Goal: Task Accomplishment & Management: Complete application form

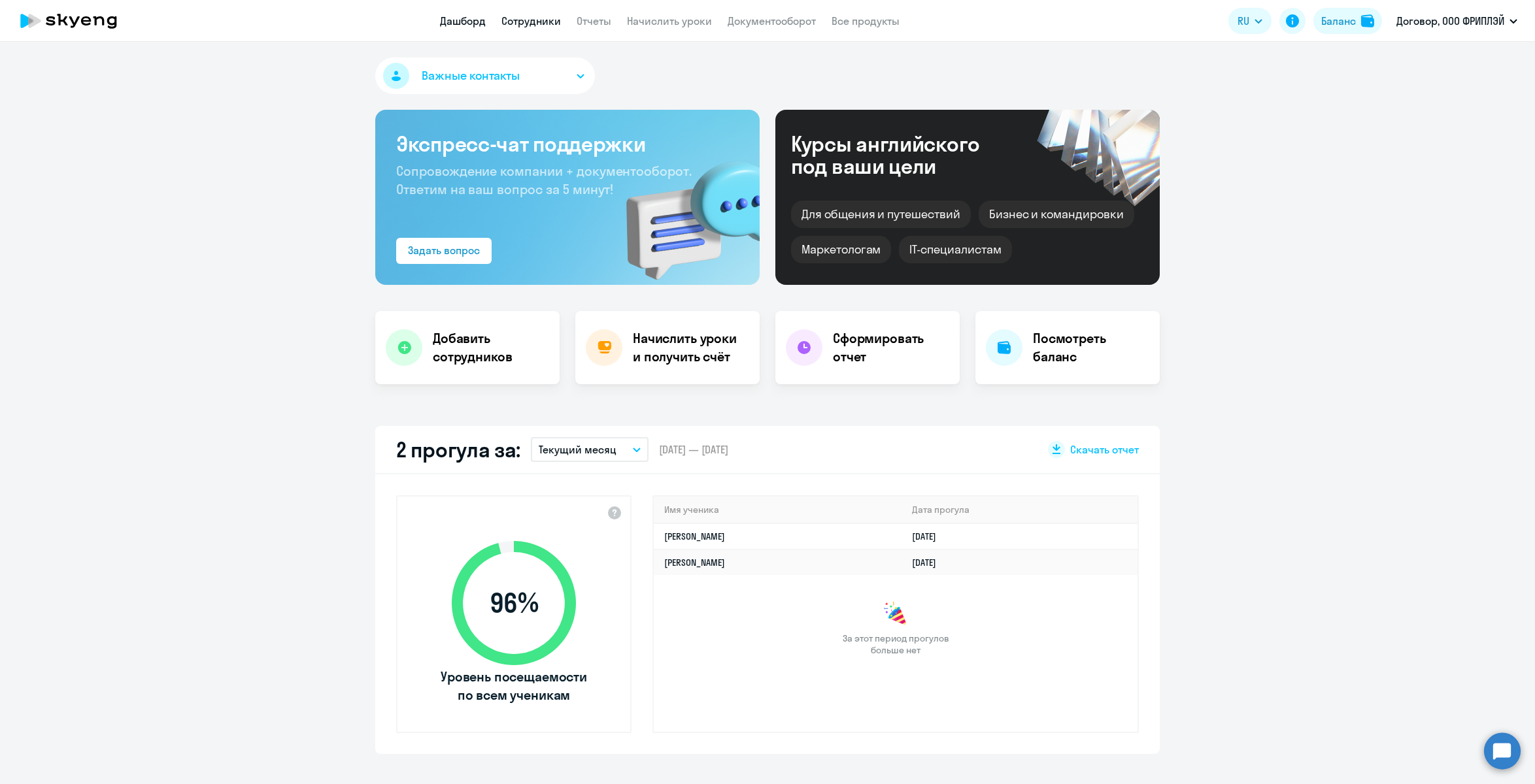
click at [526, 23] on link "Сотрудники" at bounding box center [531, 21] width 59 height 13
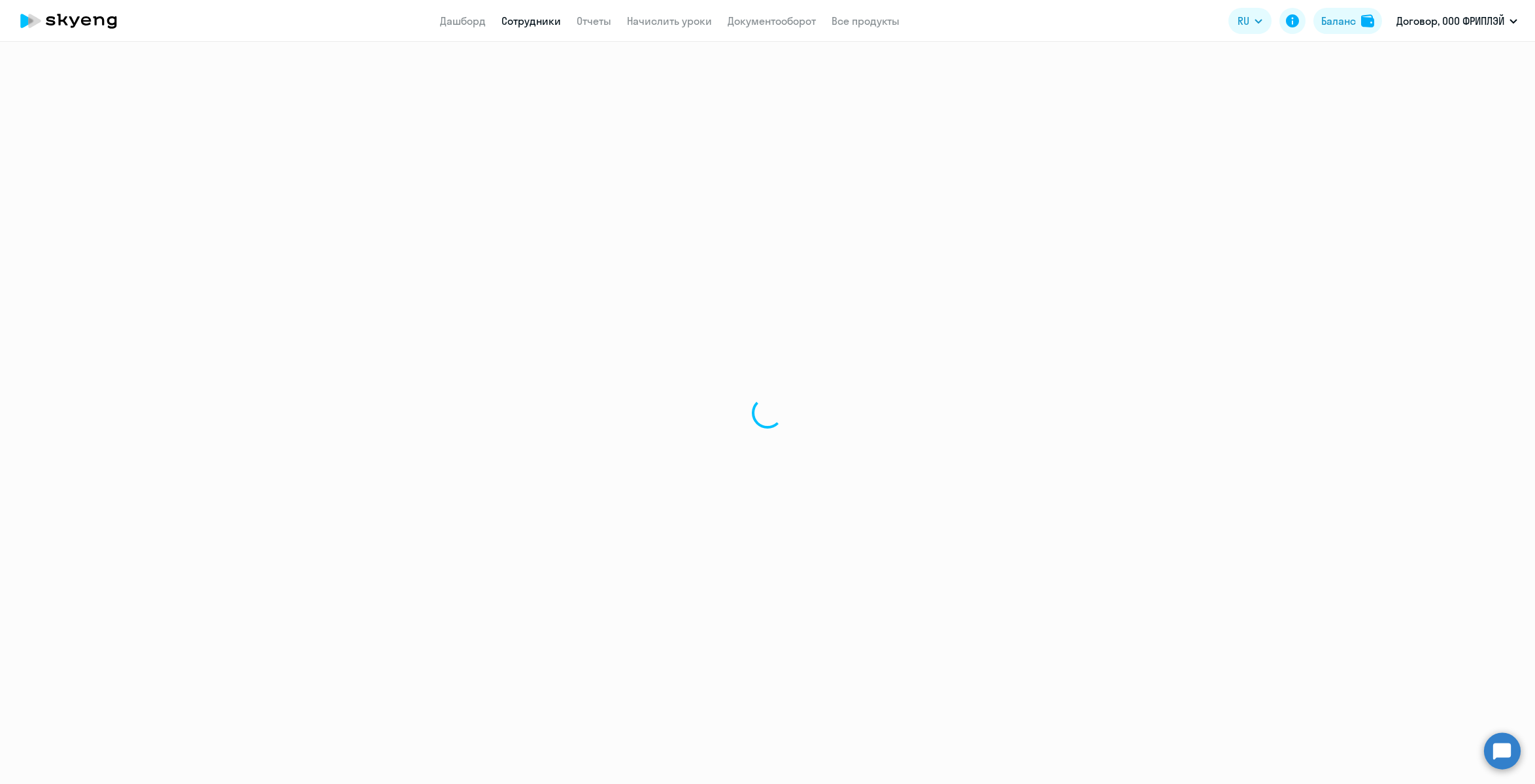
select select "30"
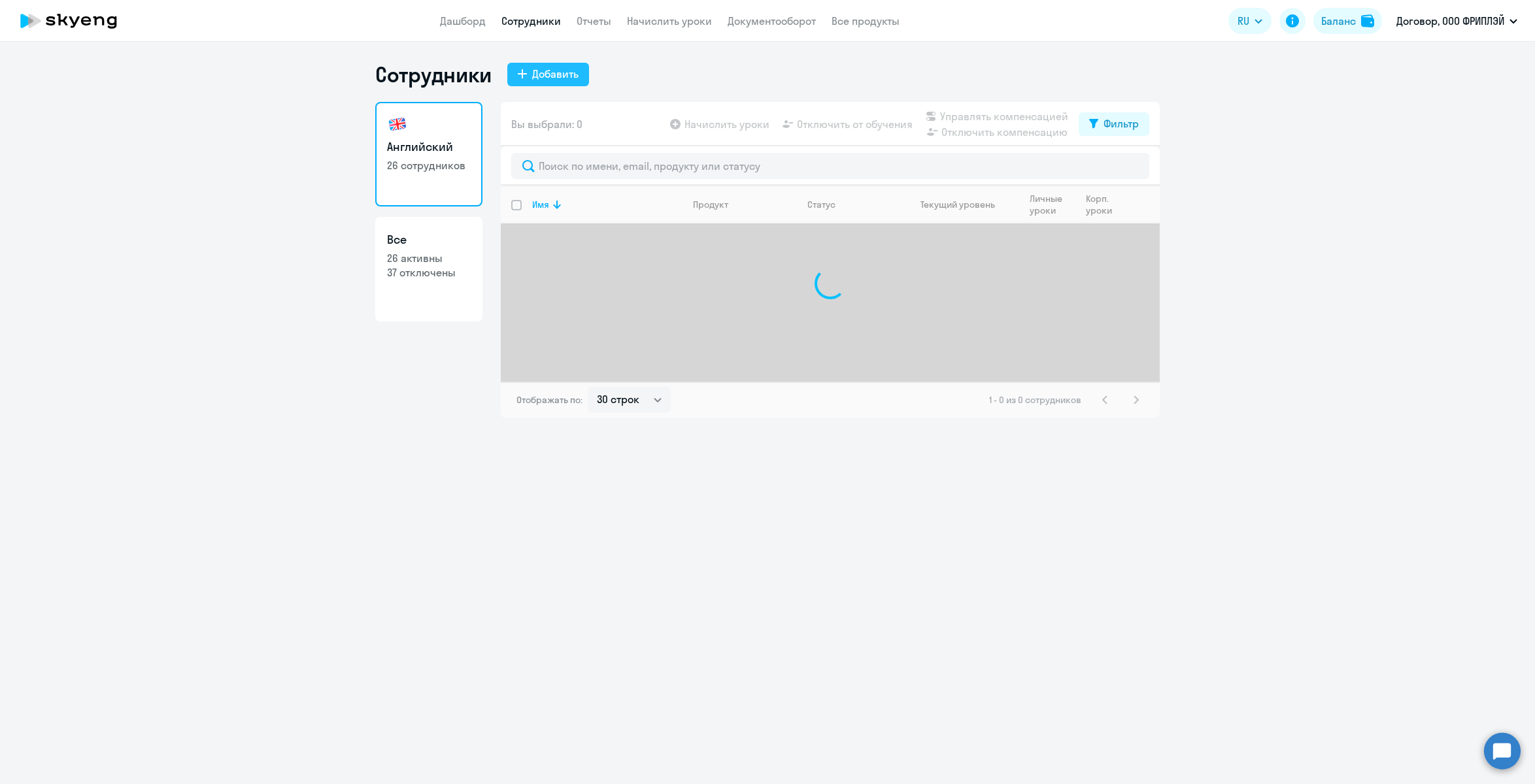
click at [559, 70] on div "Добавить" at bounding box center [555, 74] width 46 height 16
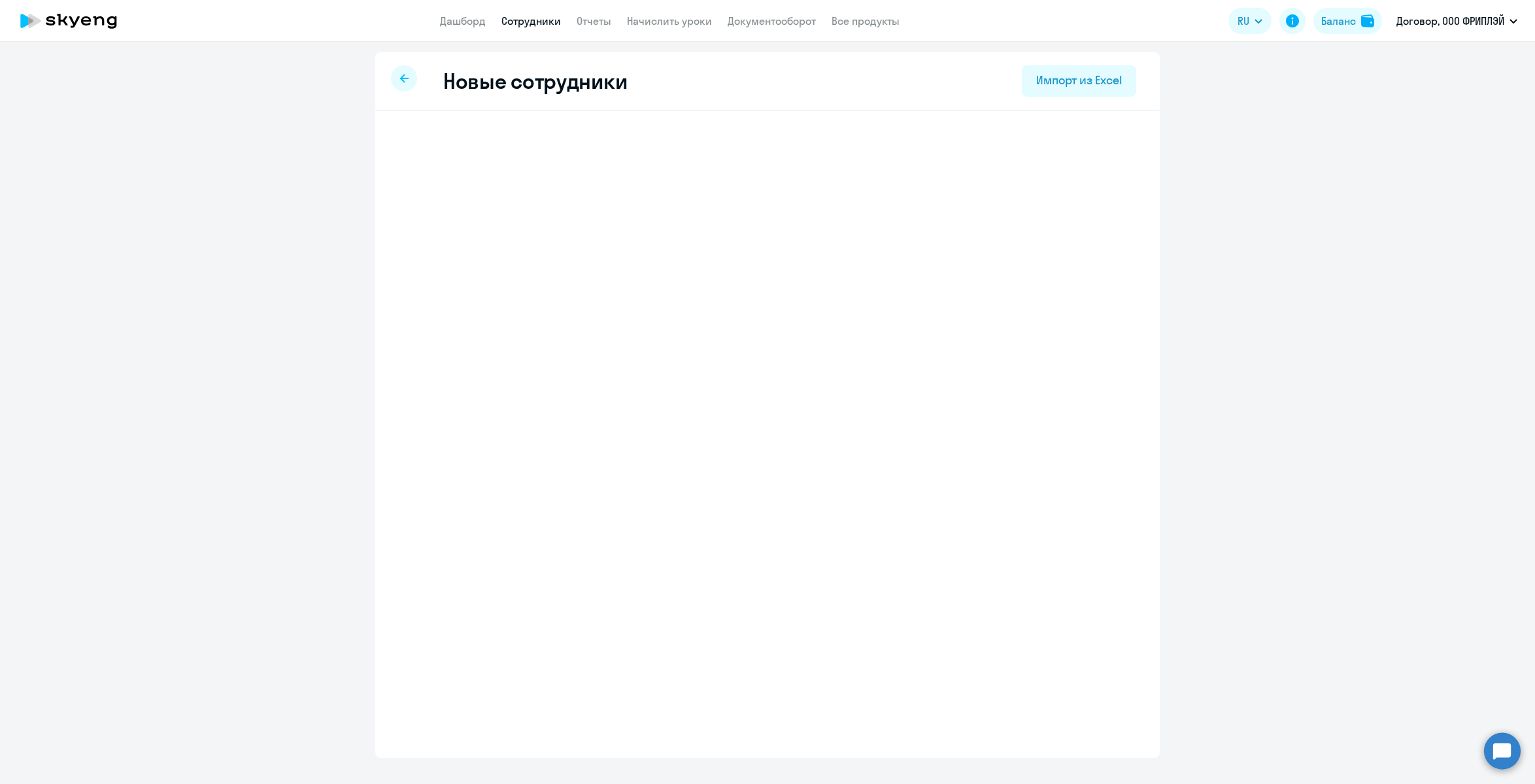
select select "english_adult_not_native_speaker"
select select "3"
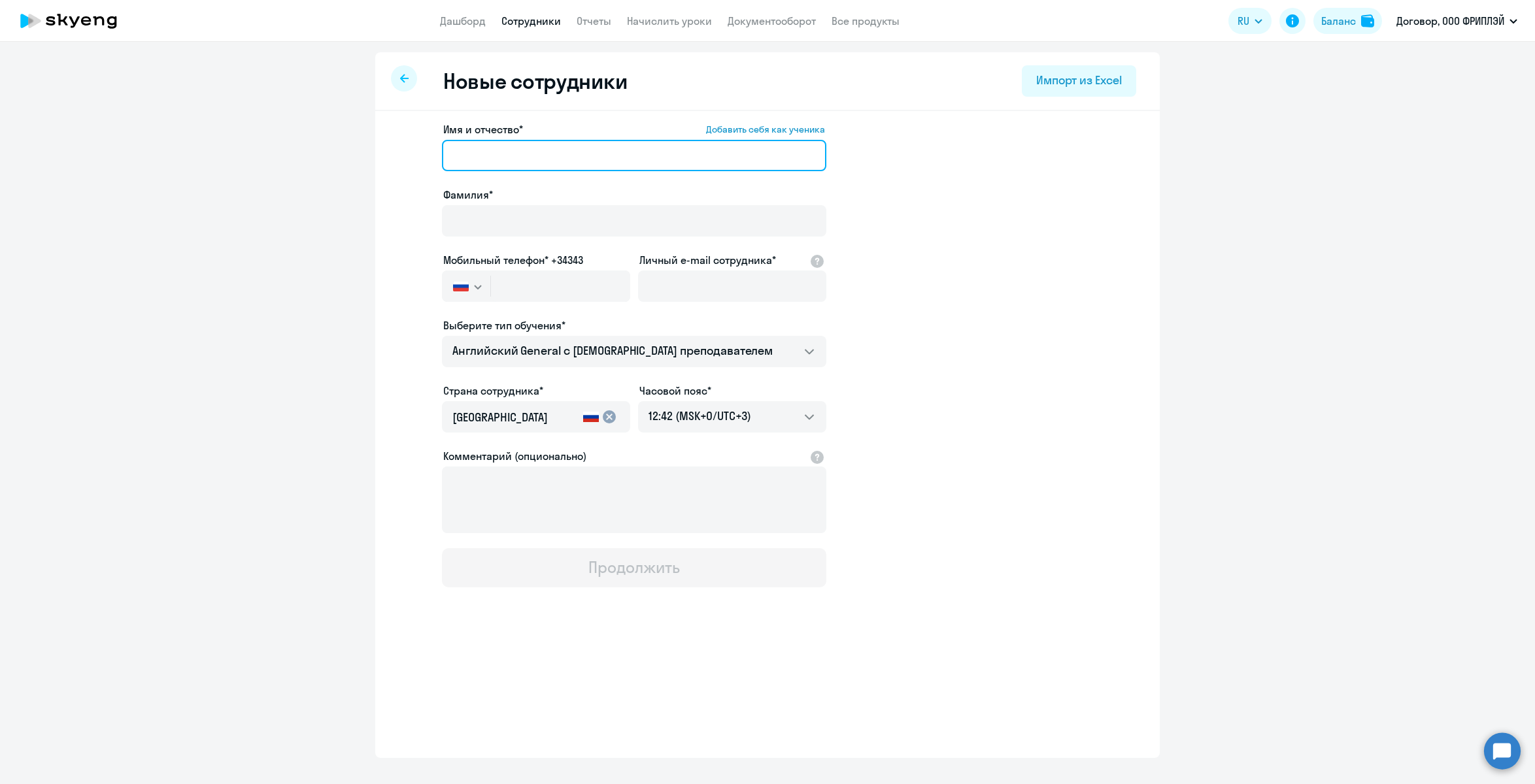
click at [580, 157] on input "Имя и отчество* Добавить себя как ученика" at bounding box center [634, 156] width 384 height 32
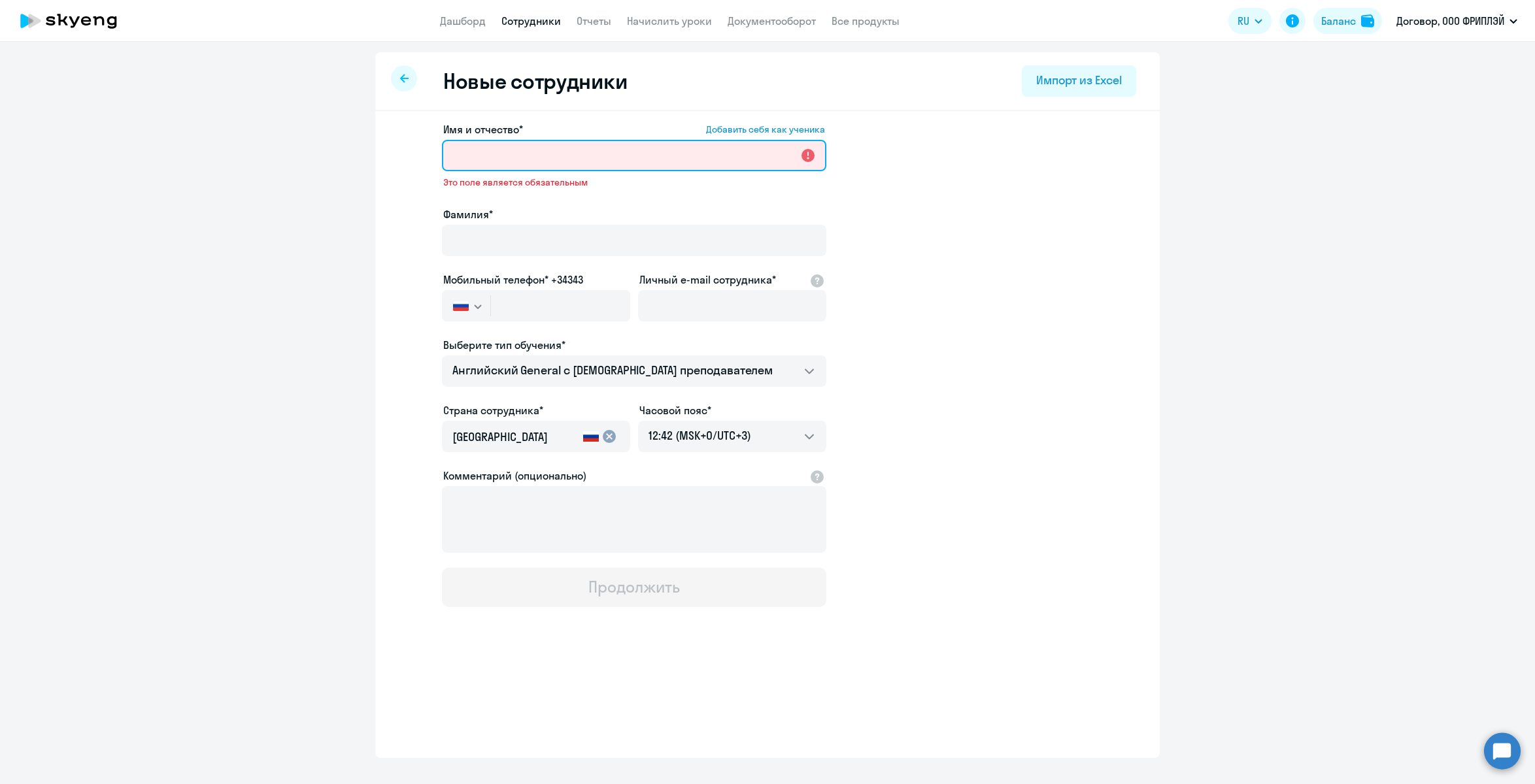
click at [609, 147] on input "Имя и отчество* Добавить себя как ученика" at bounding box center [634, 156] width 384 height 32
paste input "Шлык Алексей"
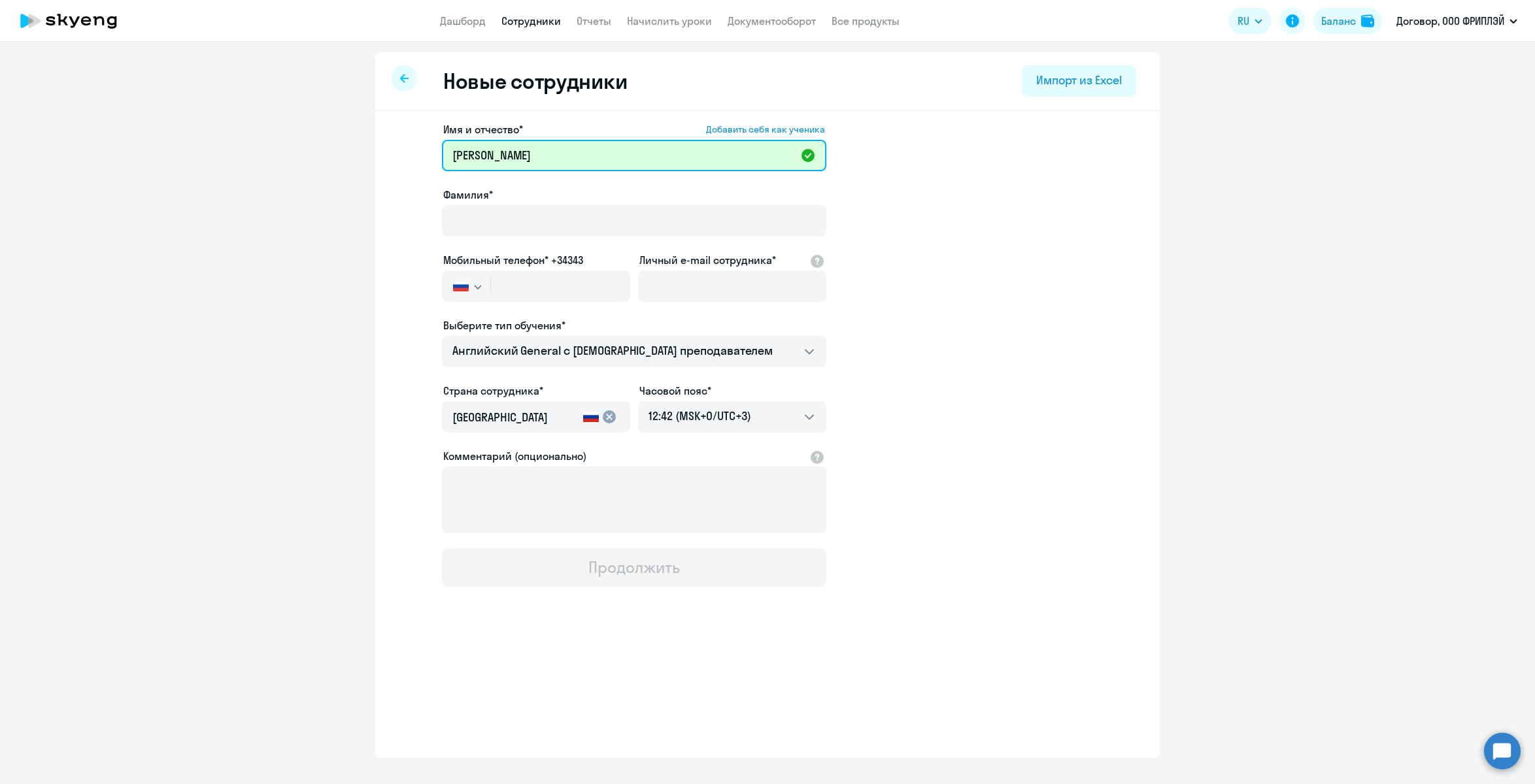
drag, startPoint x: 563, startPoint y: 151, endPoint x: 481, endPoint y: 155, distance: 82.1
click at [481, 155] on input "Шлык Алексей" at bounding box center [634, 156] width 384 height 32
click at [449, 155] on input "Шлык" at bounding box center [634, 156] width 384 height 32
paste input "[PERSON_NAME]"
drag, startPoint x: 541, startPoint y: 151, endPoint x: 498, endPoint y: 153, distance: 43.0
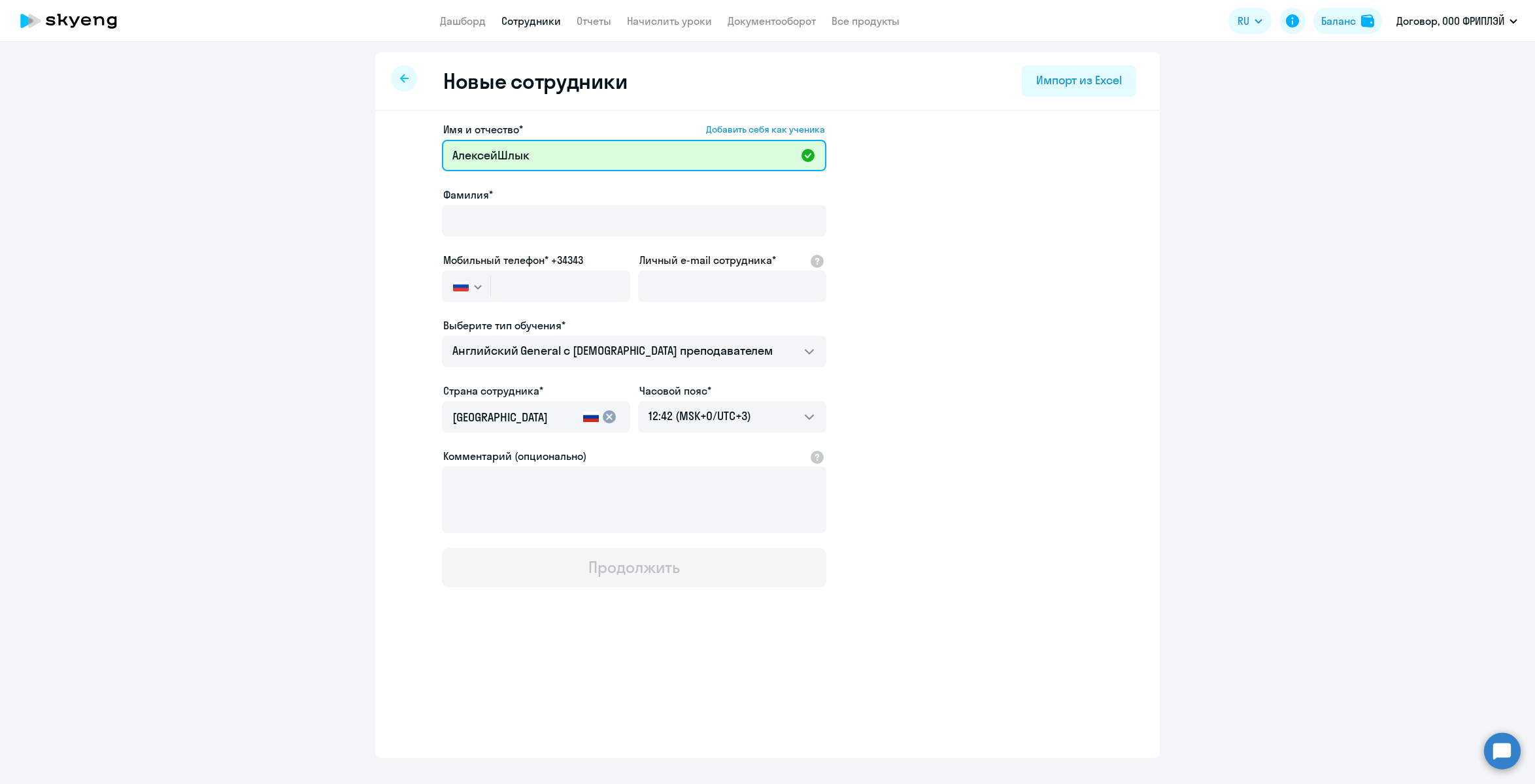
click at [498, 153] on input "АлексейШлык" at bounding box center [634, 156] width 384 height 32
type input "[PERSON_NAME]"
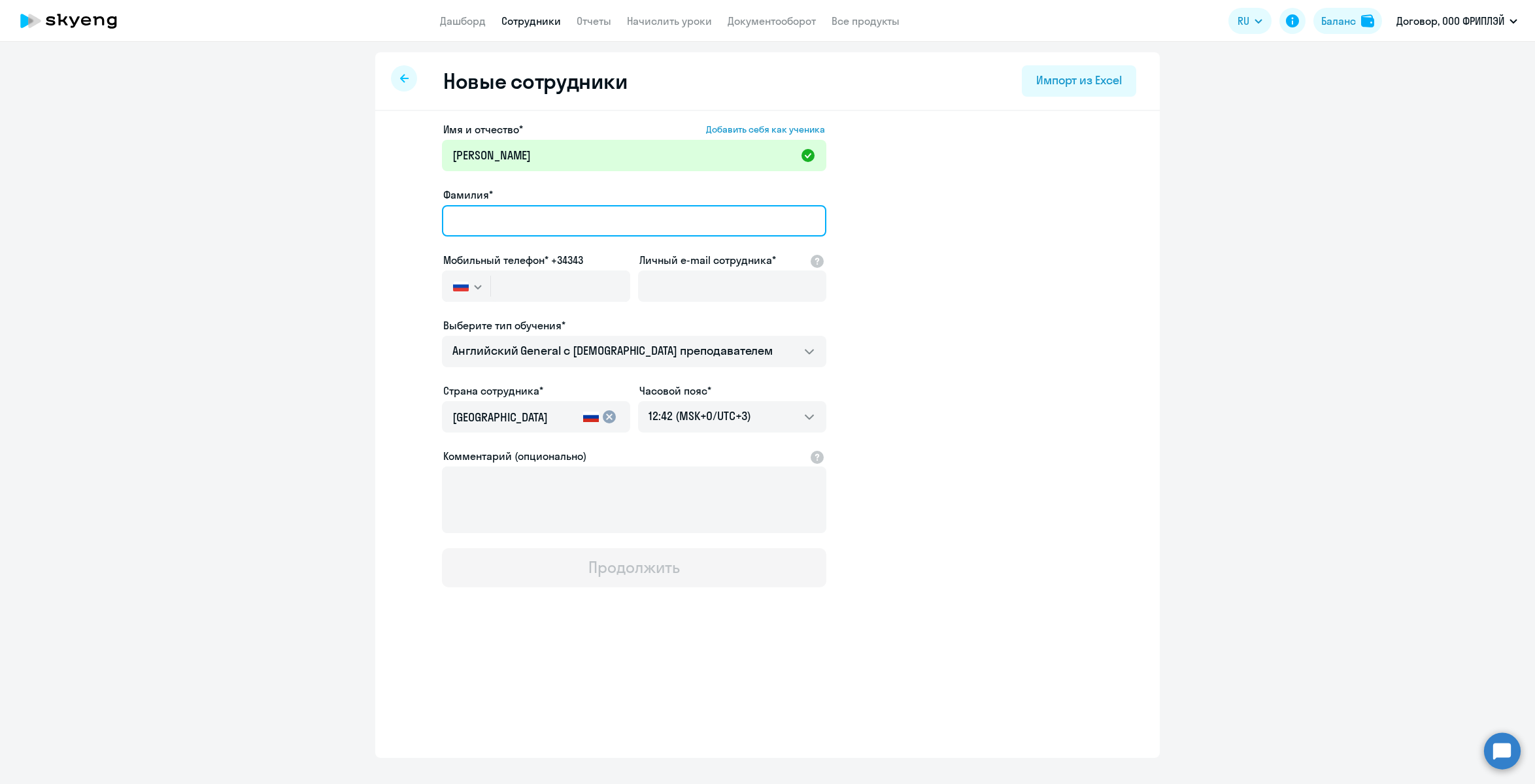
click at [501, 220] on input "Фамилия*" at bounding box center [634, 221] width 384 height 32
paste input "Шлык"
type input "Шлык"
click at [512, 277] on input "text" at bounding box center [560, 287] width 139 height 32
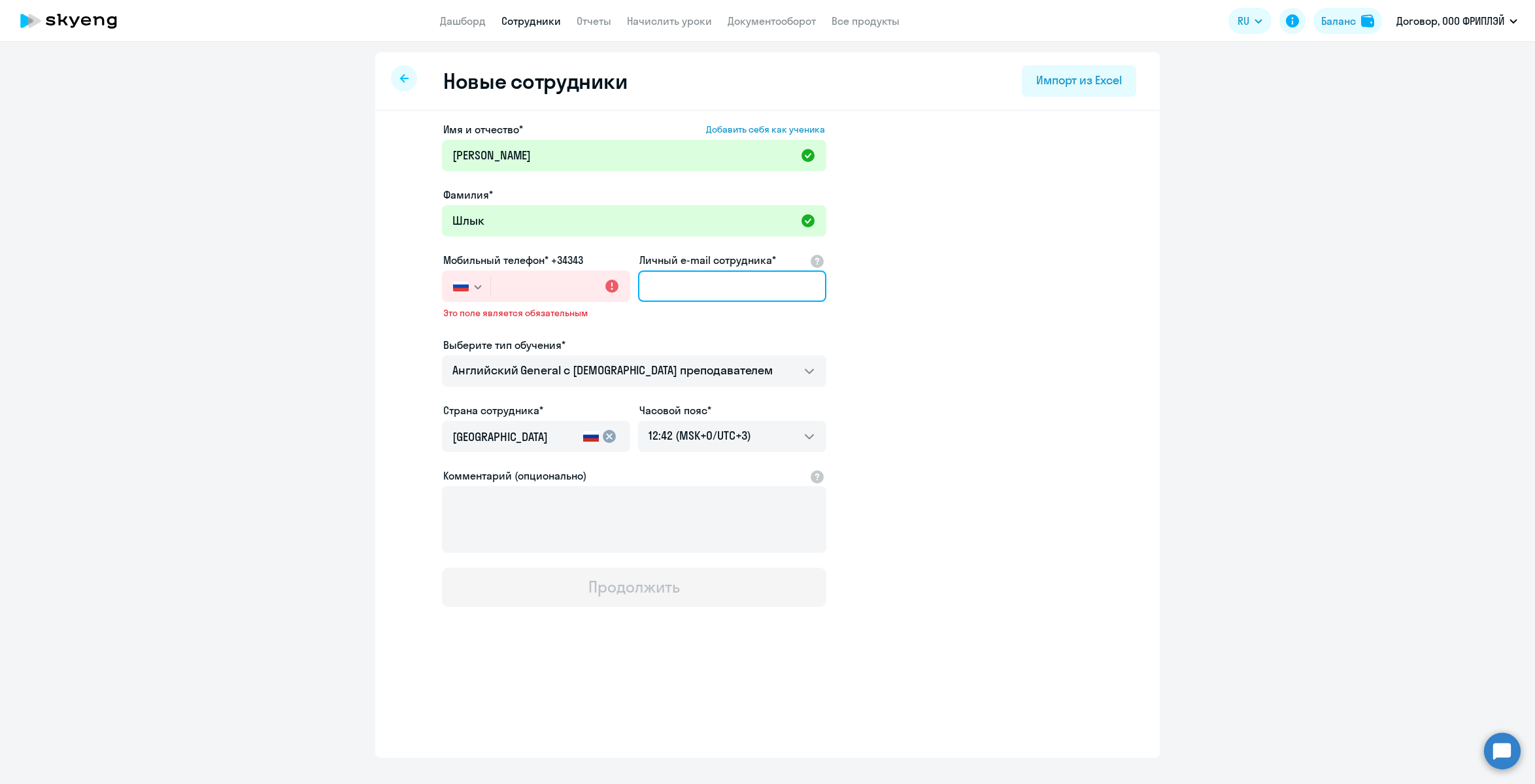
click at [691, 286] on input "Личный e-mail сотрудника*" at bounding box center [732, 287] width 188 height 32
paste input "a.shlyk@freeplay.io"
type input "a.shlyk@freeplay.io"
click at [543, 277] on input "text" at bounding box center [560, 287] width 139 height 32
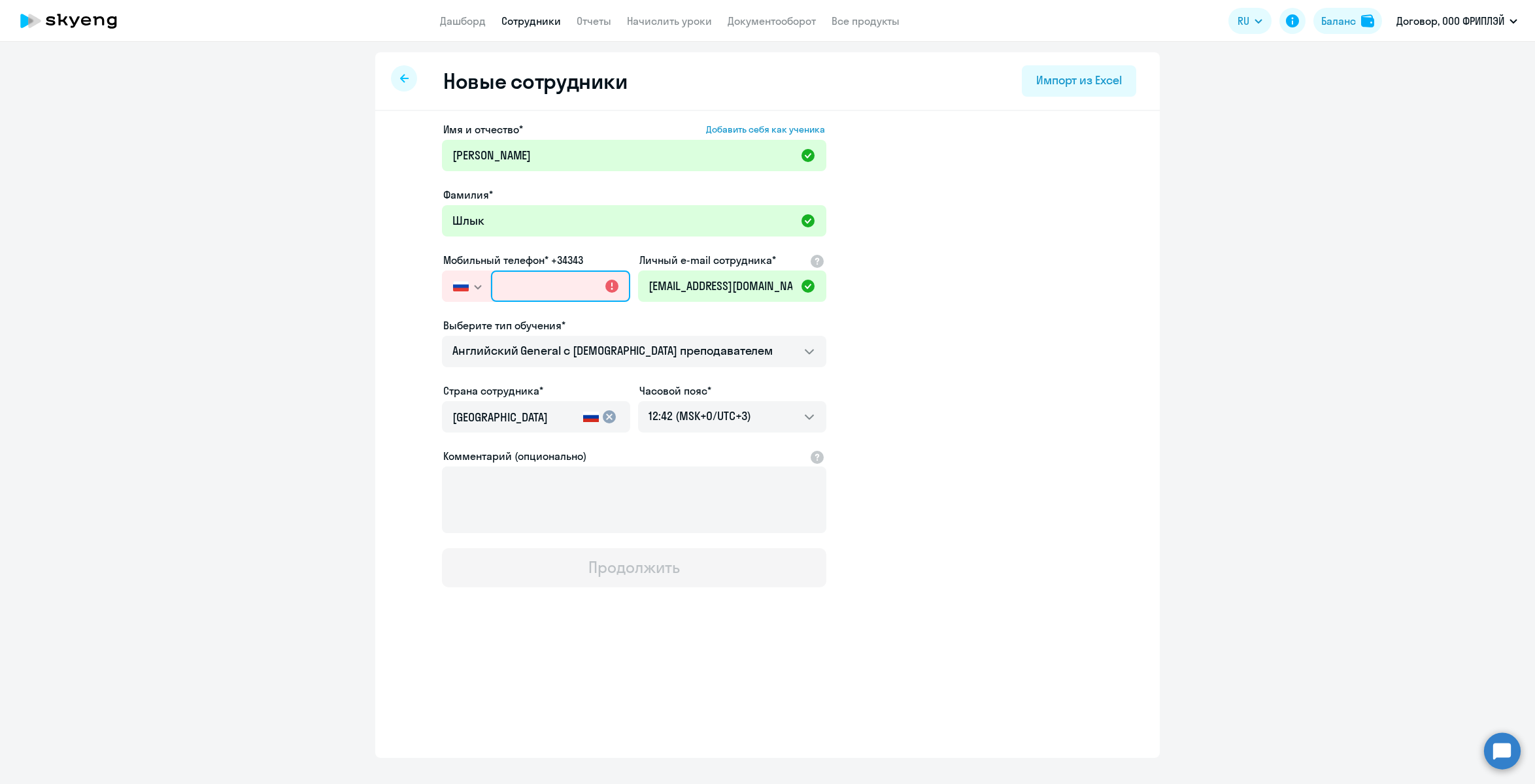
paste input "+375 (29) 237-26-30"
type input "+375 (29) 237-26-30"
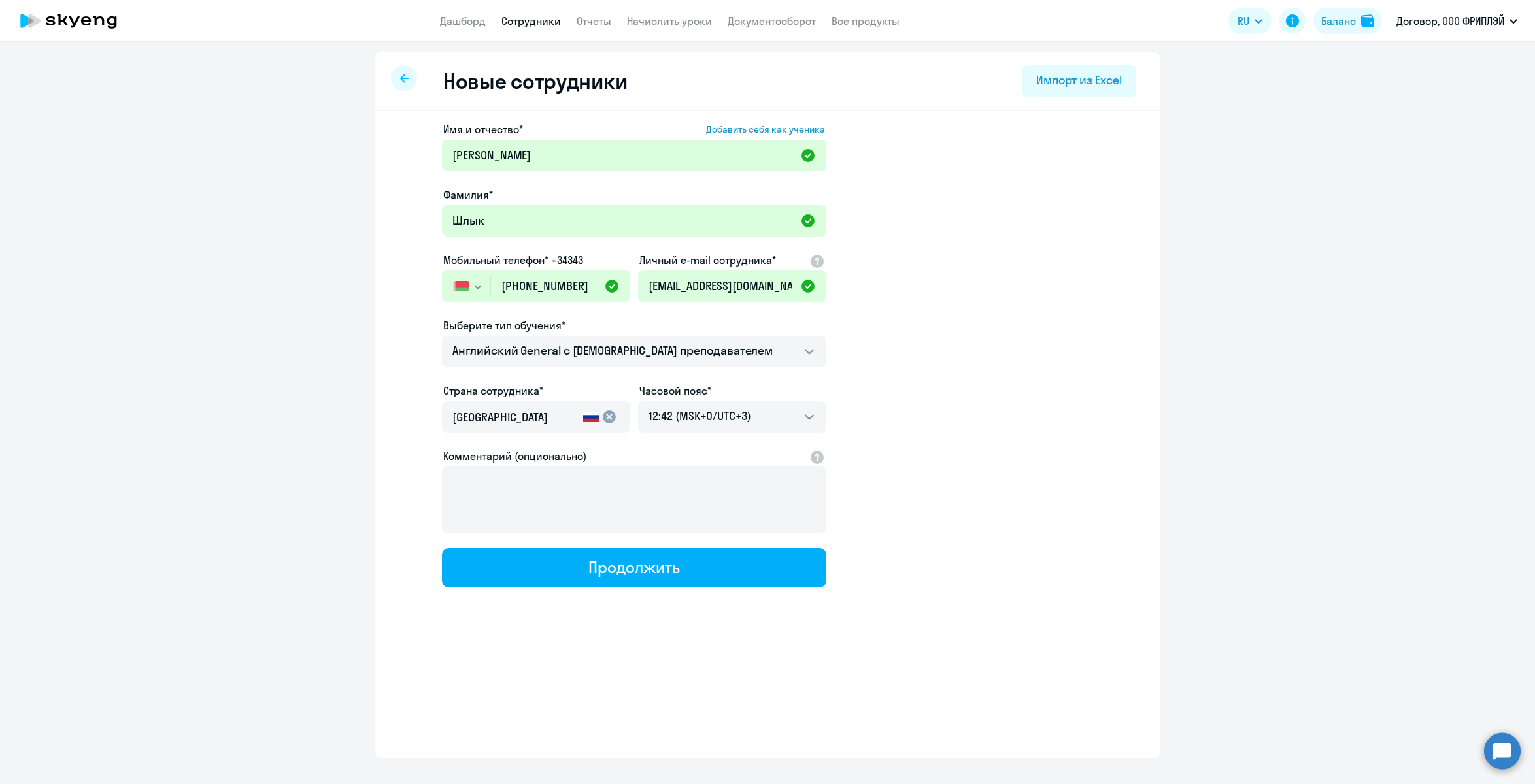
click at [532, 411] on input "Россия" at bounding box center [514, 417] width 125 height 17
drag, startPoint x: 513, startPoint y: 418, endPoint x: 437, endPoint y: 409, distance: 76.5
click at [438, 409] on app-new-student-form "Имя и отчество* Добавить себя как ученика Алексей Фамилия* Шлык Мобильный телеф…" at bounding box center [768, 354] width 743 height 466
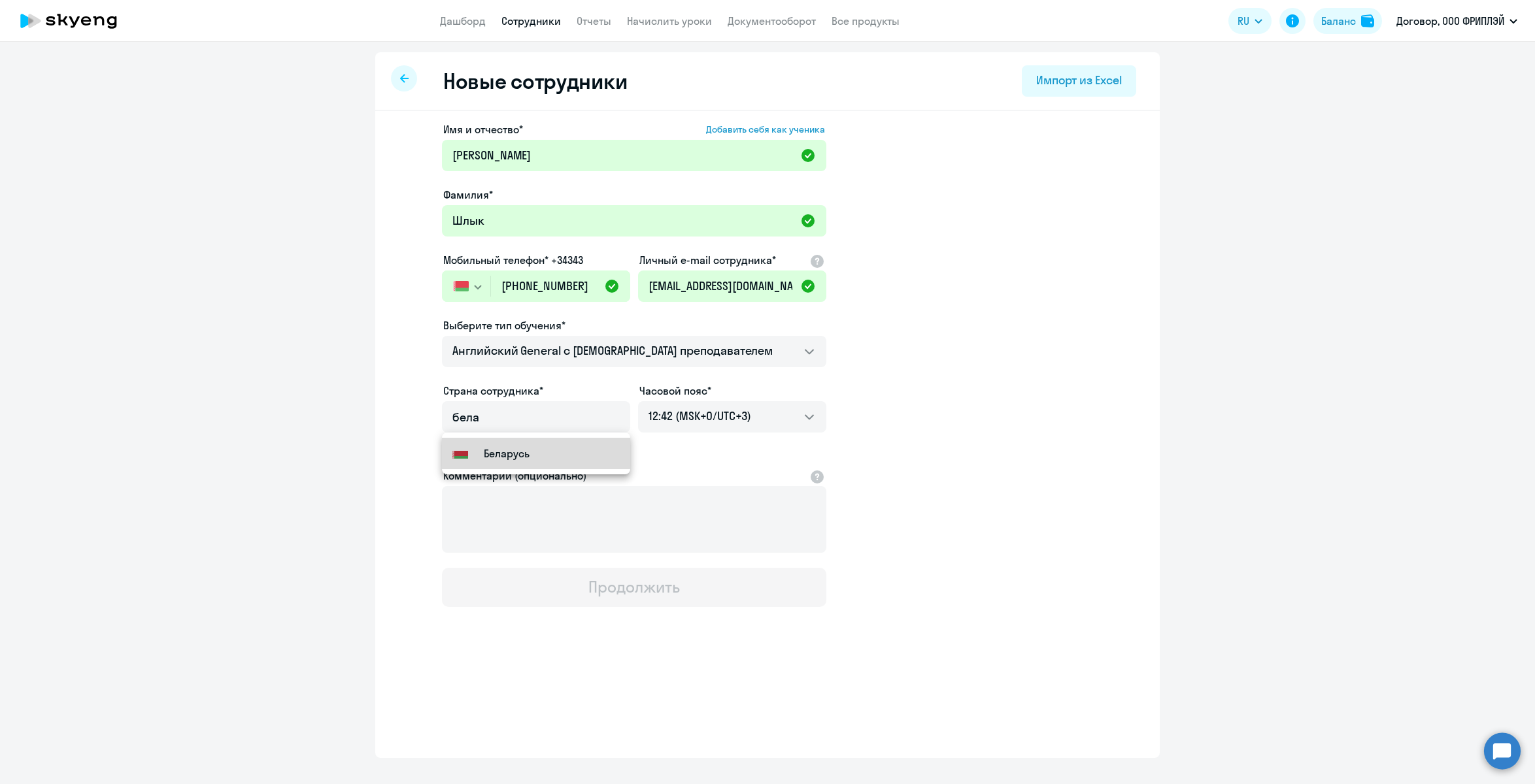
click at [487, 449] on small "Беларусь" at bounding box center [506, 454] width 45 height 16
type input "Беларусь"
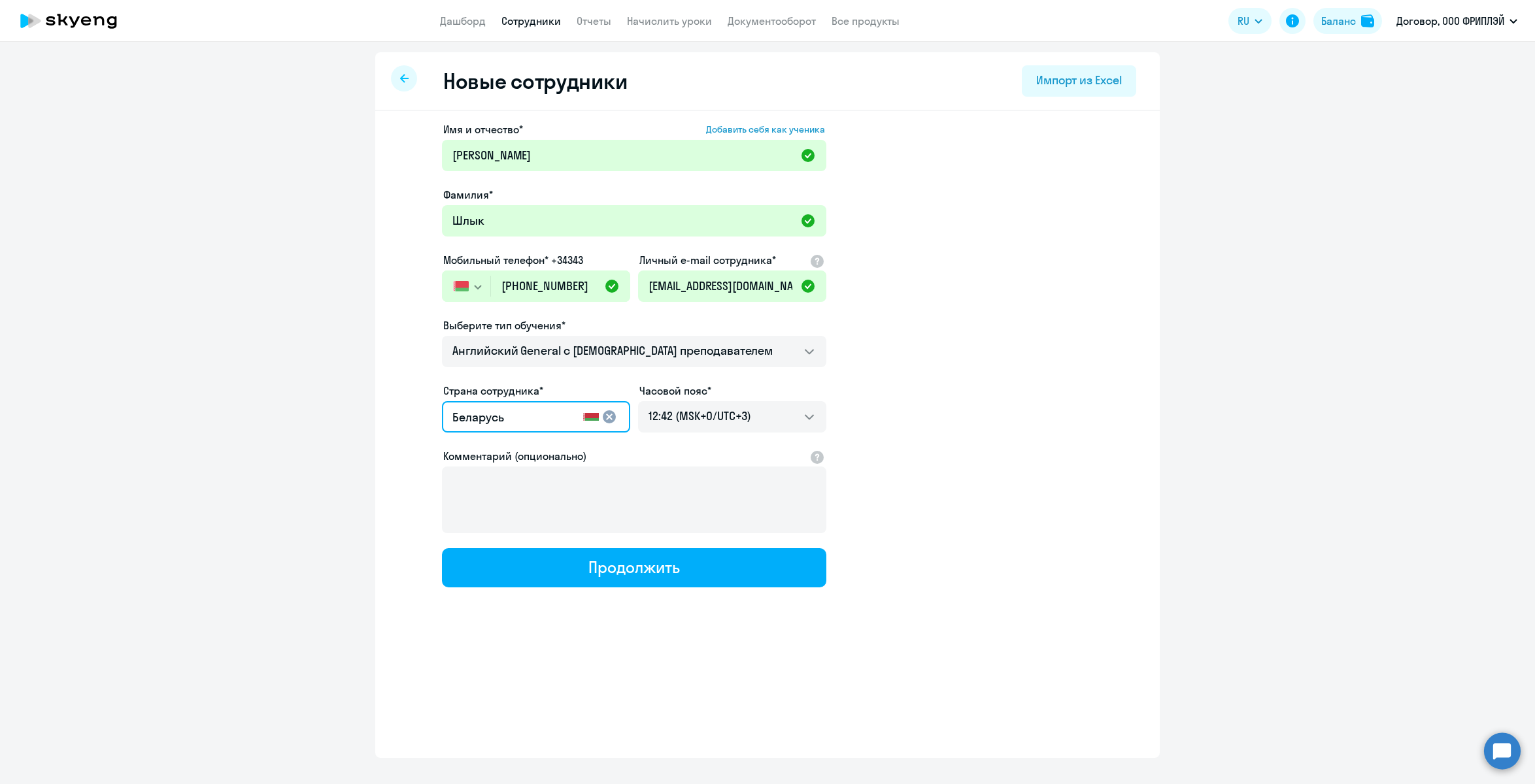
click at [1041, 351] on app-new-student-form "Имя и отчество* Добавить себя как ученика Алексей Фамилия* Шлык Мобильный телеф…" at bounding box center [768, 354] width 743 height 466
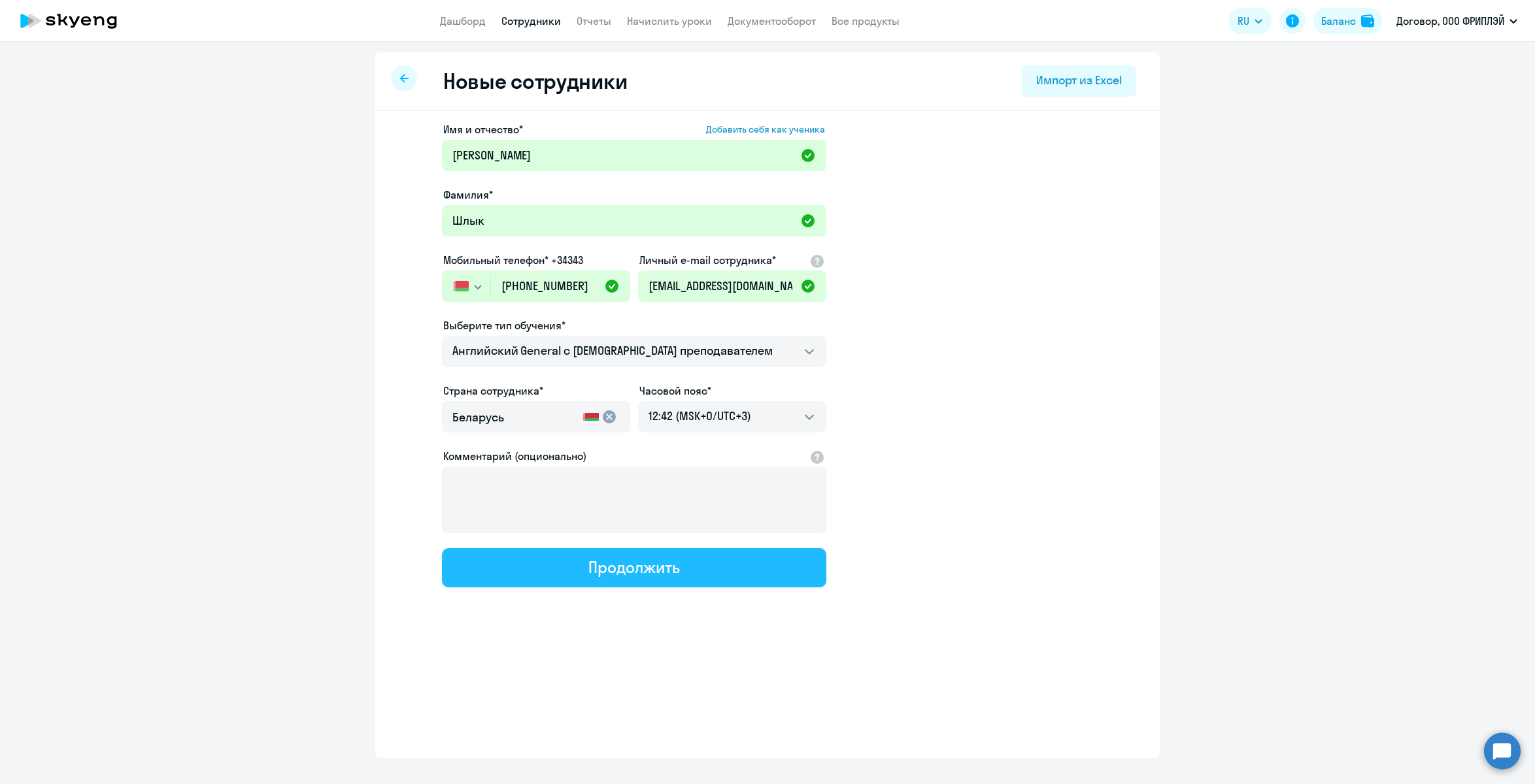
click at [677, 566] on div "Продолжить" at bounding box center [634, 566] width 91 height 21
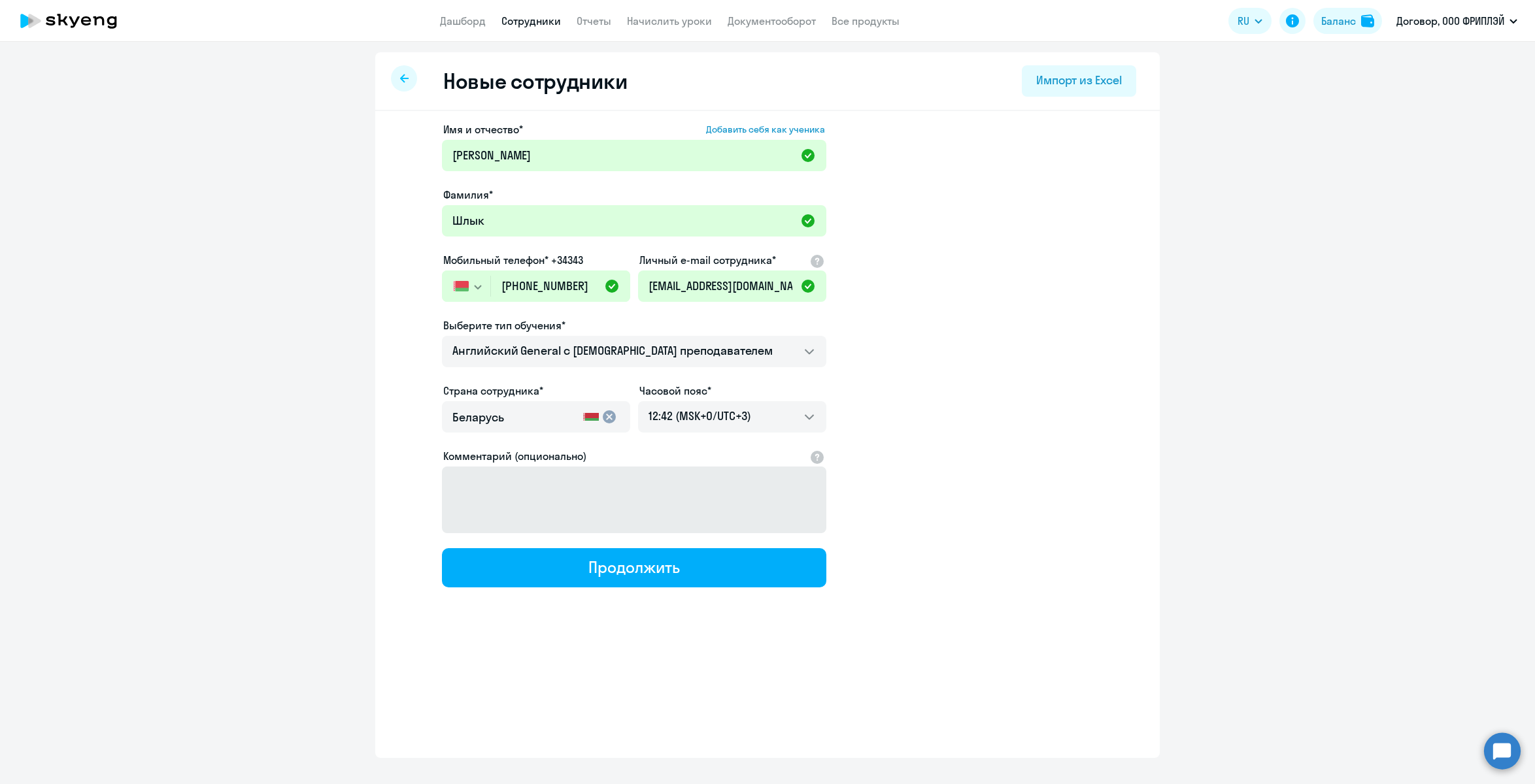
select select "english_adult_not_native_speaker"
select select "3"
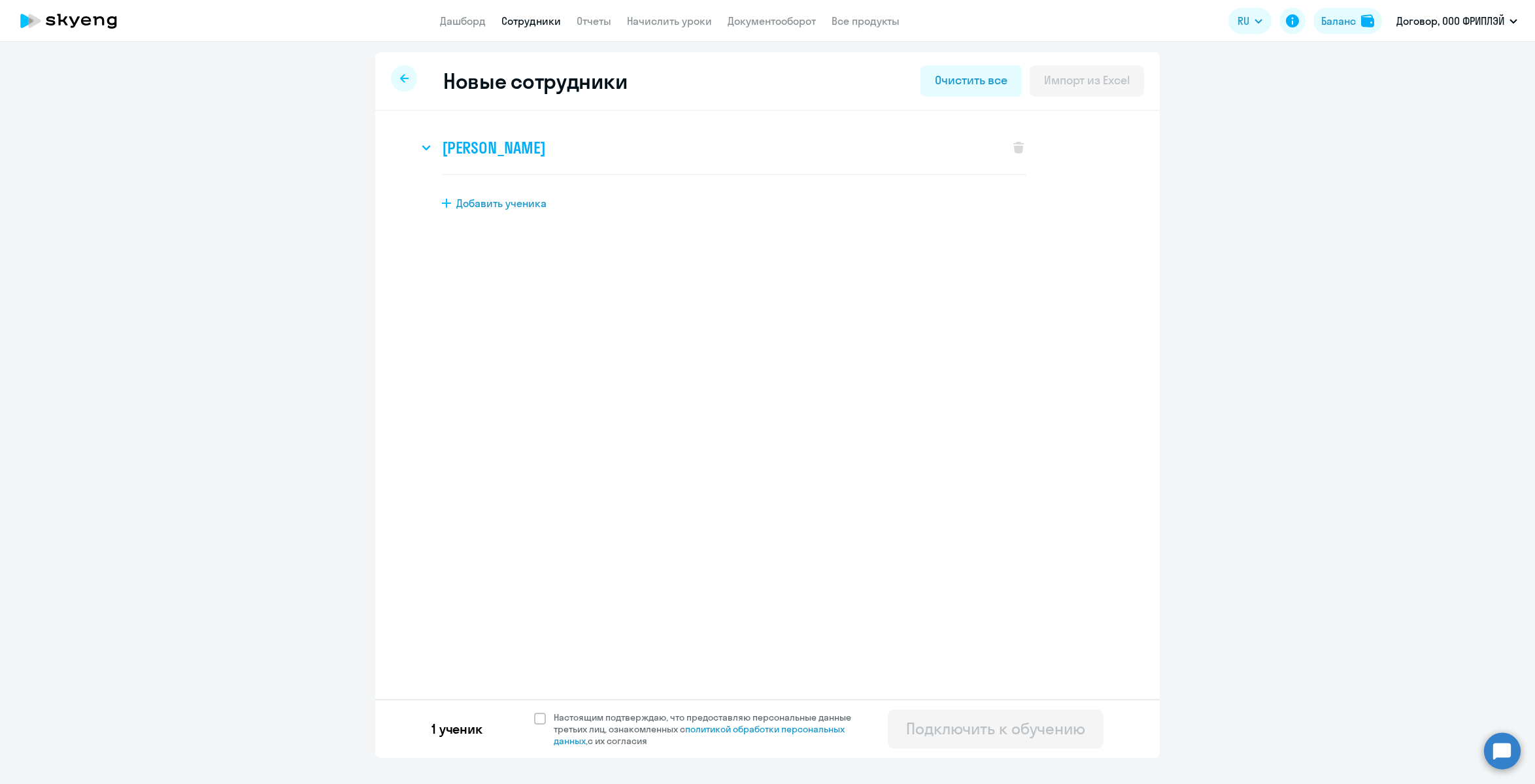
click at [562, 151] on div "Алексей Шлык" at bounding box center [707, 147] width 578 height 52
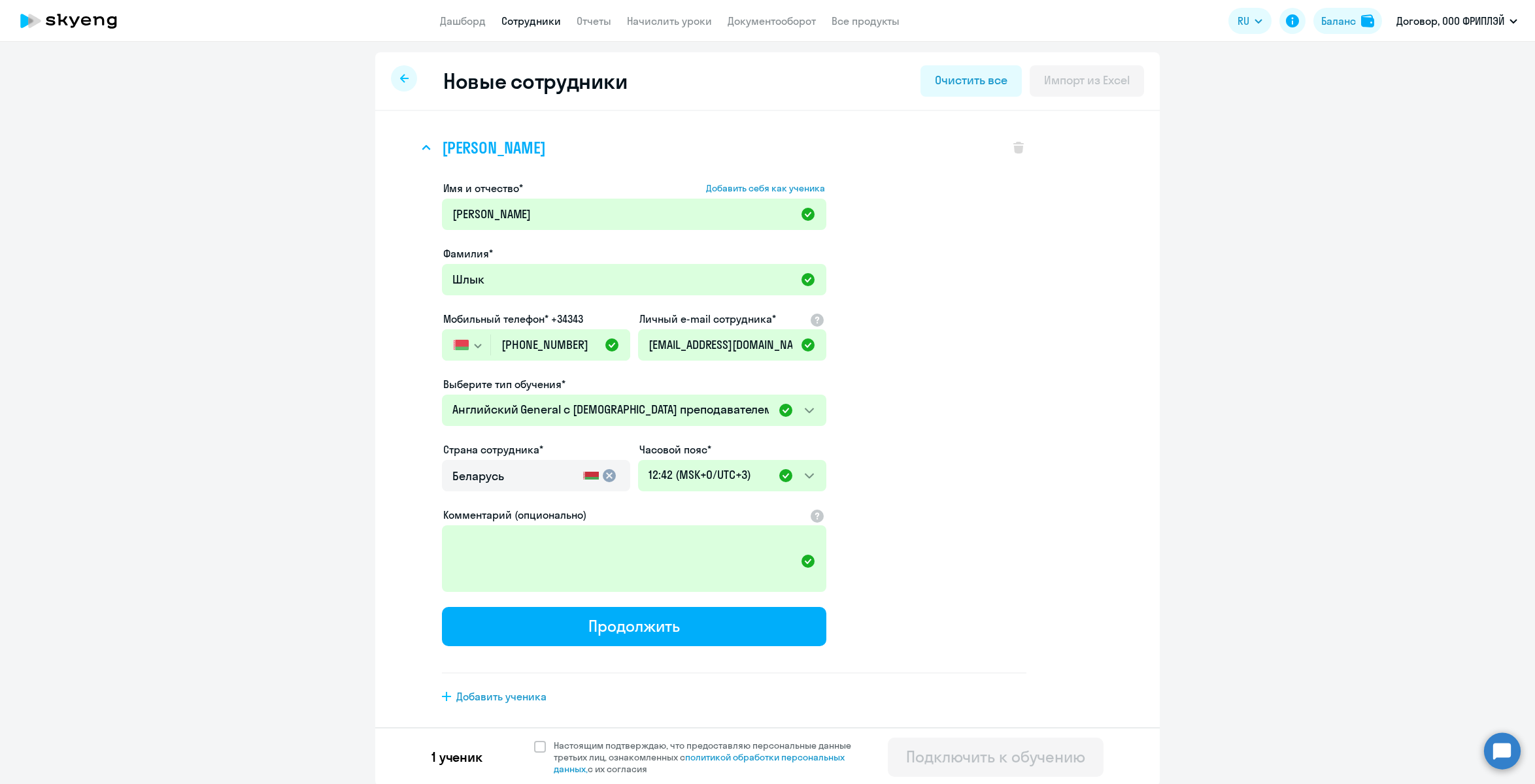
click at [562, 151] on div "Алексей Шлык" at bounding box center [707, 147] width 578 height 52
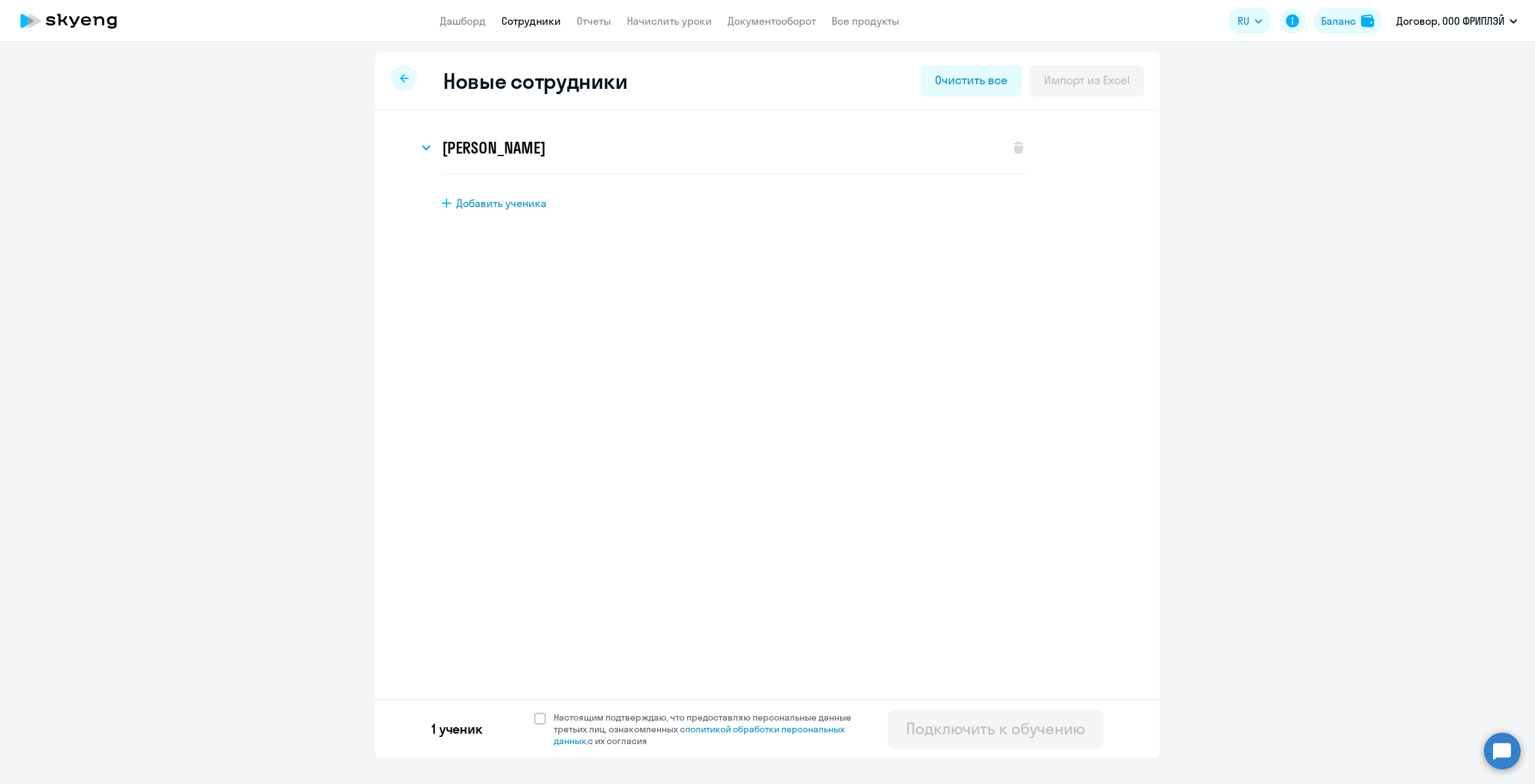
click at [460, 19] on link "Дашборд" at bounding box center [463, 21] width 45 height 13
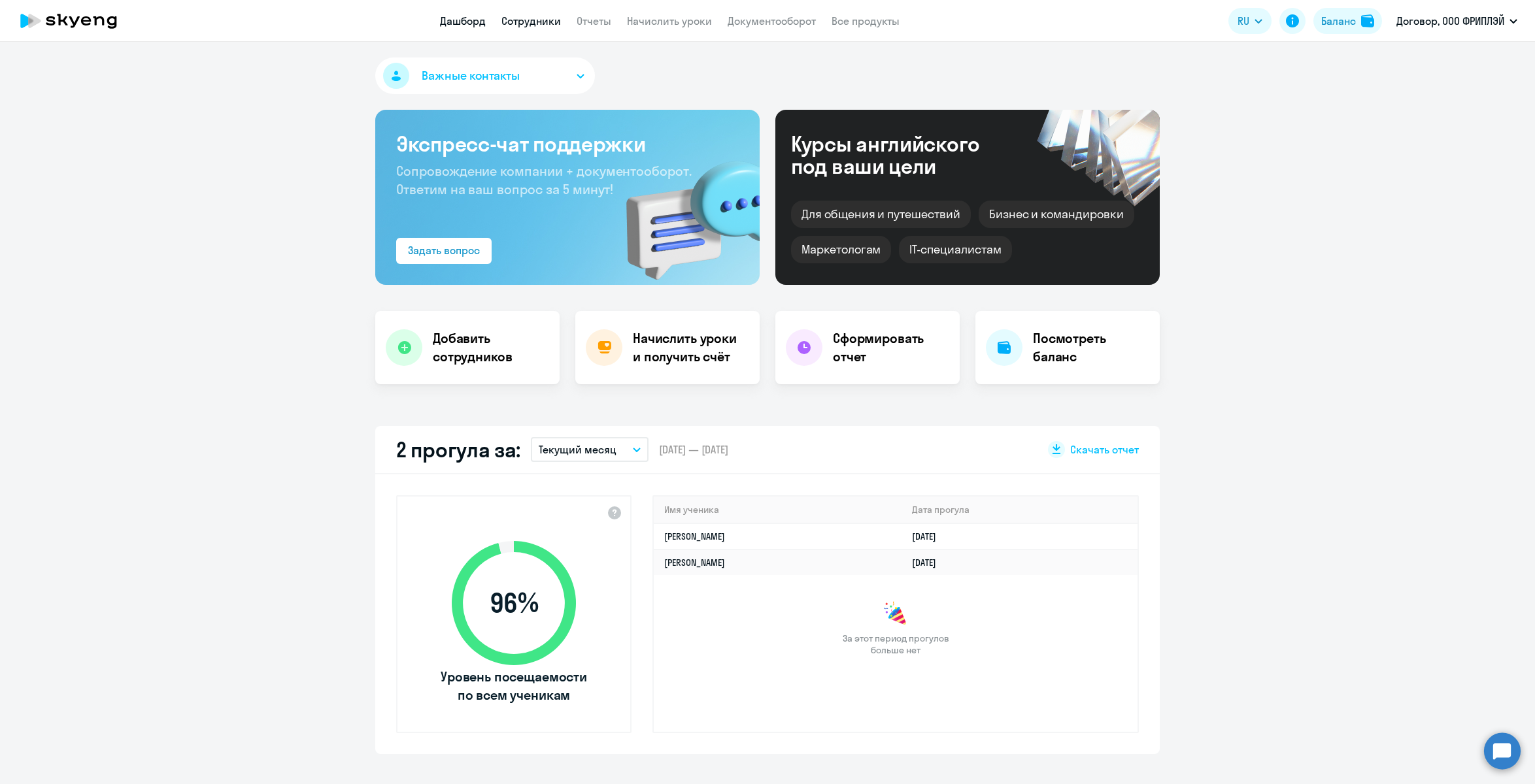
click at [518, 24] on link "Сотрудники" at bounding box center [531, 21] width 59 height 13
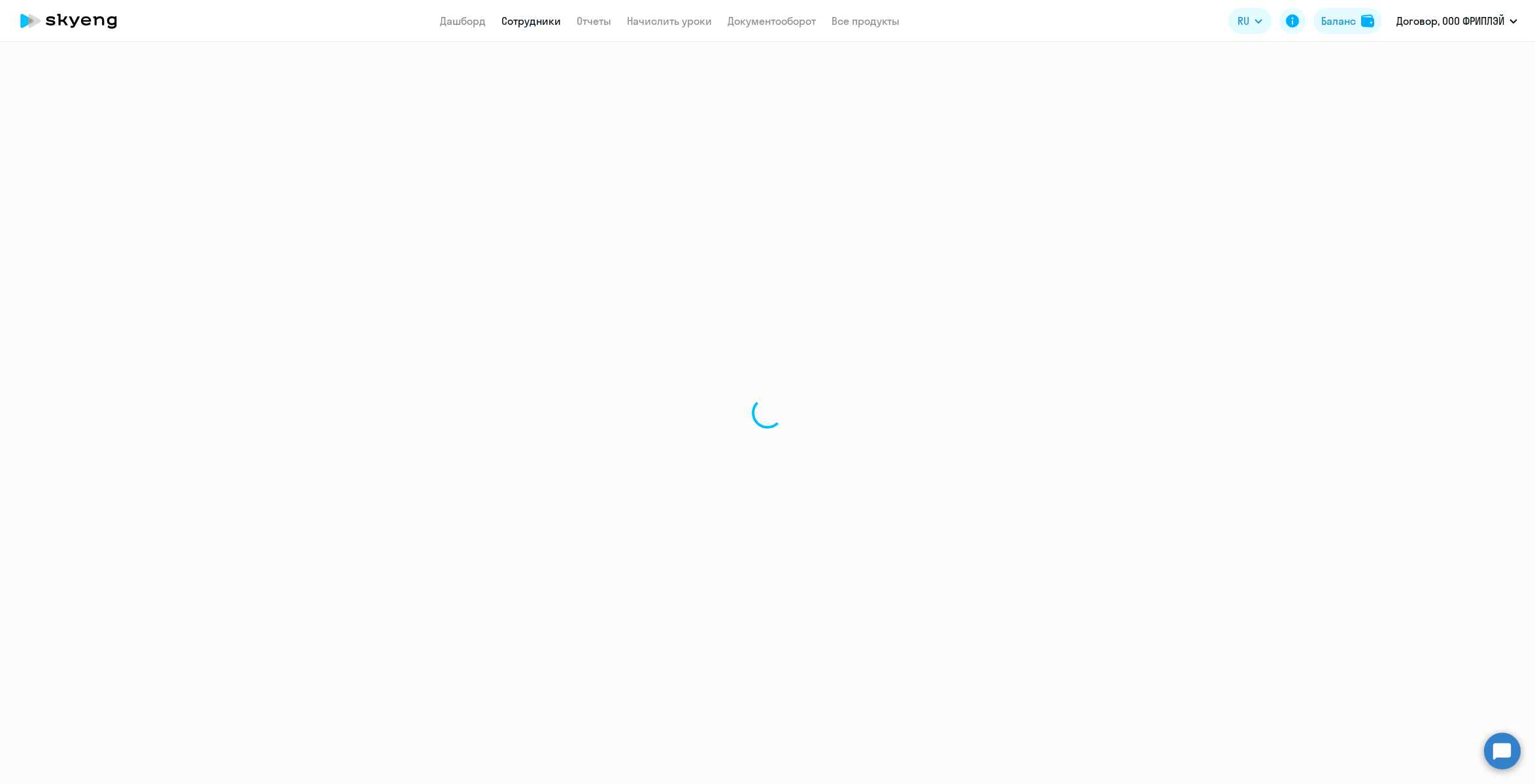
select select "30"
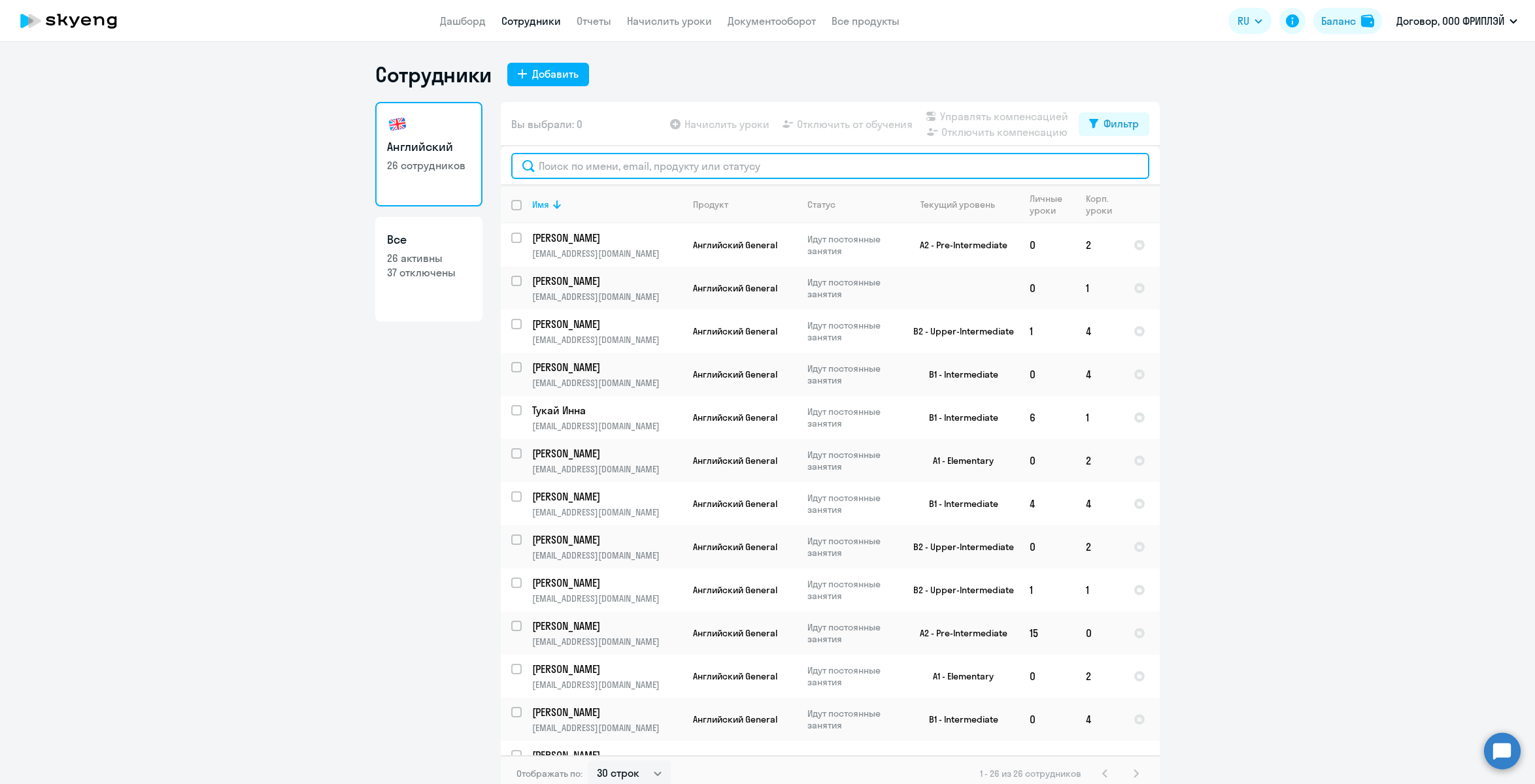
click at [659, 163] on input "text" at bounding box center [831, 165] width 638 height 27
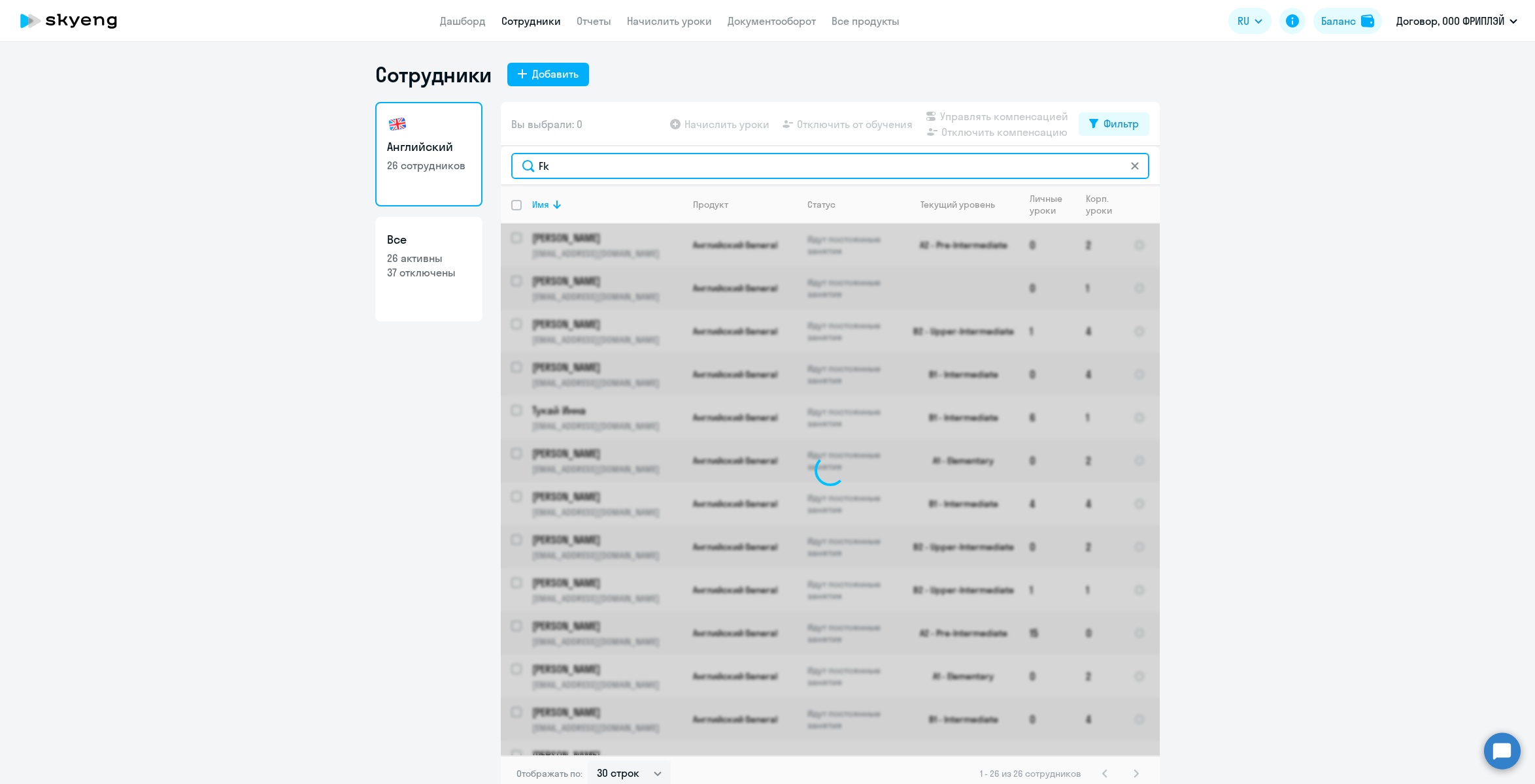
type input "F"
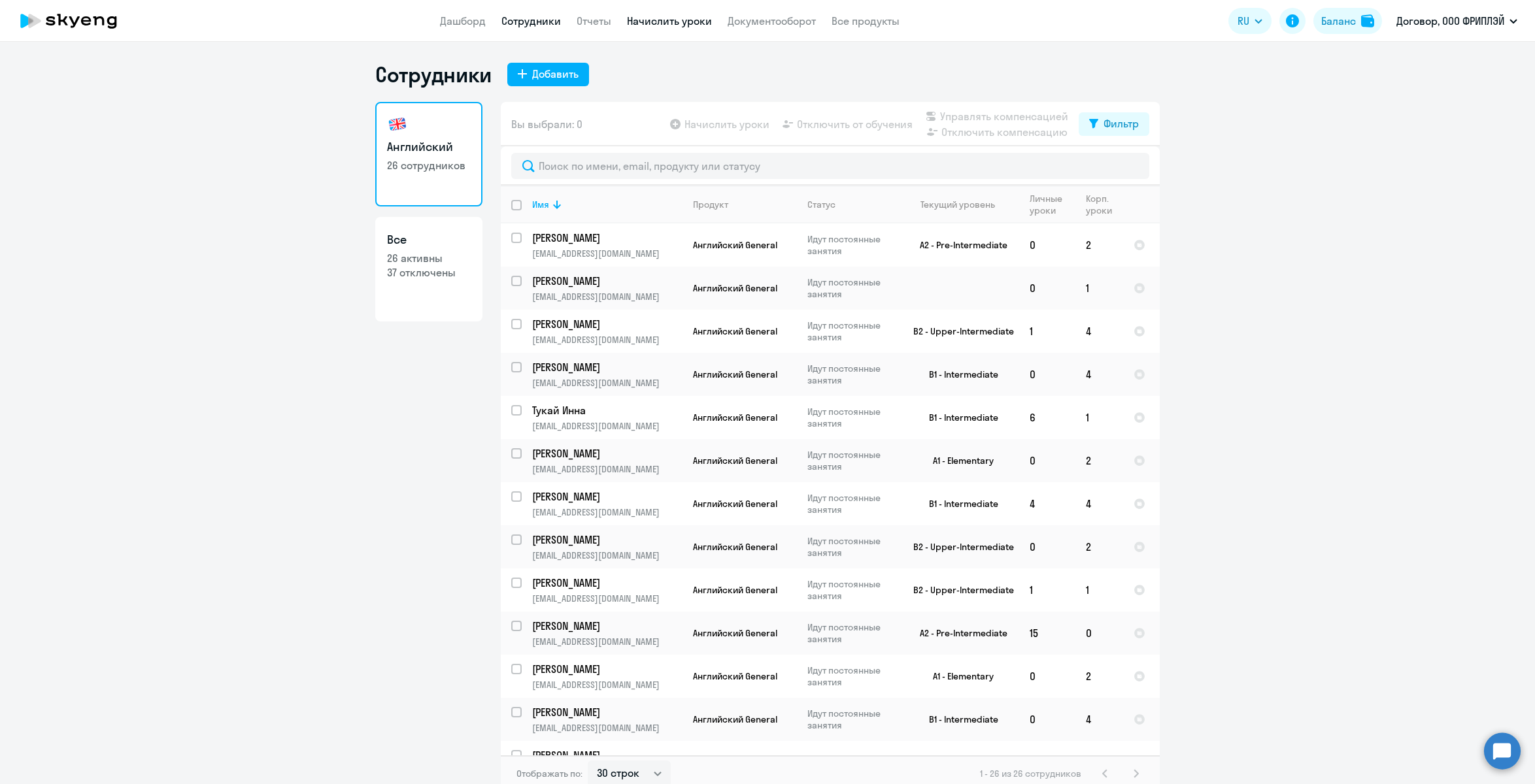
click at [673, 21] on link "Начислить уроки" at bounding box center [669, 21] width 85 height 13
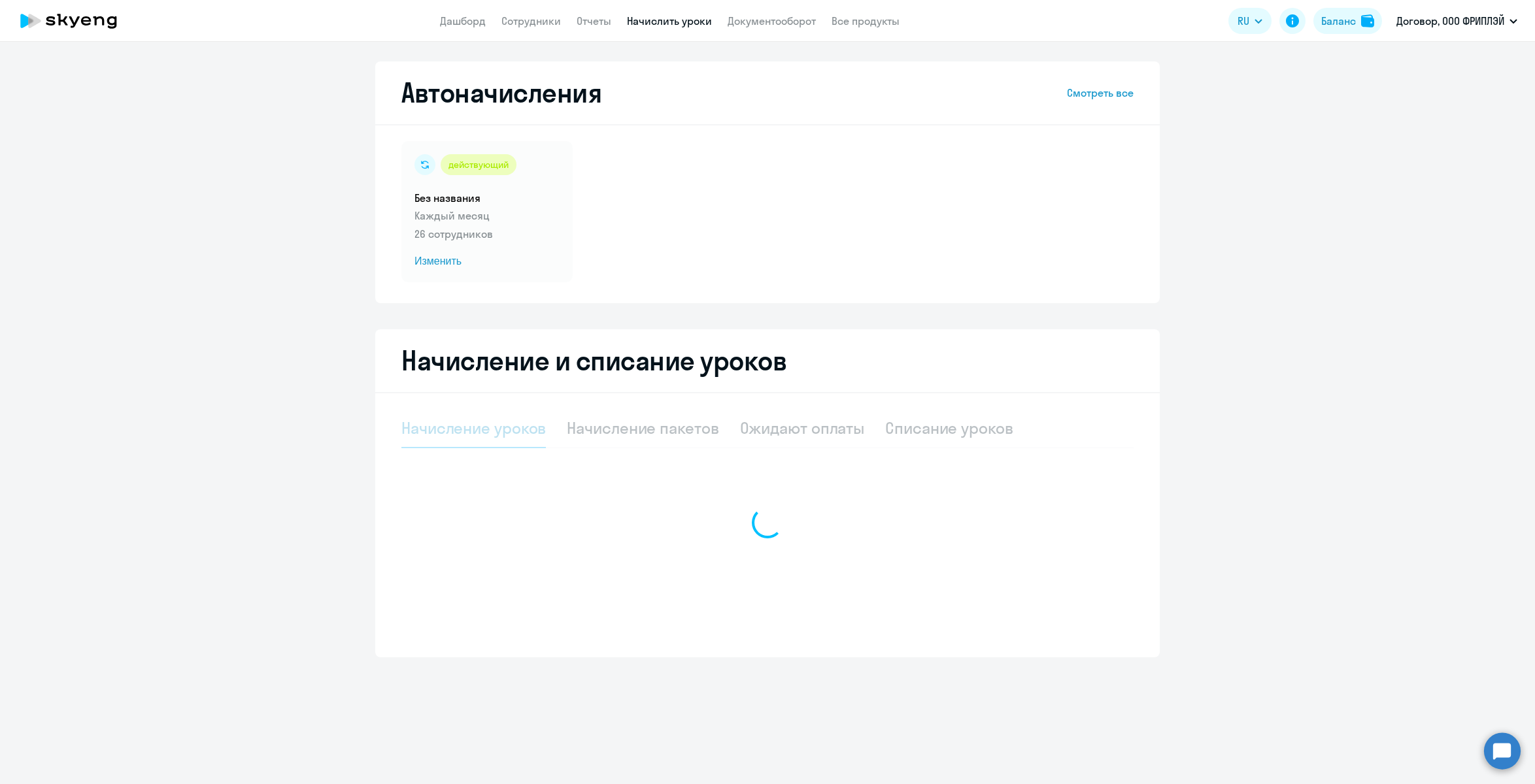
select select "10"
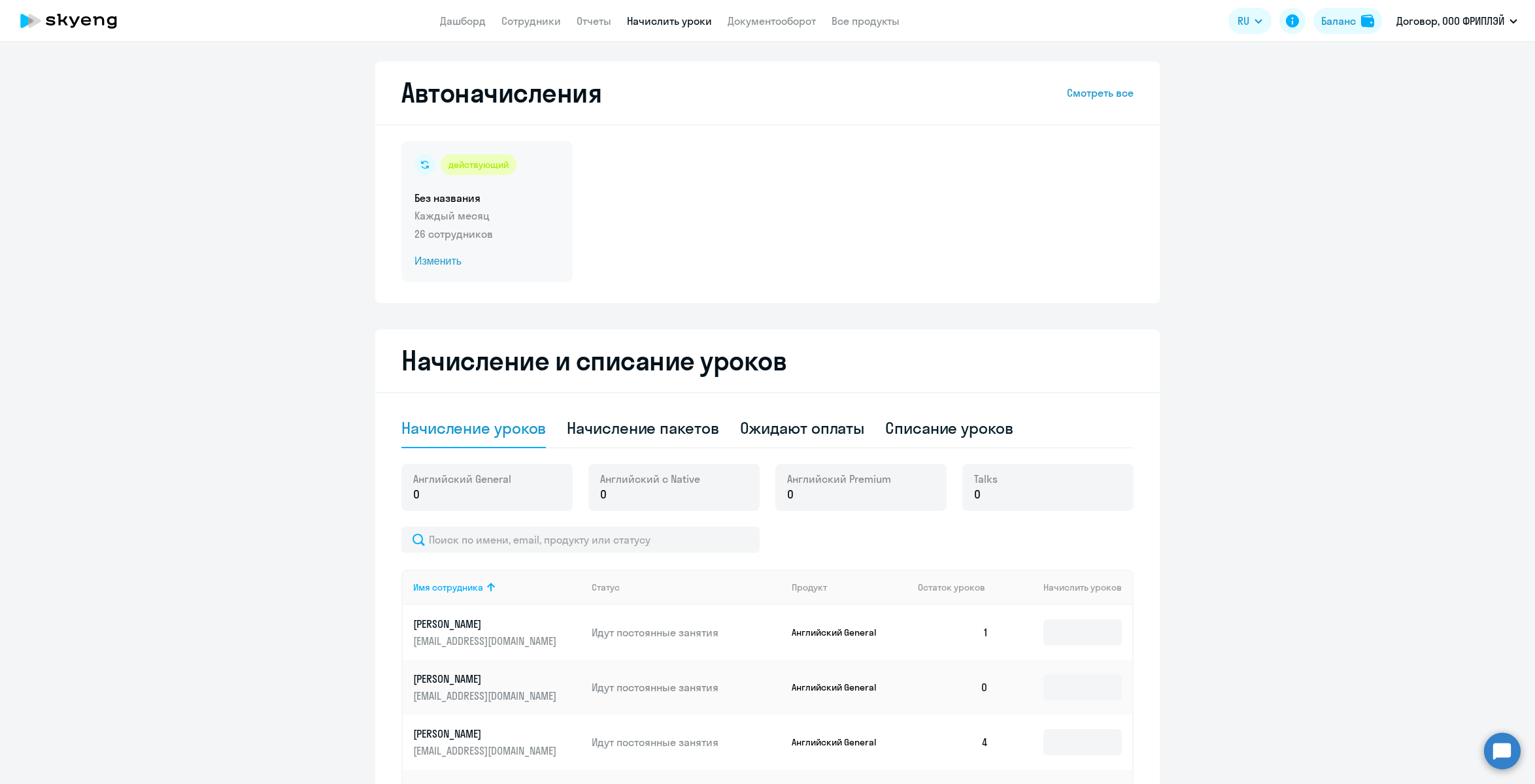
click at [523, 188] on div "действующий Без названия Каждый месяц 26 сотрудников Изменить" at bounding box center [487, 211] width 171 height 141
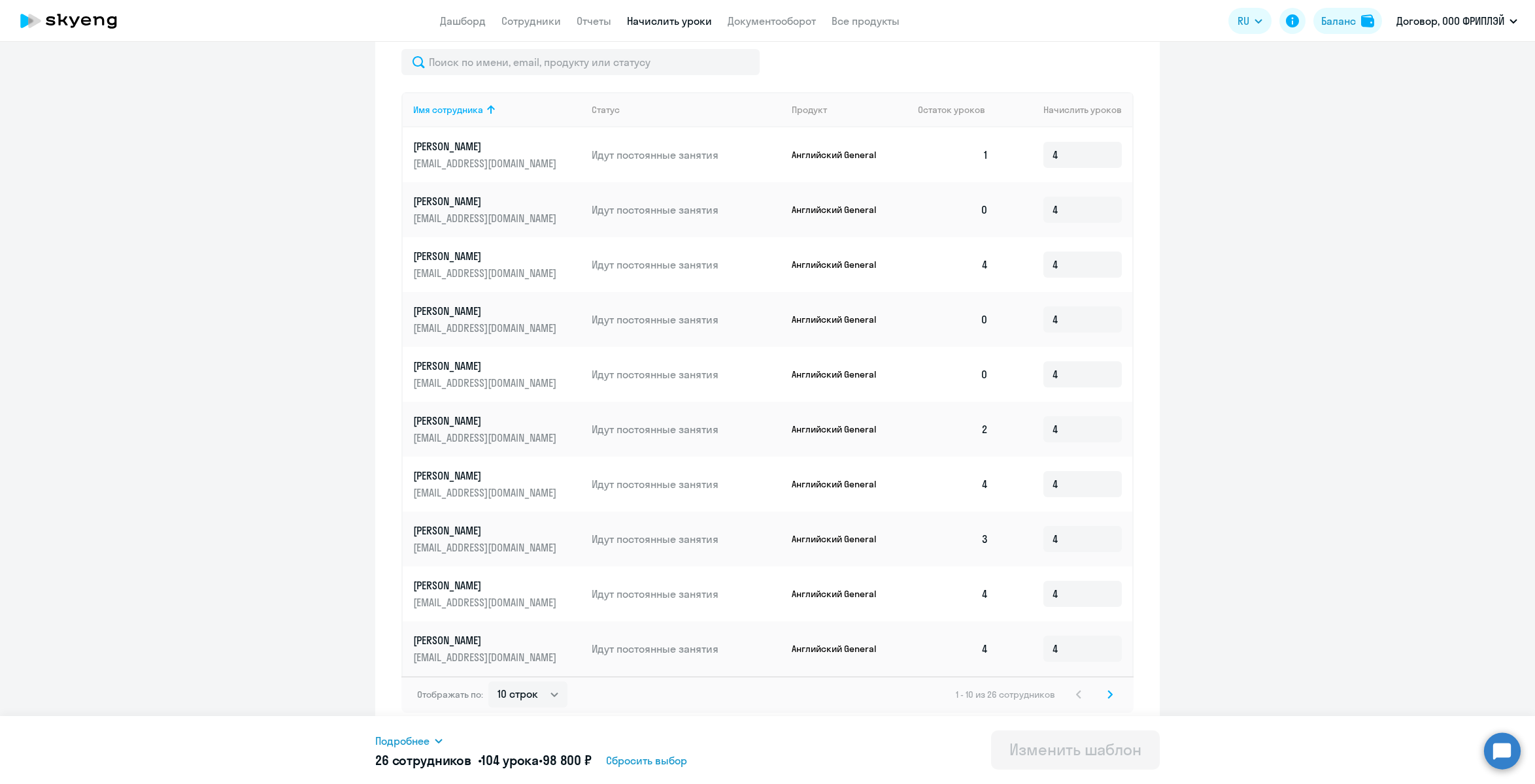
scroll to position [430, 0]
click at [565, 700] on div "Отображать по: 10 строк 30 строк 50 строк 1 - 10 из 26 сотрудников" at bounding box center [767, 692] width 732 height 36
click at [558, 698] on select "10 строк 30 строк 50 строк" at bounding box center [528, 692] width 79 height 27
select select "30"
click at [489, 680] on select "10 строк 30 строк 50 строк" at bounding box center [528, 692] width 79 height 27
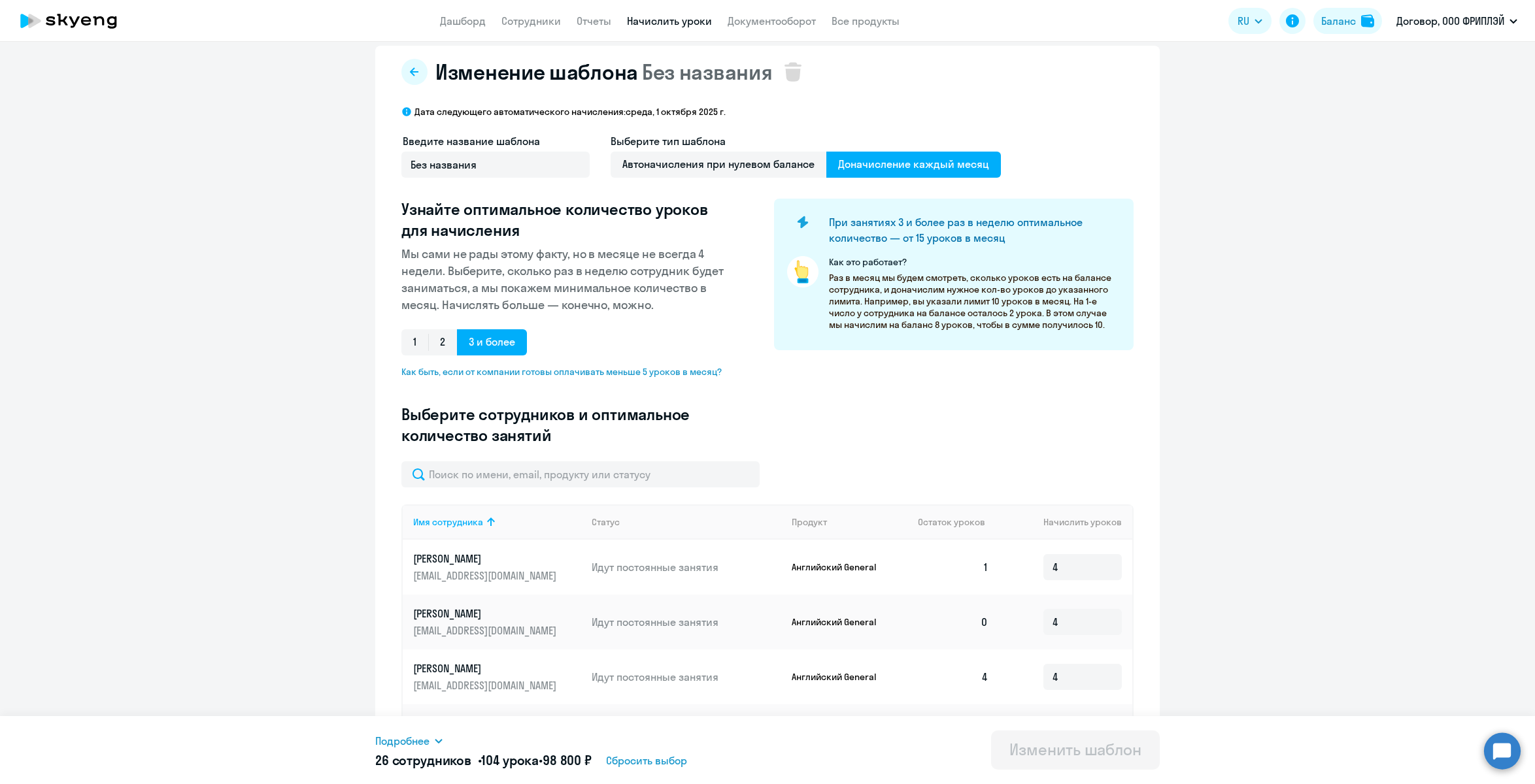
scroll to position [0, 0]
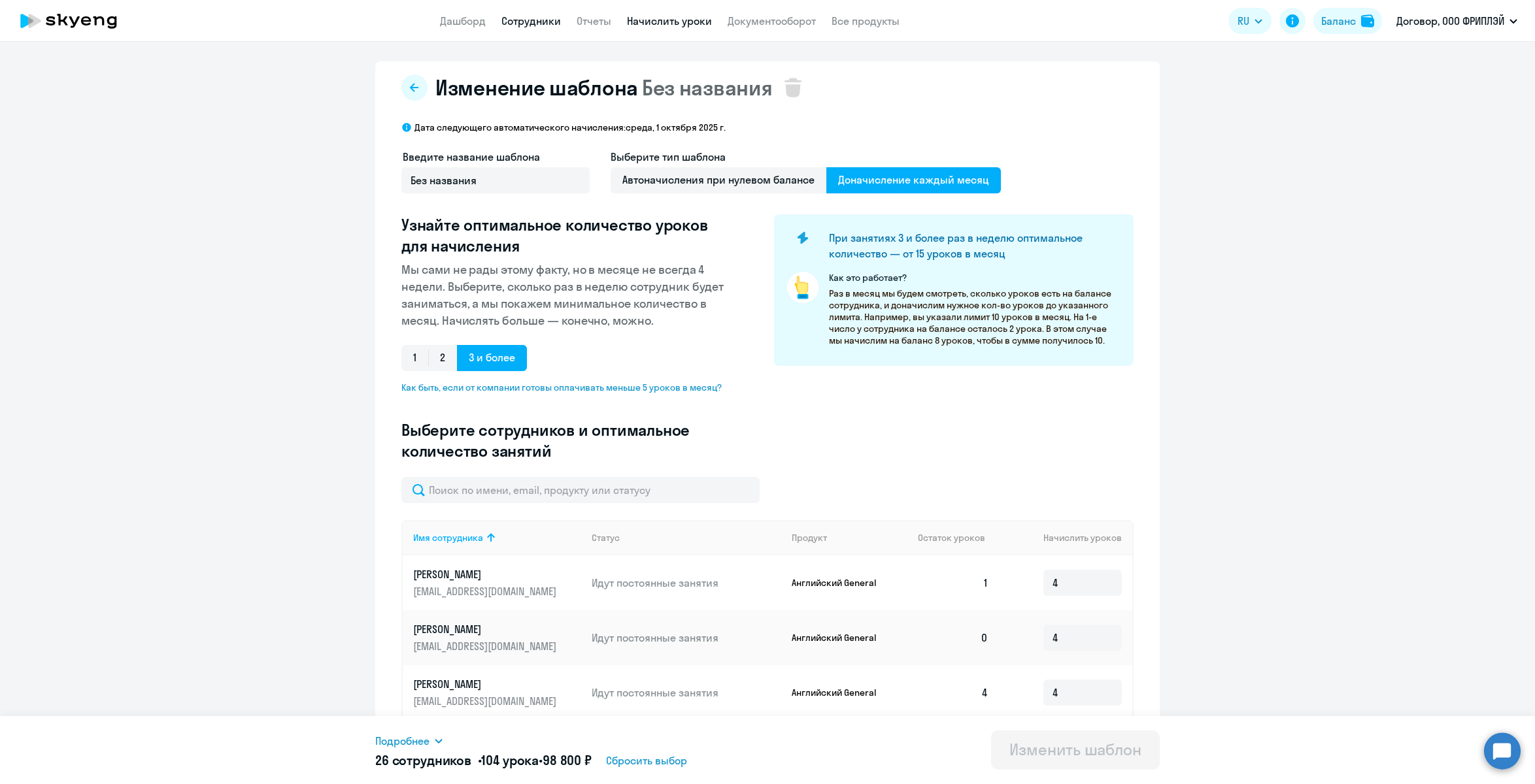
click at [518, 20] on link "Сотрудники" at bounding box center [531, 21] width 59 height 13
select select "30"
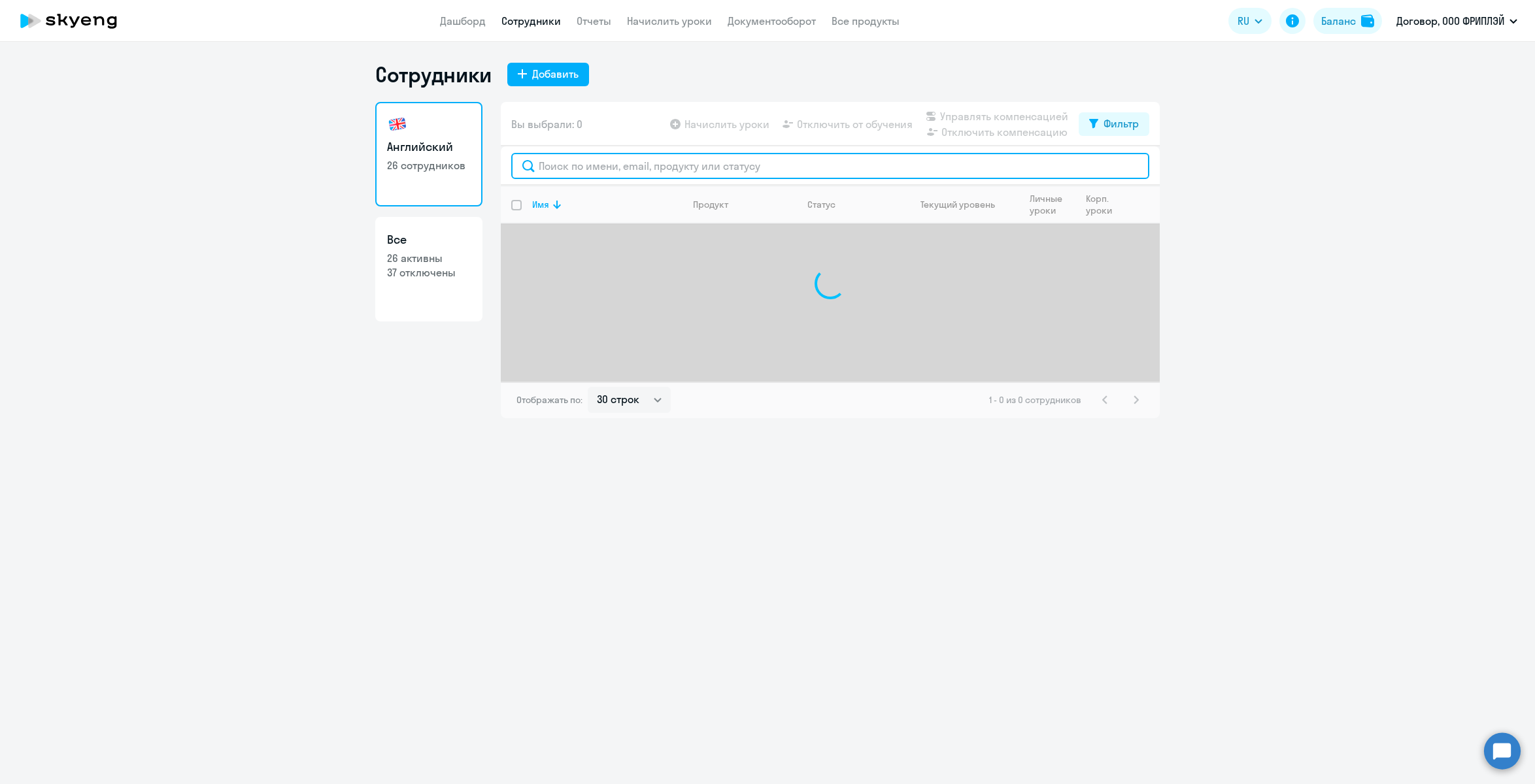
click at [602, 166] on input "text" at bounding box center [831, 165] width 638 height 27
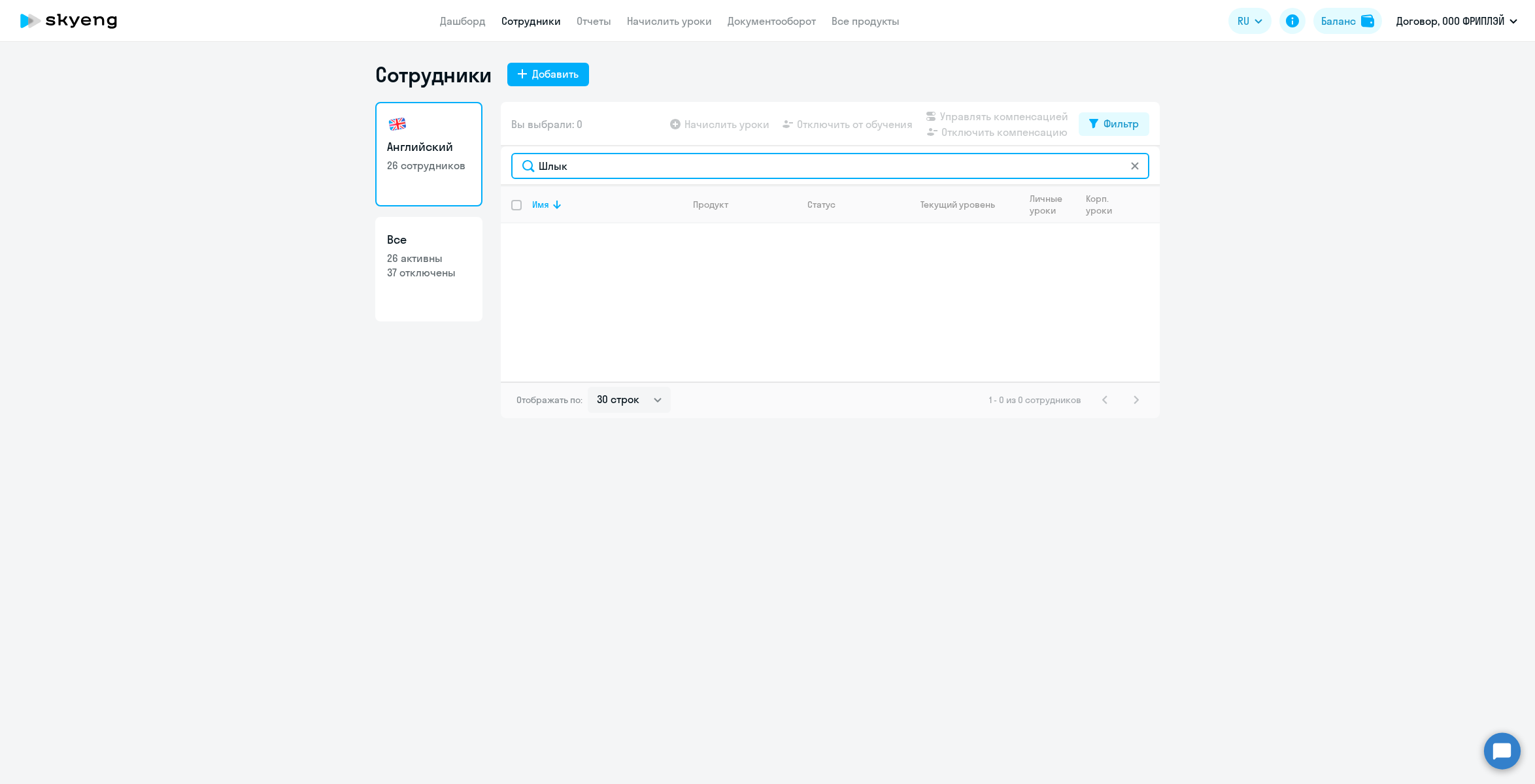
type input "Шлык"
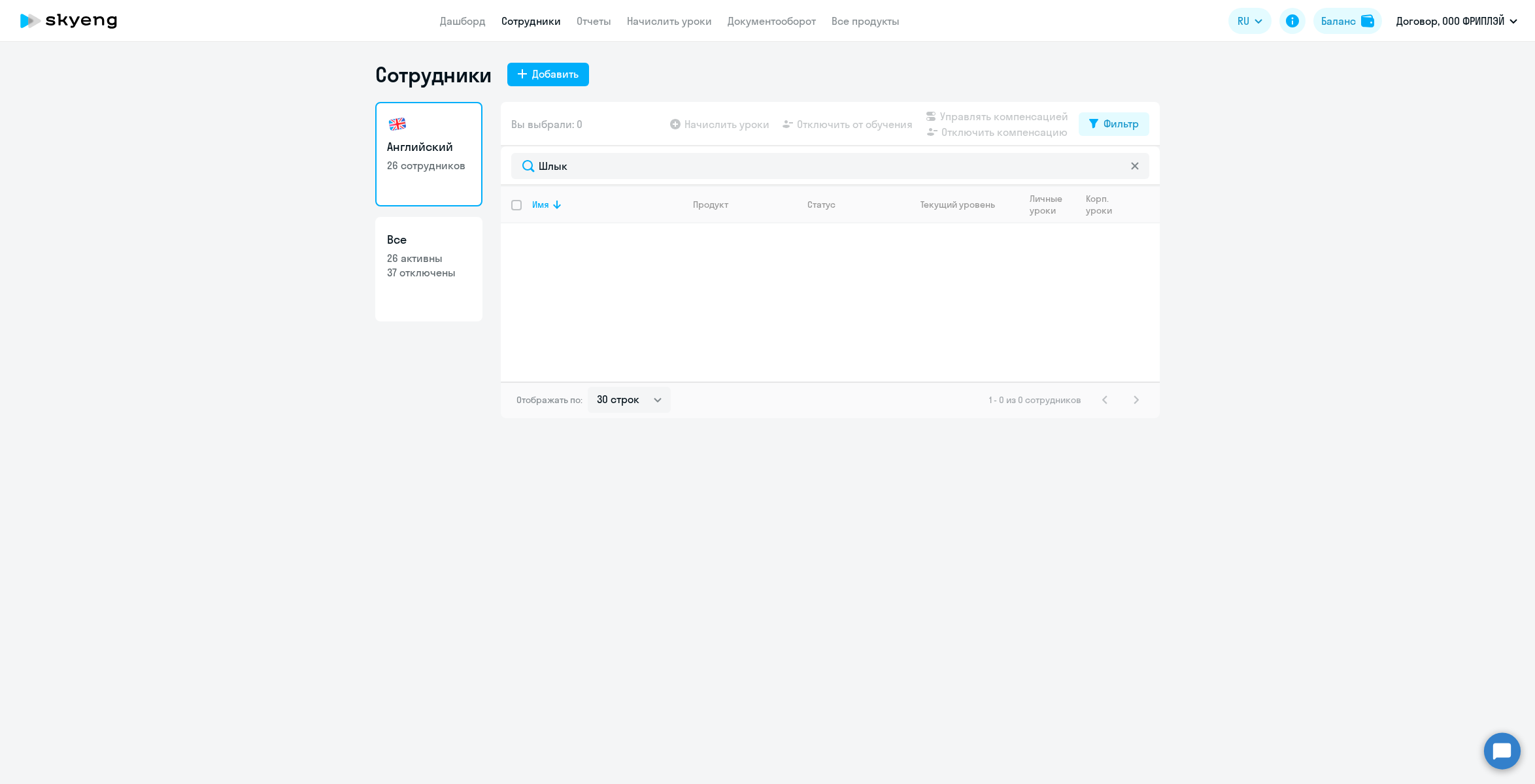
click at [466, 29] on app-header "Дашборд Сотрудники Отчеты Начислить уроки Документооборот Все продукты Дашборд …" at bounding box center [768, 21] width 1535 height 41
click at [466, 24] on link "Дашборд" at bounding box center [463, 21] width 45 height 13
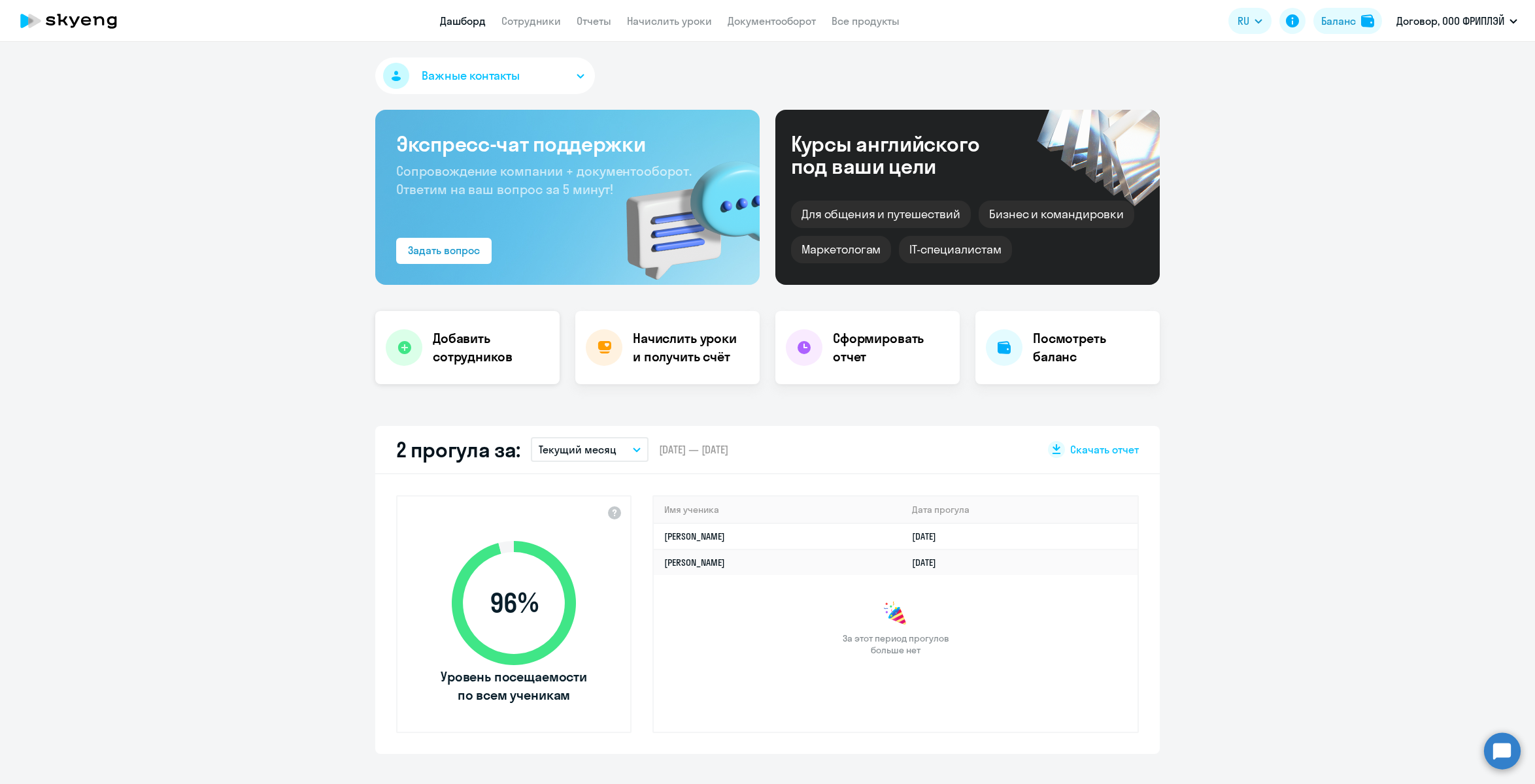
click at [468, 345] on h4 "Добавить сотрудников" at bounding box center [491, 347] width 116 height 36
select select "english_adult_not_native_speaker"
select select "3"
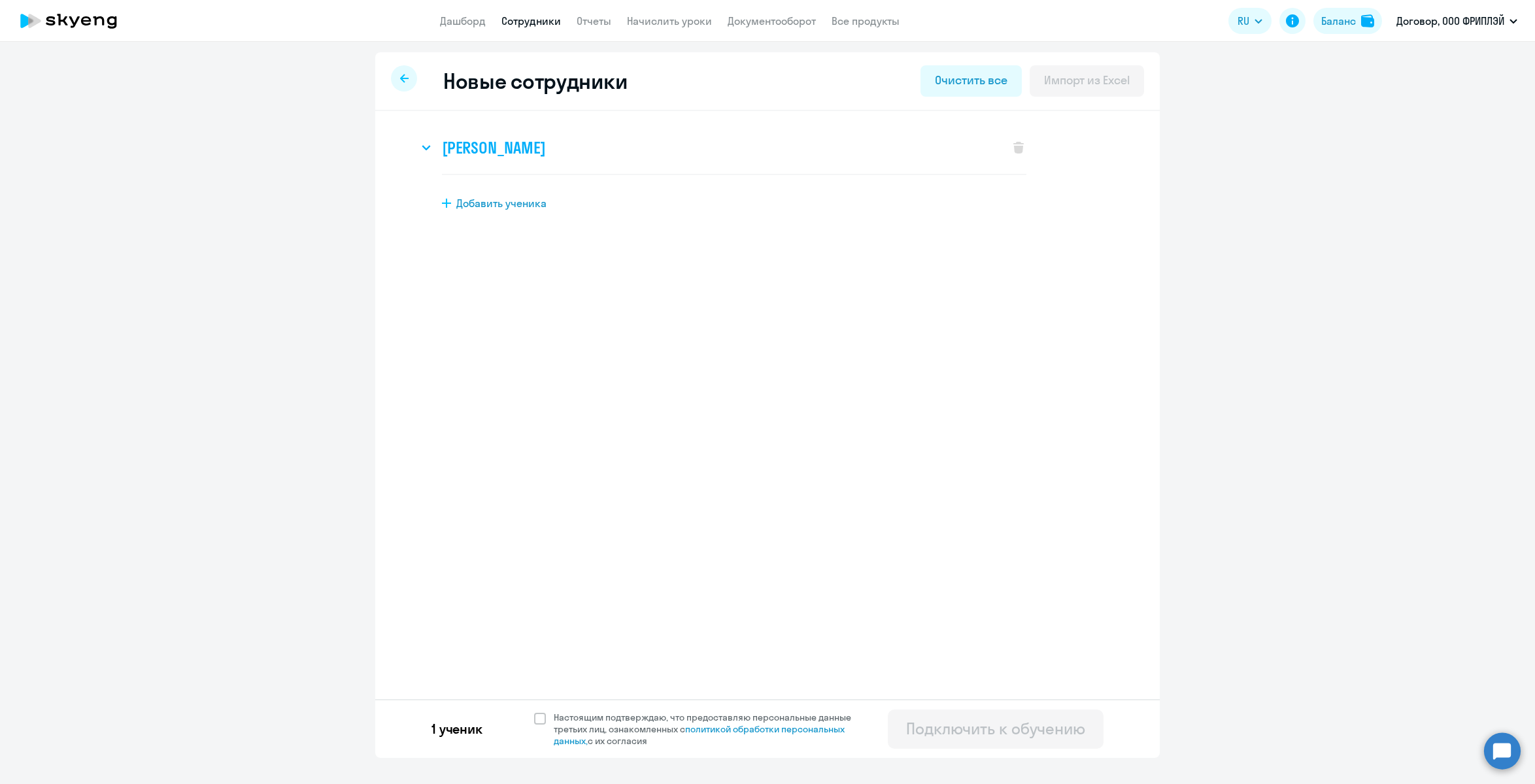
click at [538, 139] on h3 "Алексей Шлык" at bounding box center [494, 147] width 103 height 21
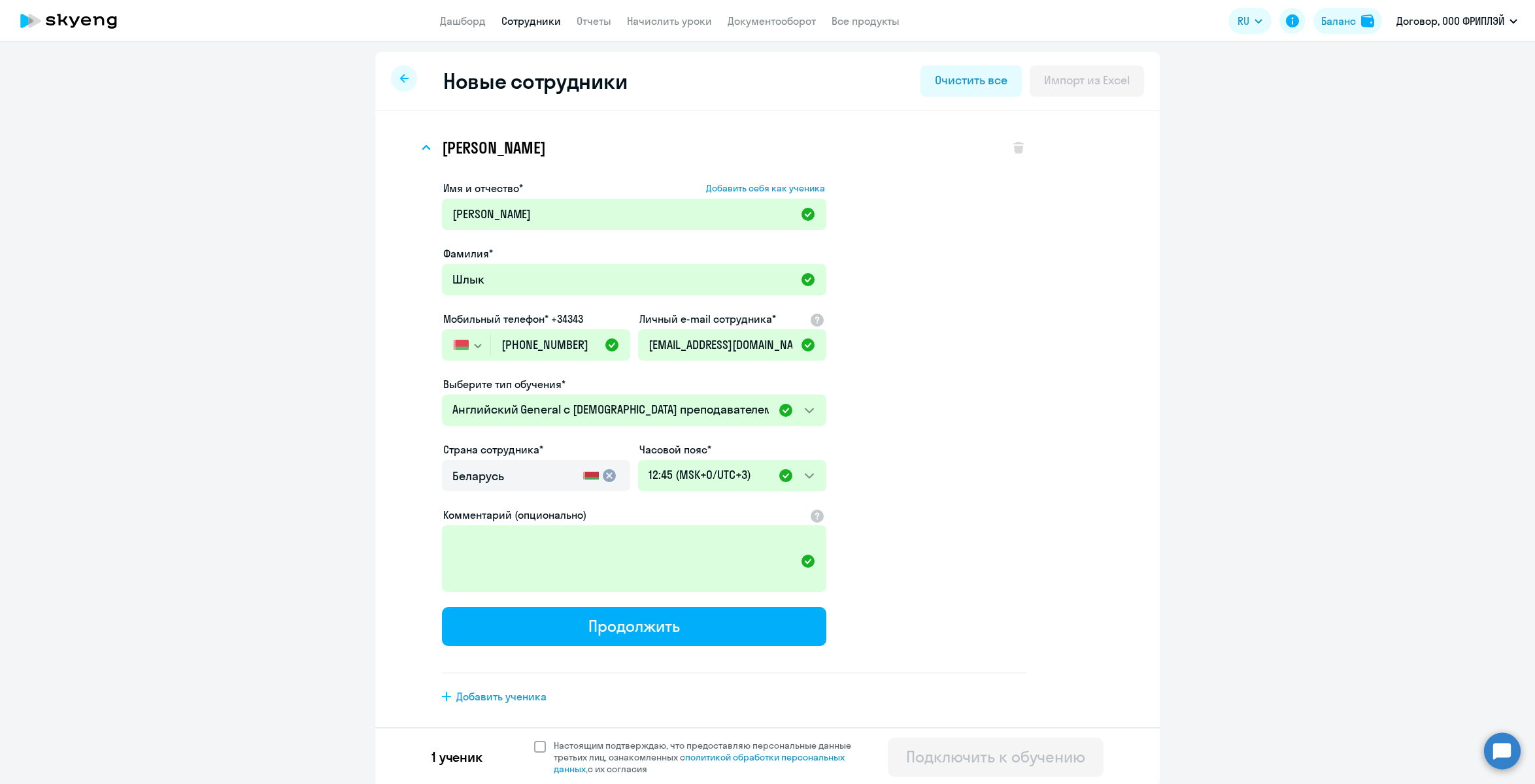
click at [536, 738] on div "1 ученик Настоящим подтверждаю, что предоставляю персональные данные третьих ли…" at bounding box center [768, 757] width 784 height 59
click at [535, 747] on span at bounding box center [540, 748] width 12 height 12
click at [534, 740] on input "Настоящим подтверждаю, что предоставляю персональные данные третьих лиц, ознако…" at bounding box center [534, 740] width 1 height 1
checkbox input "true"
click at [932, 752] on div "Подключить к обучению" at bounding box center [996, 756] width 179 height 21
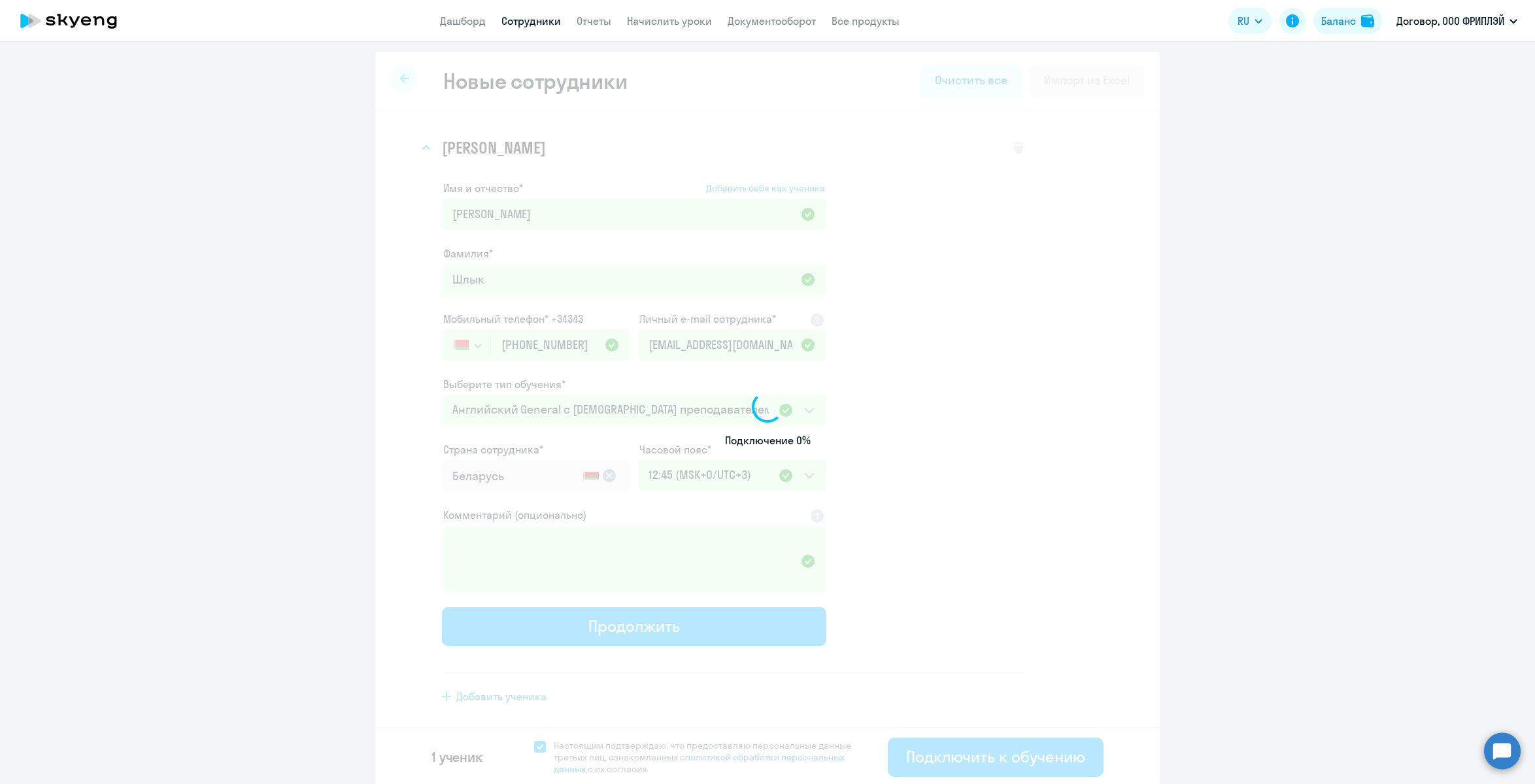
select select "english_adult_not_native_speaker"
select select "3"
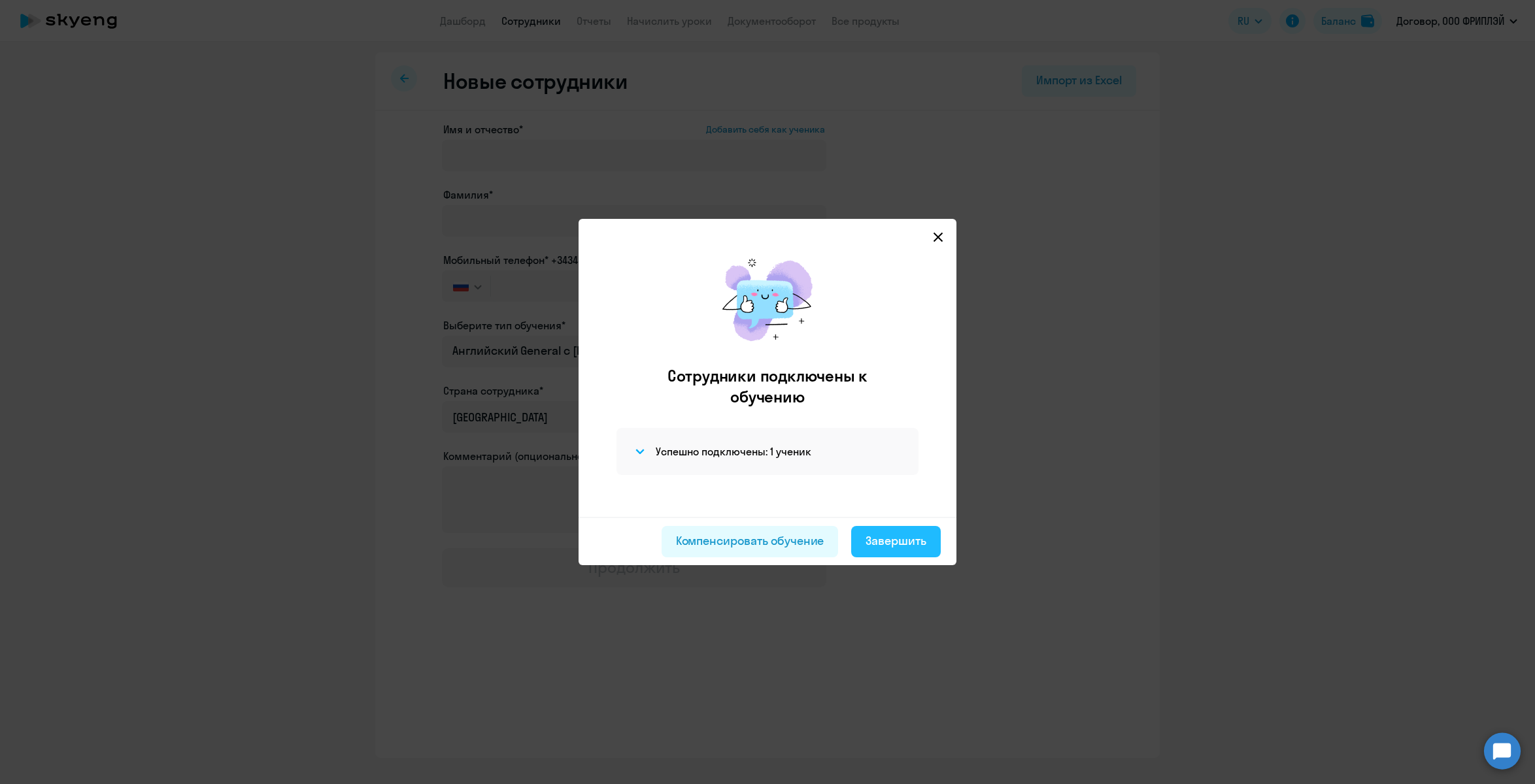
click at [895, 540] on div "Завершить" at bounding box center [897, 541] width 61 height 17
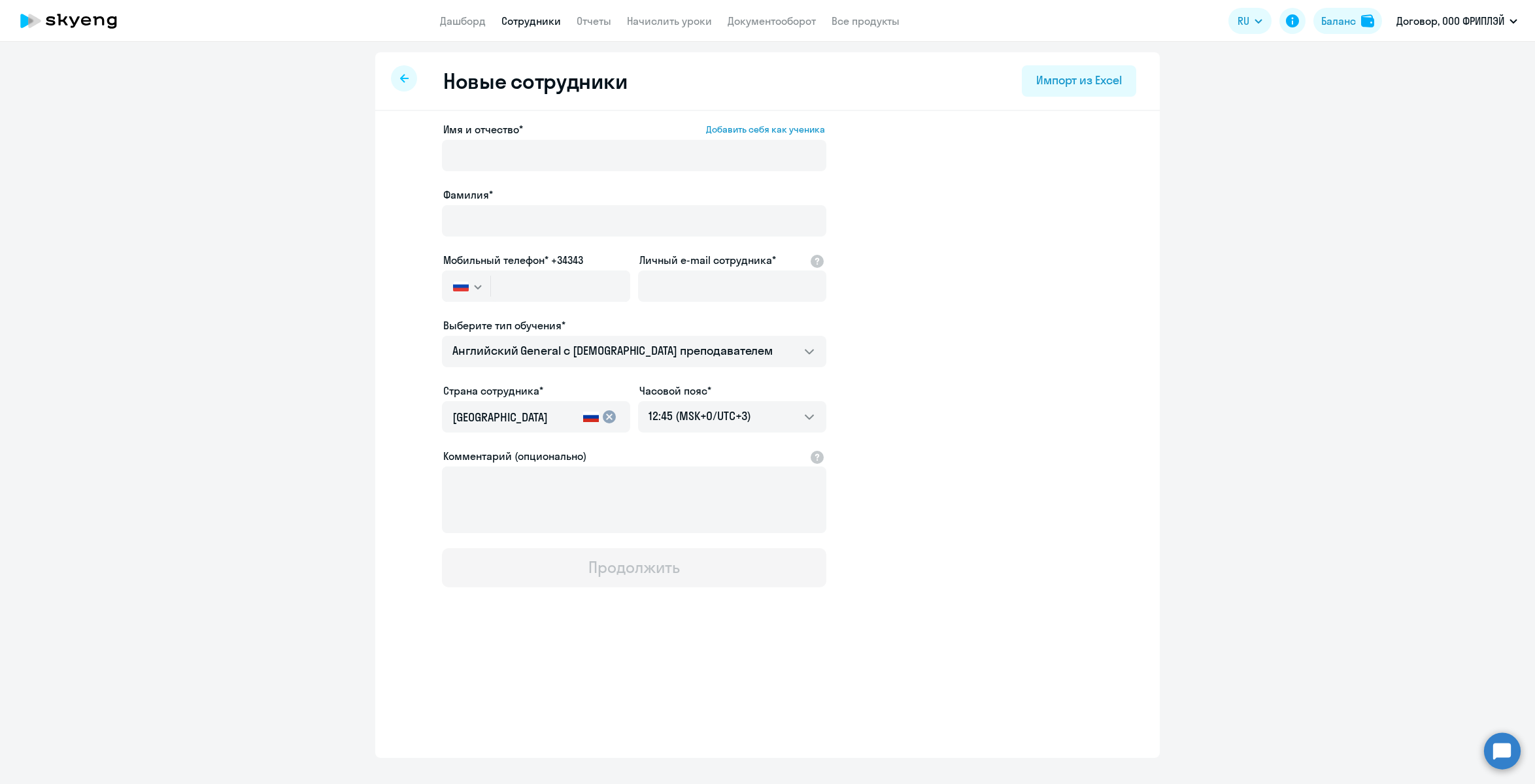
select select "30"
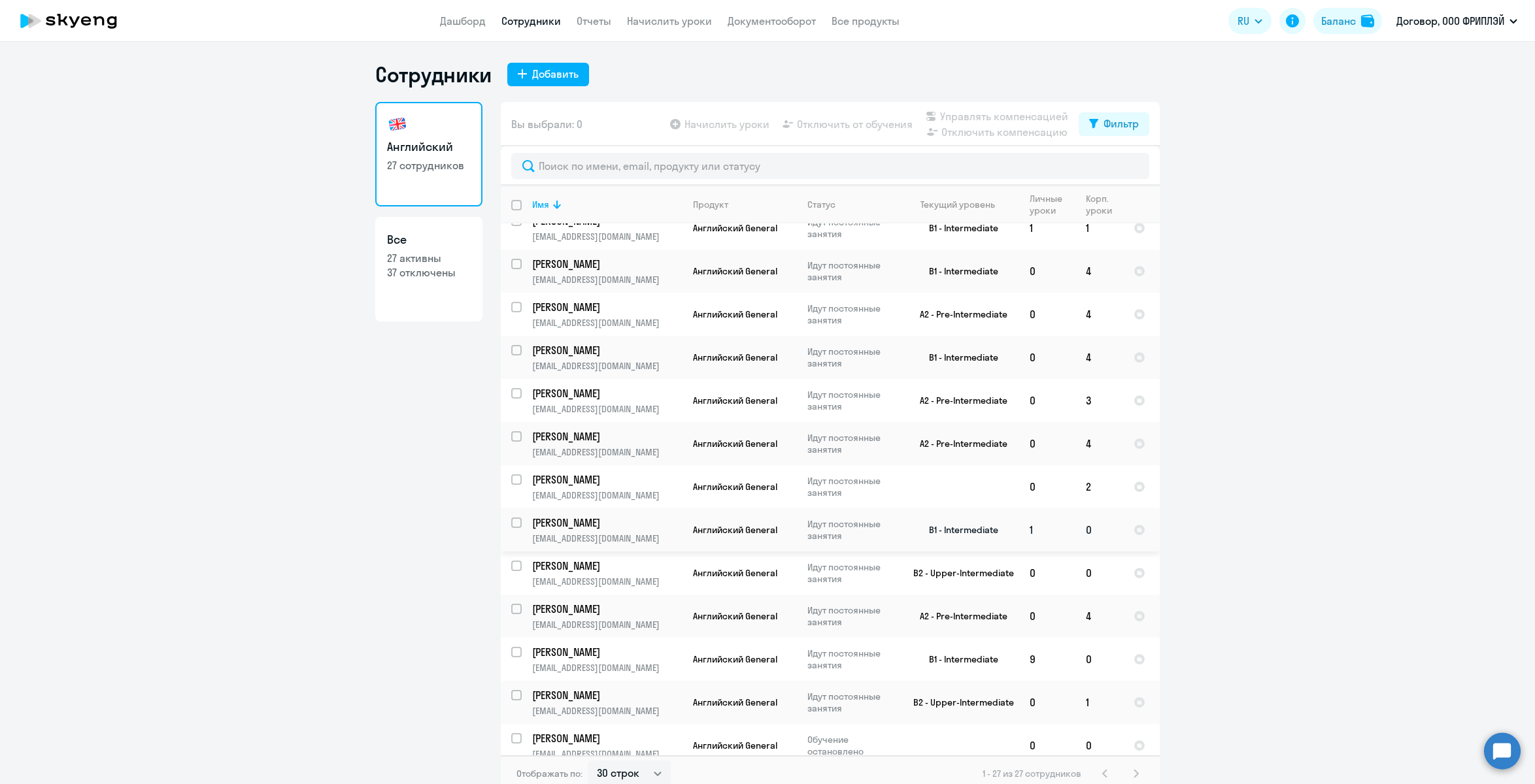
scroll to position [3, 0]
click at [552, 729] on p "[PERSON_NAME]" at bounding box center [606, 736] width 148 height 15
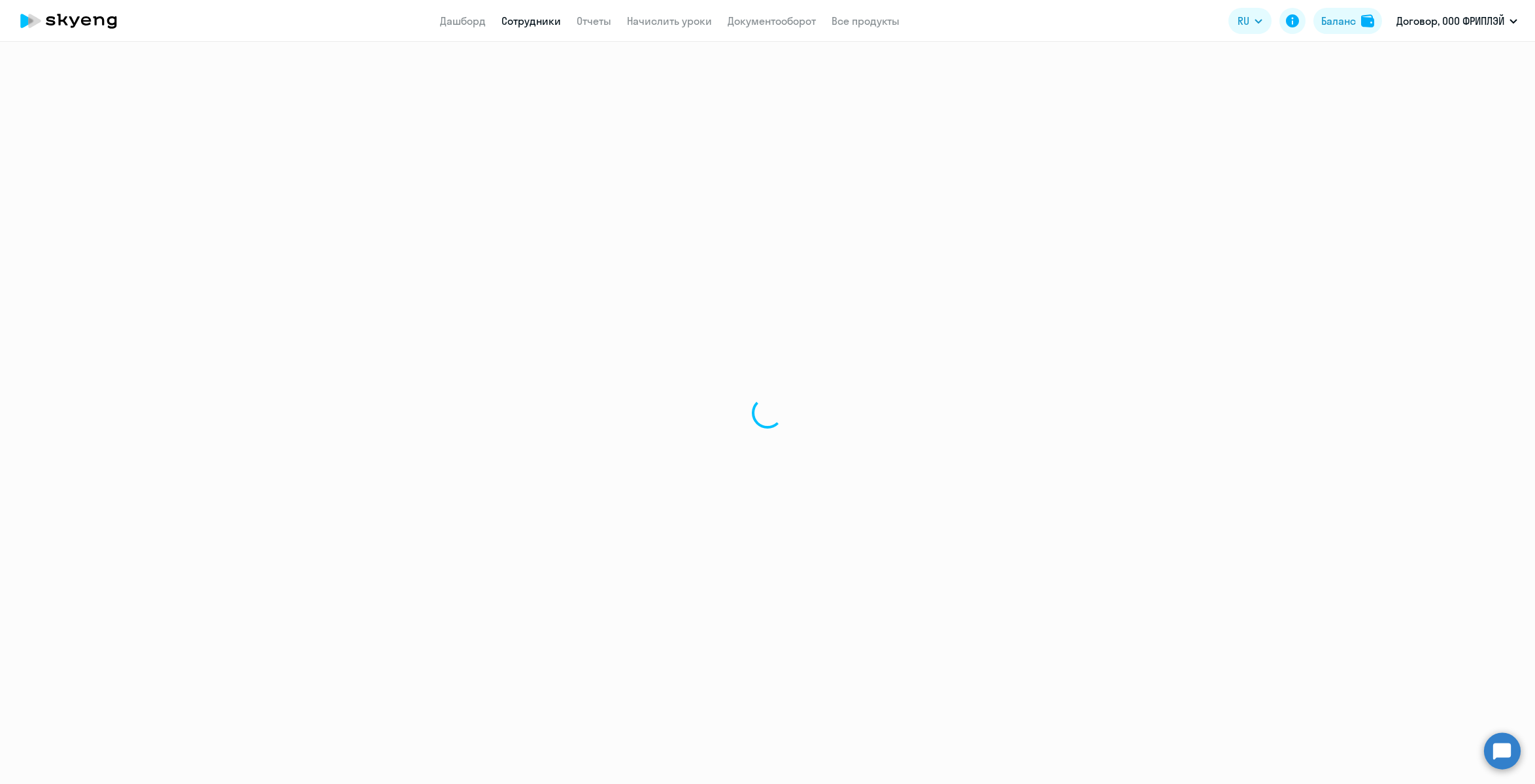
select select "english"
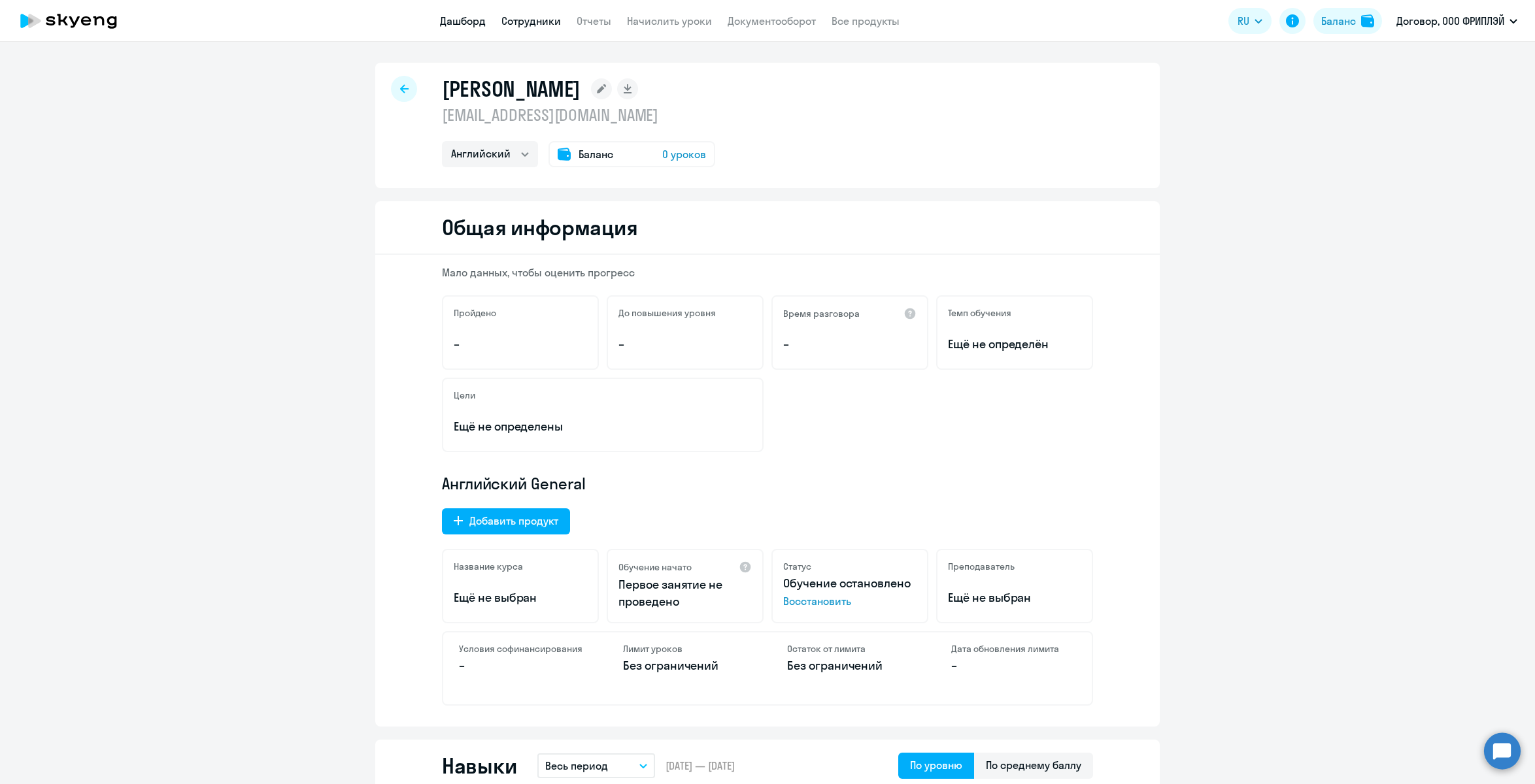
click at [468, 18] on link "Дашборд" at bounding box center [463, 21] width 45 height 13
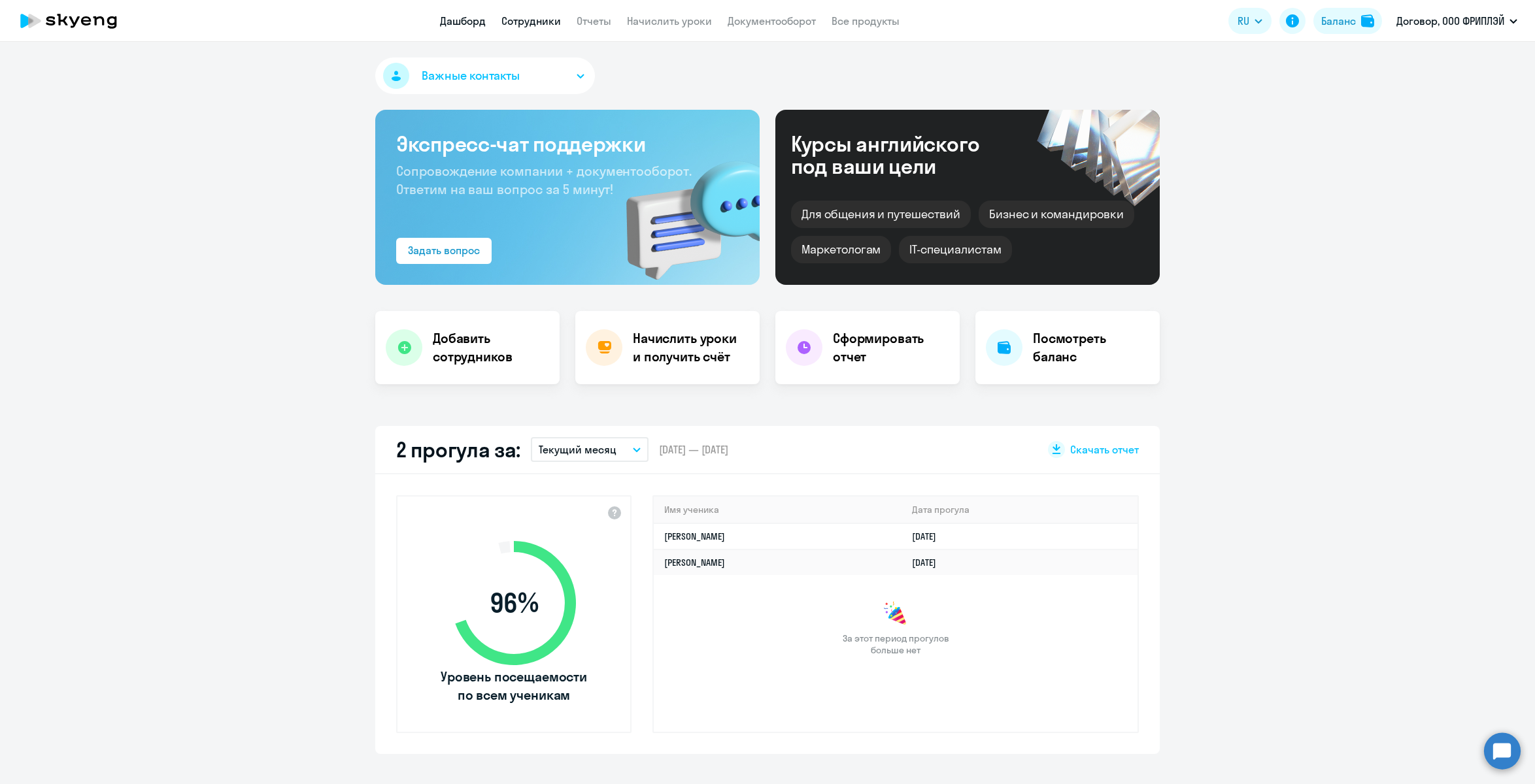
click at [520, 18] on link "Сотрудники" at bounding box center [531, 21] width 59 height 13
select select "30"
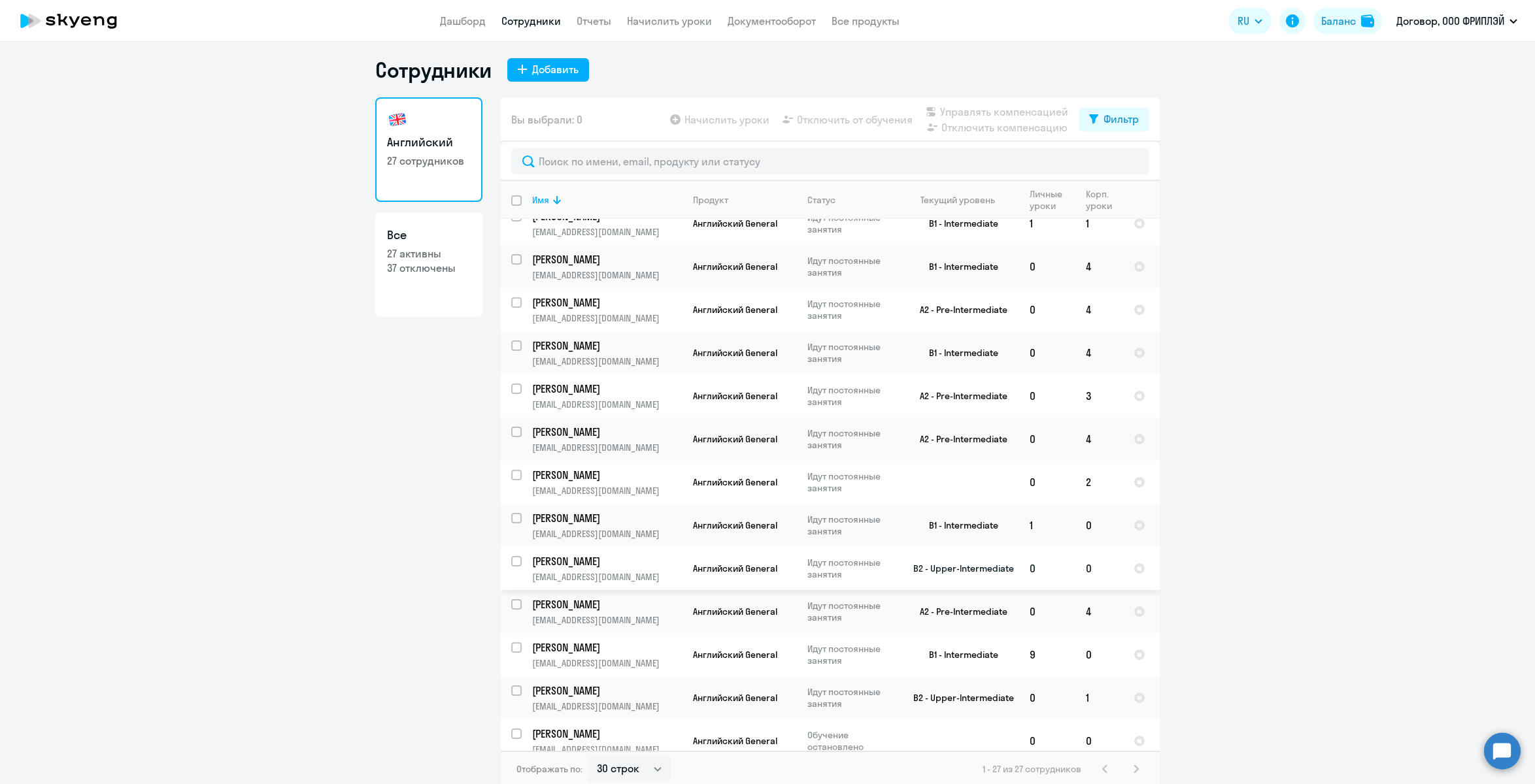
scroll to position [8, 0]
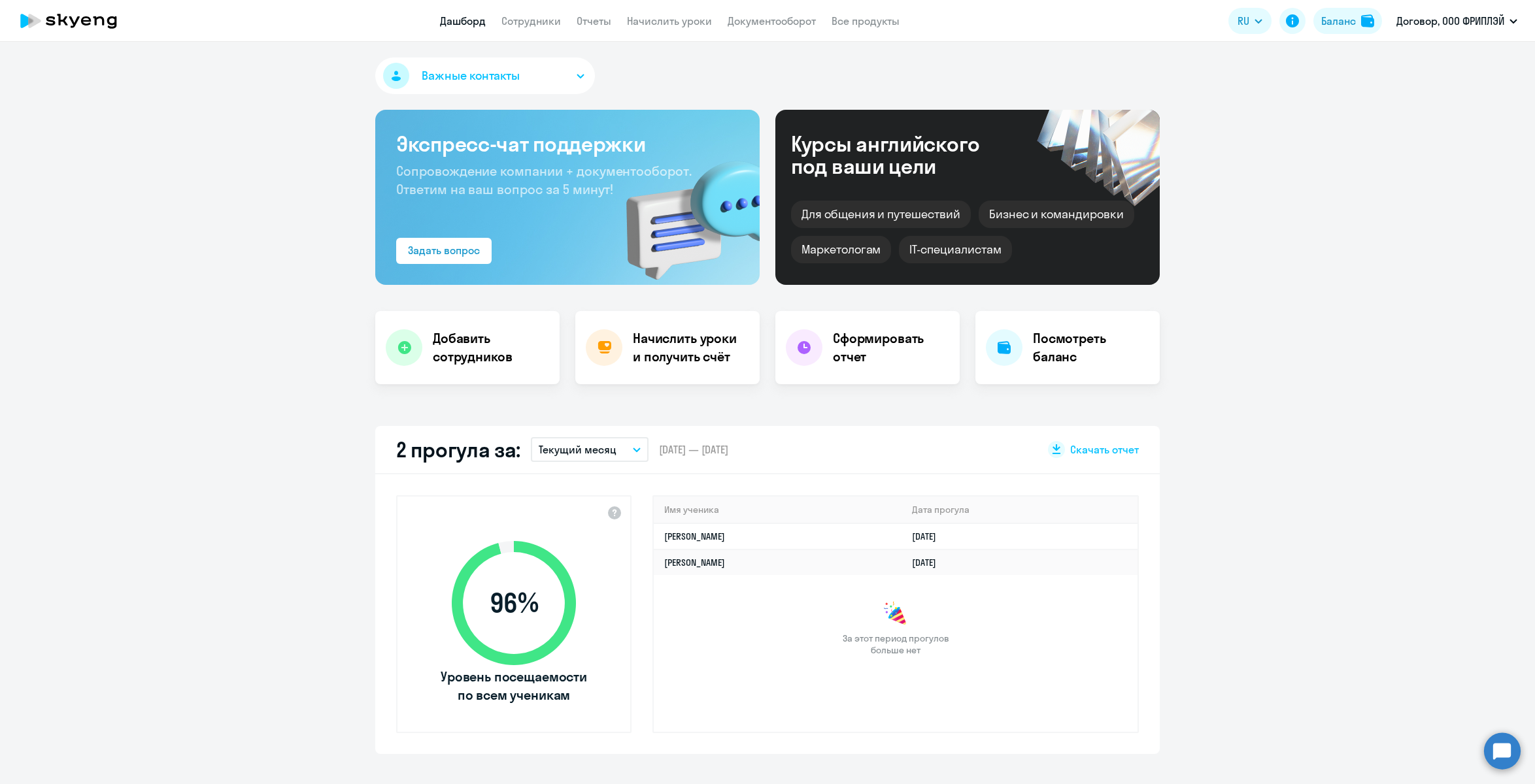
click at [540, 34] on app-header "Дашборд Сотрудники Отчеты Начислить уроки Документооборот Все продукты Дашборд …" at bounding box center [768, 21] width 1535 height 41
click at [544, 25] on link "Сотрудники" at bounding box center [531, 21] width 59 height 13
select select "30"
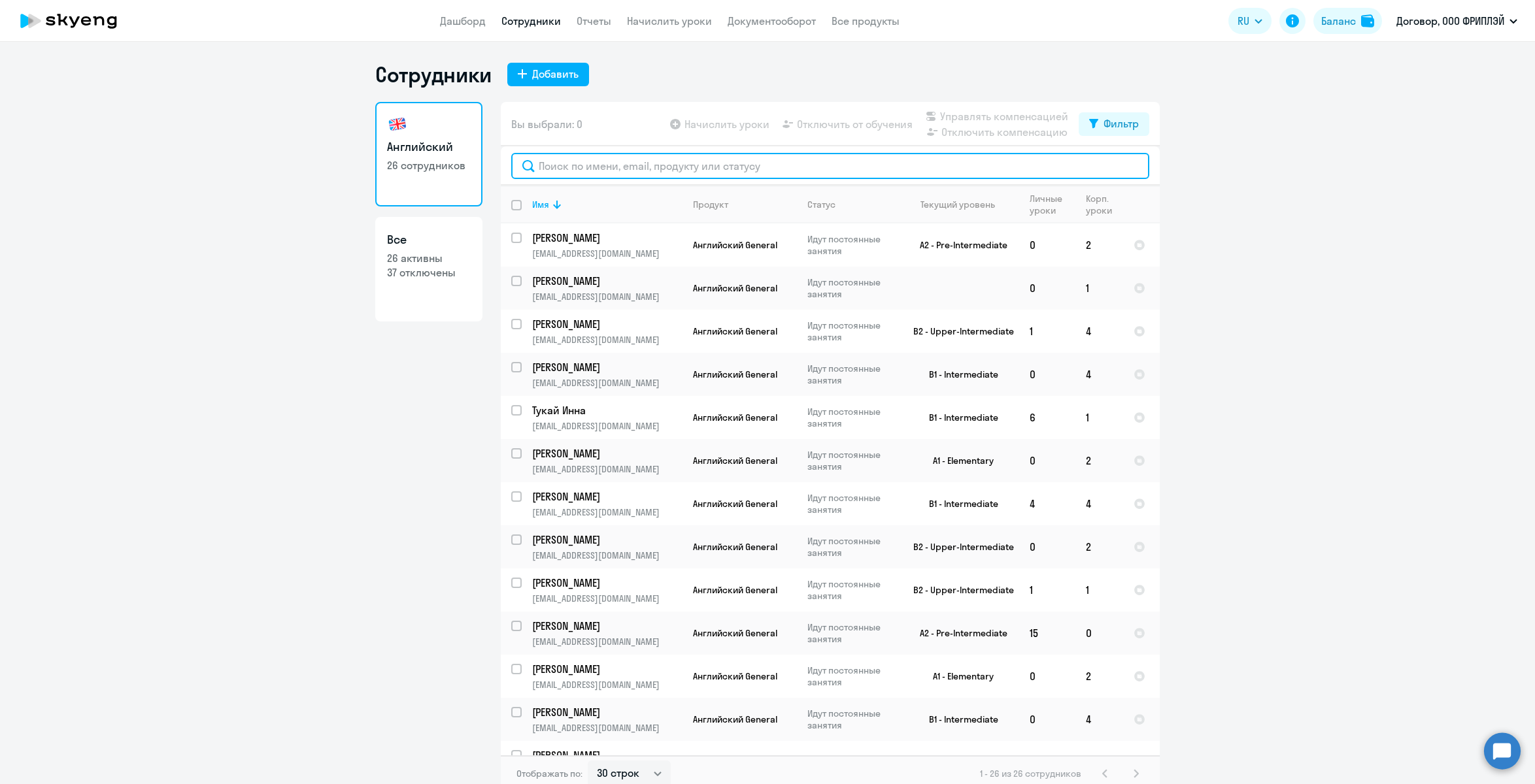
click at [636, 168] on input "text" at bounding box center [831, 165] width 638 height 27
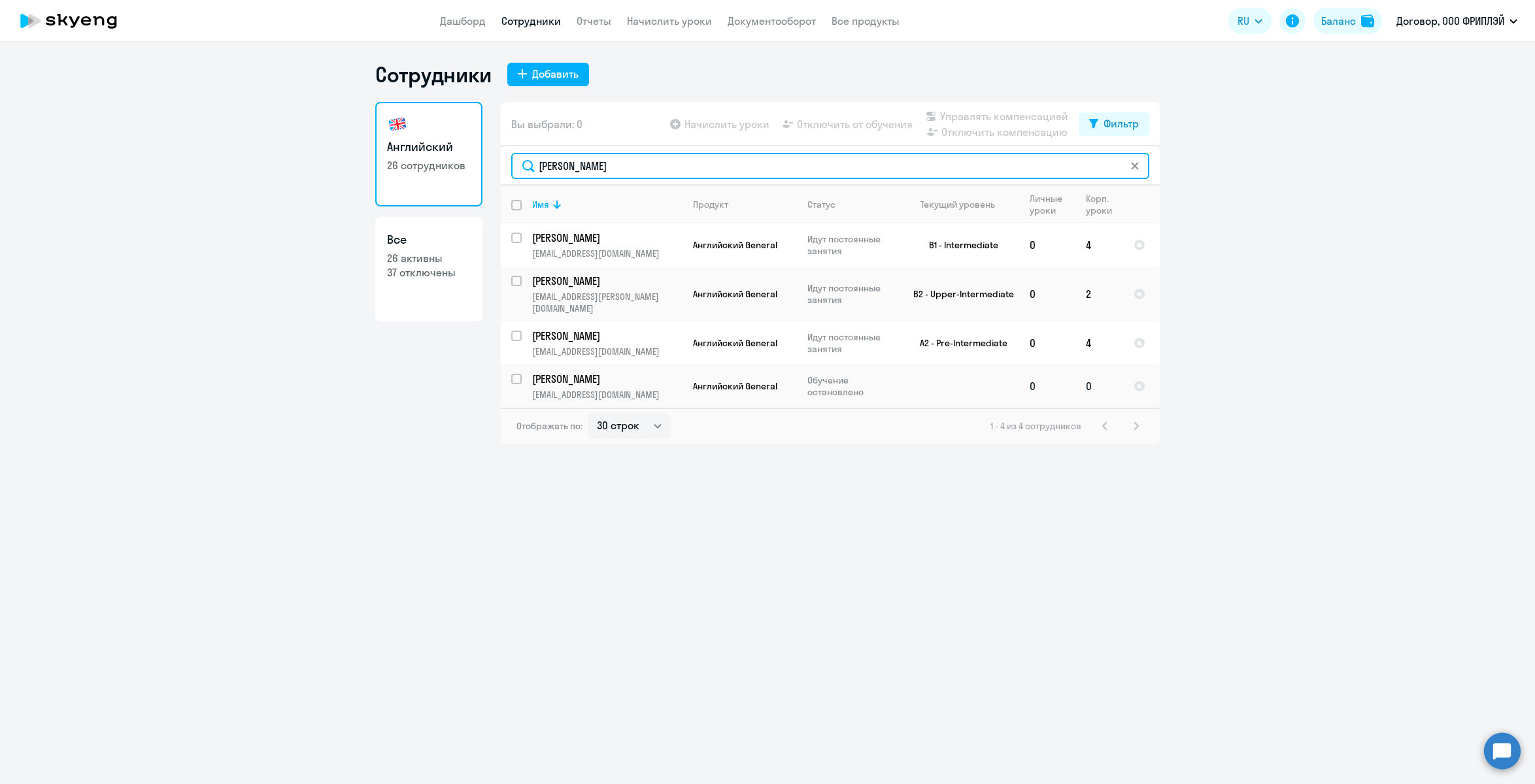
type input "Алек"
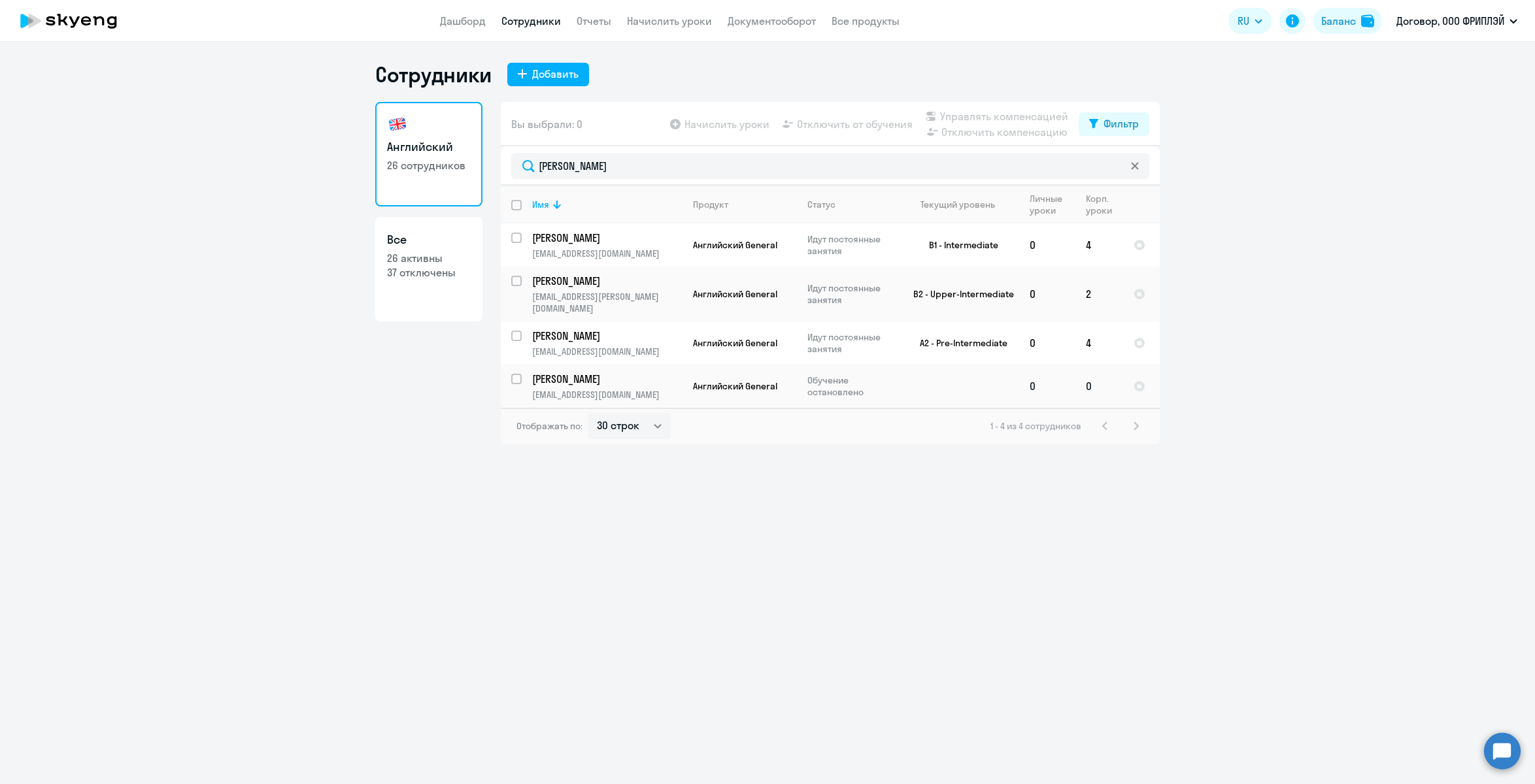
click at [559, 389] on p "[EMAIL_ADDRESS][DOMAIN_NAME]" at bounding box center [607, 395] width 150 height 12
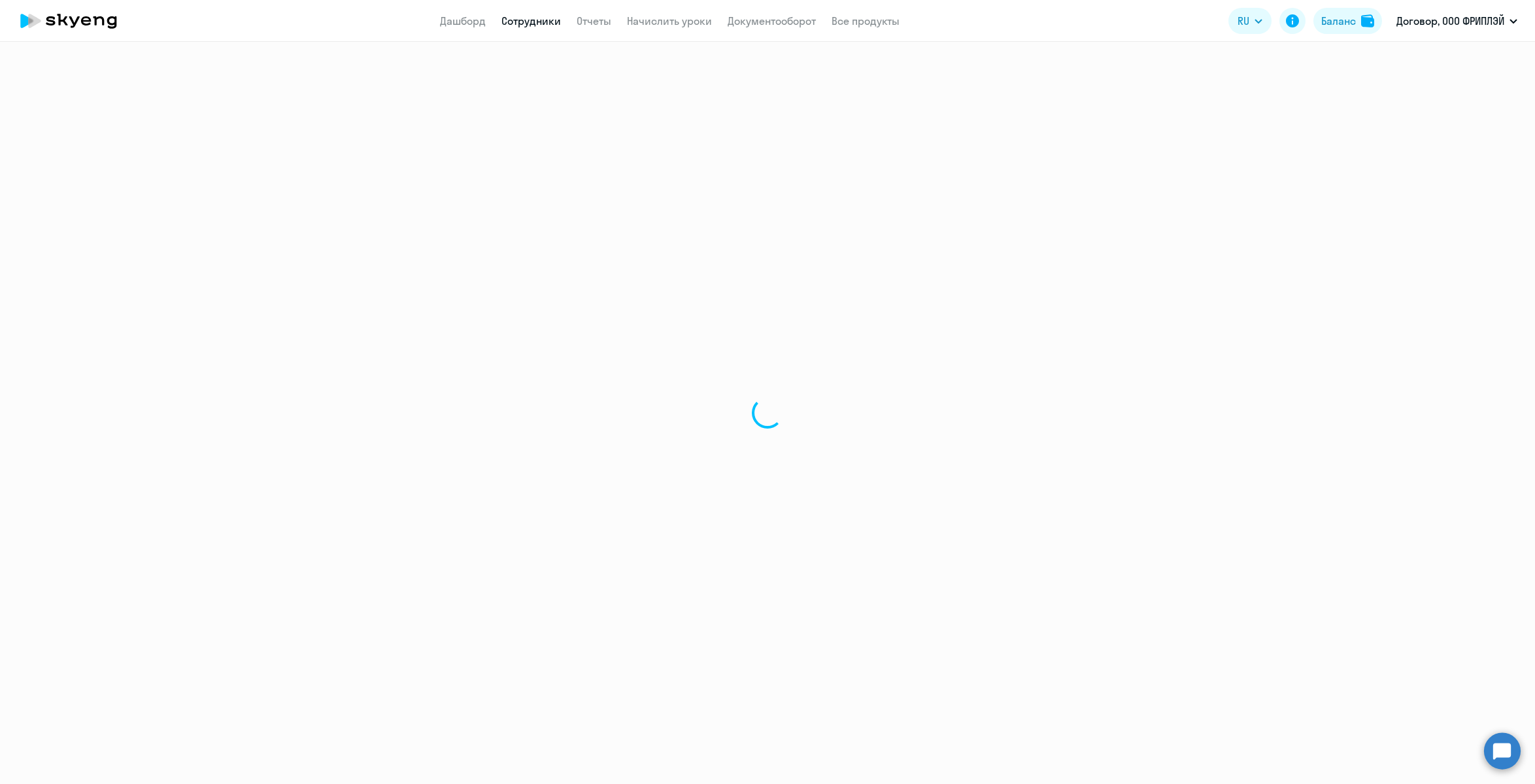
select select "english"
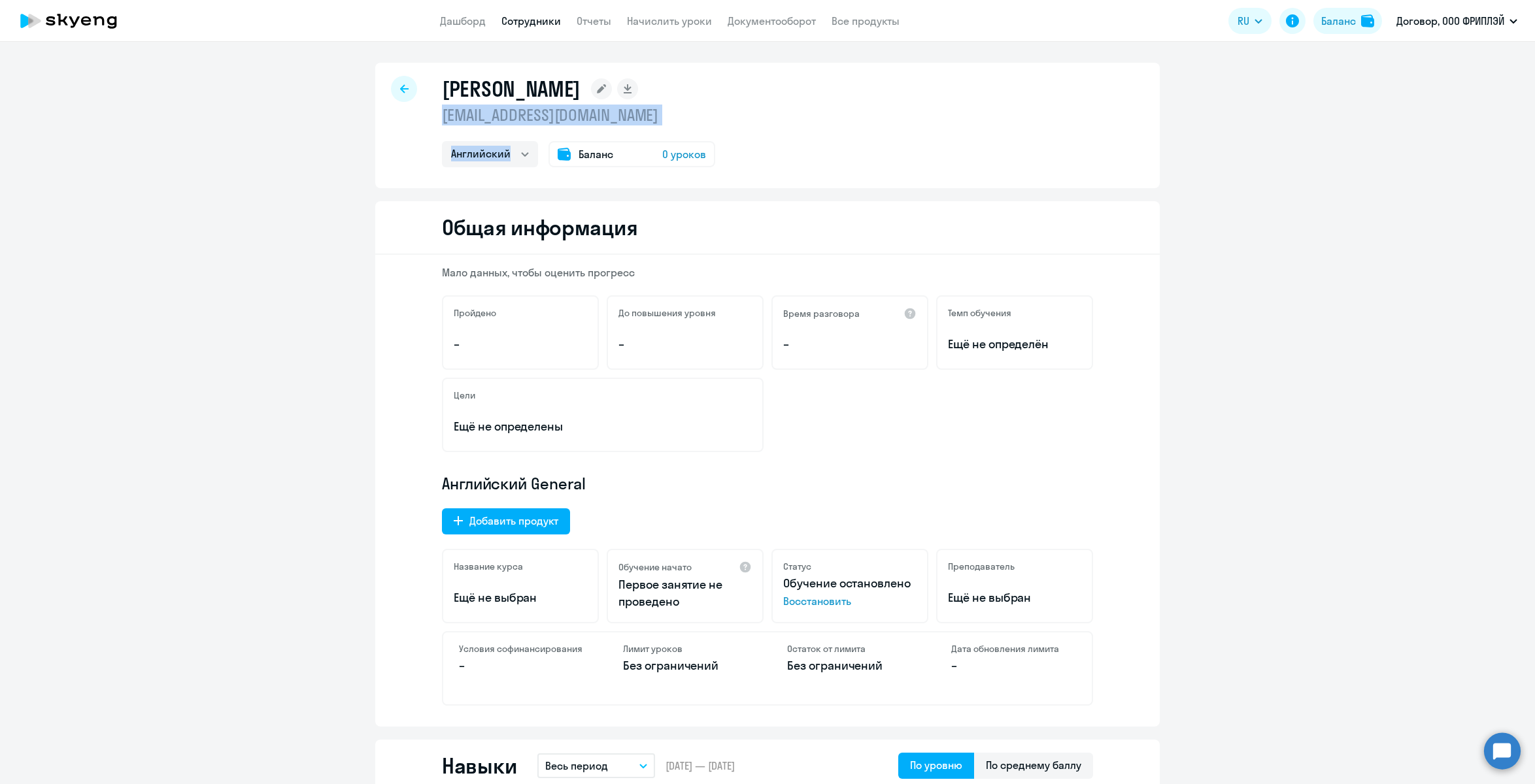
drag, startPoint x: 435, startPoint y: 123, endPoint x: 569, endPoint y: 125, distance: 134.0
click at [569, 125] on div "Алексей alexshlyck@gmail.com Английский Баланс 0 уроков" at bounding box center [768, 125] width 784 height 125
click at [637, 115] on p "[EMAIL_ADDRESS][DOMAIN_NAME]" at bounding box center [578, 114] width 273 height 21
drag, startPoint x: 587, startPoint y: 119, endPoint x: 440, endPoint y: 115, distance: 147.1
click at [442, 115] on p "[EMAIL_ADDRESS][DOMAIN_NAME]" at bounding box center [578, 114] width 273 height 21
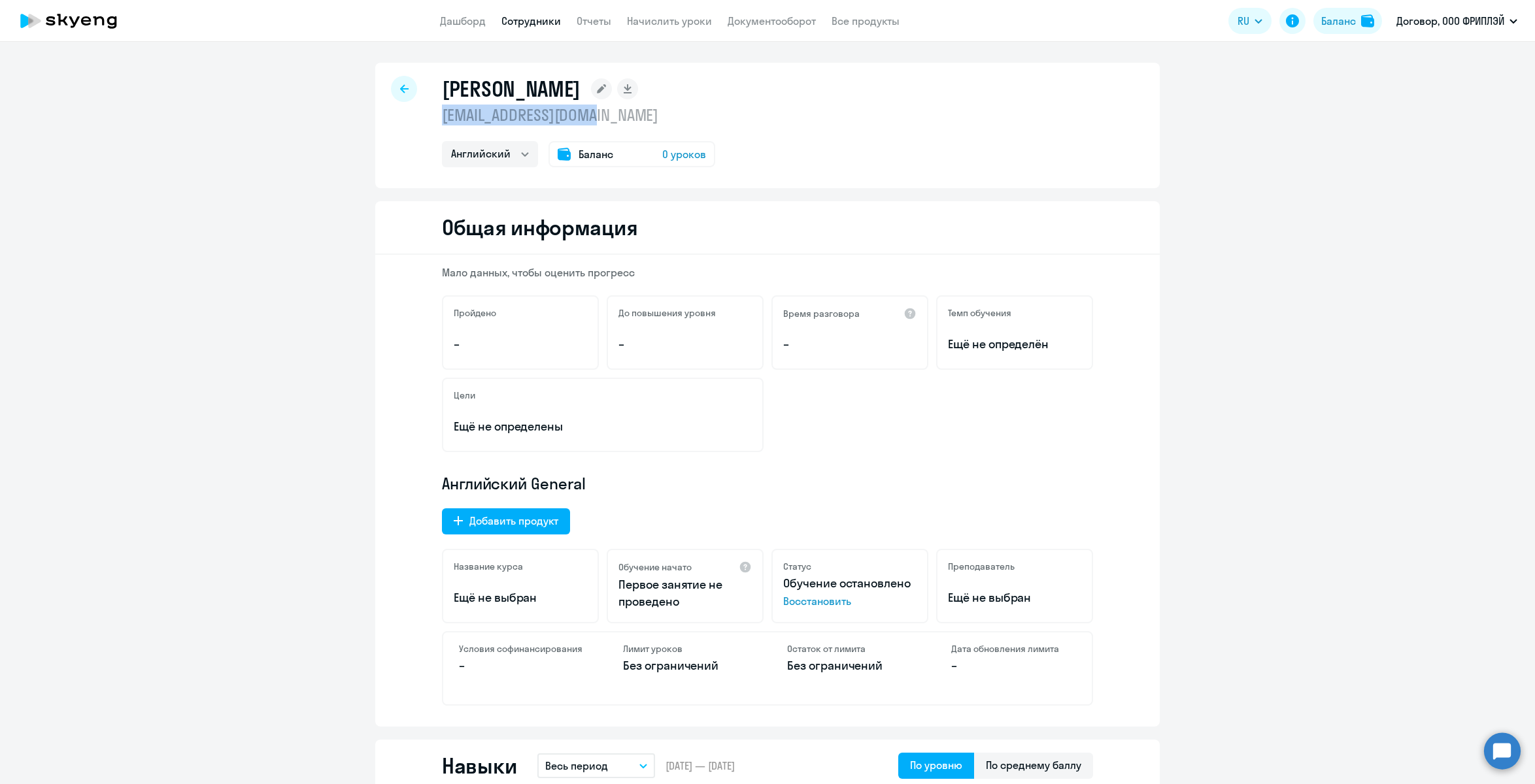
copy p "[EMAIL_ADDRESS][DOMAIN_NAME]"
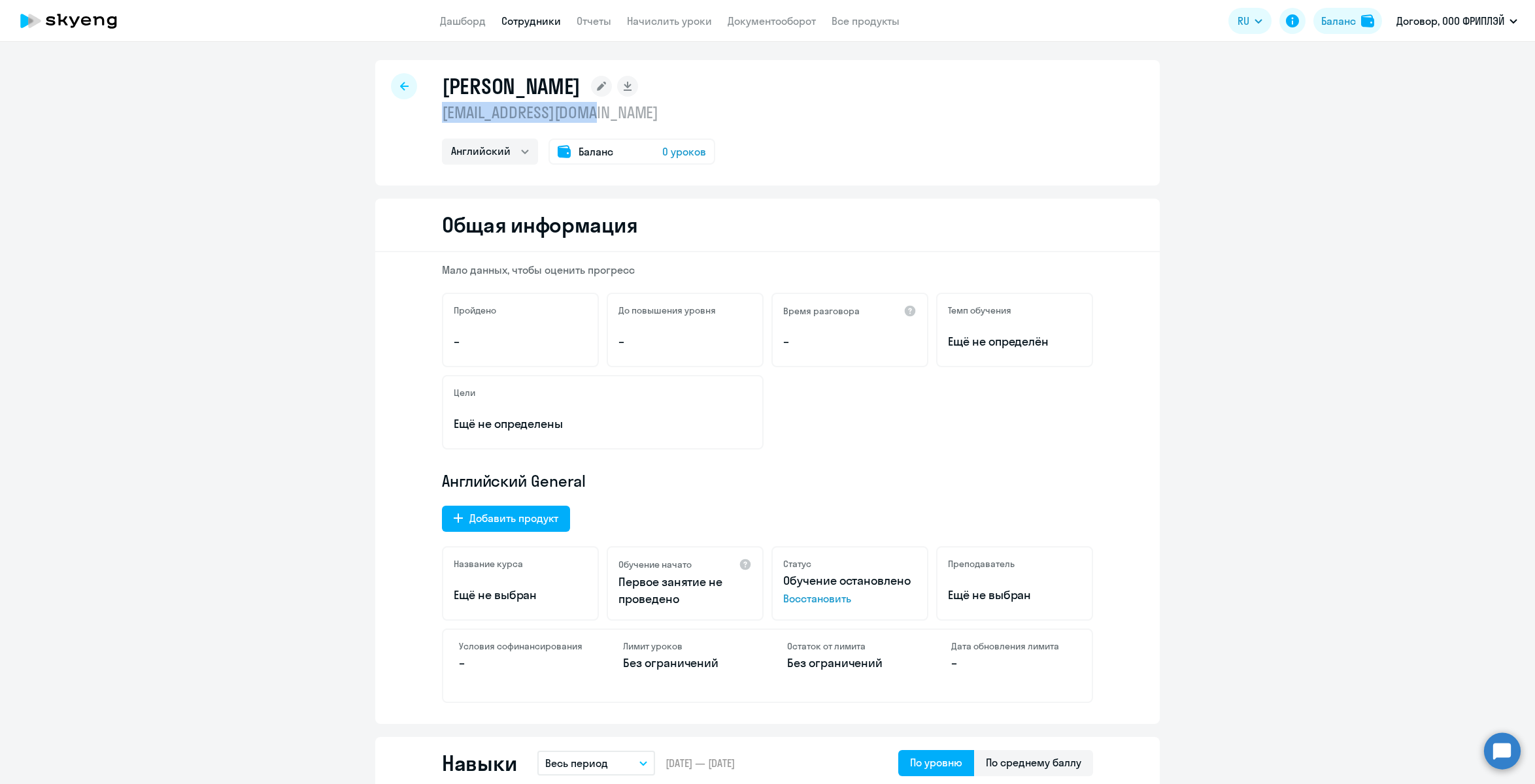
click at [591, 85] on rect at bounding box center [601, 86] width 21 height 21
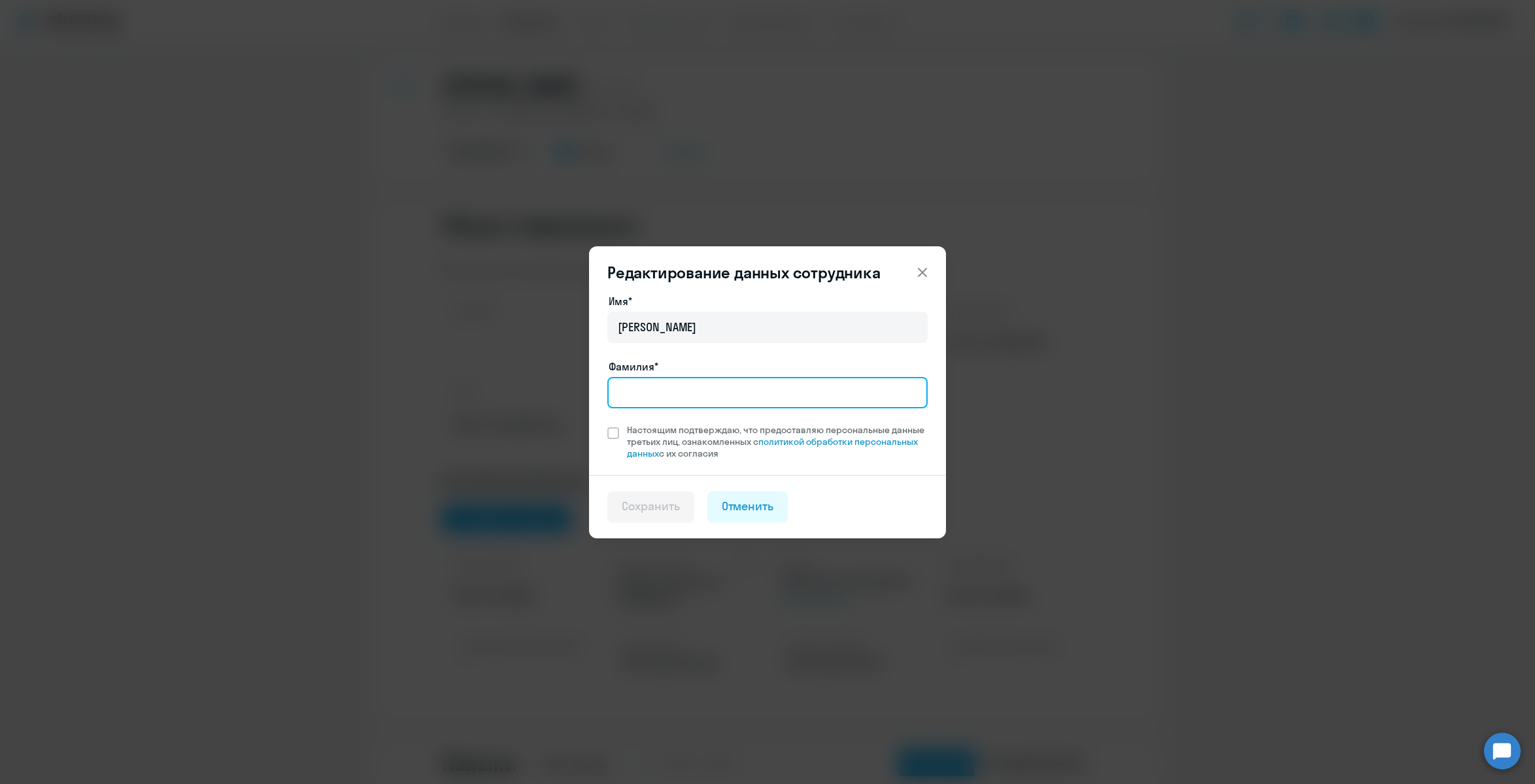
click at [678, 381] on input "Фамилия*" at bounding box center [768, 393] width 320 height 32
type input "Шлык"
click at [618, 434] on span at bounding box center [614, 433] width 12 height 12
click at [608, 425] on input "Настоящим подтверждаю, что предоставляю персональные данные третьих лиц, ознако…" at bounding box center [607, 424] width 1 height 1
checkbox input "true"
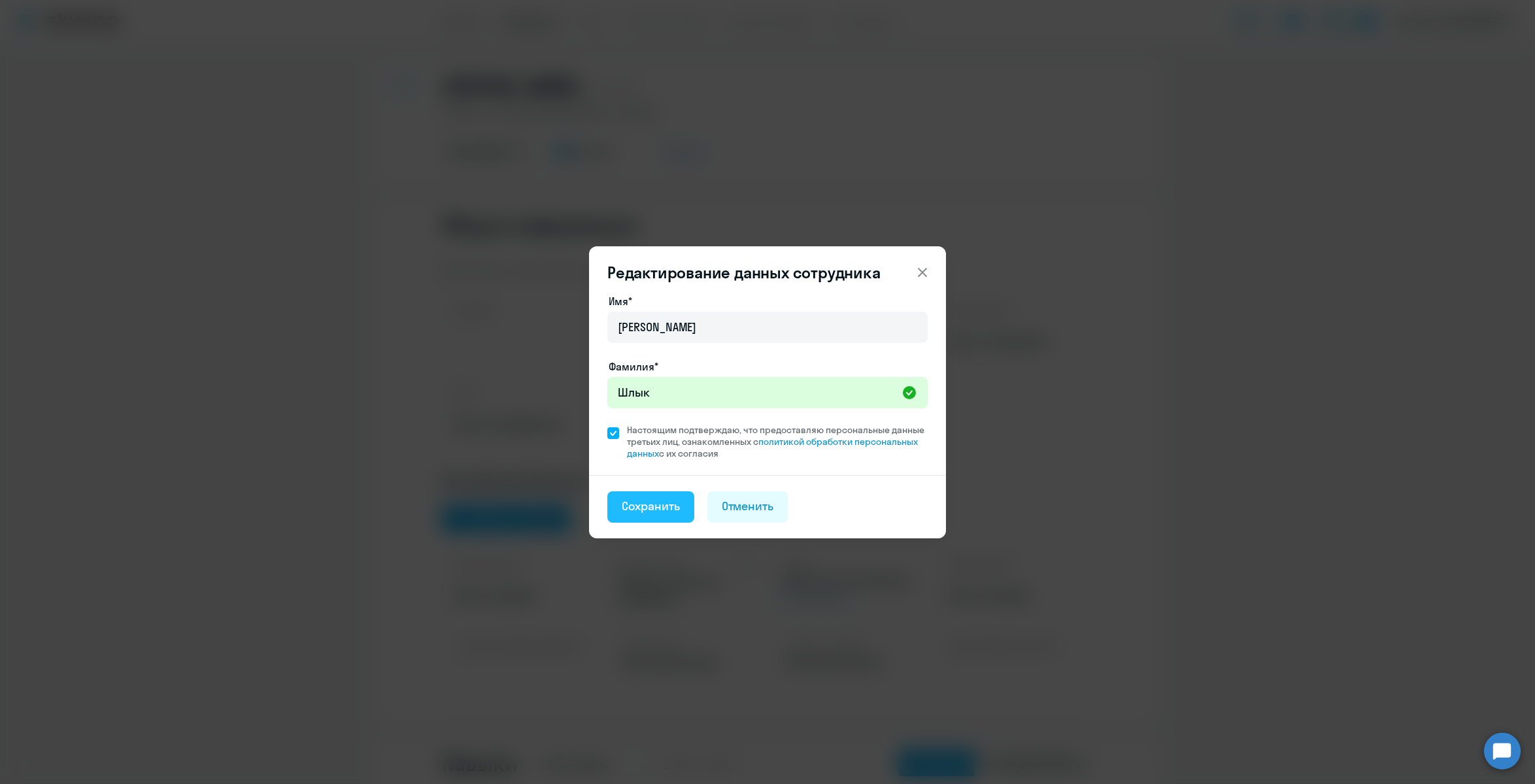
click at [660, 510] on div "Сохранить" at bounding box center [650, 506] width 58 height 17
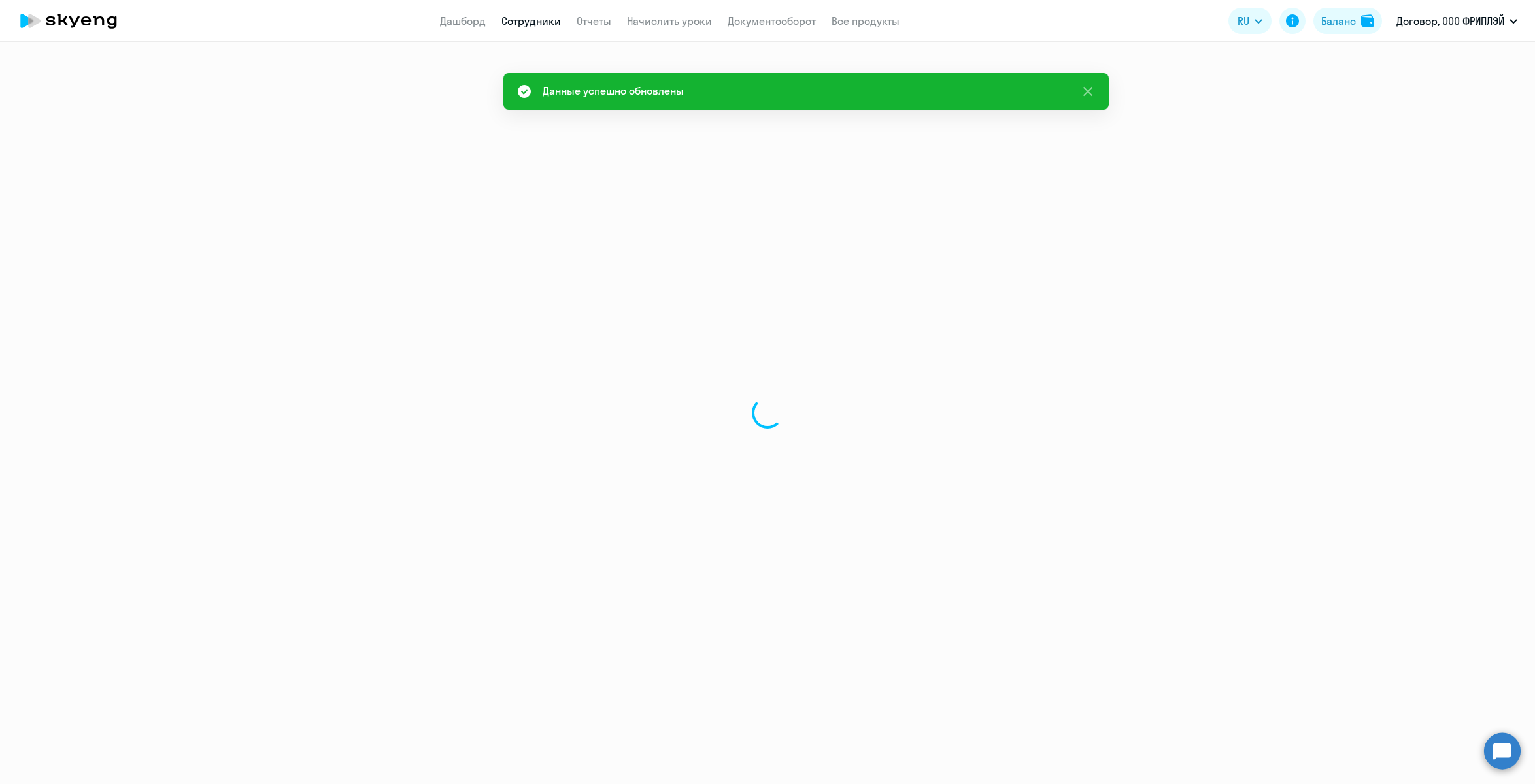
scroll to position [0, 0]
select select "english"
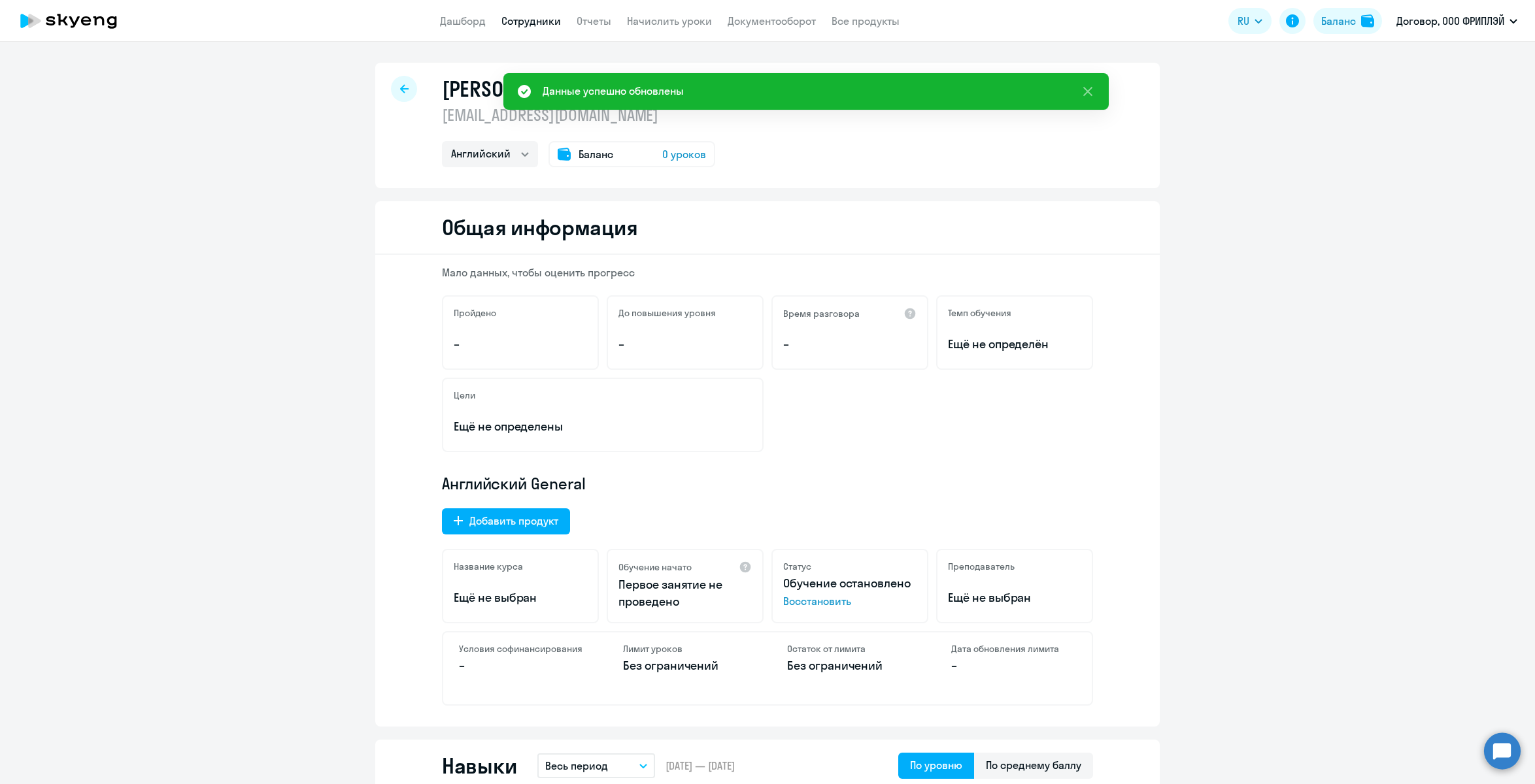
click at [943, 166] on div "Шлык Алексей alexshlyck@gmail.com Английский Баланс 0 уроков" at bounding box center [768, 125] width 784 height 125
click at [1086, 93] on icon at bounding box center [1088, 91] width 9 height 9
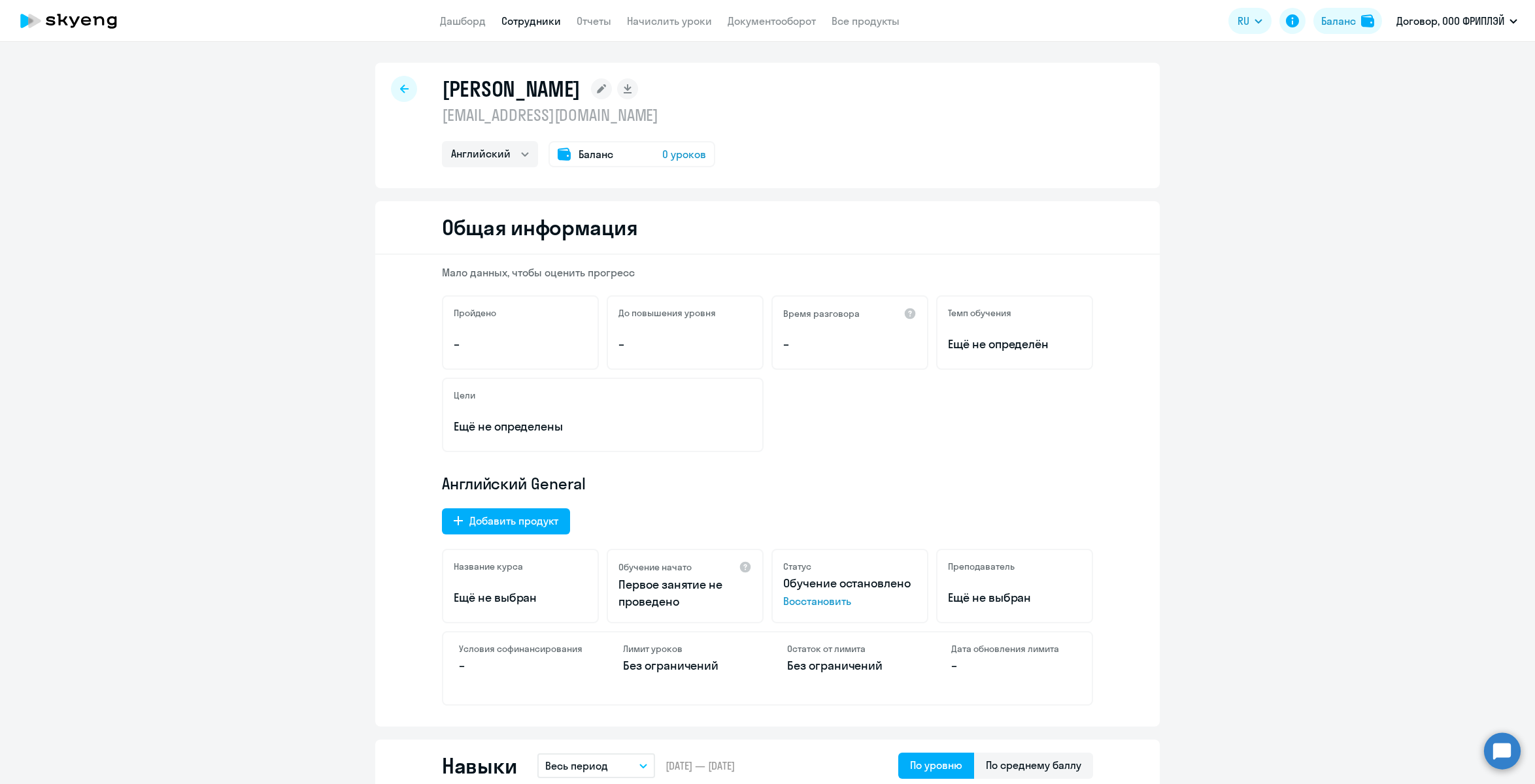
click at [592, 87] on rect at bounding box center [601, 89] width 21 height 21
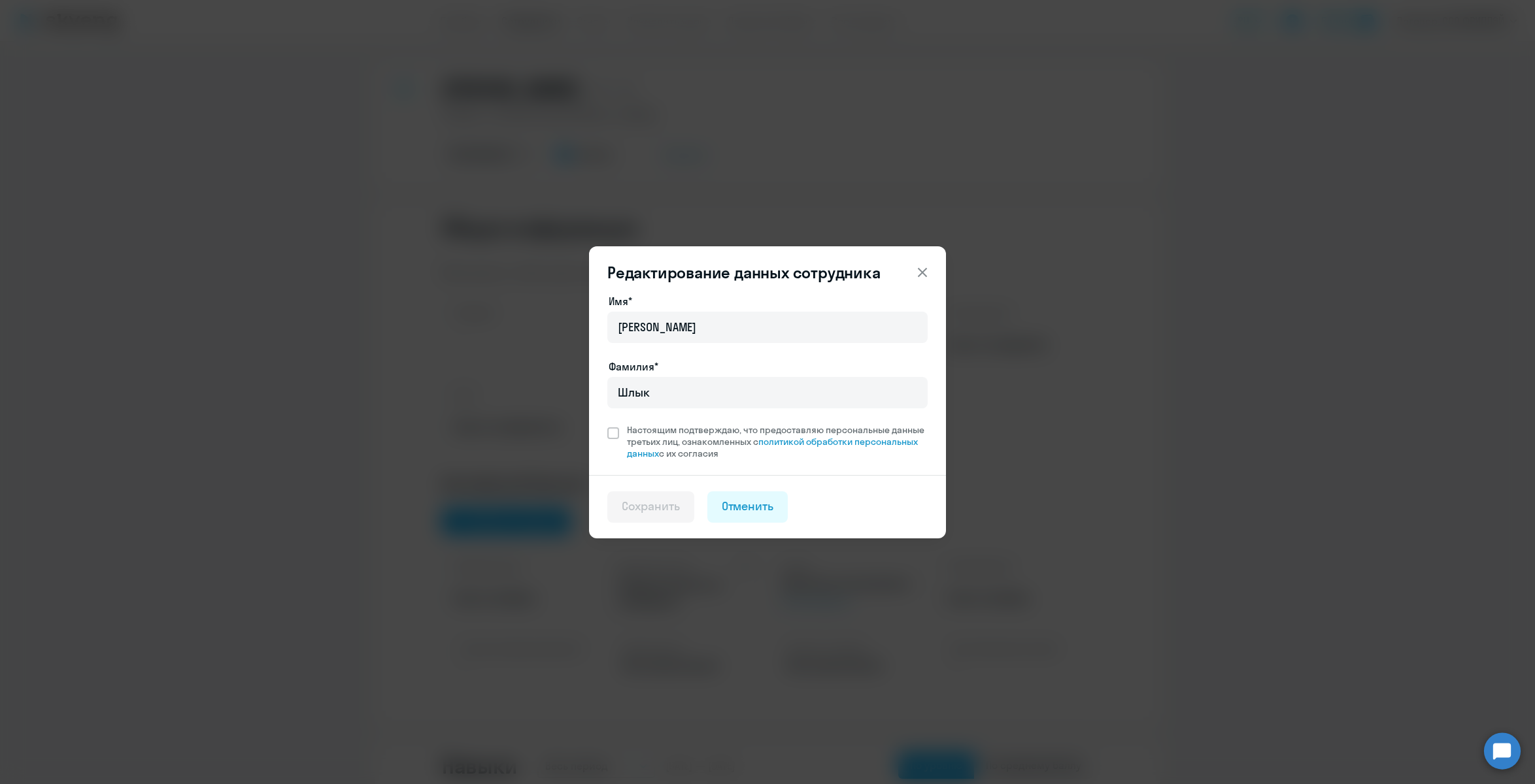
click at [920, 269] on icon at bounding box center [922, 271] width 9 height 9
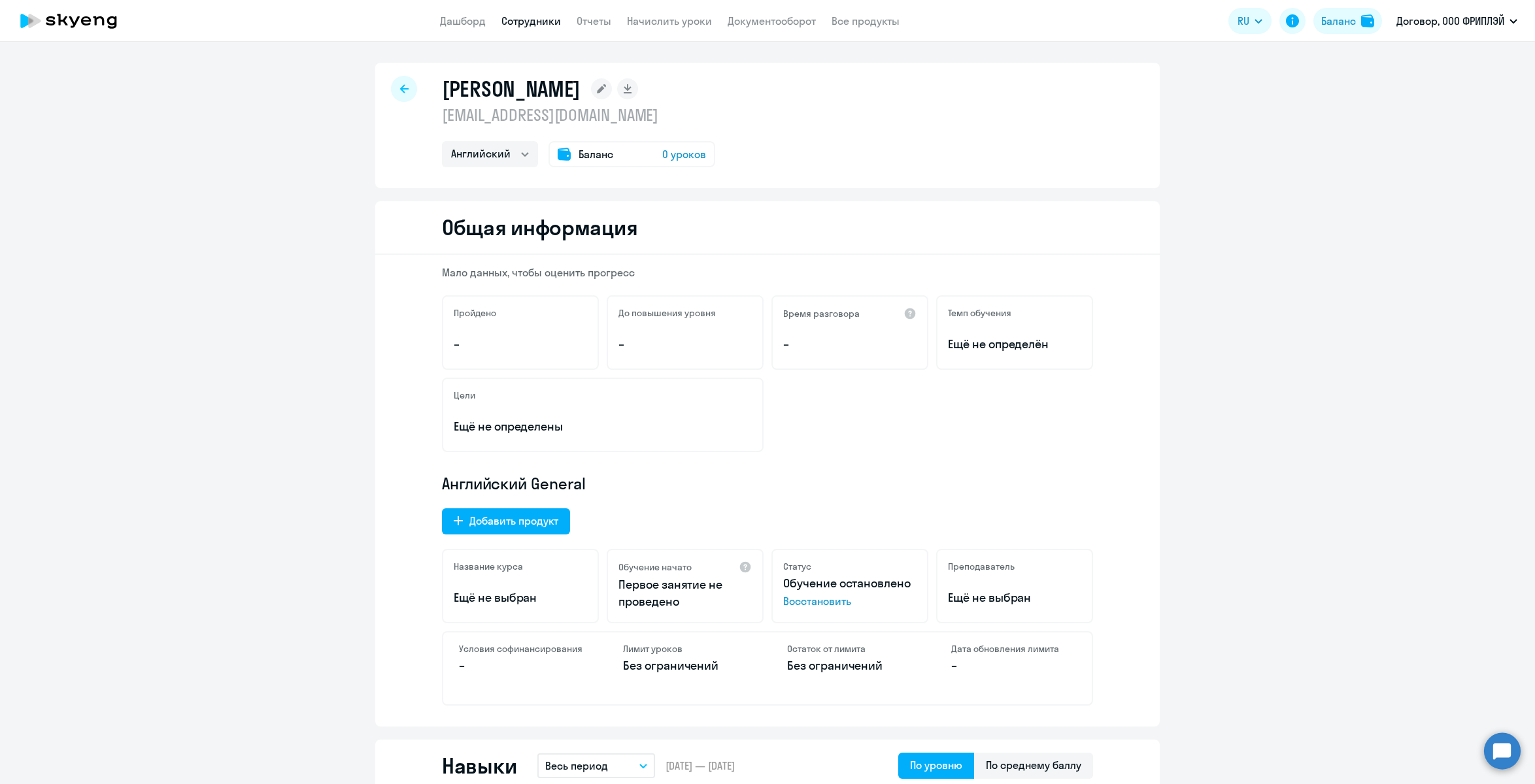
click at [597, 89] on rect at bounding box center [601, 89] width 21 height 21
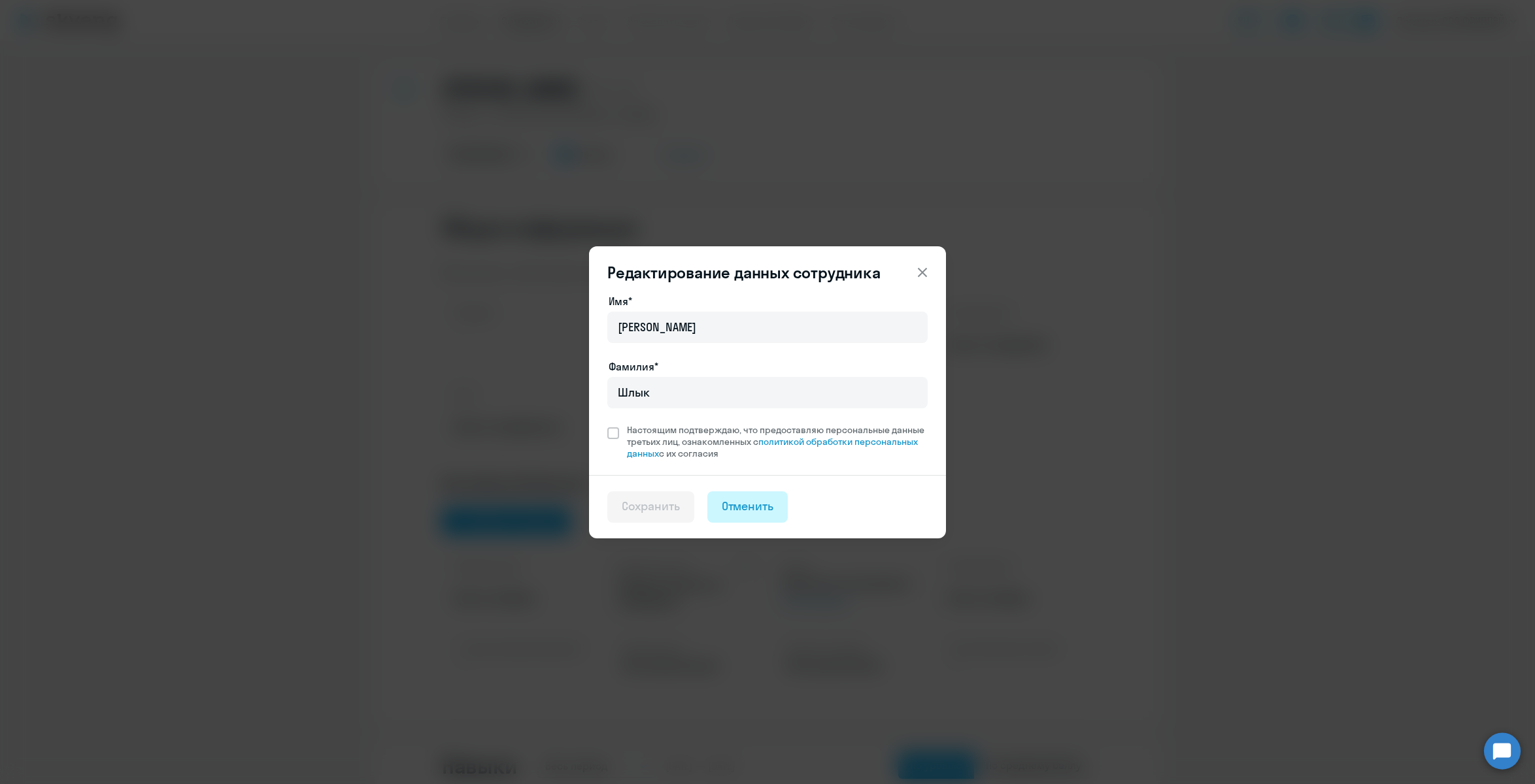
click at [731, 512] on div "Отменить" at bounding box center [748, 506] width 52 height 17
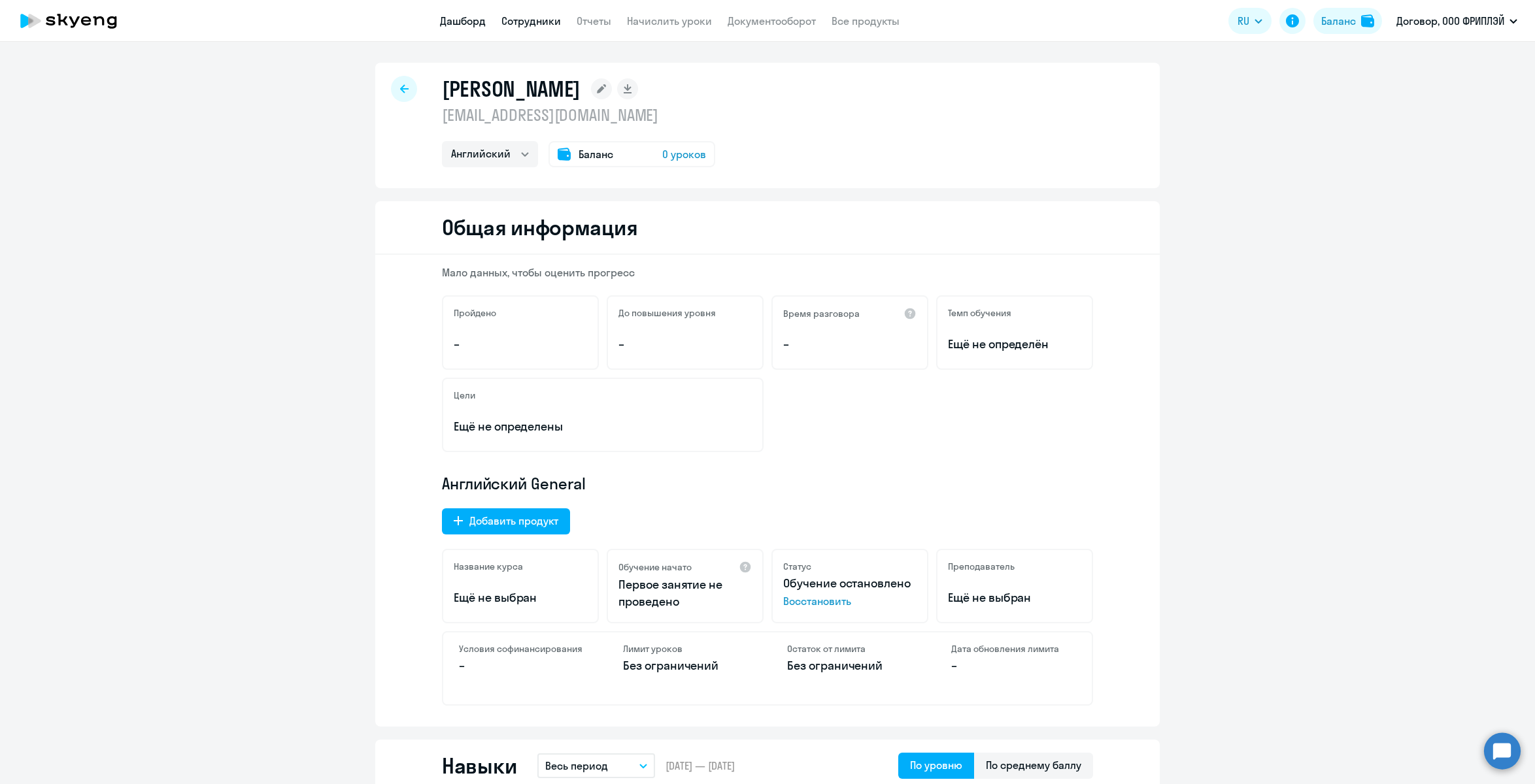
click at [464, 21] on link "Дашборд" at bounding box center [463, 21] width 45 height 13
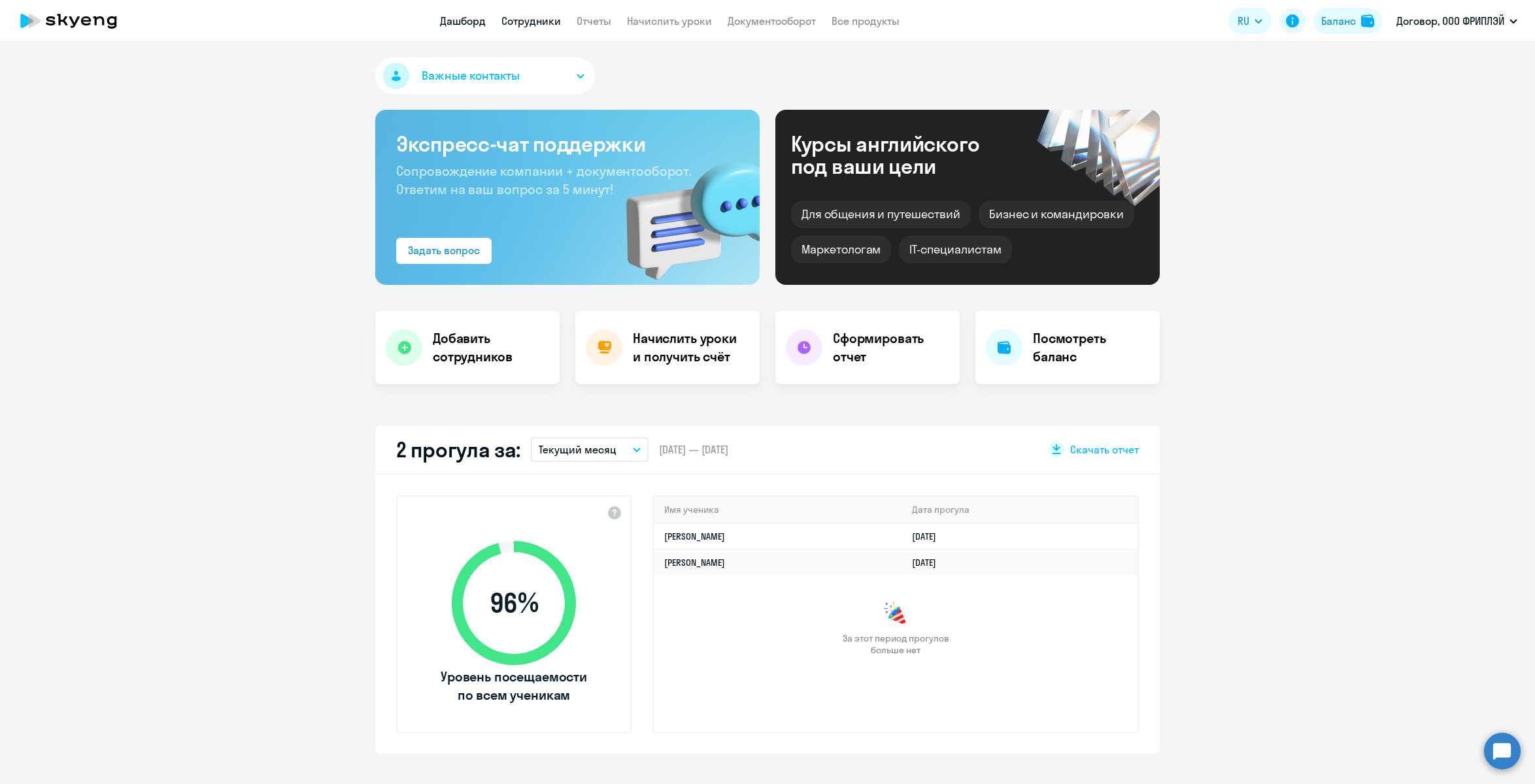
click at [528, 22] on link "Сотрудники" at bounding box center [531, 21] width 59 height 13
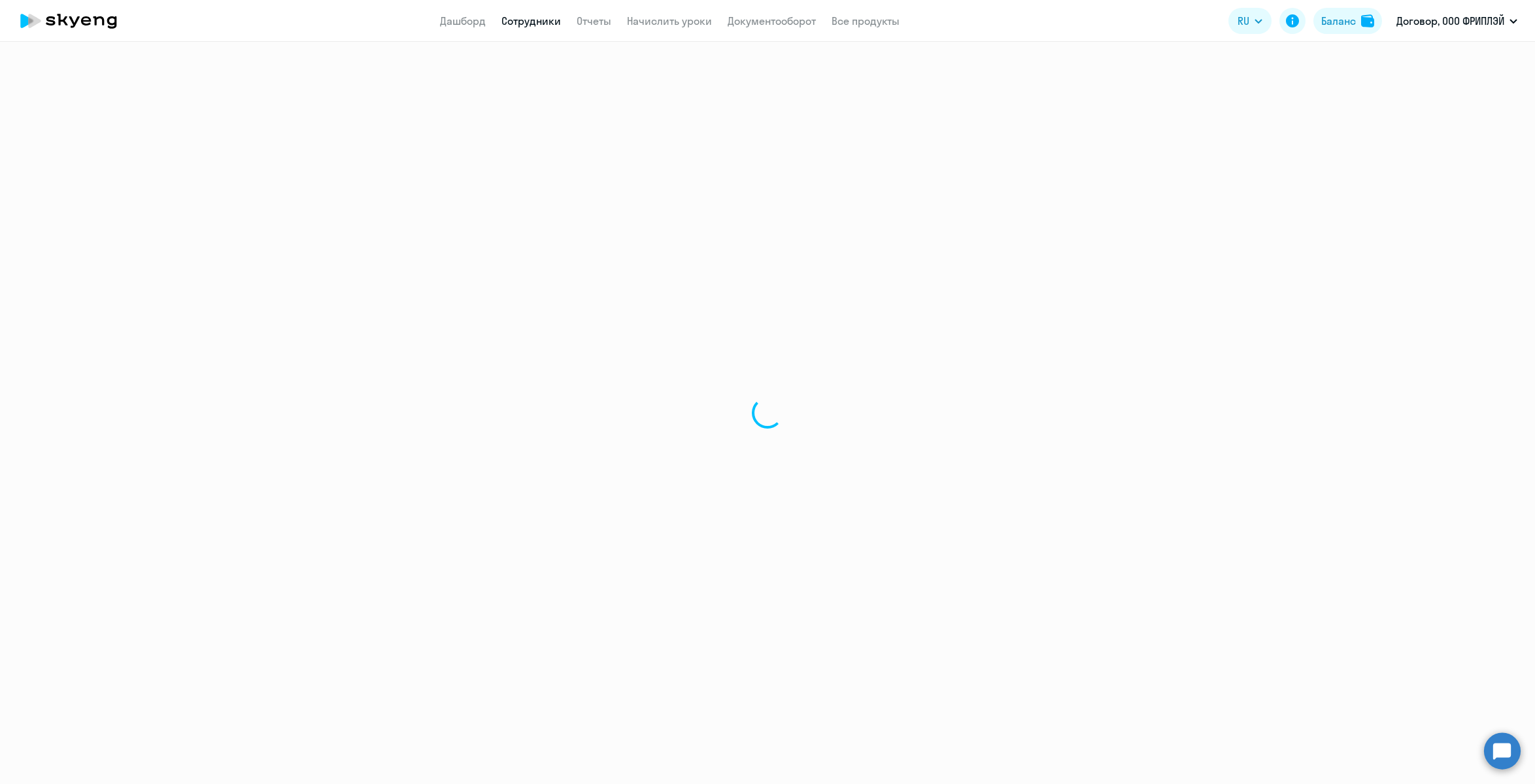
select select "30"
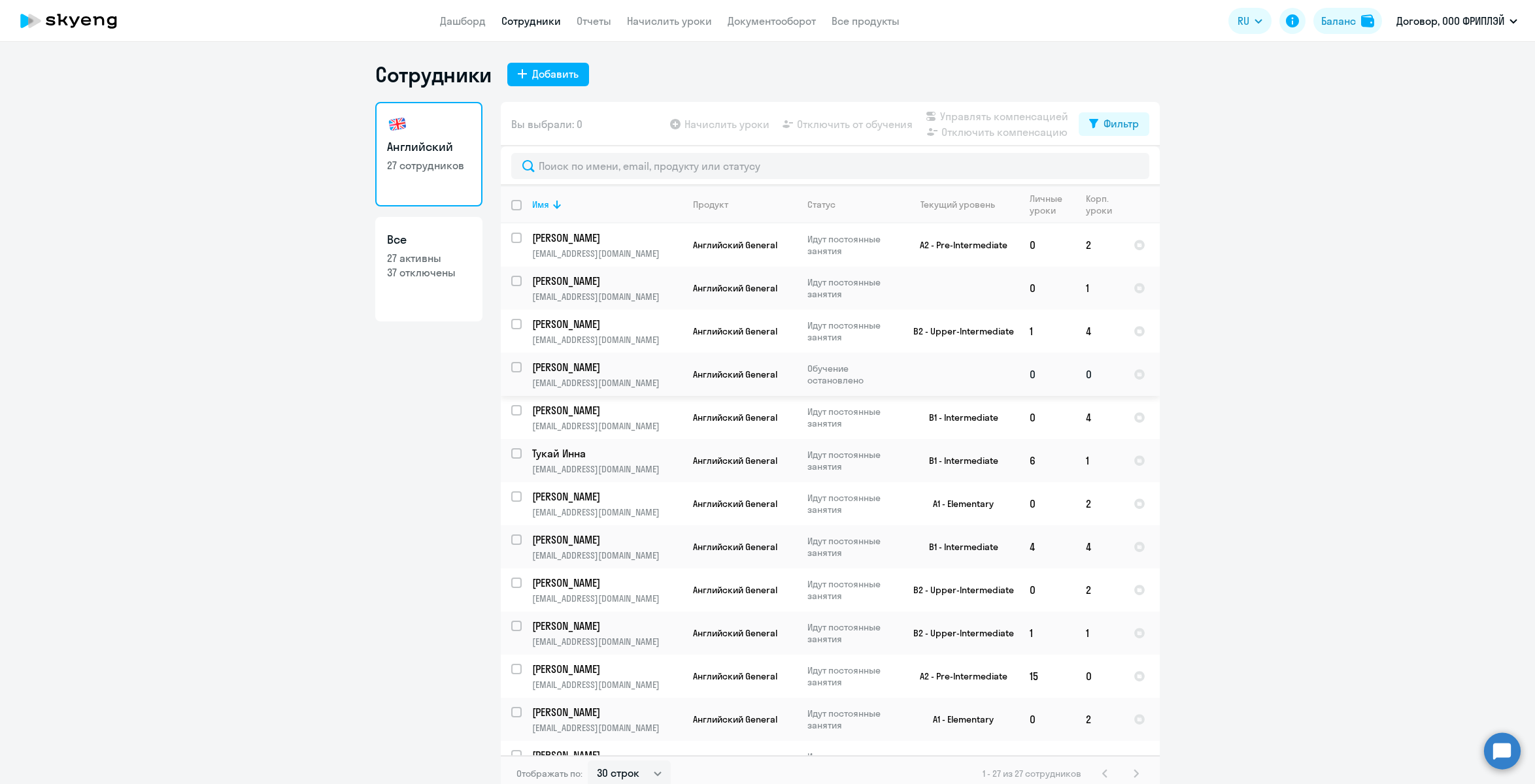
click at [556, 362] on p "Шлык Алексей" at bounding box center [606, 367] width 148 height 15
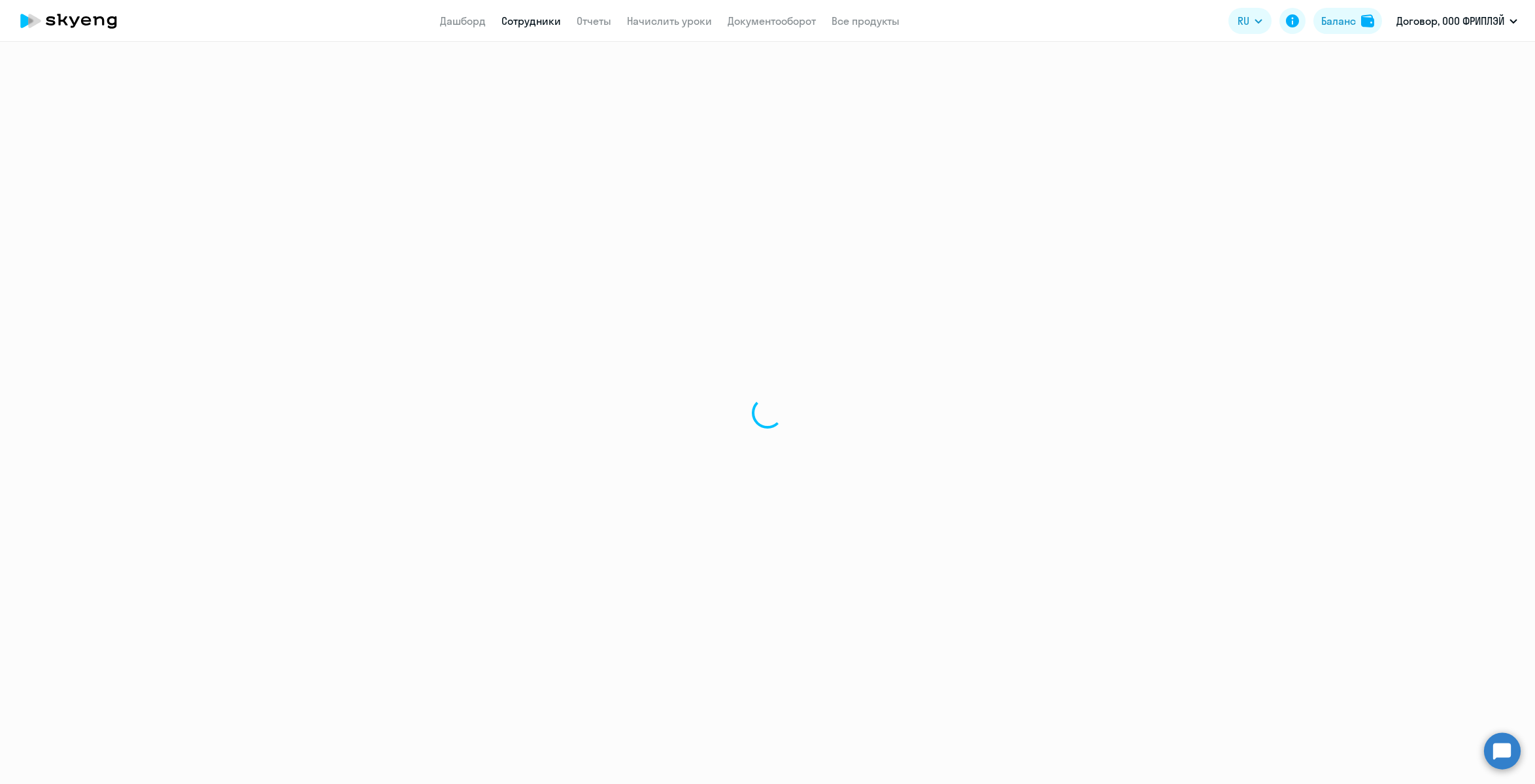
select select "english"
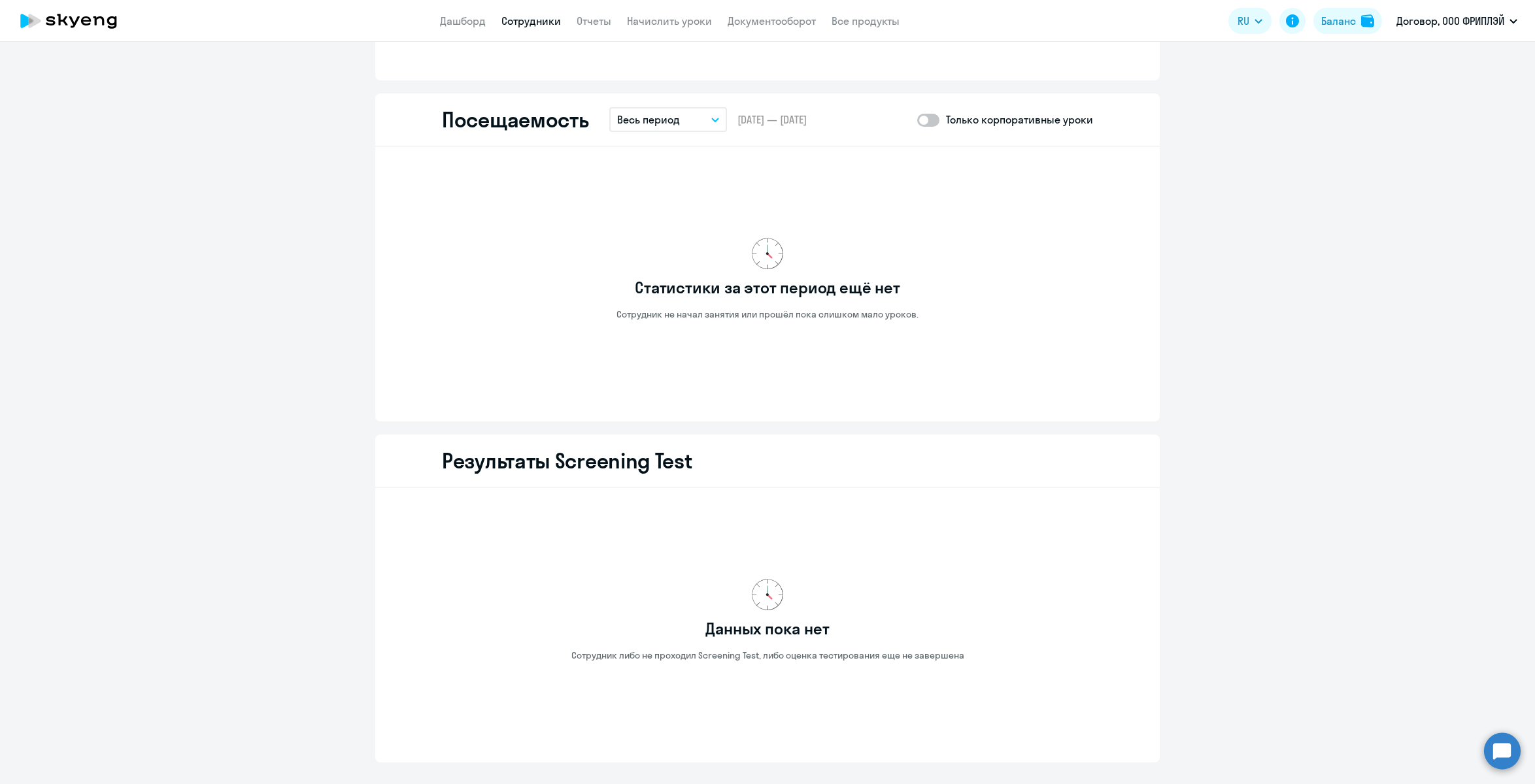
scroll to position [1332, 0]
click at [677, 130] on div "Посещаемость Весь период – 19.09.2025 — 19.09.2025 Только корпоративные уроки" at bounding box center [768, 117] width 784 height 53
click at [684, 118] on button "Весь период" at bounding box center [668, 116] width 117 height 25
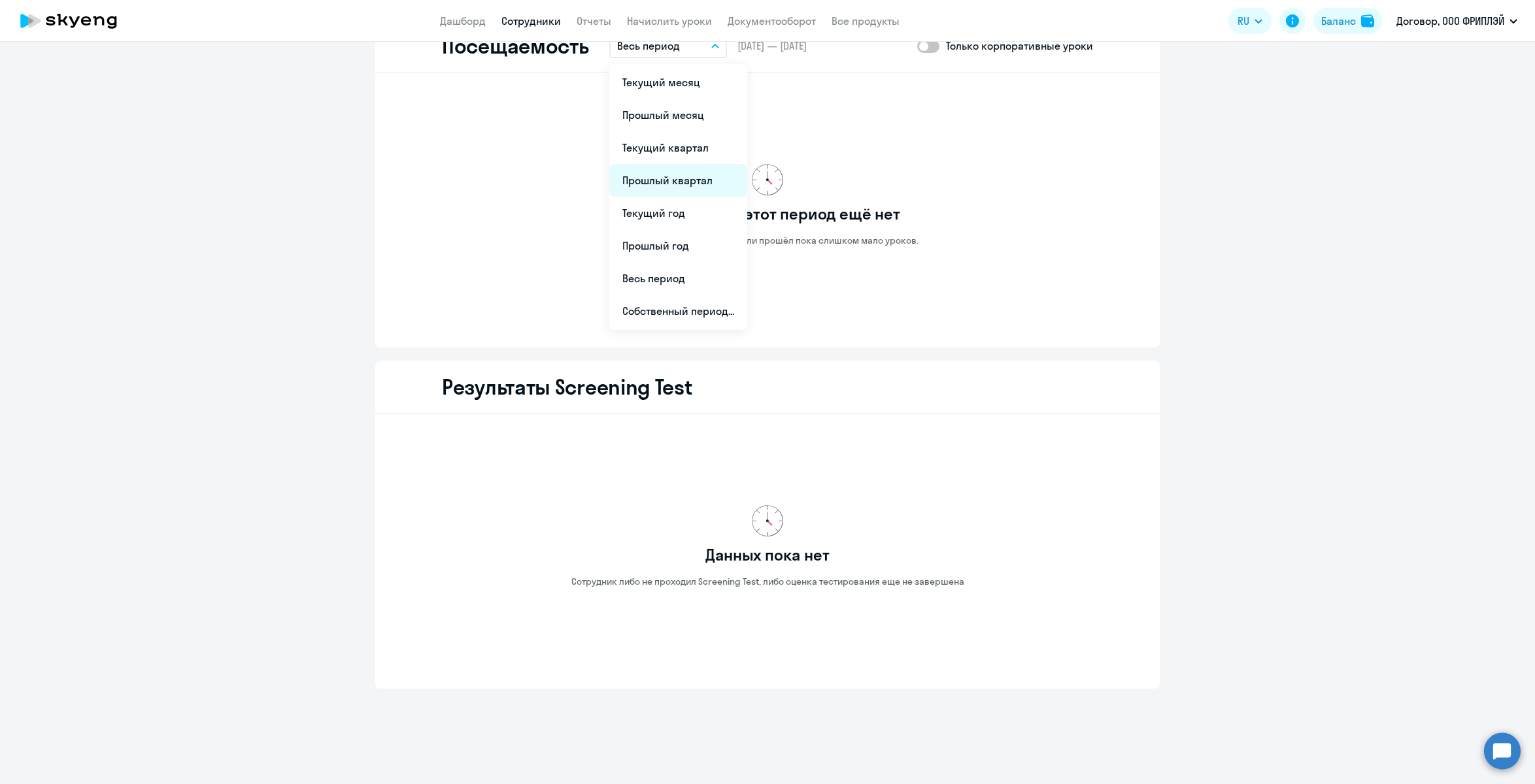
scroll to position [1401, 0]
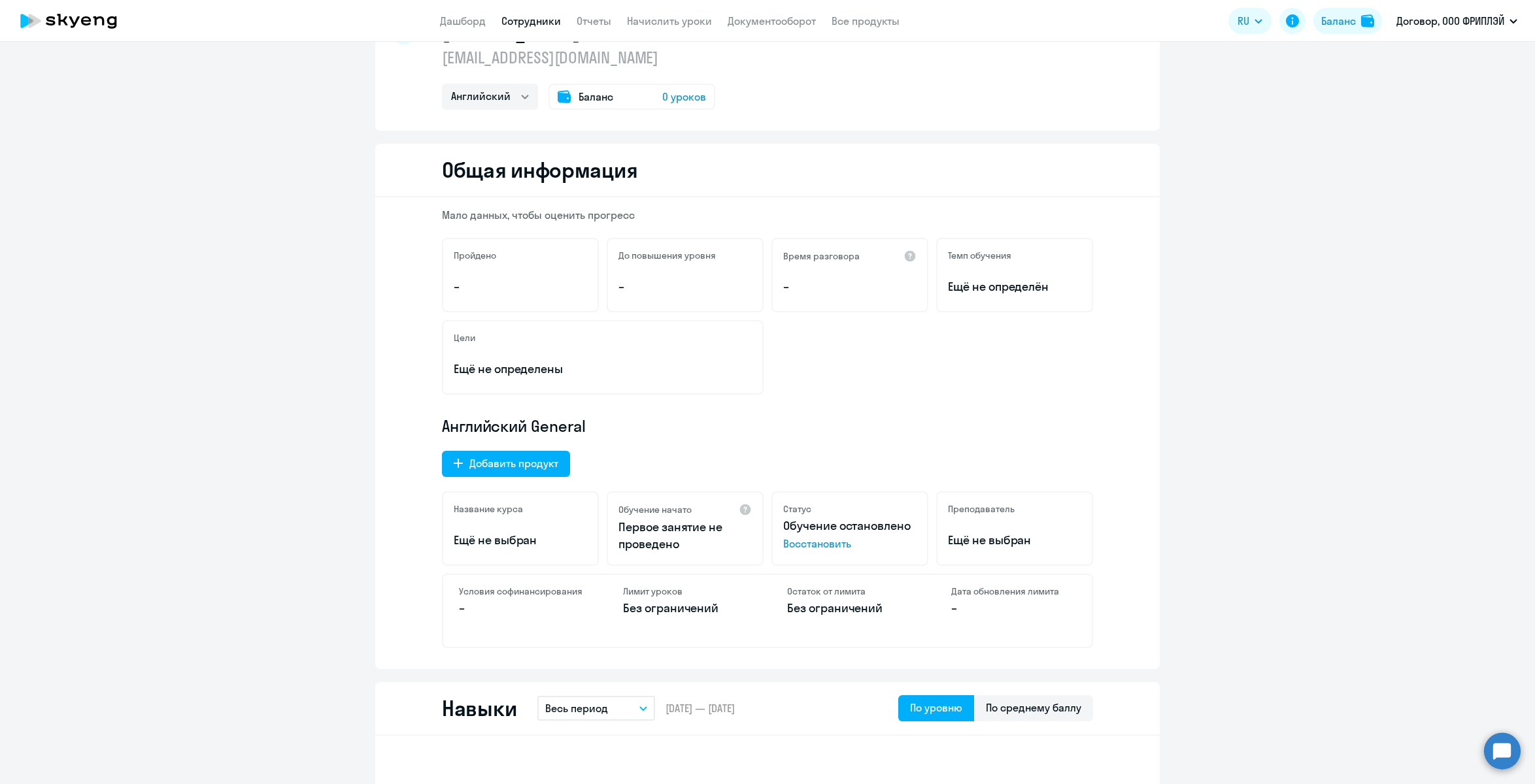
scroll to position [0, 0]
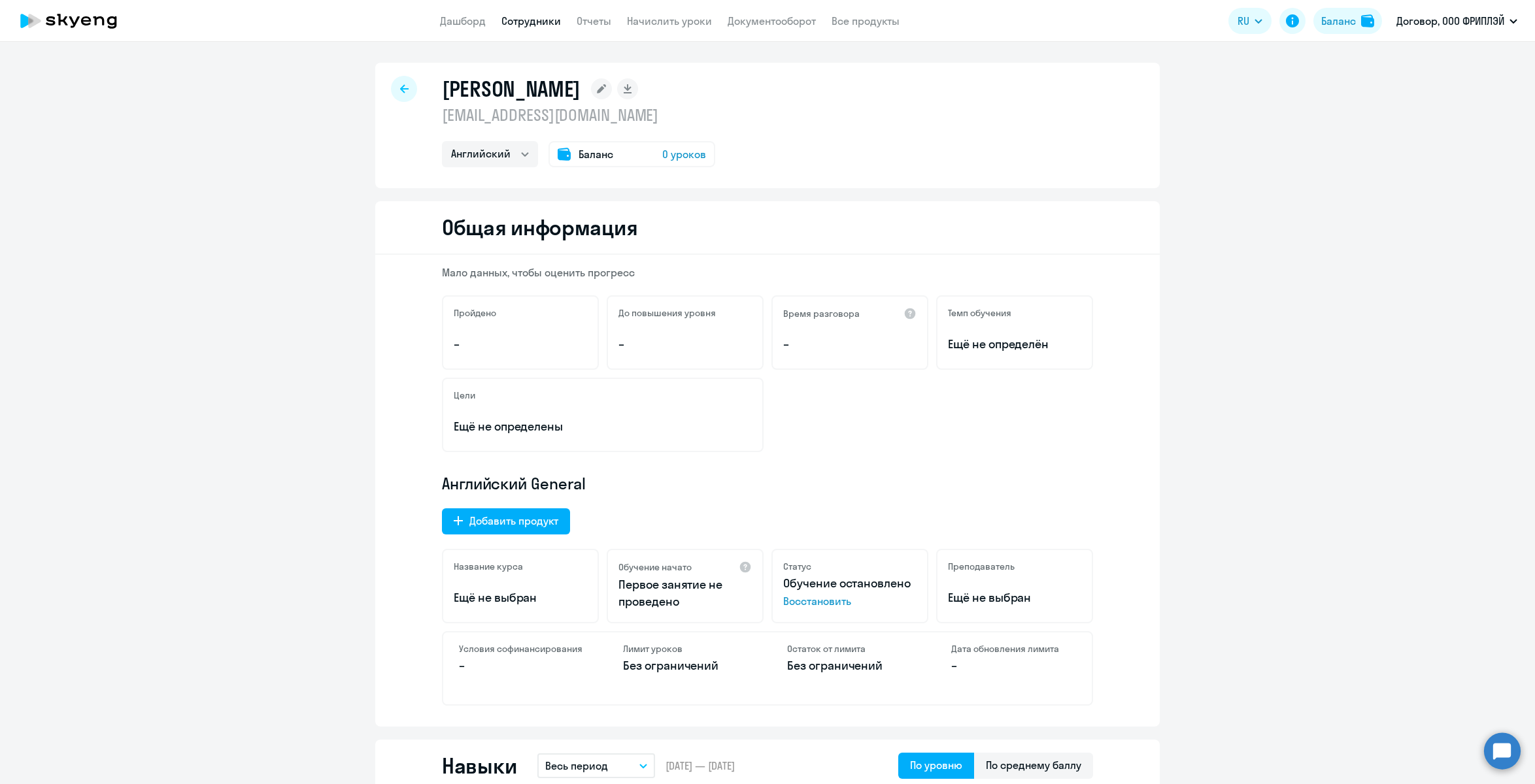
click at [600, 89] on icon at bounding box center [601, 89] width 9 height 9
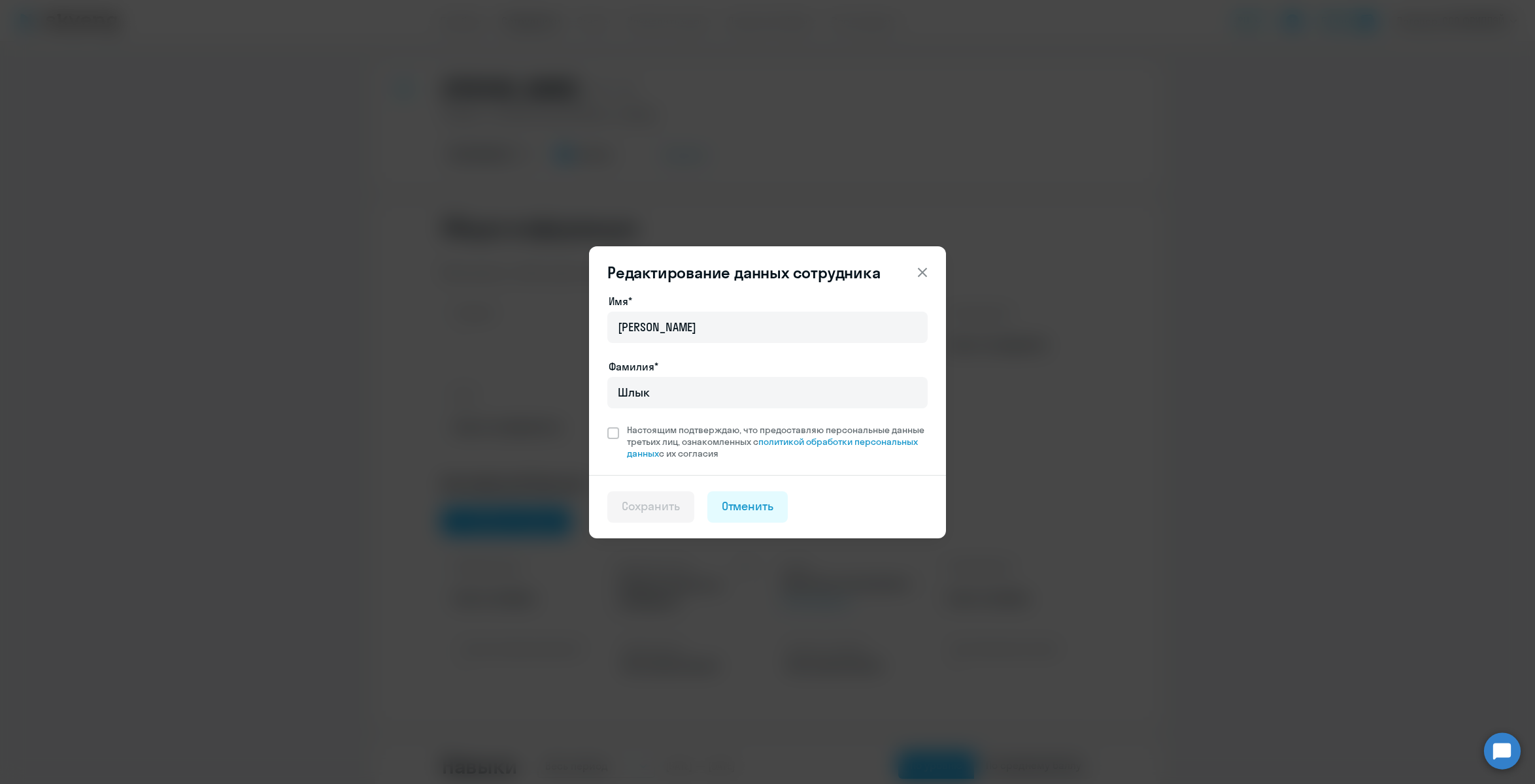
click at [922, 265] on icon at bounding box center [922, 273] width 16 height 16
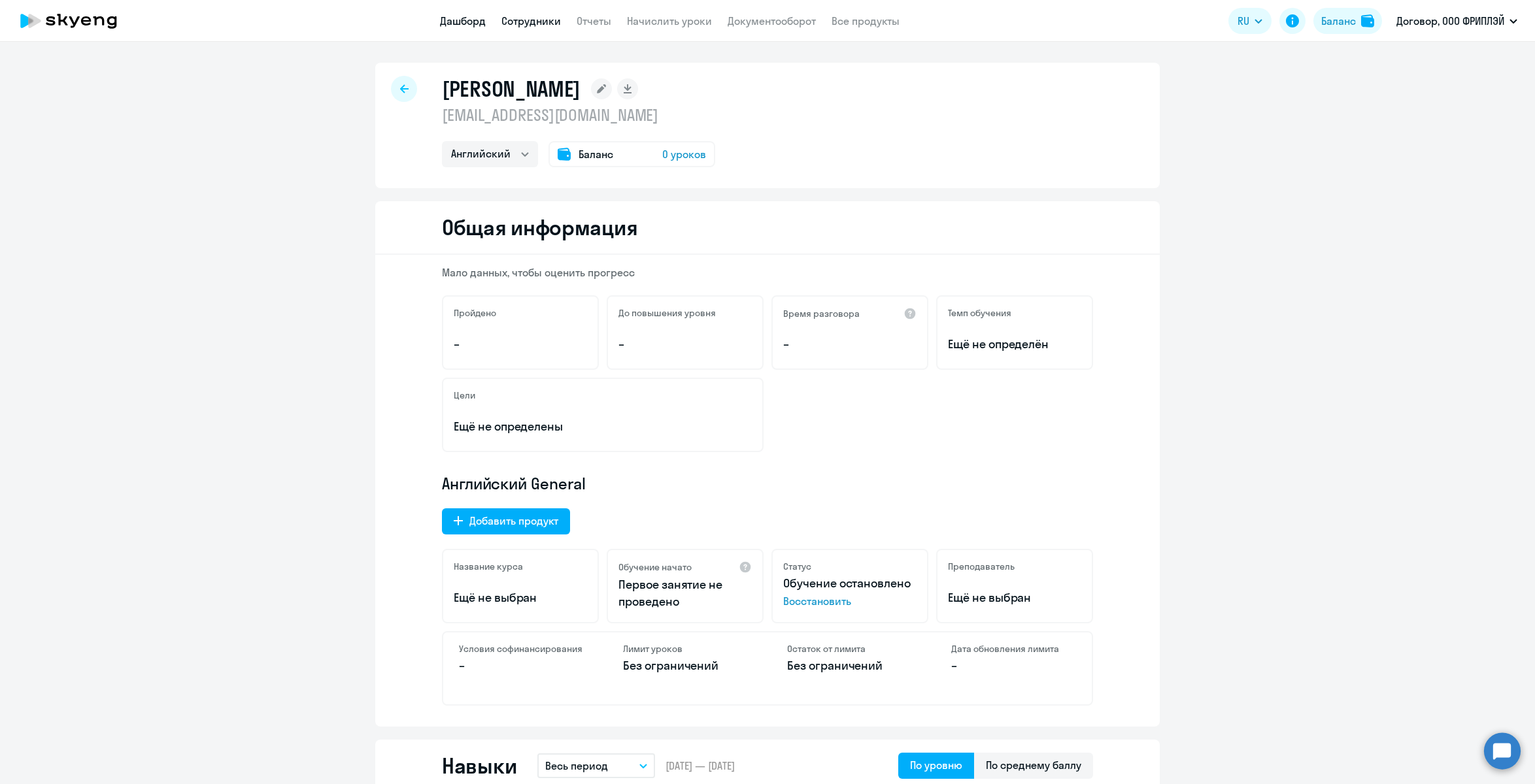
click at [470, 22] on link "Дашборд" at bounding box center [463, 21] width 45 height 13
click at [472, 20] on link "Дашборд" at bounding box center [463, 21] width 45 height 13
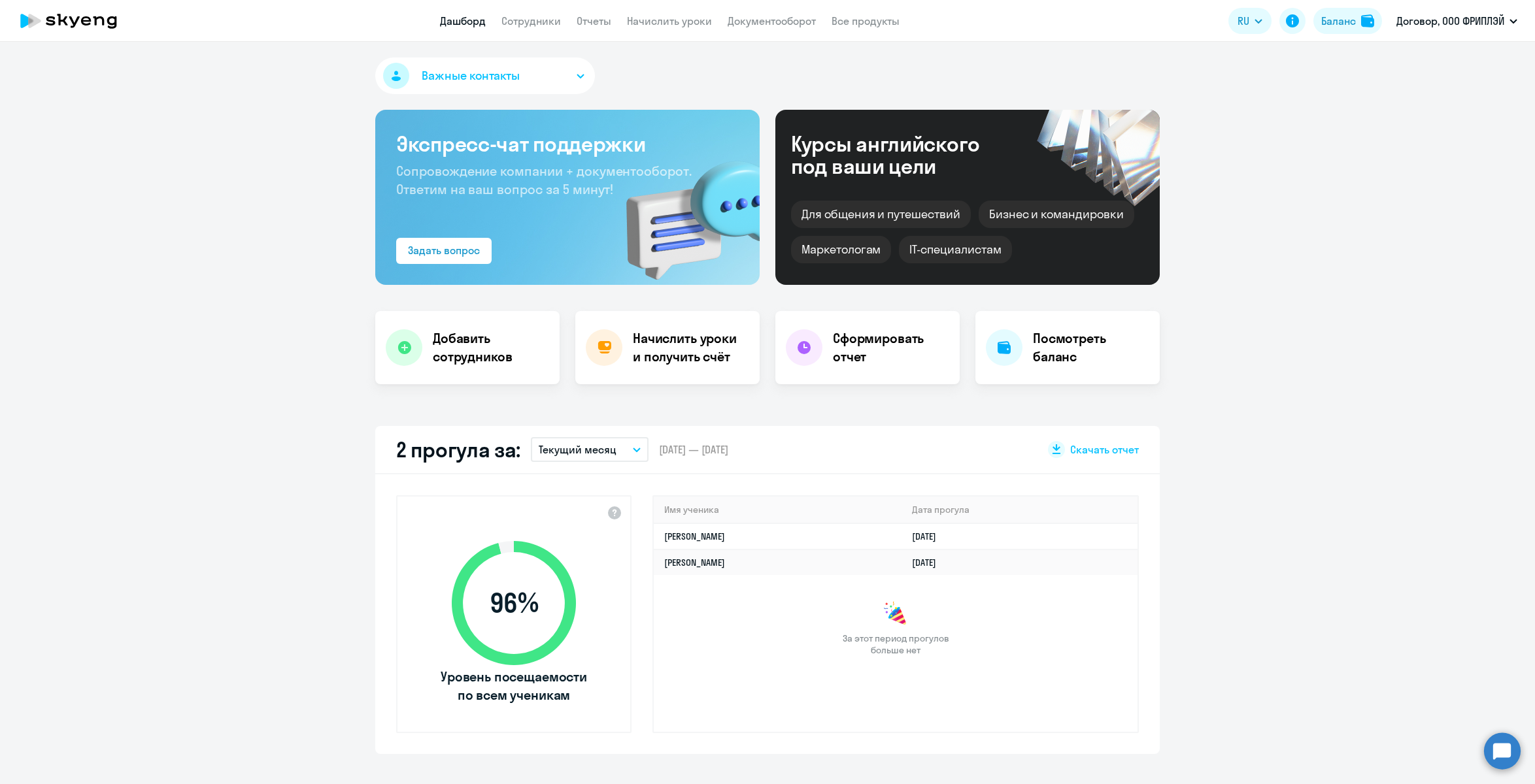
click at [539, 32] on app-header "Дашборд Сотрудники Отчеты Начислить уроки Документооборот Все продукты Дашборд …" at bounding box center [768, 21] width 1535 height 41
click at [542, 25] on link "Сотрудники" at bounding box center [531, 21] width 59 height 13
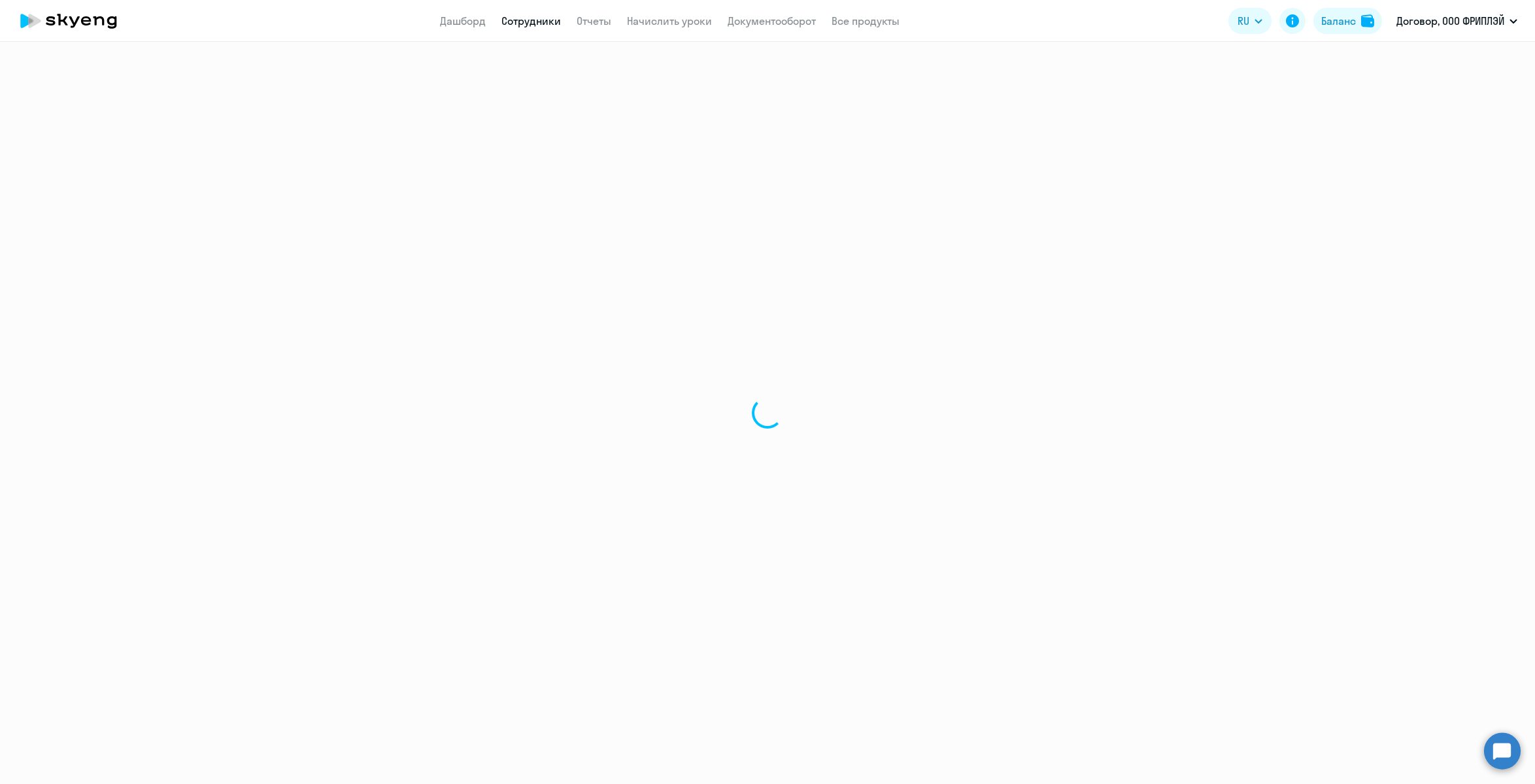
select select "30"
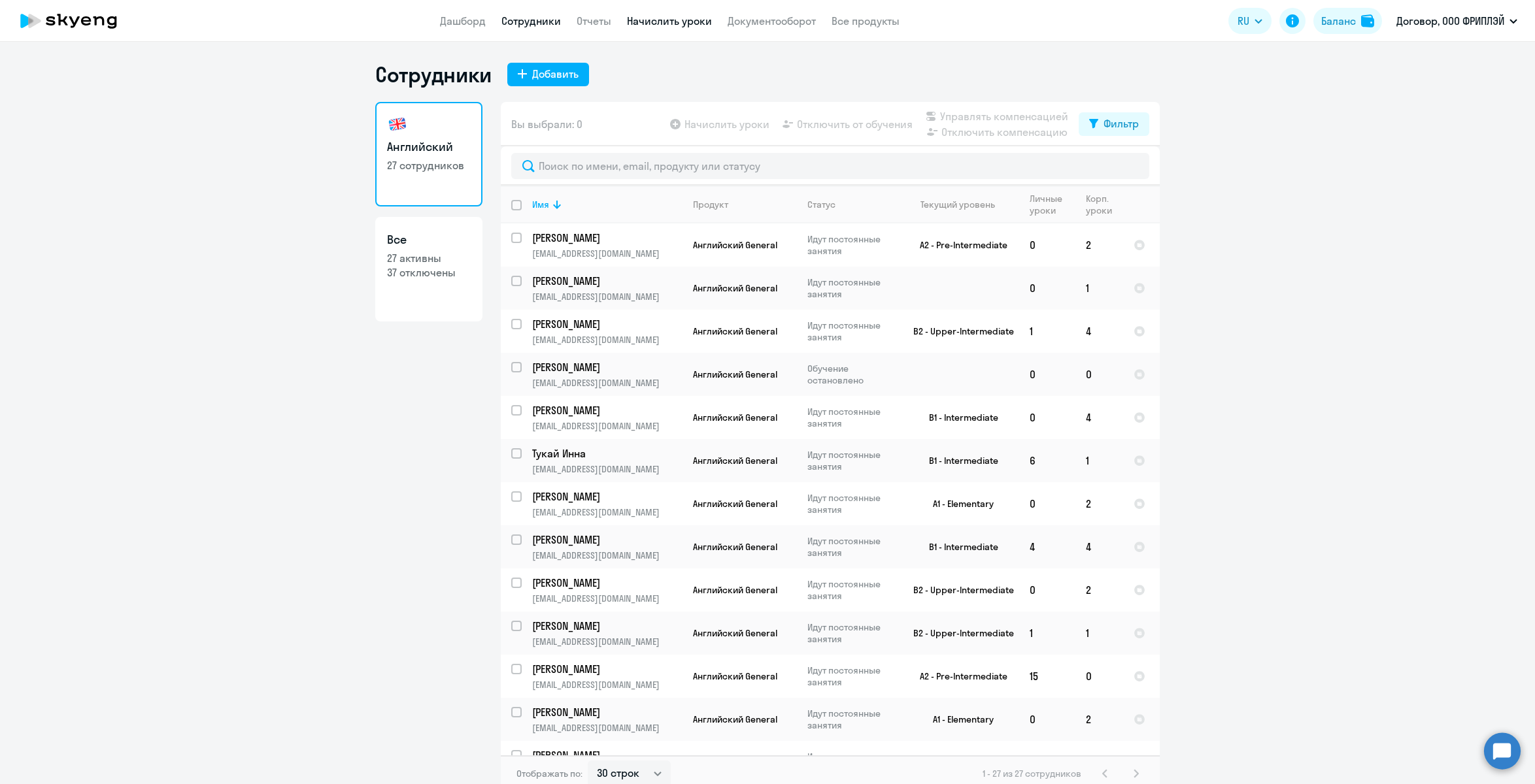
click at [680, 19] on link "Начислить уроки" at bounding box center [669, 21] width 85 height 13
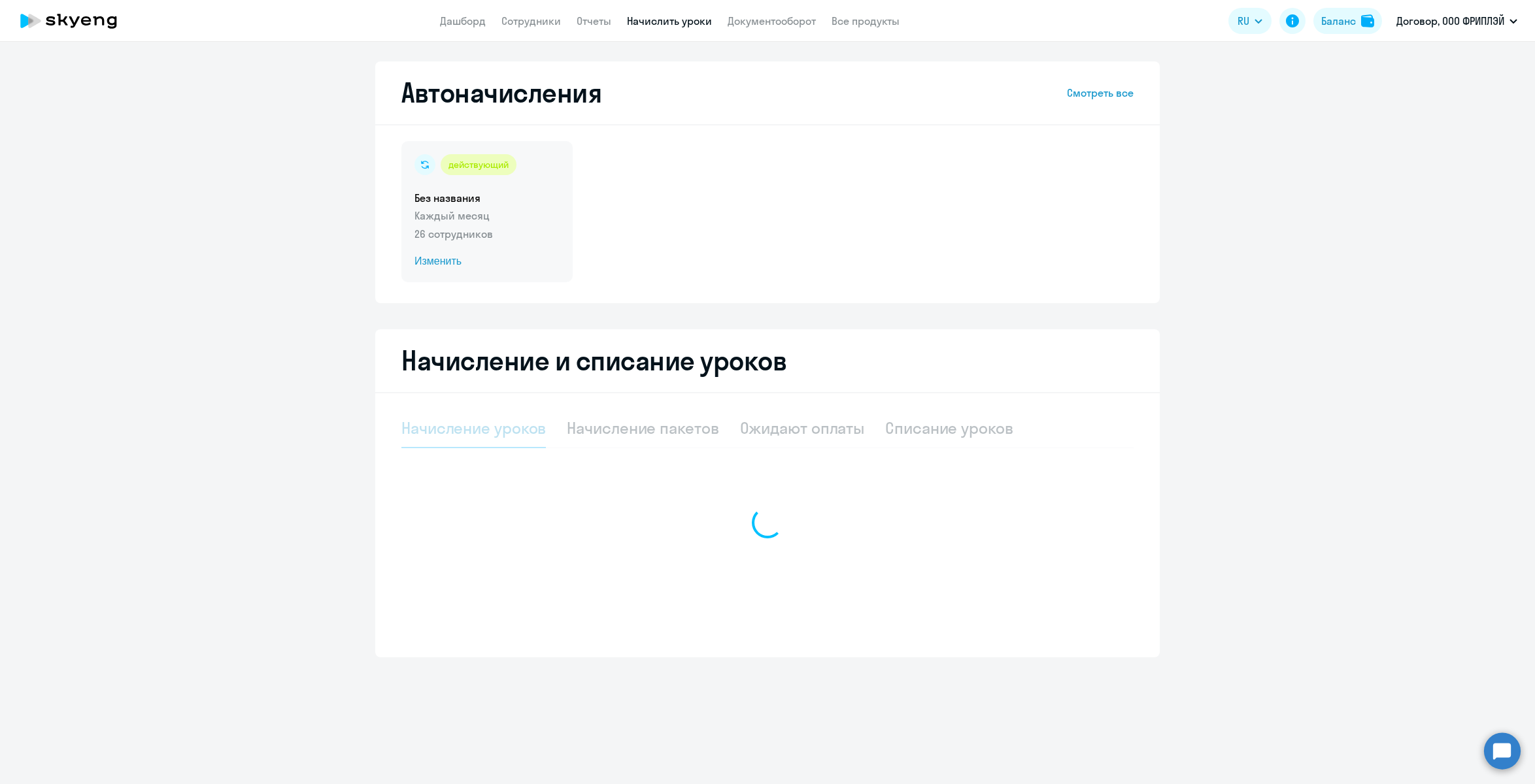
select select "10"
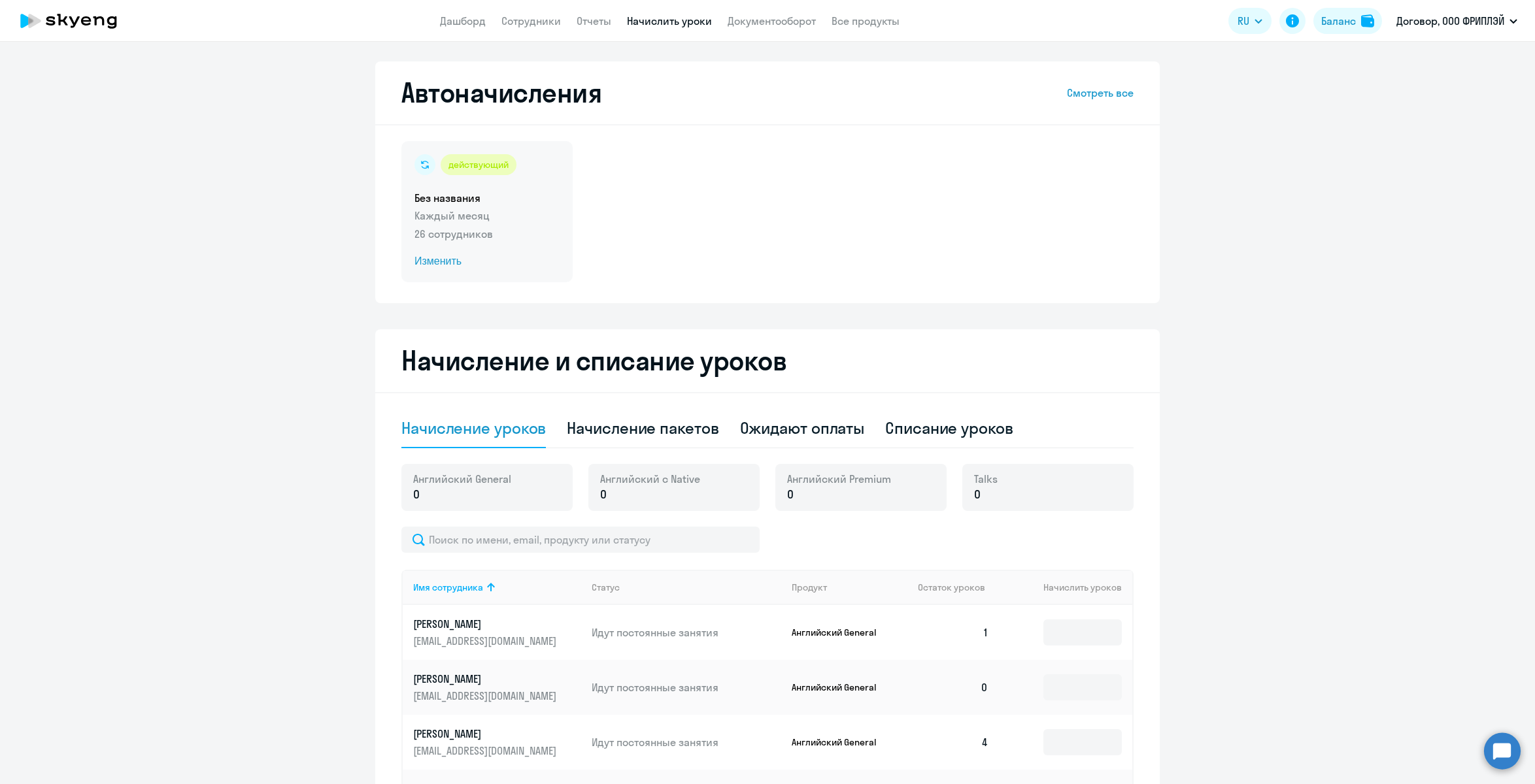
click at [524, 177] on div "действующий Без названия Каждый месяц 26 сотрудников Изменить" at bounding box center [487, 211] width 171 height 141
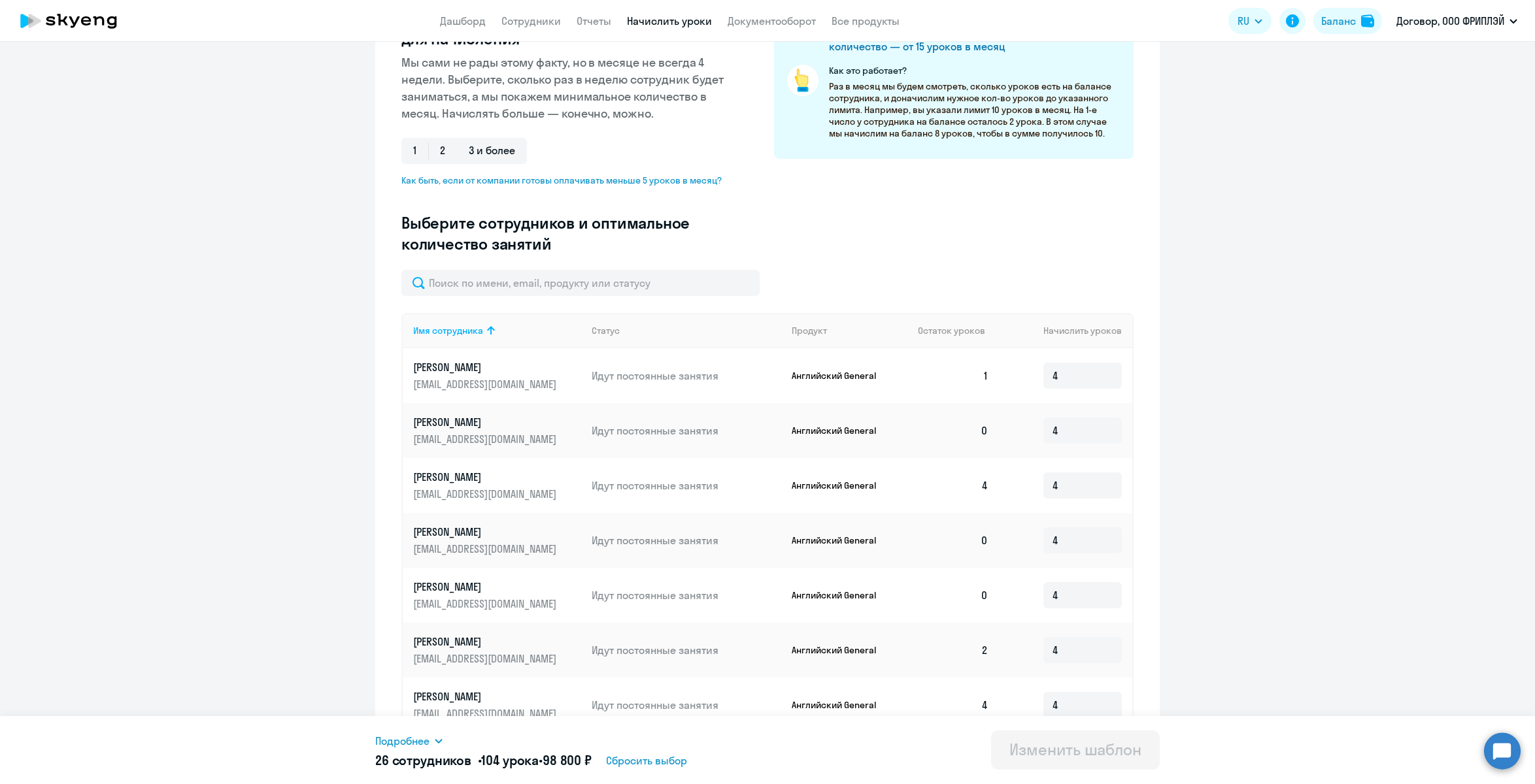
scroll to position [430, 0]
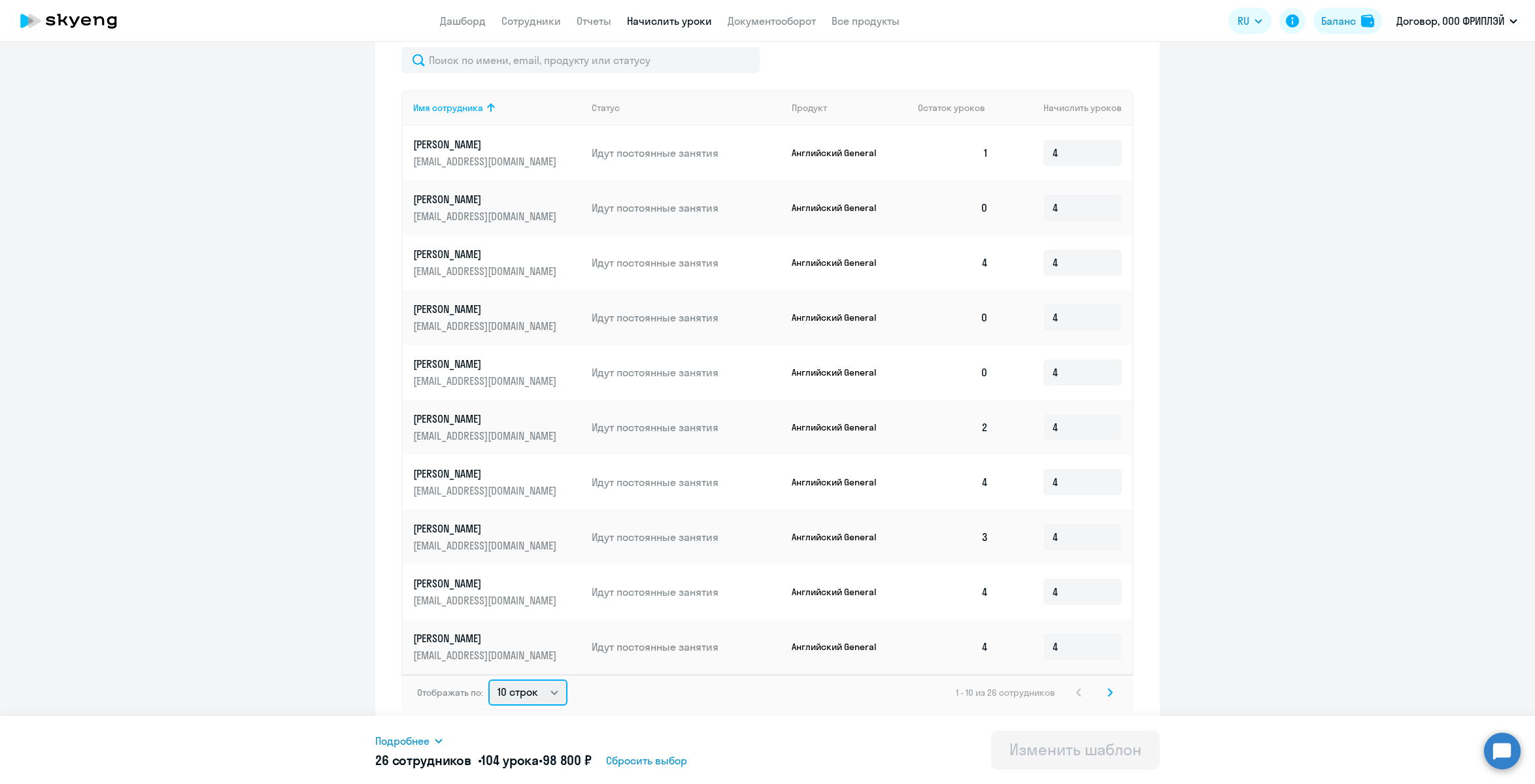
click at [544, 690] on select "10 строк 30 строк 50 строк" at bounding box center [528, 692] width 79 height 27
select select "30"
click at [489, 680] on select "10 строк 30 строк 50 строк" at bounding box center [528, 692] width 79 height 27
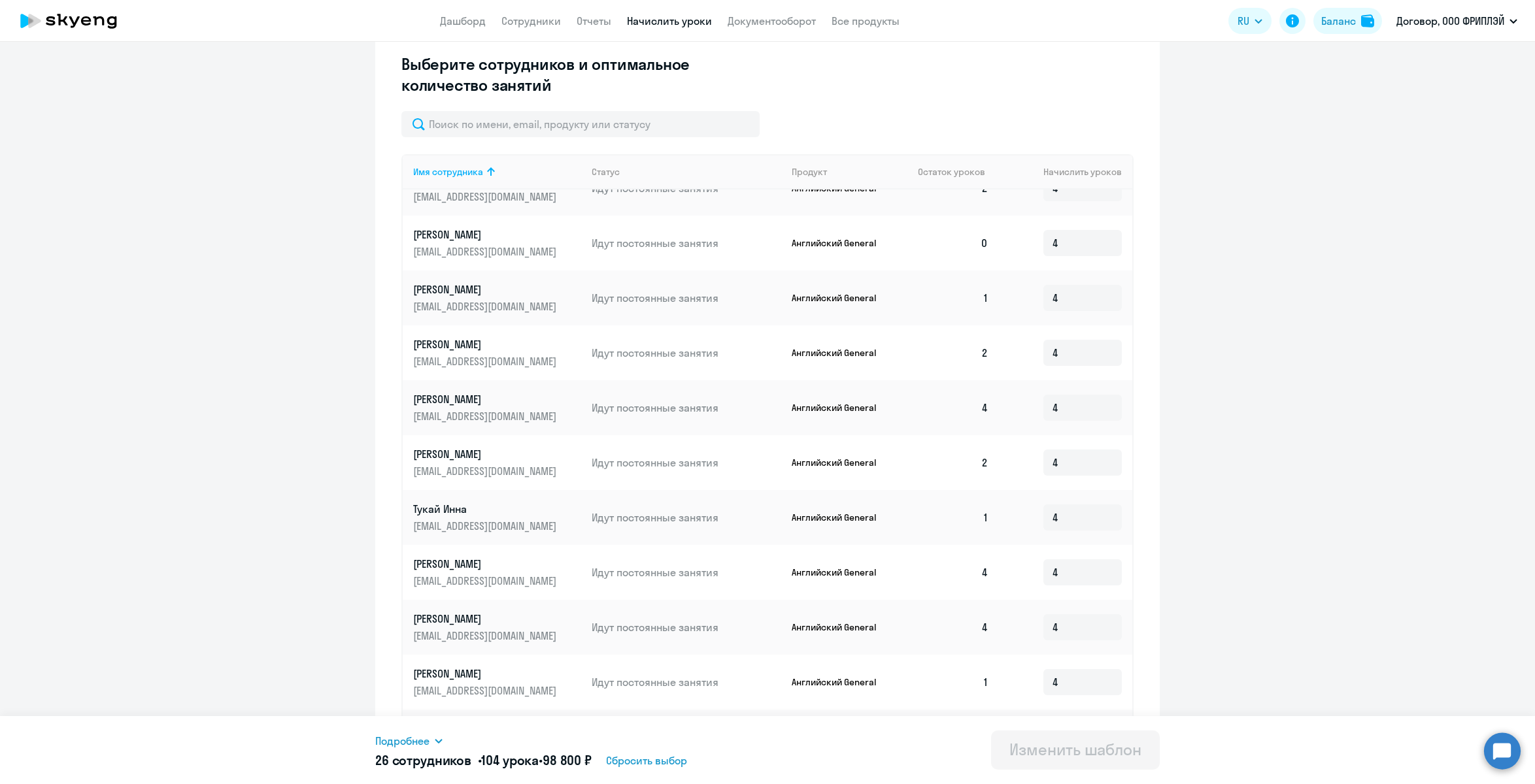
scroll to position [442, 0]
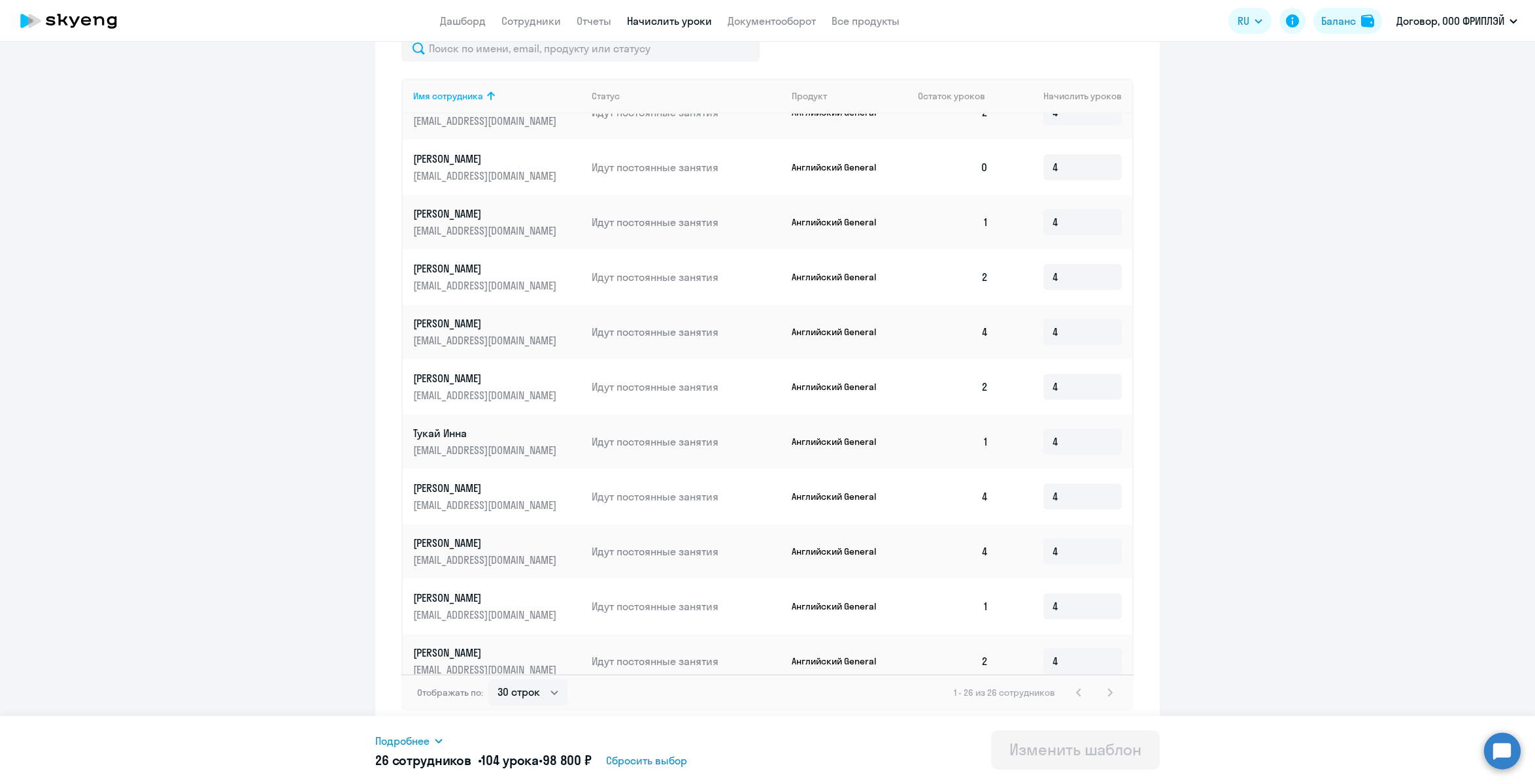
click at [1072, 694] on div "1 - 26 из 26 сотрудников" at bounding box center [1035, 693] width 165 height 16
click at [1073, 692] on div "1 - 26 из 26 сотрудников" at bounding box center [1035, 693] width 165 height 16
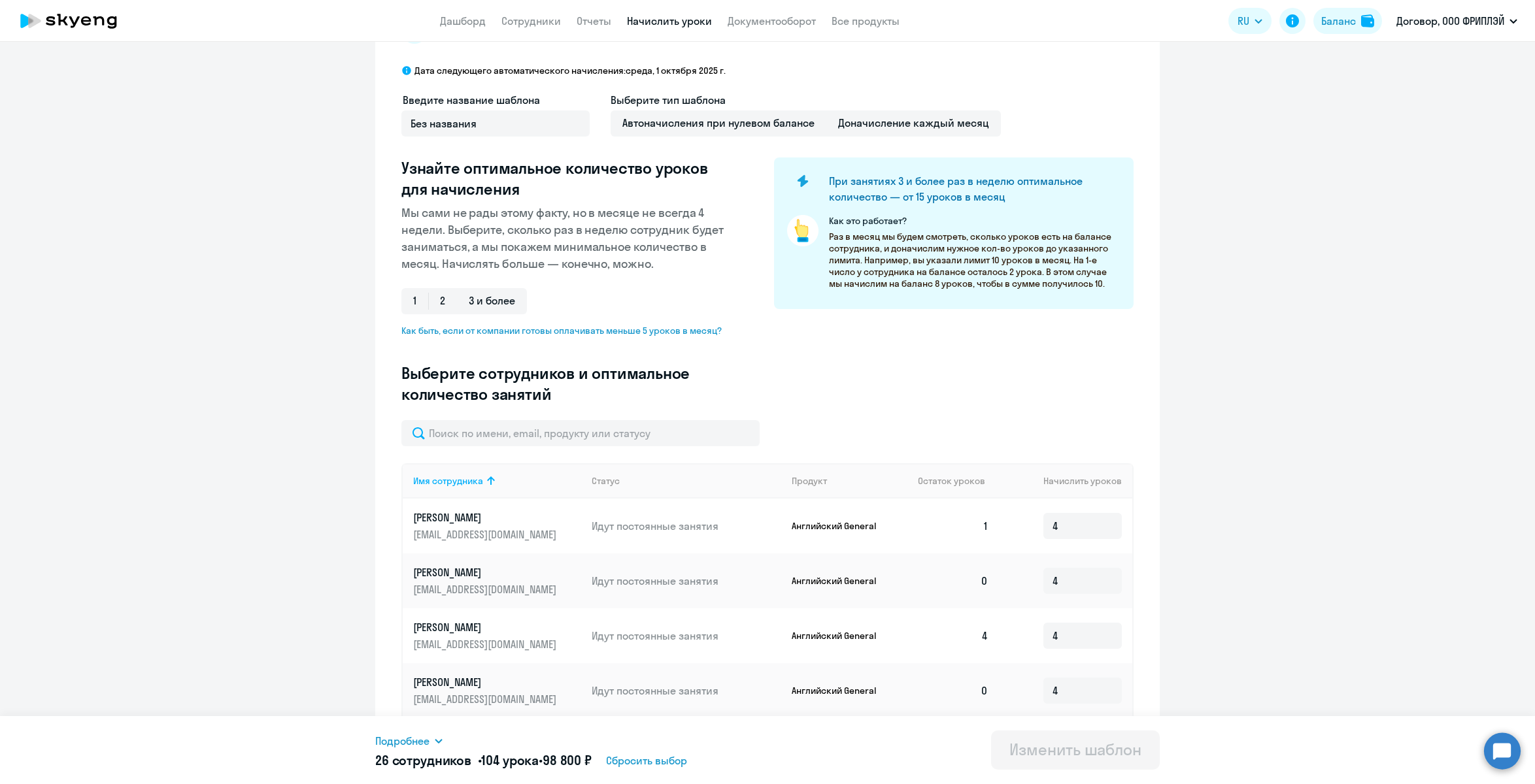
scroll to position [0, 0]
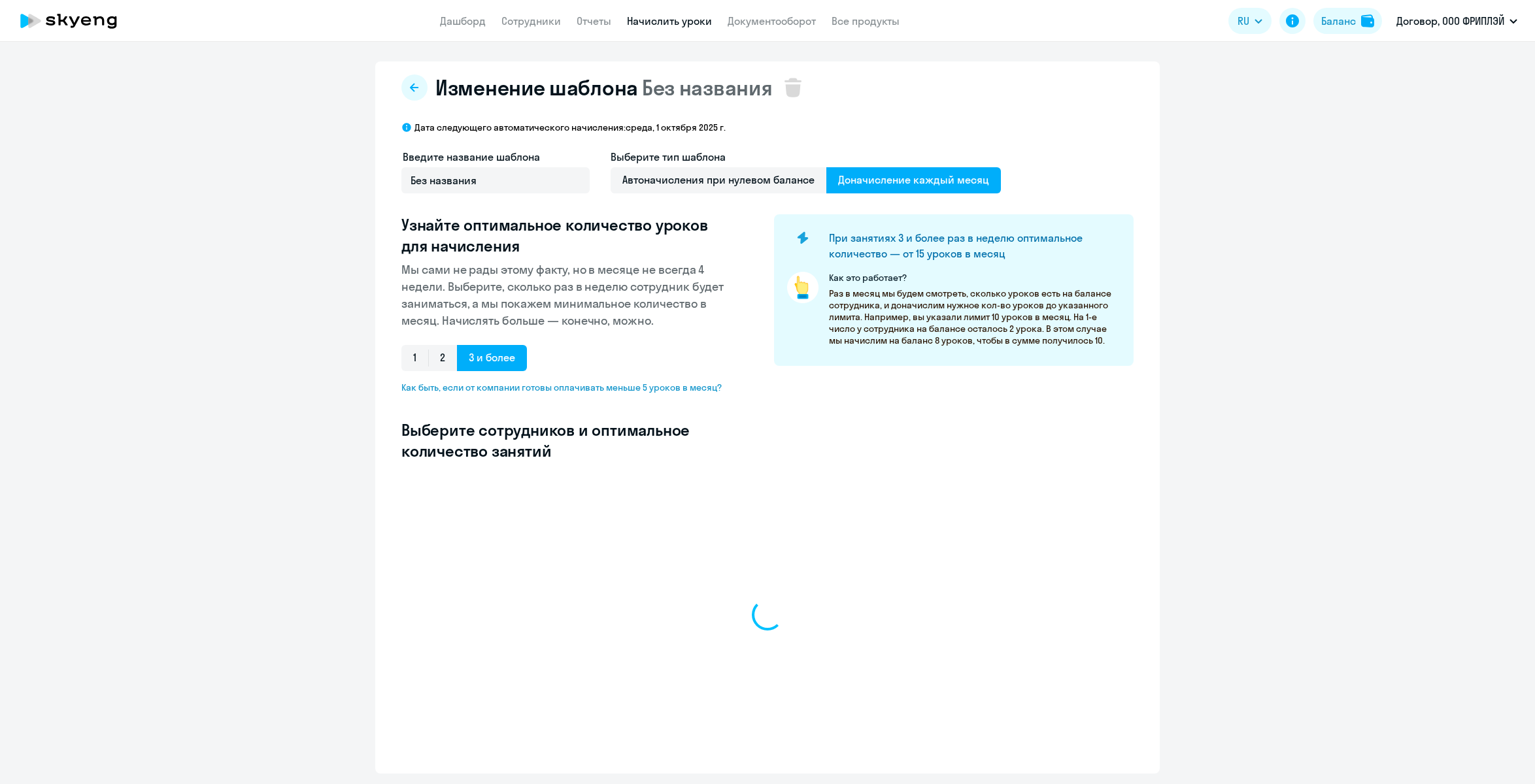
select select "10"
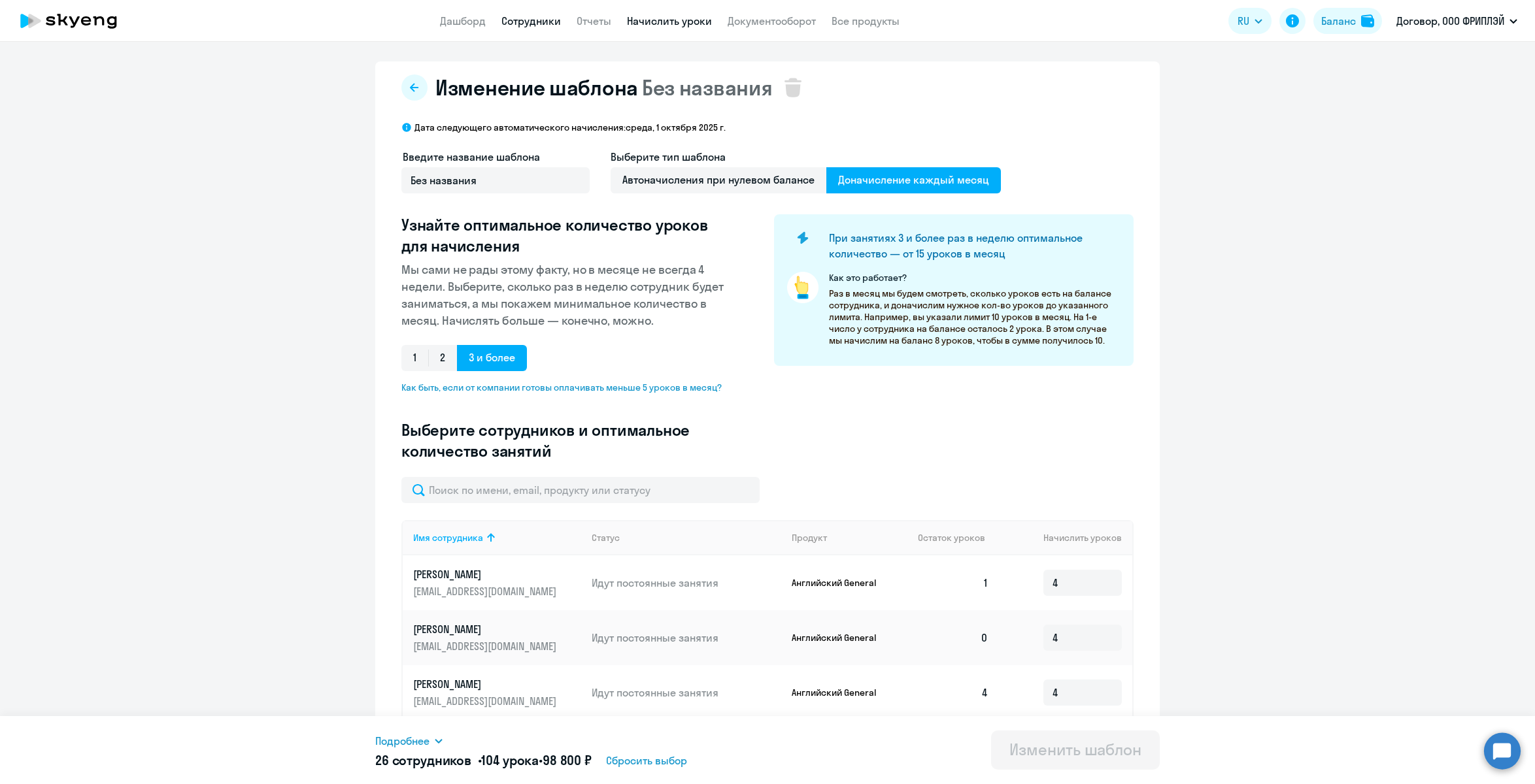
click at [514, 22] on link "Сотрудники" at bounding box center [531, 21] width 59 height 13
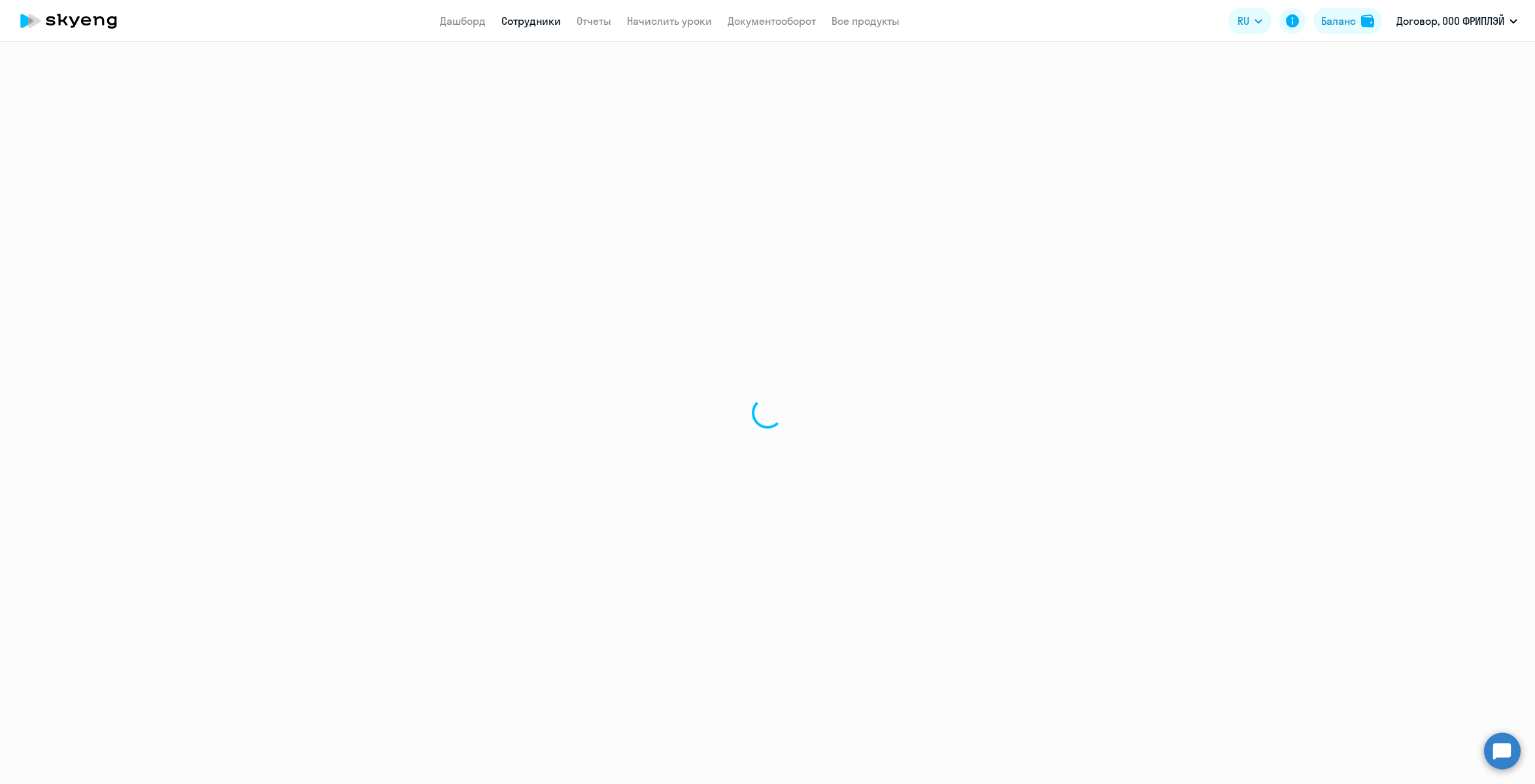
select select "30"
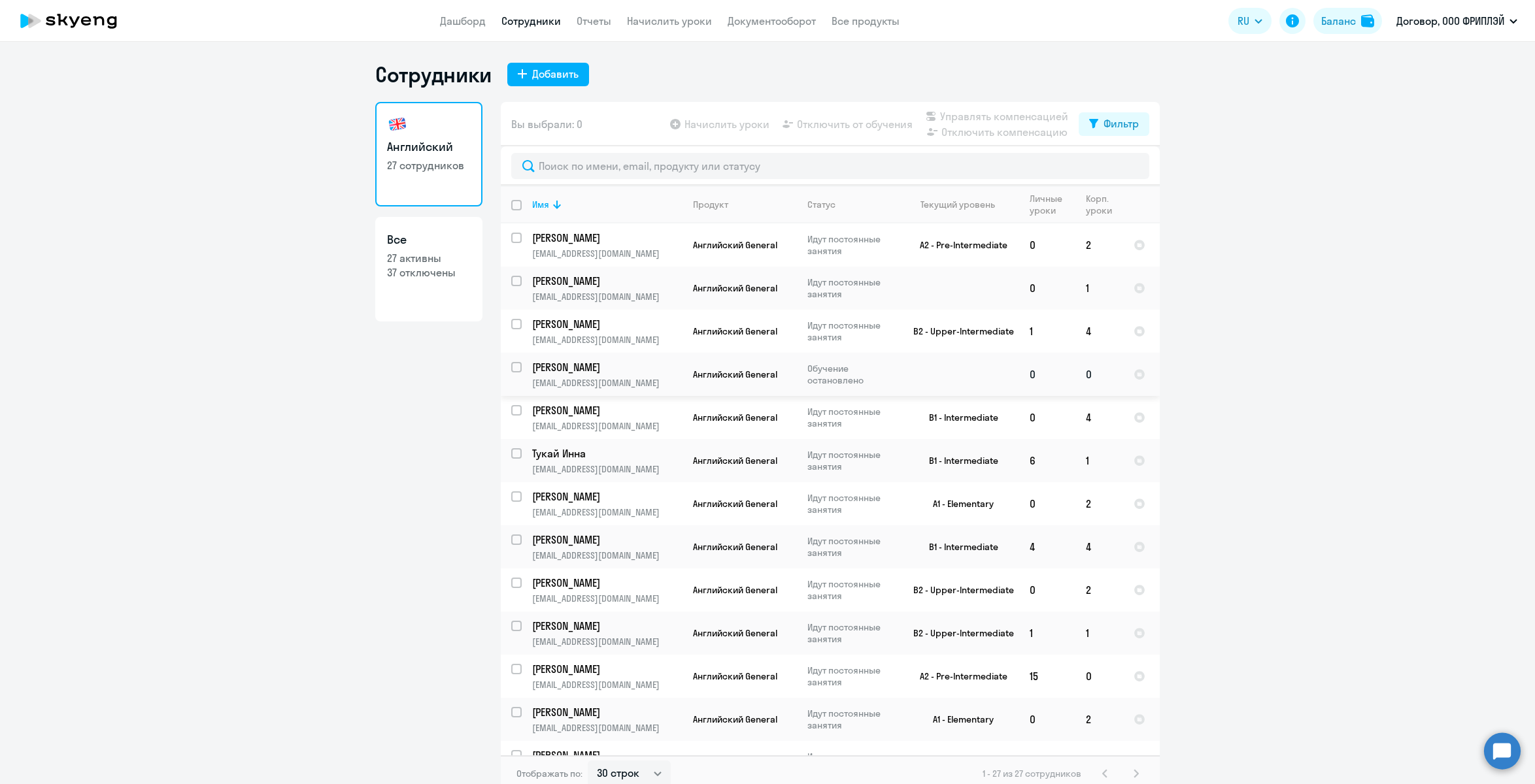
click at [612, 366] on p "[PERSON_NAME]" at bounding box center [606, 367] width 148 height 15
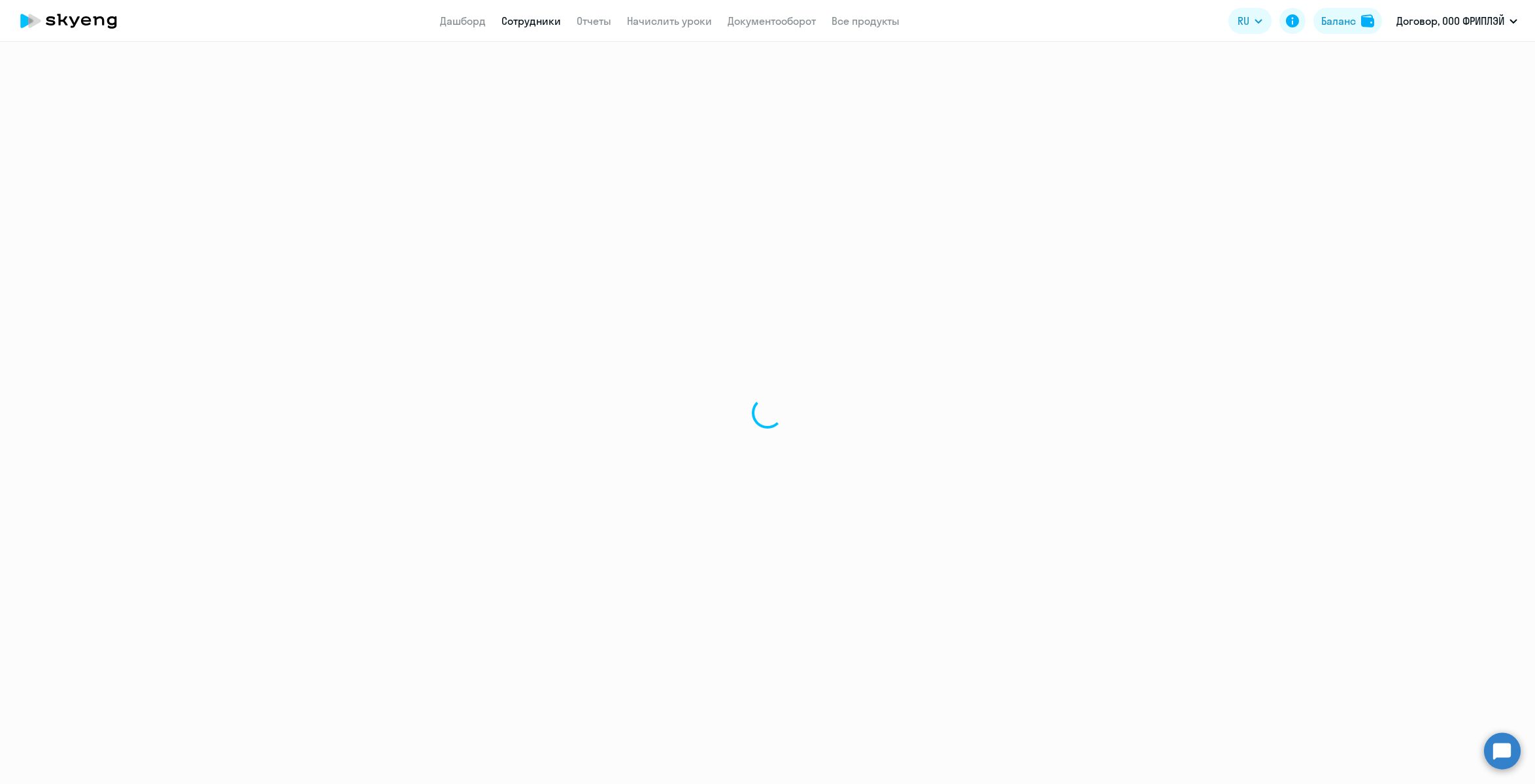
select select "english"
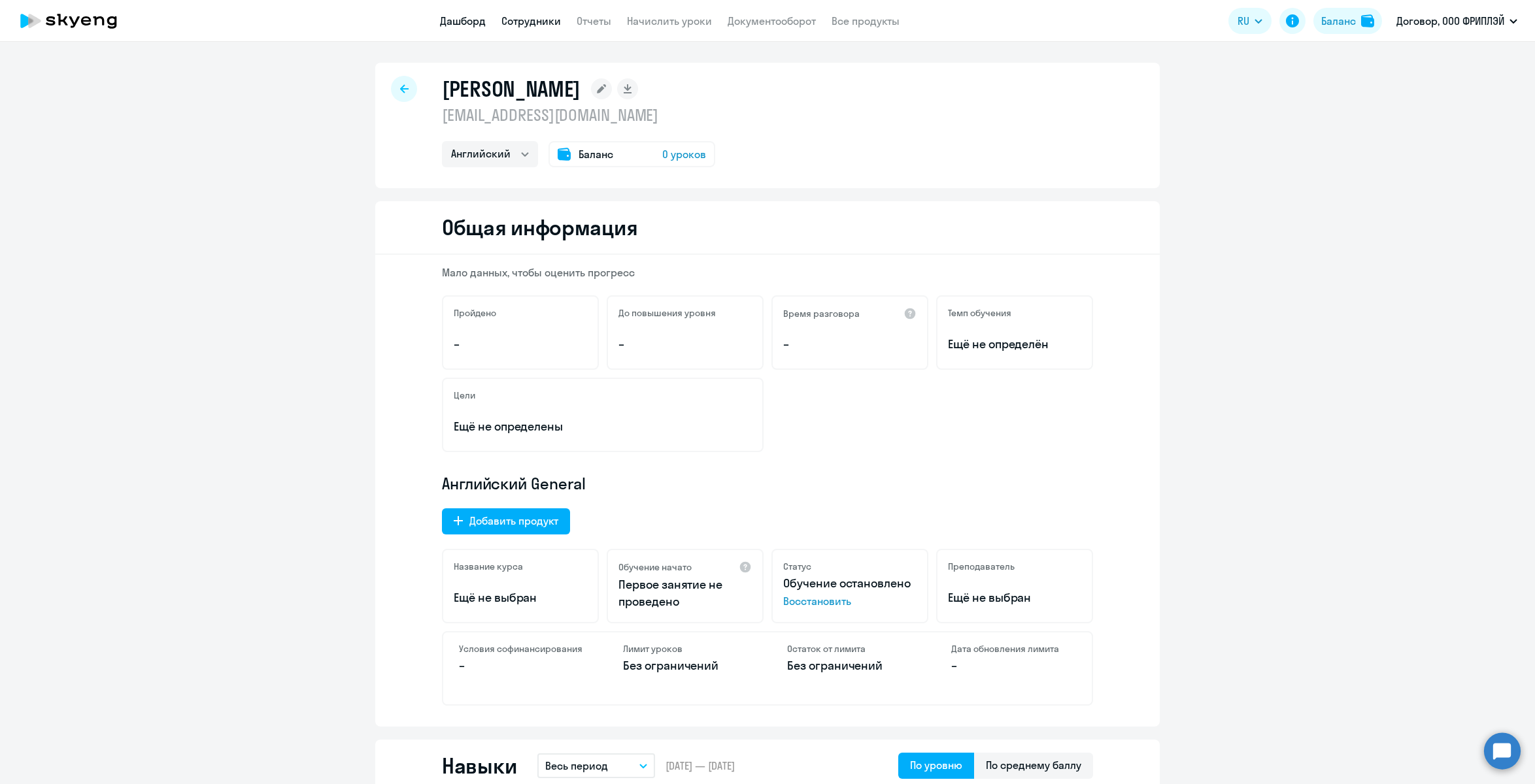
click at [463, 19] on link "Дашборд" at bounding box center [463, 21] width 45 height 13
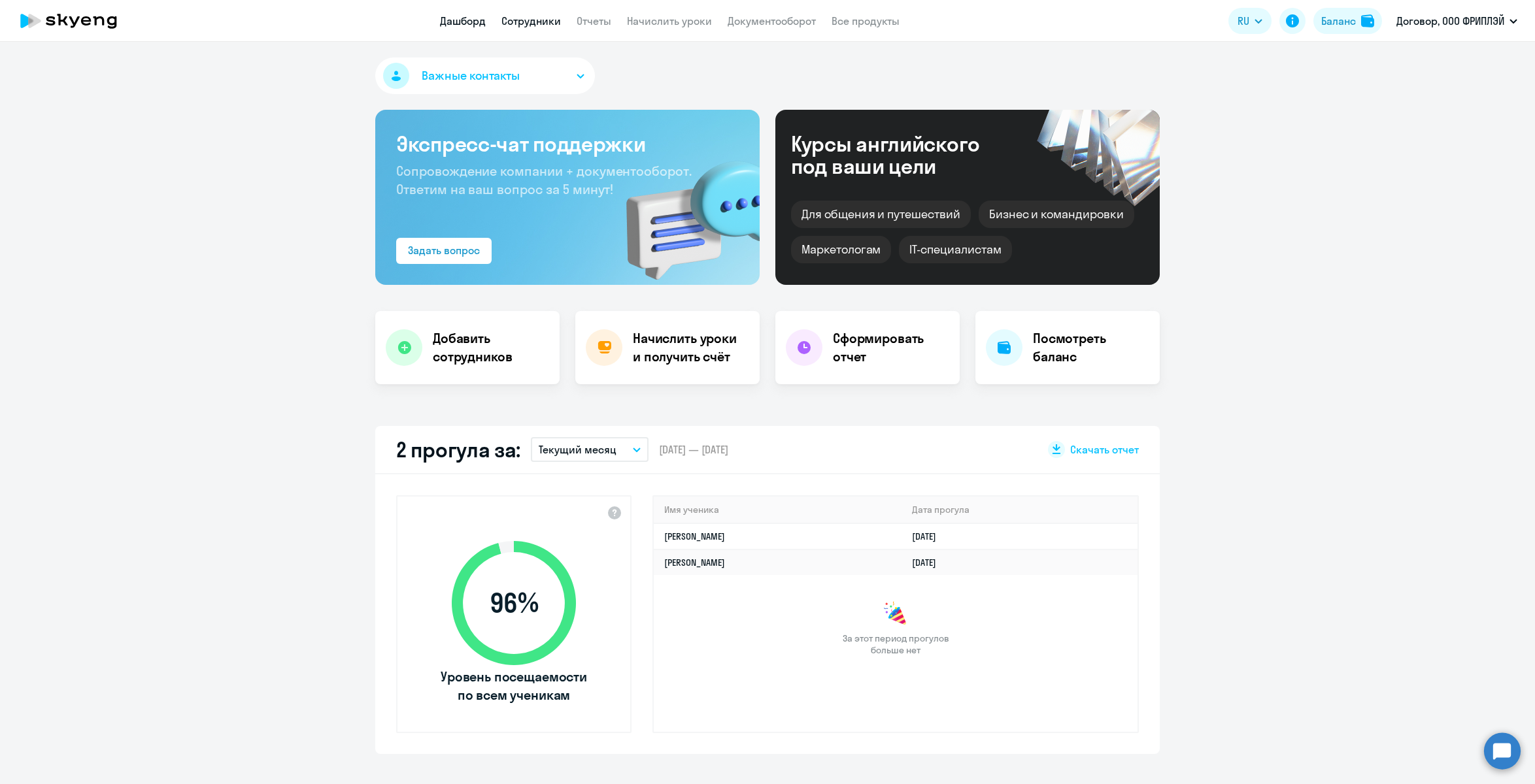
click at [539, 23] on link "Сотрудники" at bounding box center [531, 21] width 59 height 13
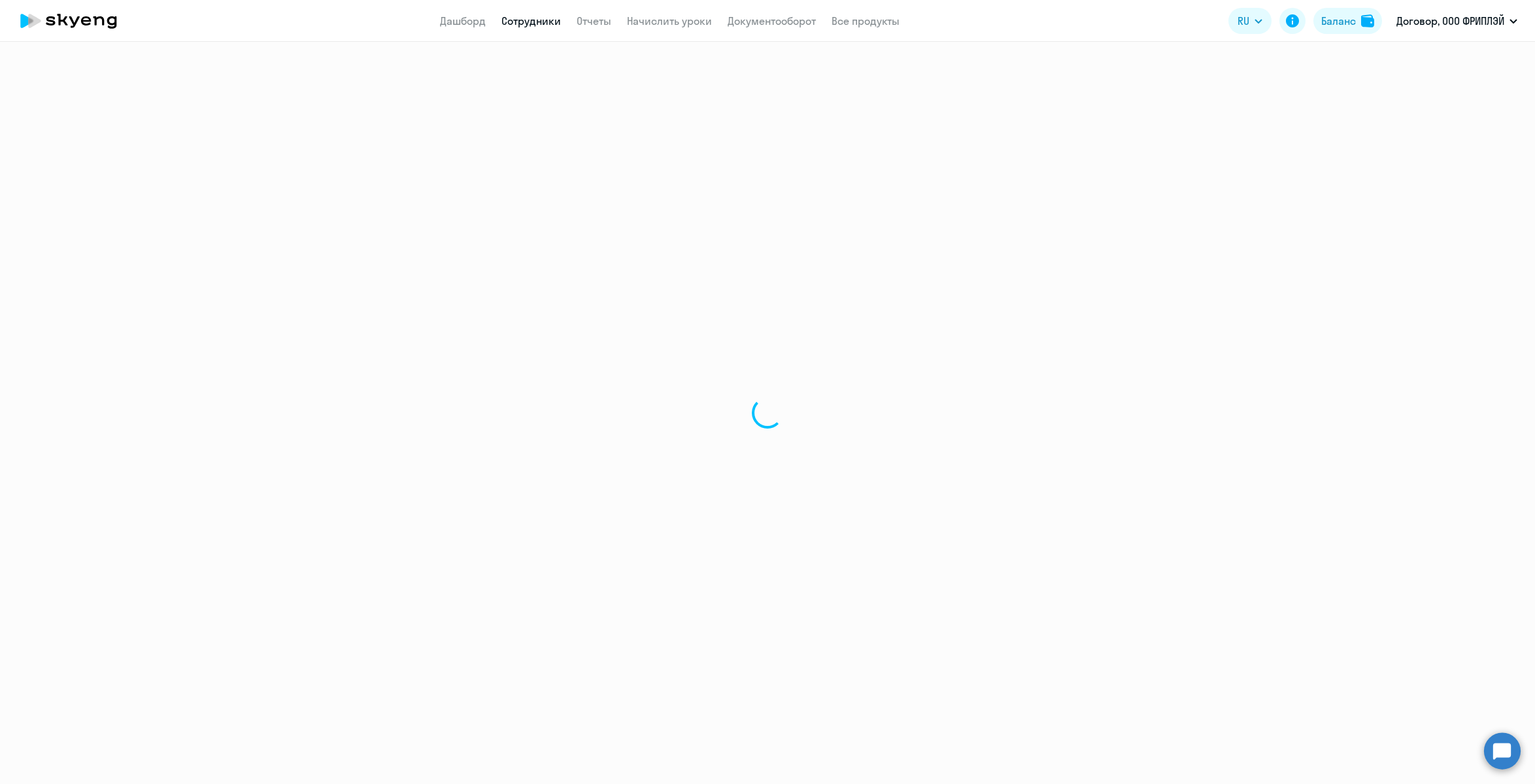
select select "30"
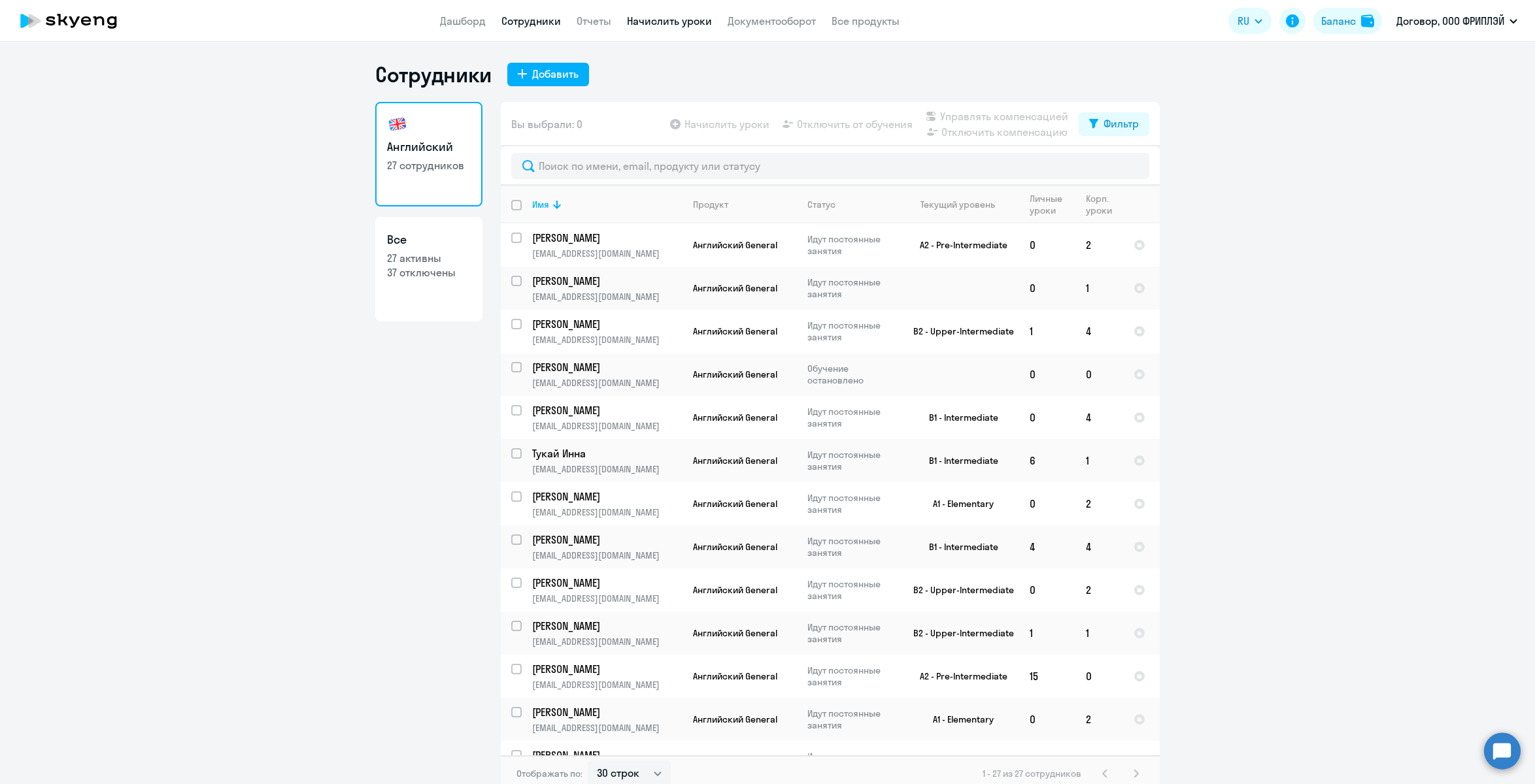
click at [677, 22] on link "Начислить уроки" at bounding box center [669, 21] width 85 height 13
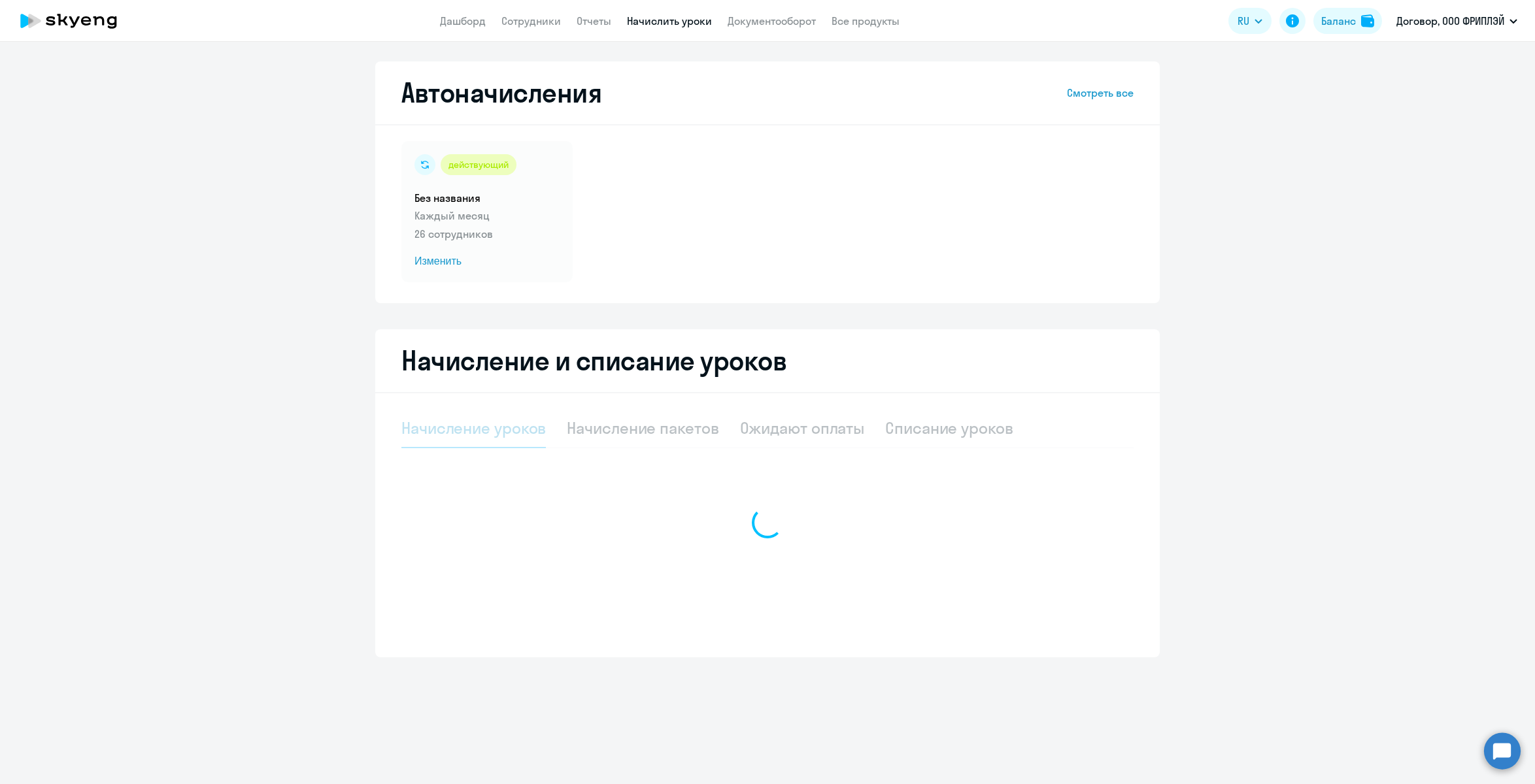
select select "10"
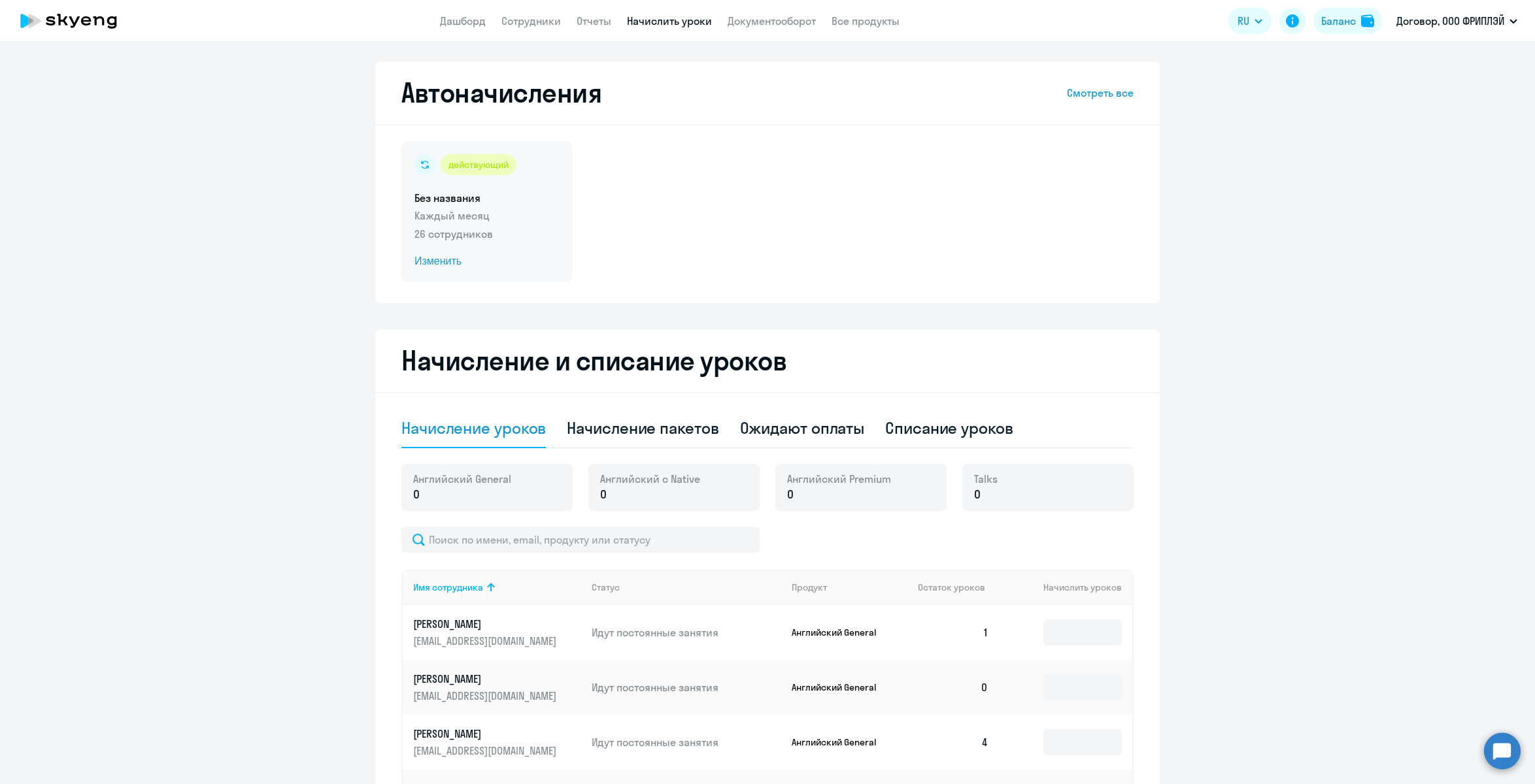
click at [434, 250] on div "действующий Без названия Каждый месяц 26 сотрудников Изменить" at bounding box center [487, 211] width 171 height 141
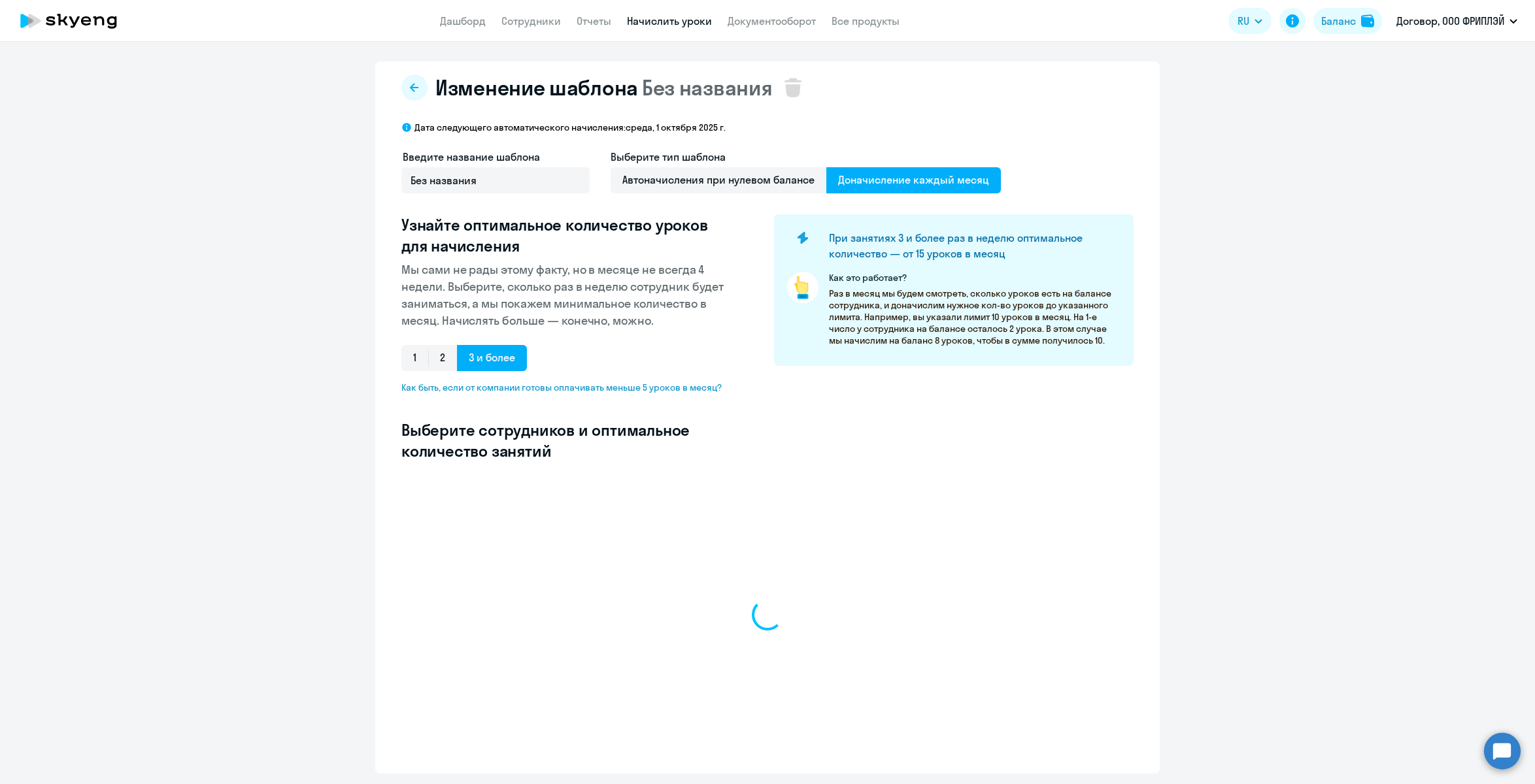
select select "10"
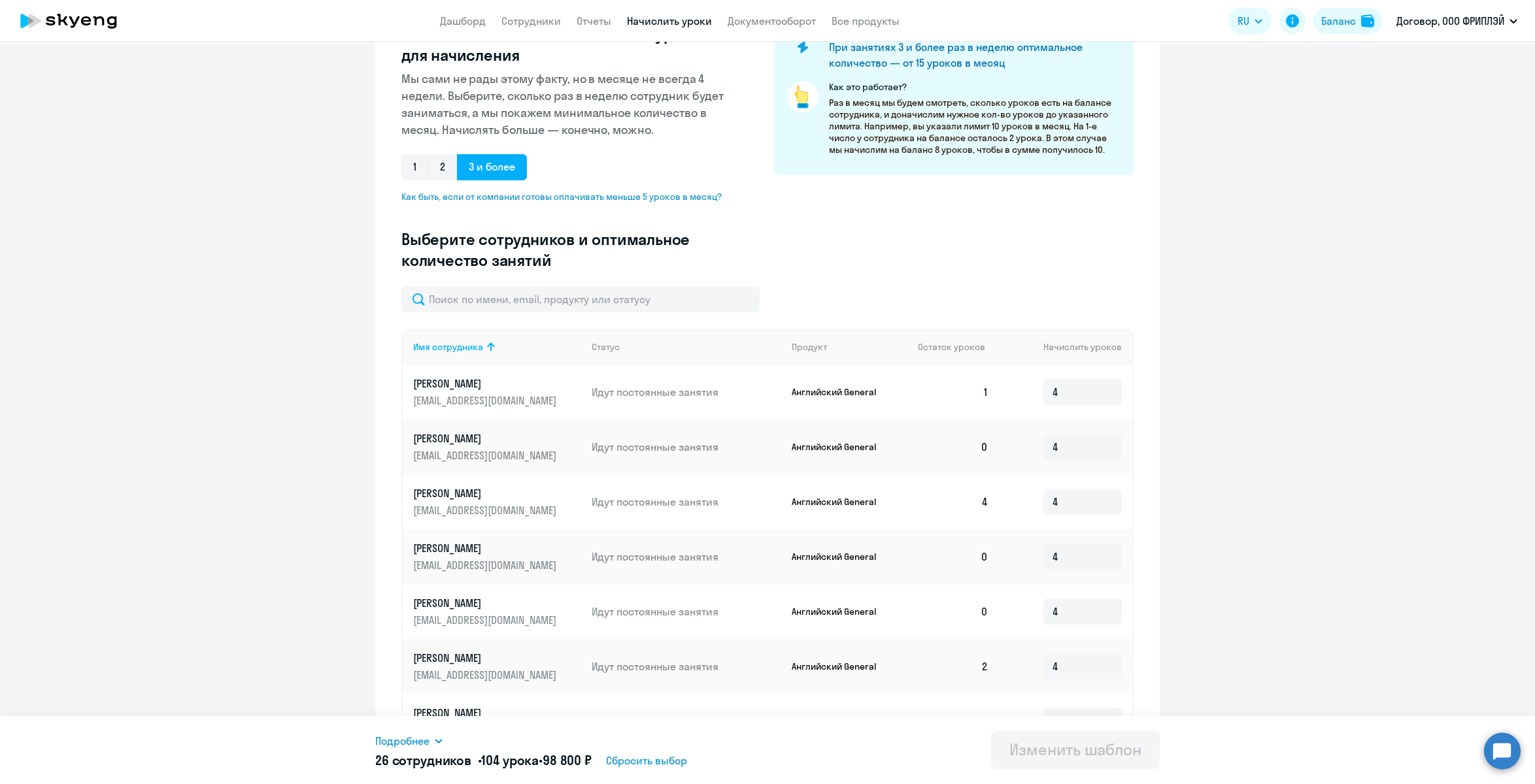
scroll to position [199, 0]
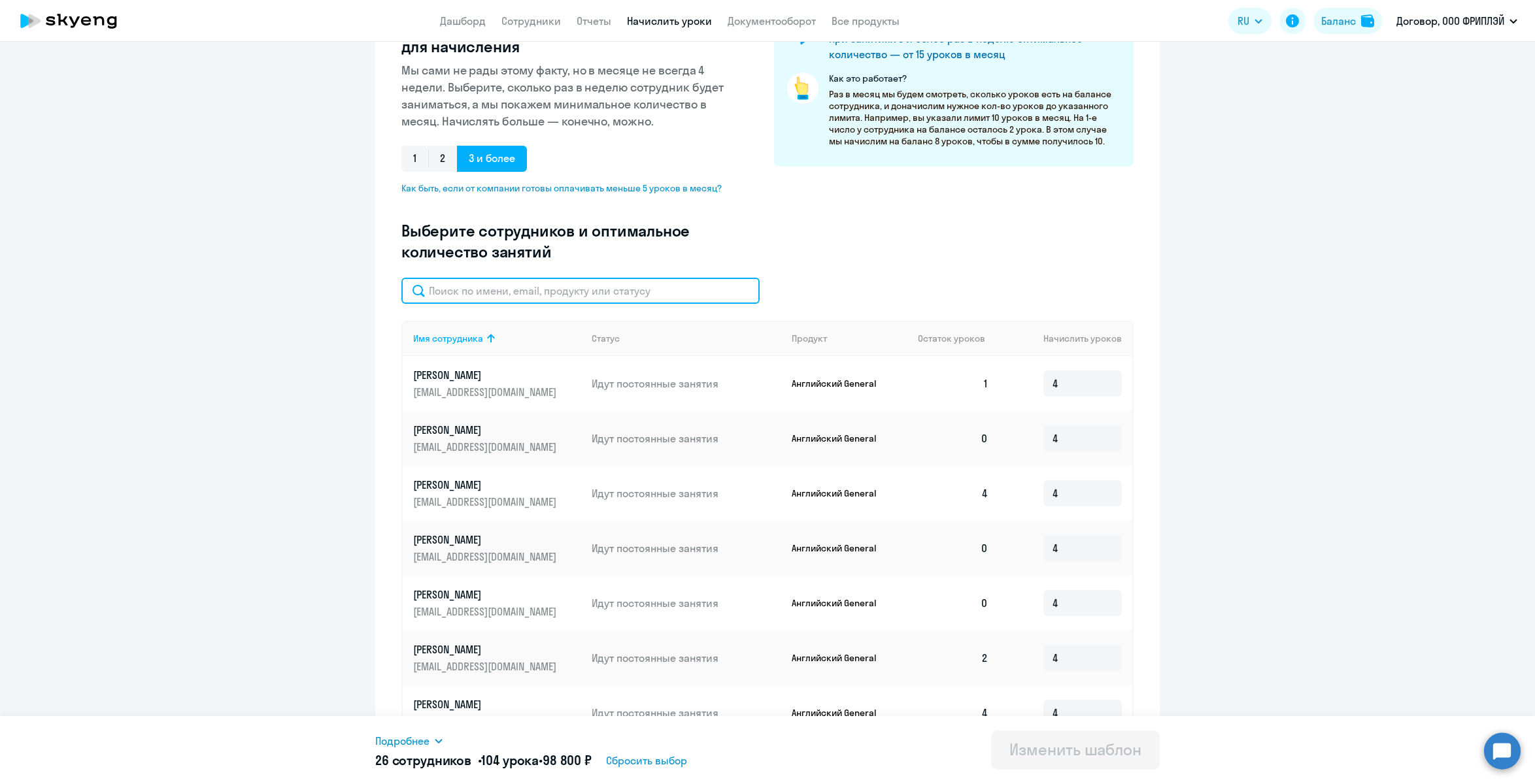
click at [601, 284] on input "text" at bounding box center [580, 291] width 359 height 27
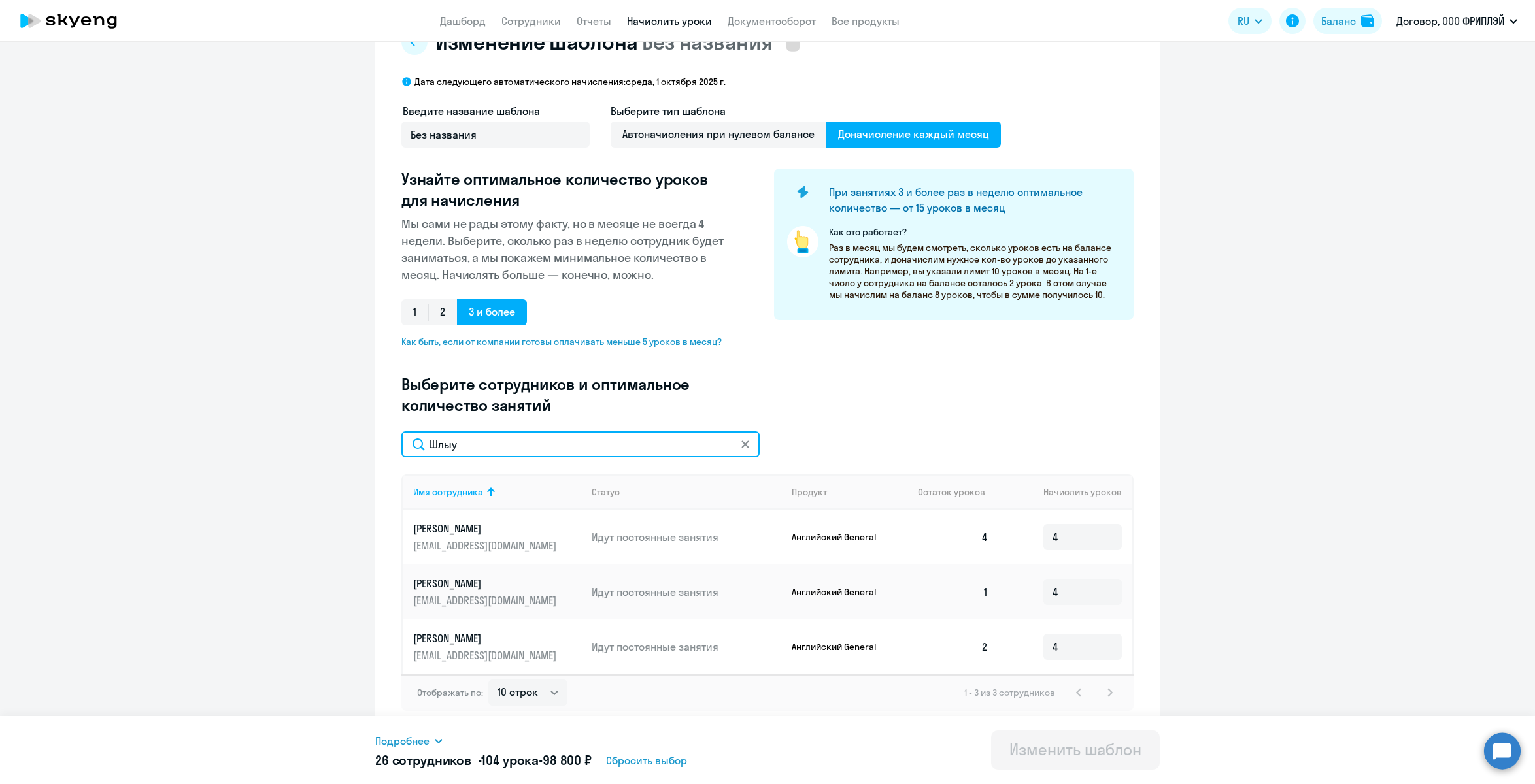
scroll to position [41, 0]
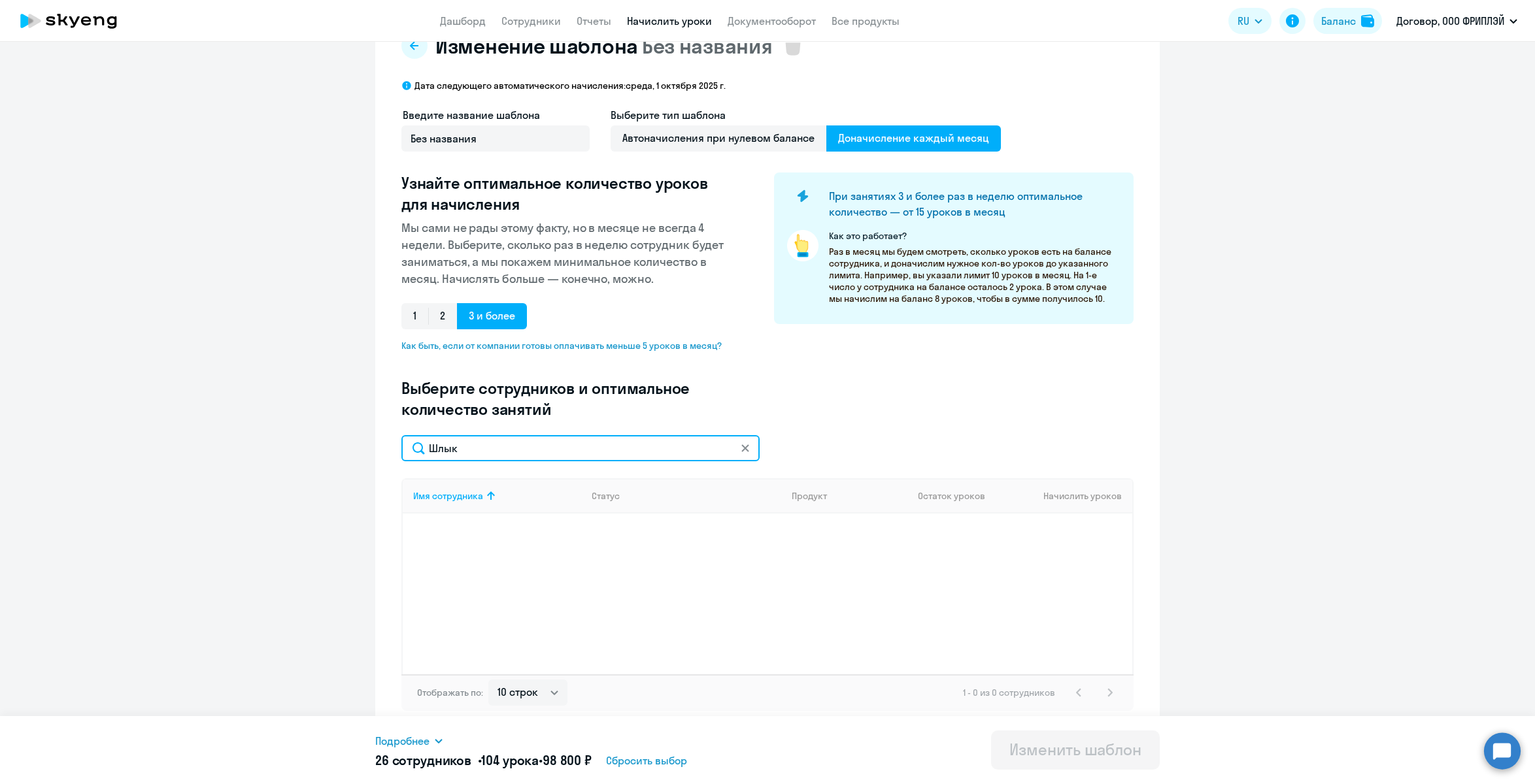
type input "Шлык"
click at [527, 706] on div "Отображать по: 10 строк 30 строк 50 строк 1 - 0 из 0 сотрудников" at bounding box center [767, 692] width 732 height 36
click at [530, 698] on select "10 строк 30 строк 50 строк" at bounding box center [528, 692] width 79 height 27
click at [489, 680] on select "10 строк 30 строк 50 строк" at bounding box center [528, 692] width 79 height 27
click at [551, 695] on select "10 строк 30 строк 50 строк" at bounding box center [528, 692] width 79 height 27
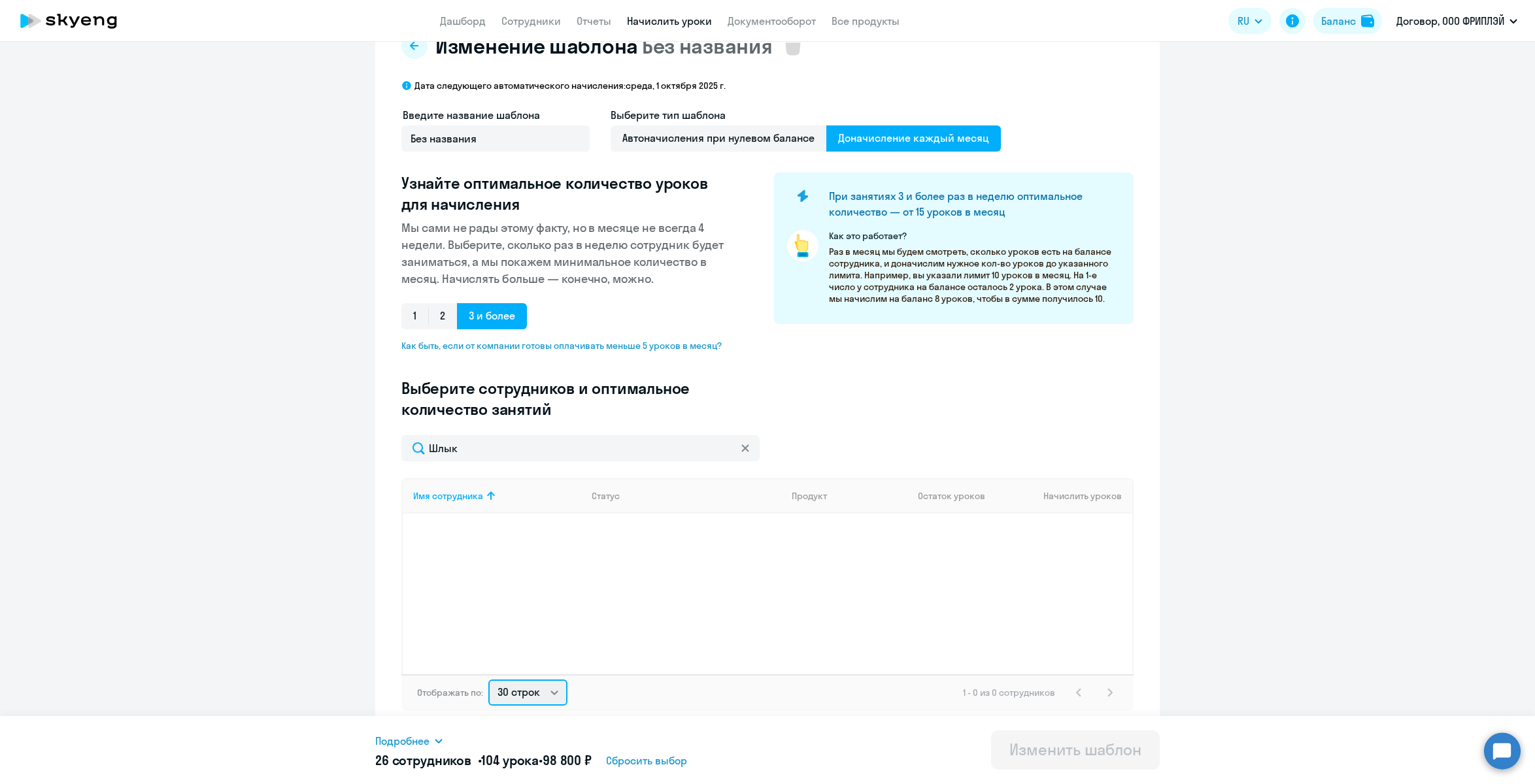
select select "50"
click at [489, 680] on select "10 строк 30 строк 50 строк" at bounding box center [528, 692] width 79 height 27
click at [746, 447] on input "Шлык" at bounding box center [580, 448] width 359 height 27
click at [744, 448] on icon at bounding box center [746, 448] width 8 height 8
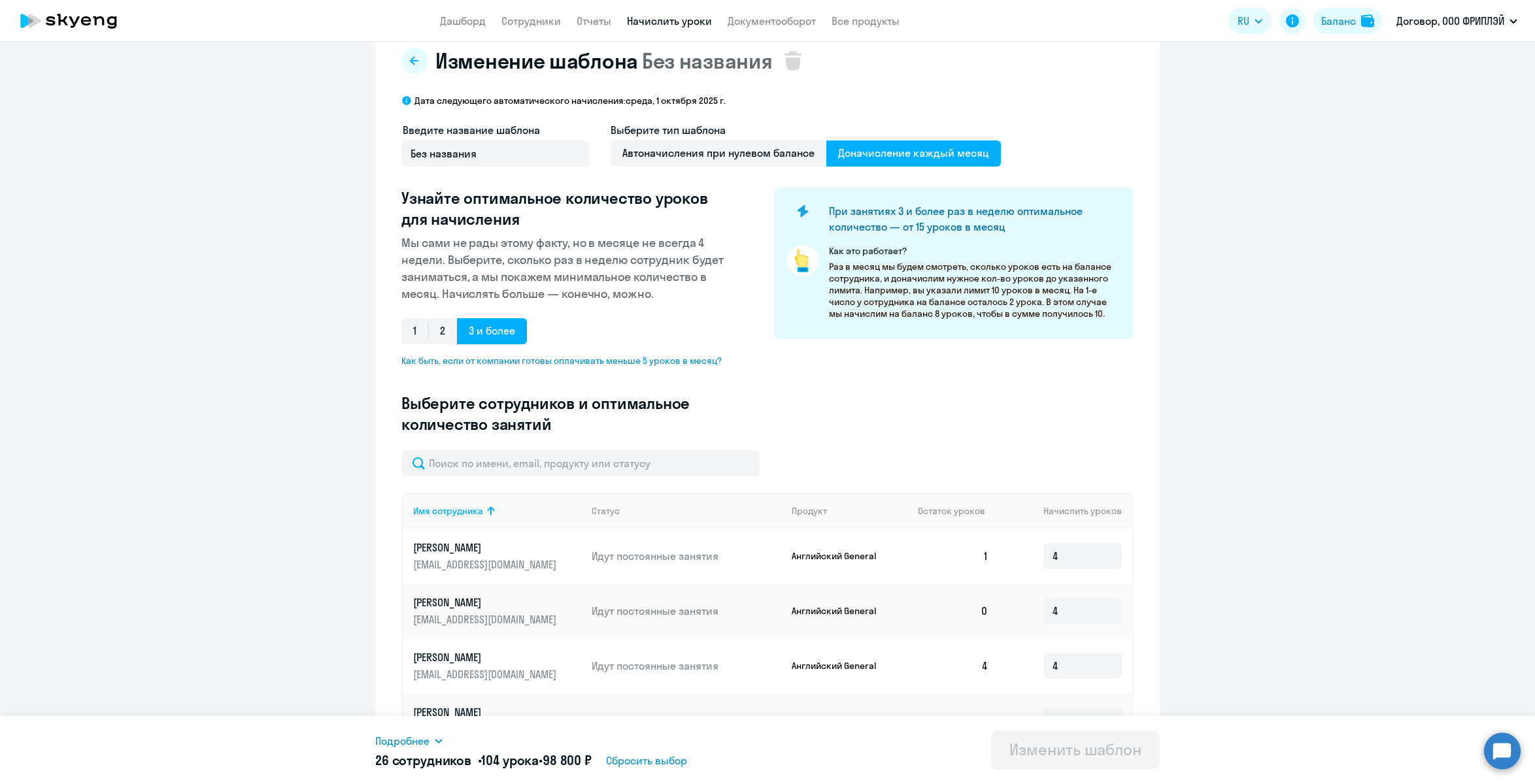
scroll to position [0, 0]
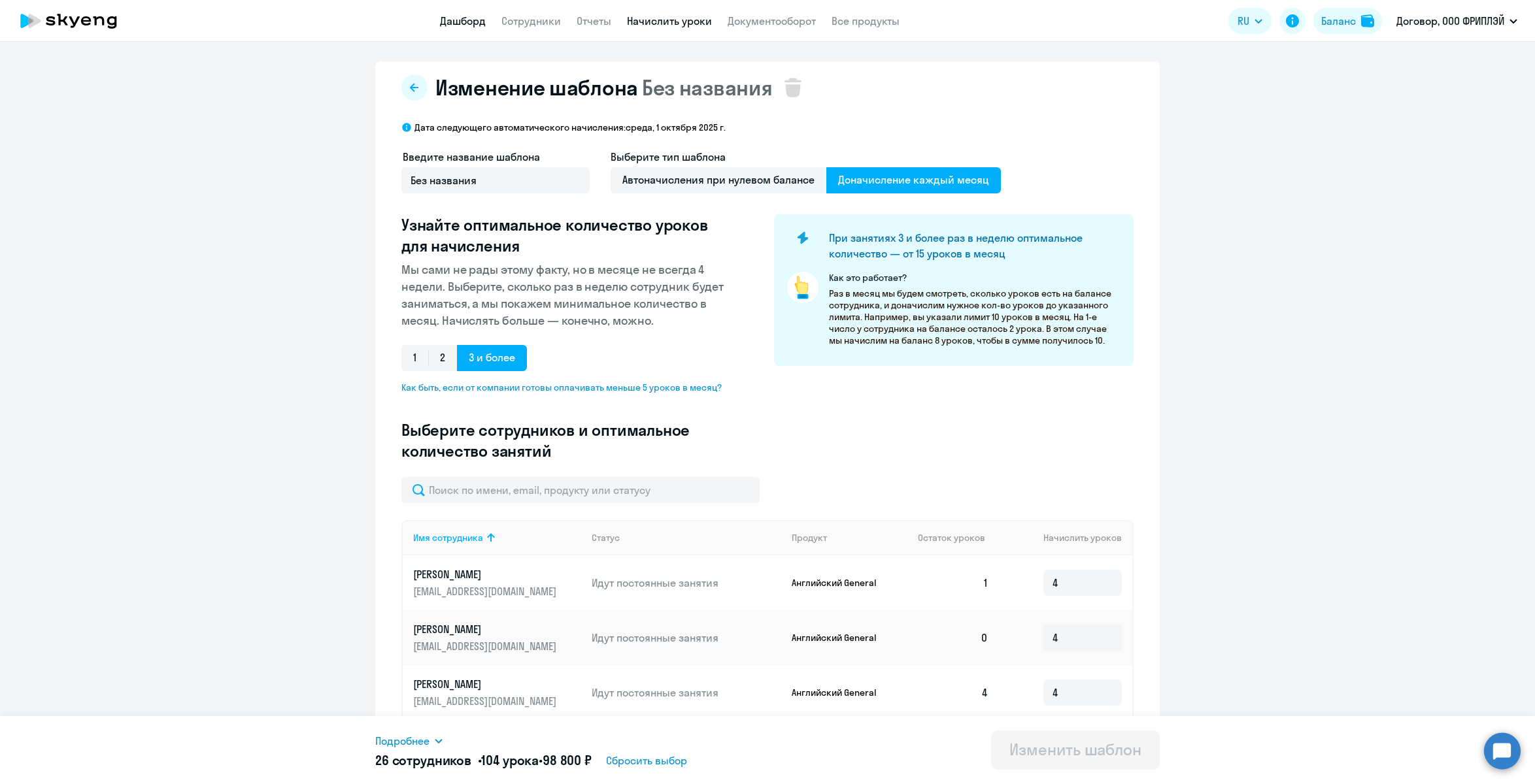
click at [447, 25] on link "Дашборд" at bounding box center [463, 21] width 45 height 13
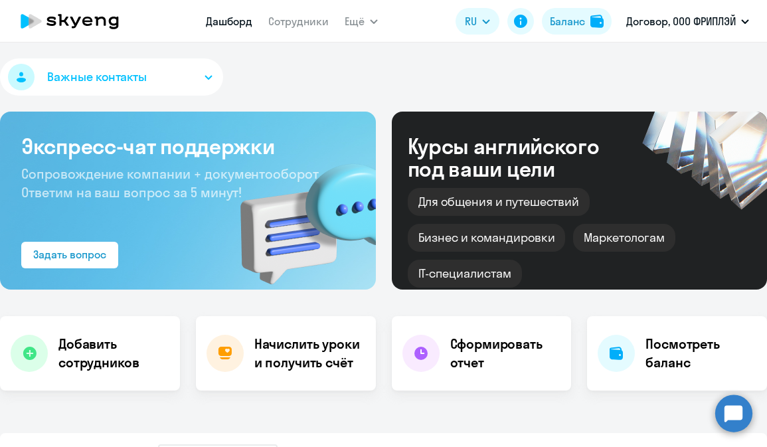
select select "30"
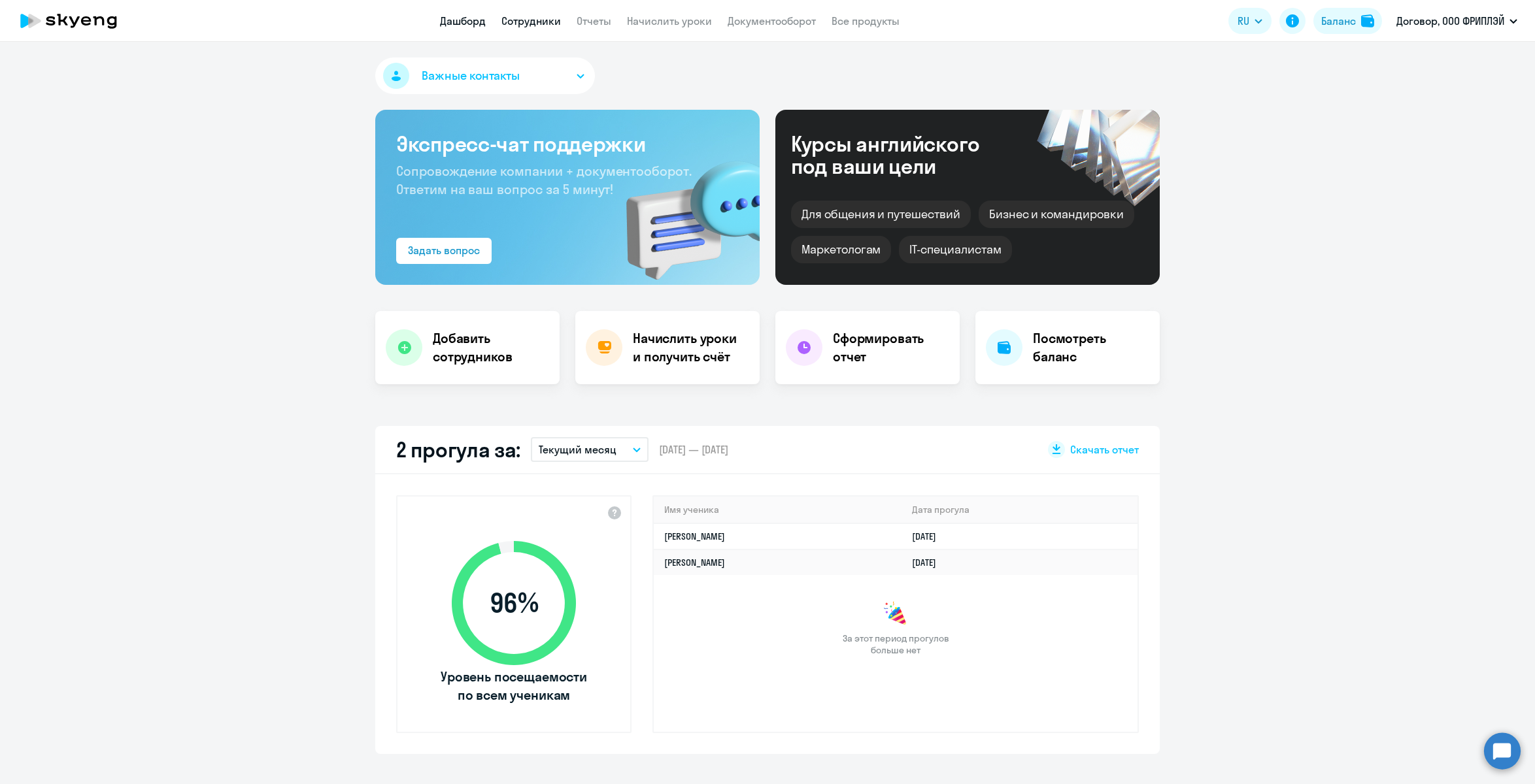
click at [540, 20] on link "Сотрудники" at bounding box center [531, 21] width 59 height 13
select select "30"
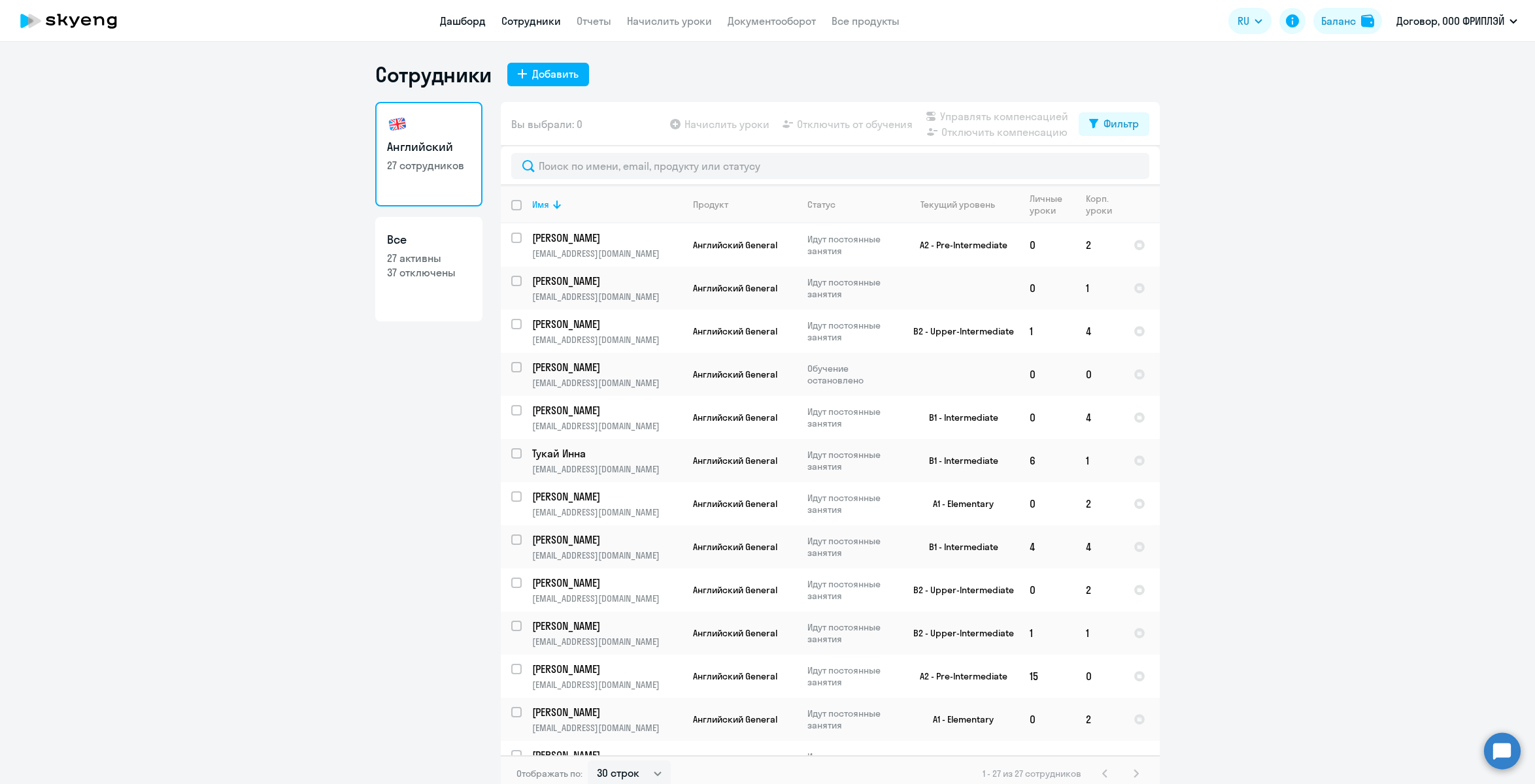
click at [472, 19] on link "Дашборд" at bounding box center [463, 21] width 45 height 13
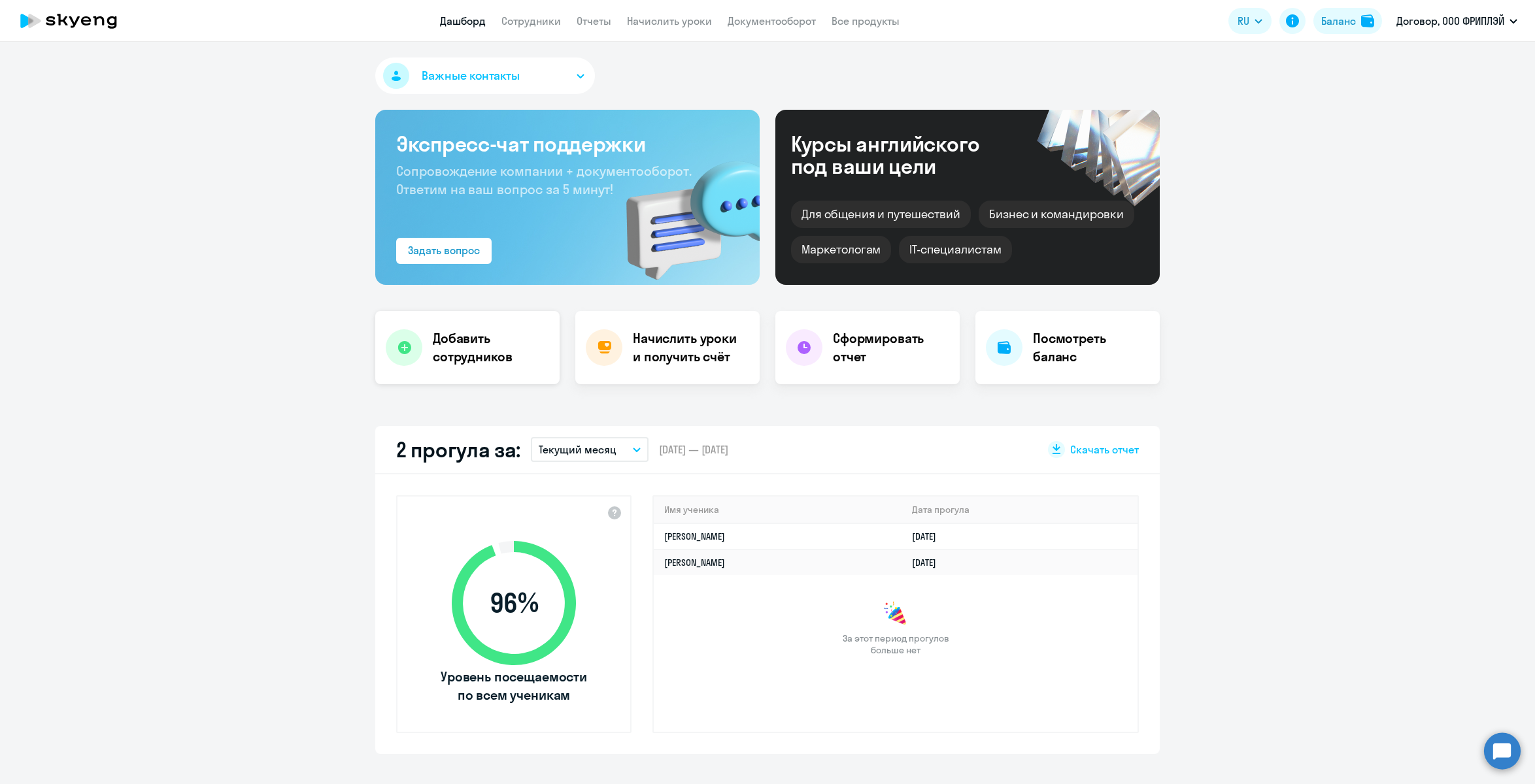
click at [473, 344] on h4 "Добавить сотрудников" at bounding box center [491, 347] width 116 height 36
select select "english_adult_not_native_speaker"
select select "3"
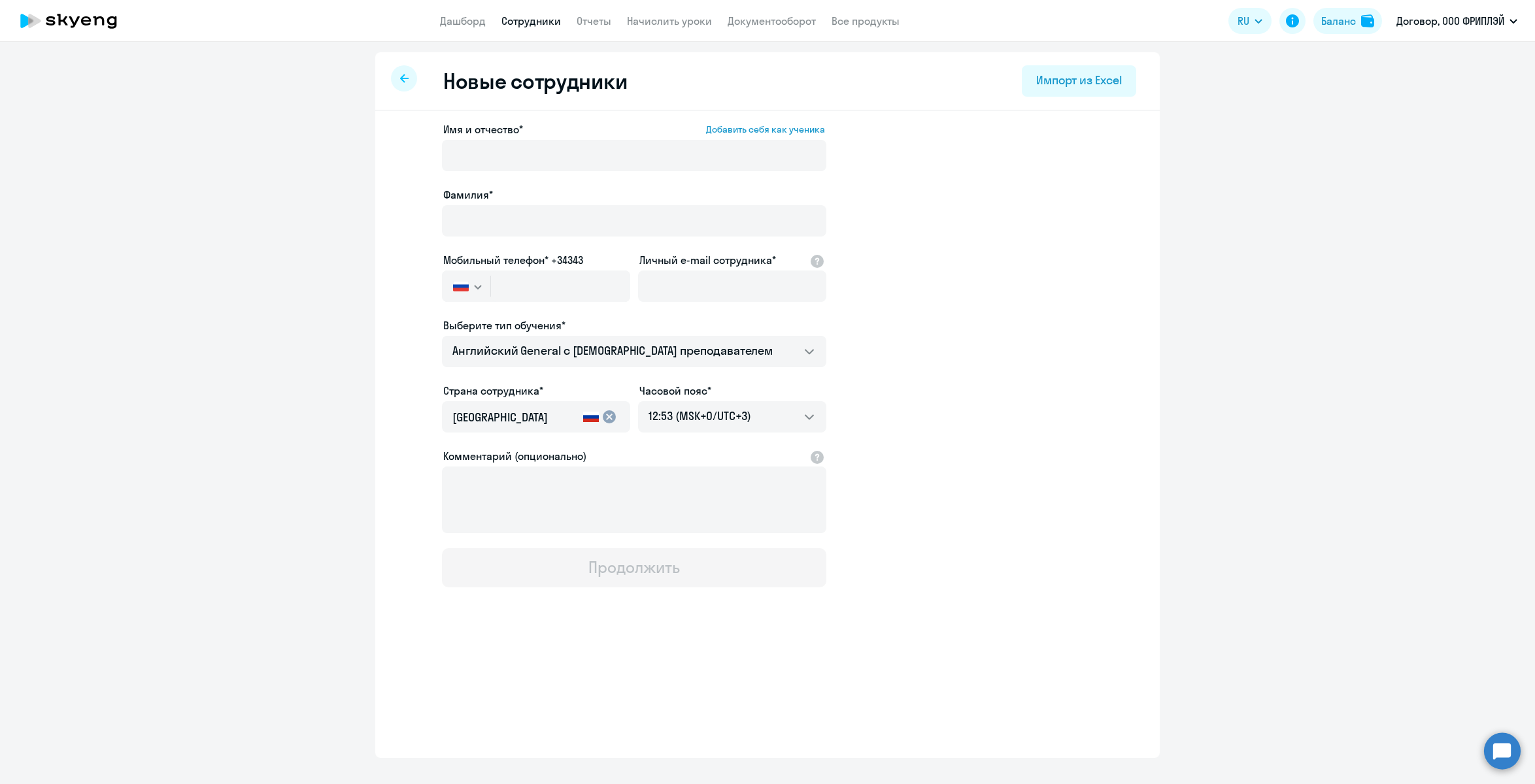
click at [411, 88] on div at bounding box center [404, 78] width 27 height 27
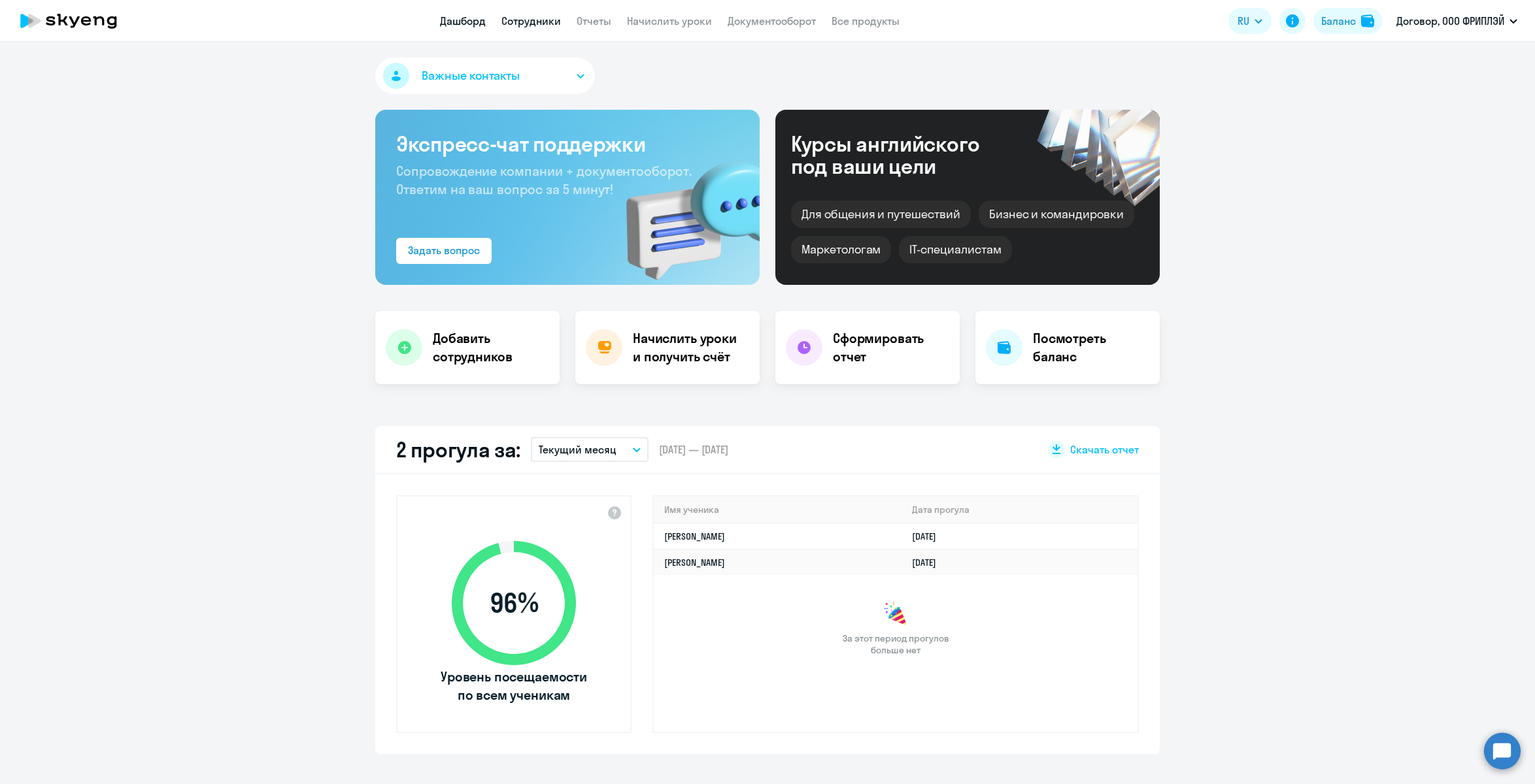
click at [514, 19] on link "Сотрудники" at bounding box center [531, 21] width 59 height 13
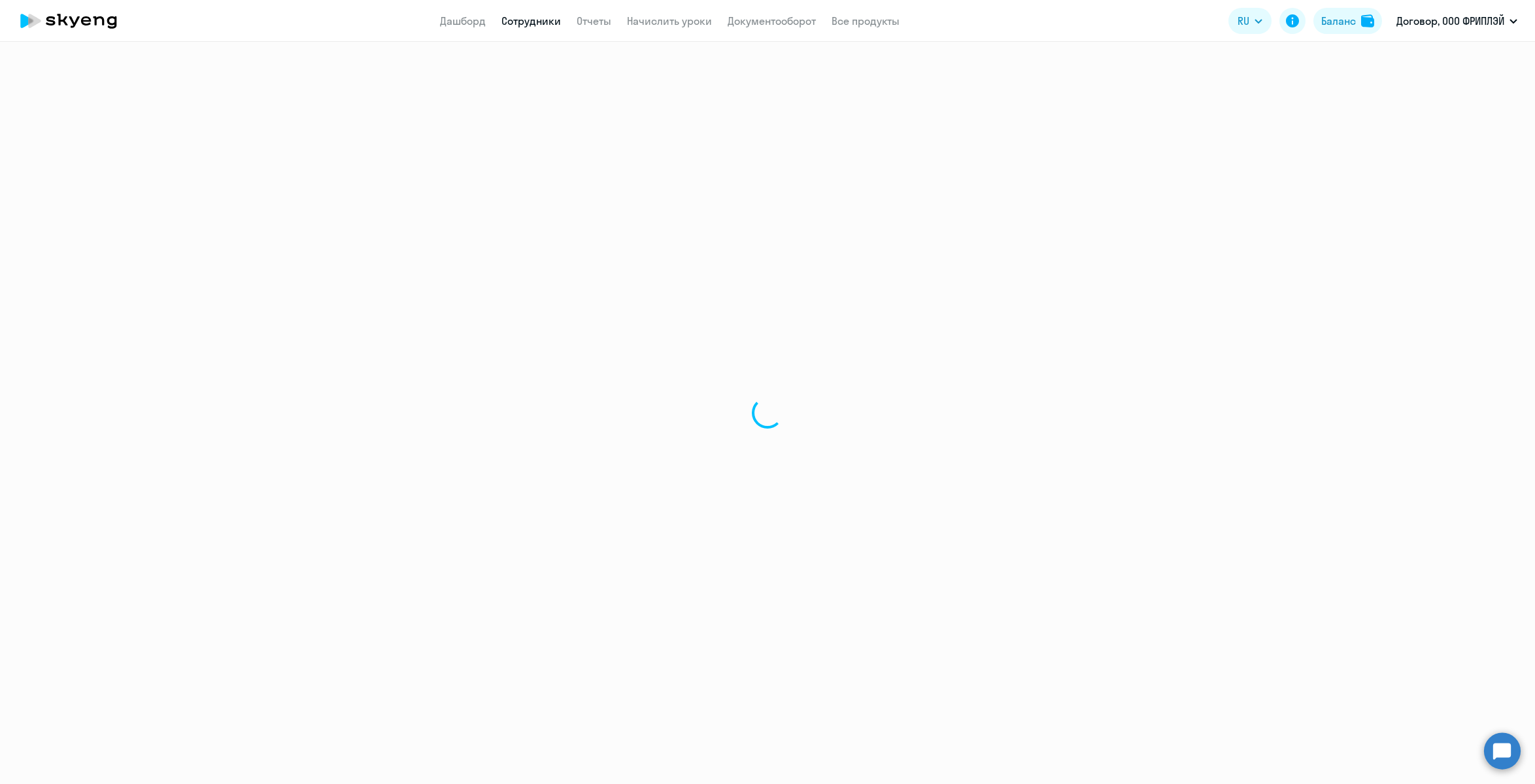
select select "30"
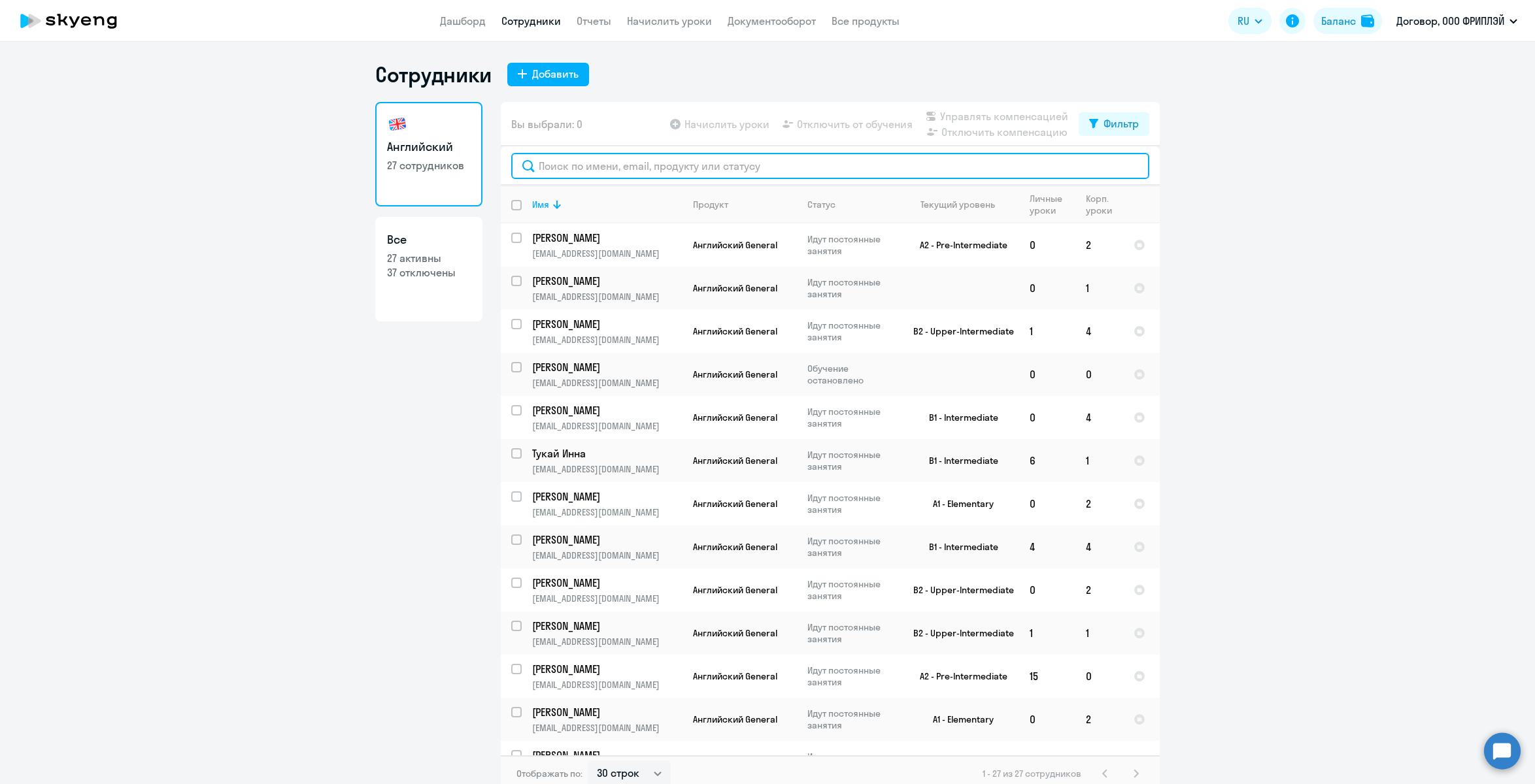
click at [688, 166] on input "text" at bounding box center [831, 165] width 638 height 27
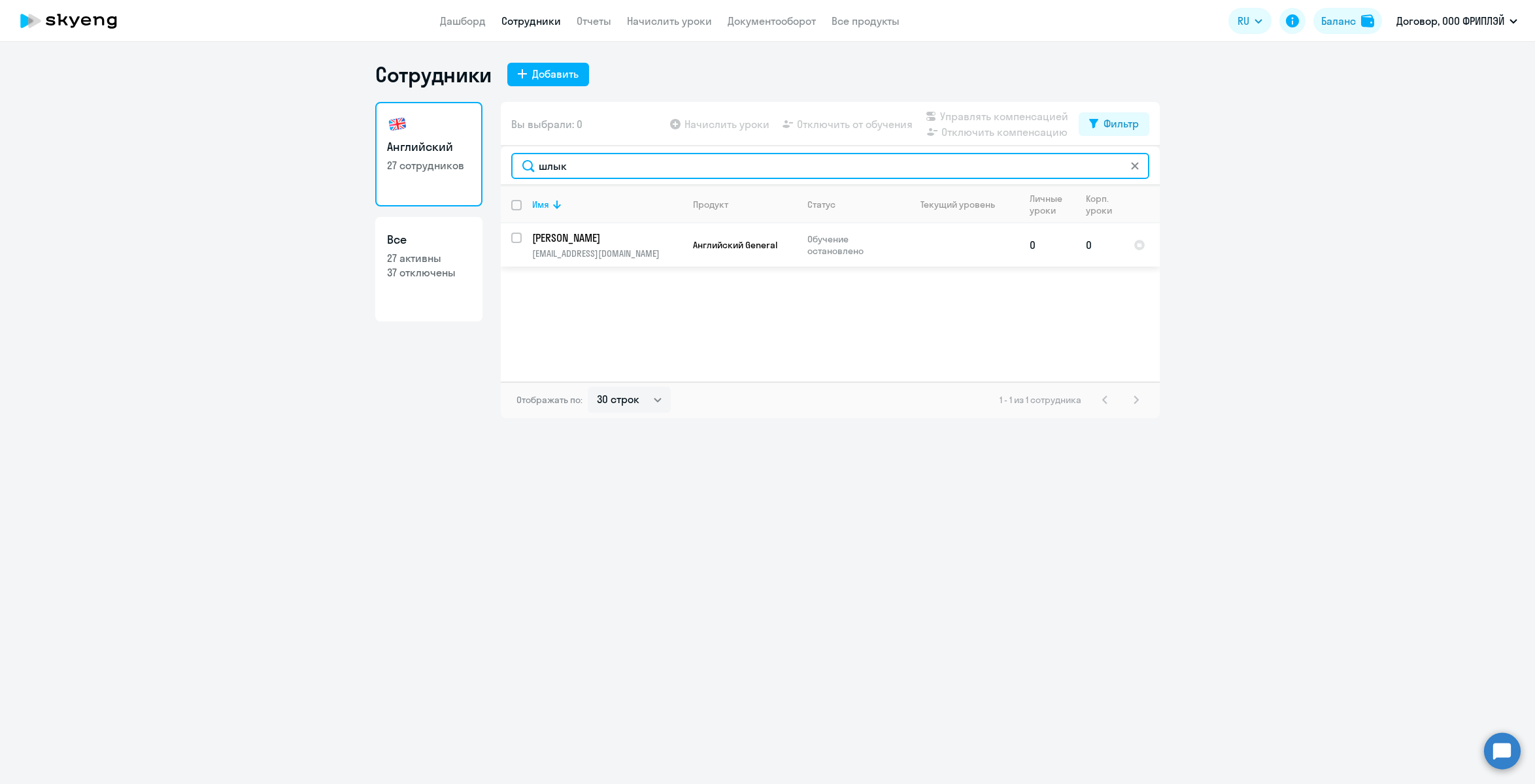
type input "шлык"
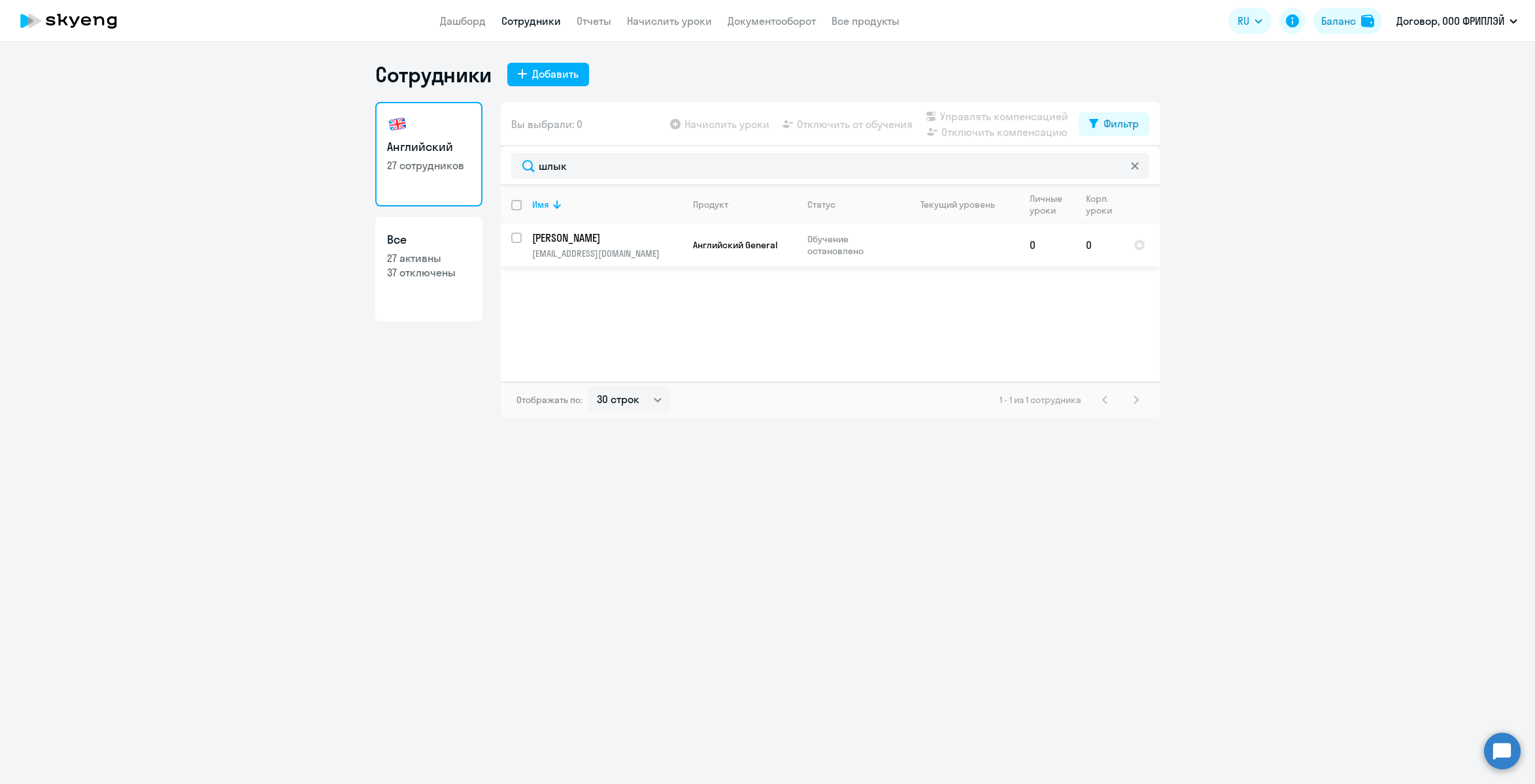
click at [513, 239] on input "select row 2103912" at bounding box center [524, 245] width 27 height 27
checkbox input "true"
click at [514, 239] on input "deselect row 2103912" at bounding box center [524, 245] width 27 height 27
checkbox input "false"
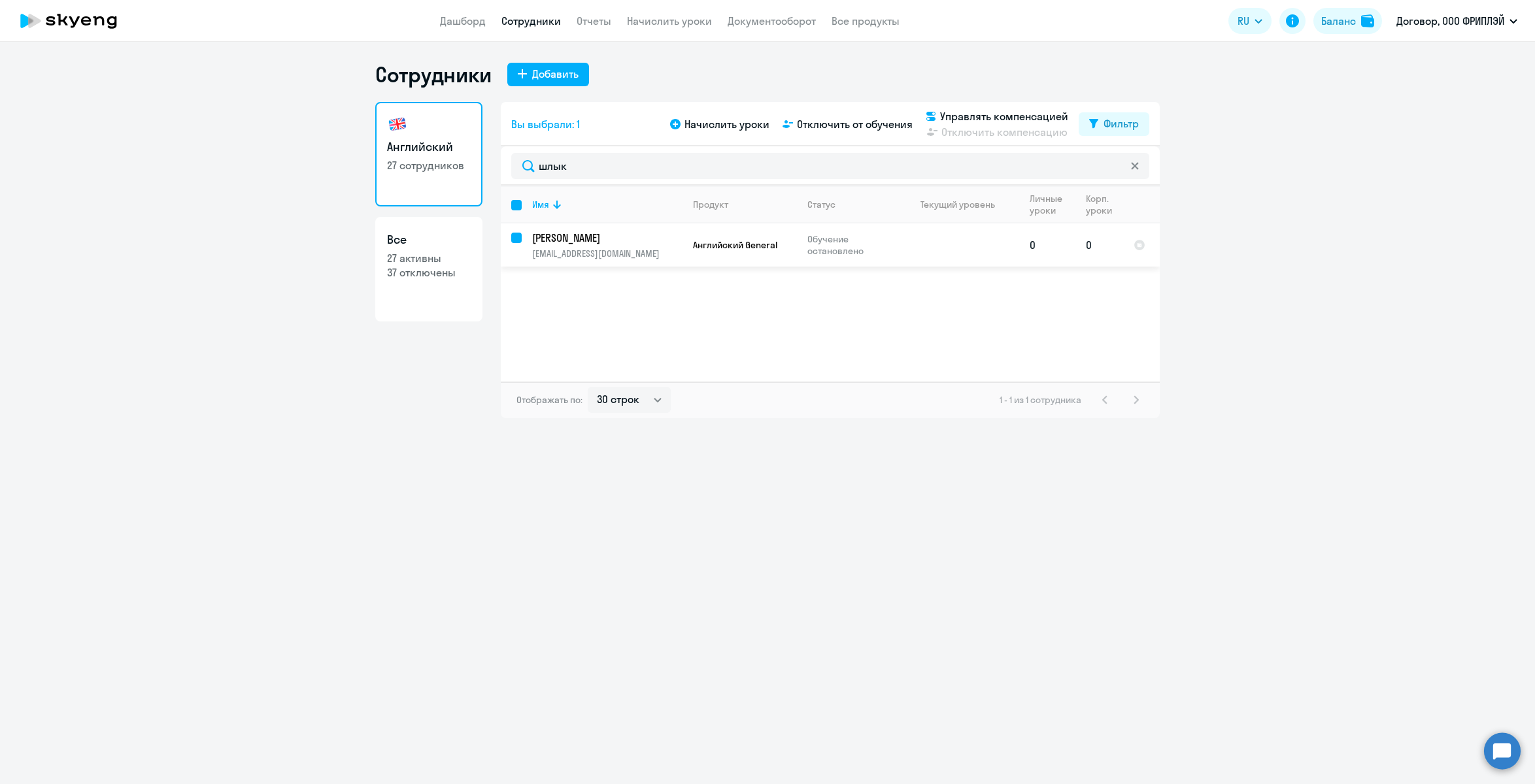
checkbox input "false"
click at [512, 21] on link "Сотрудники" at bounding box center [531, 21] width 59 height 13
click at [592, 29] on app-header "Дашборд Сотрудники Отчеты Начислить уроки Документооборот Все продукты Дашборд …" at bounding box center [768, 21] width 1535 height 41
click at [593, 25] on link "Отчеты" at bounding box center [593, 21] width 34 height 13
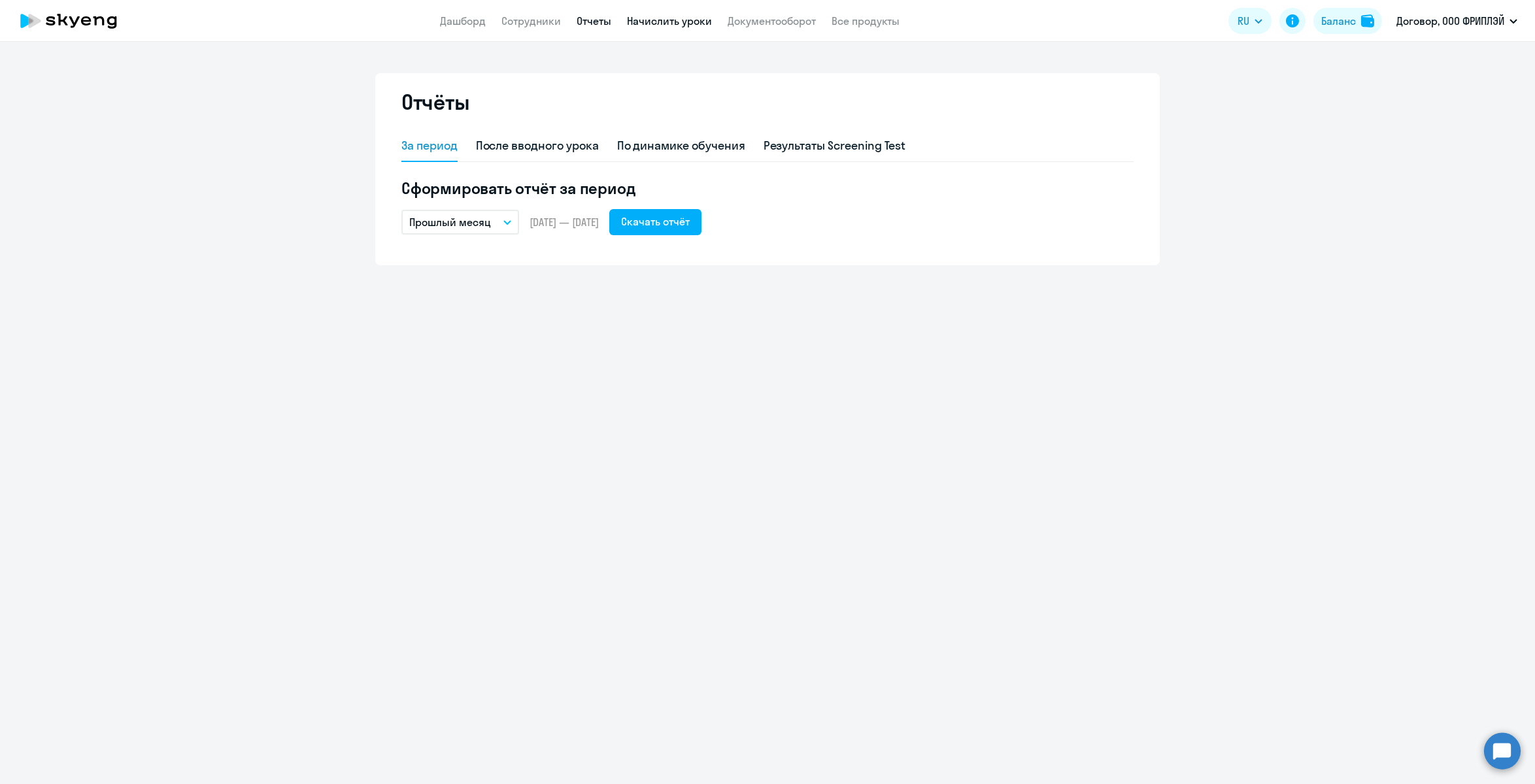
click at [653, 23] on link "Начислить уроки" at bounding box center [669, 21] width 85 height 13
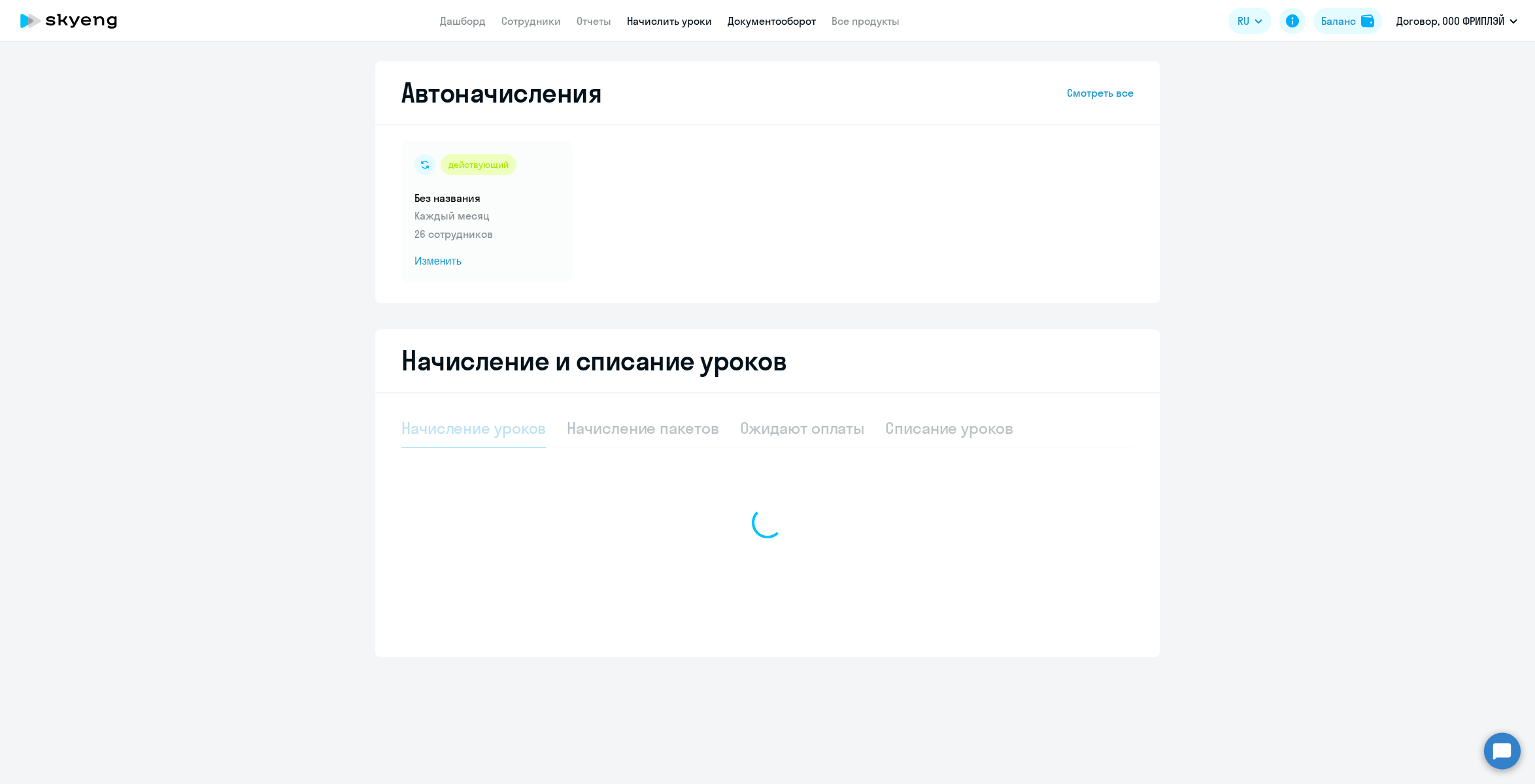
select select "10"
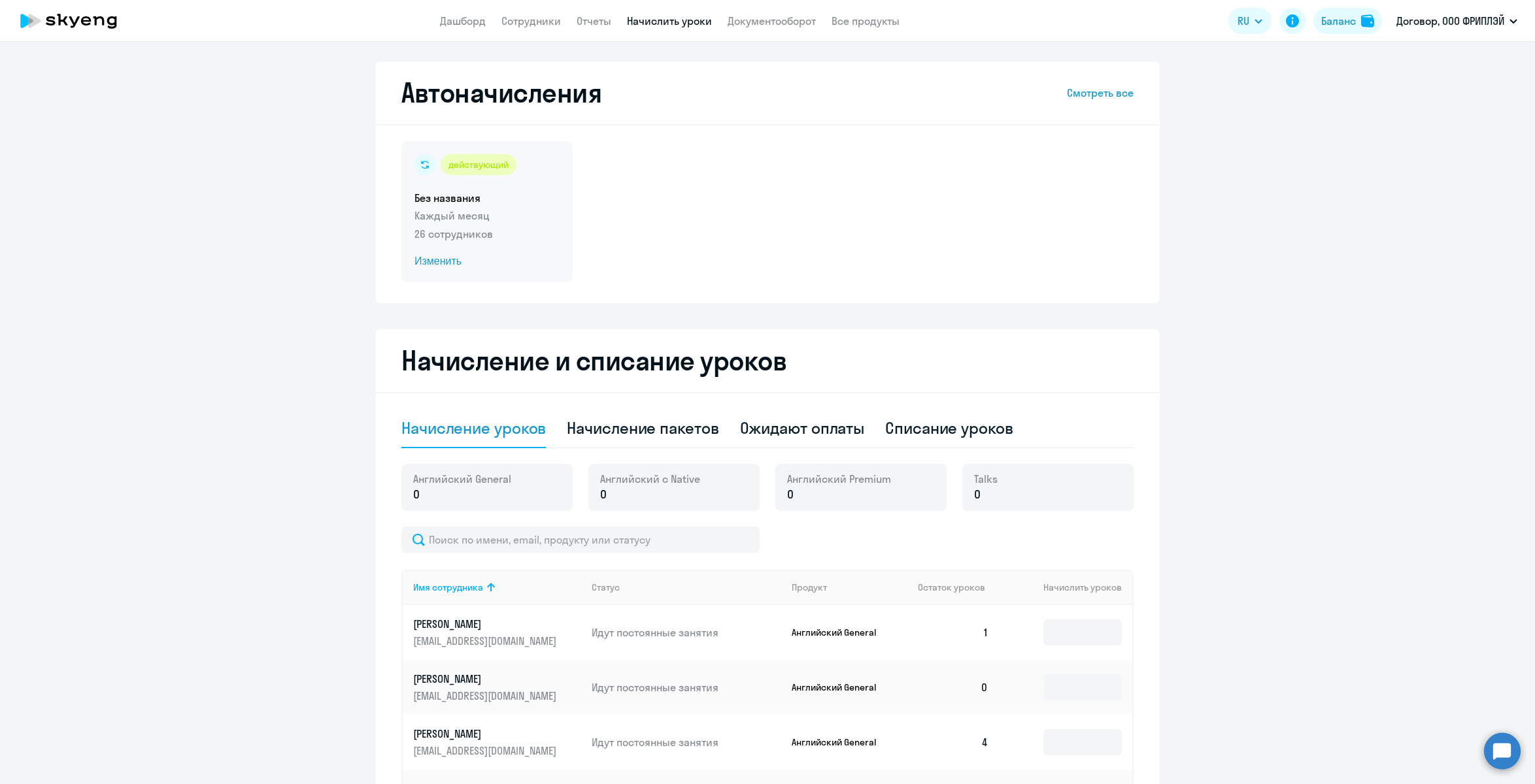
click at [440, 266] on span "Изменить" at bounding box center [487, 262] width 145 height 16
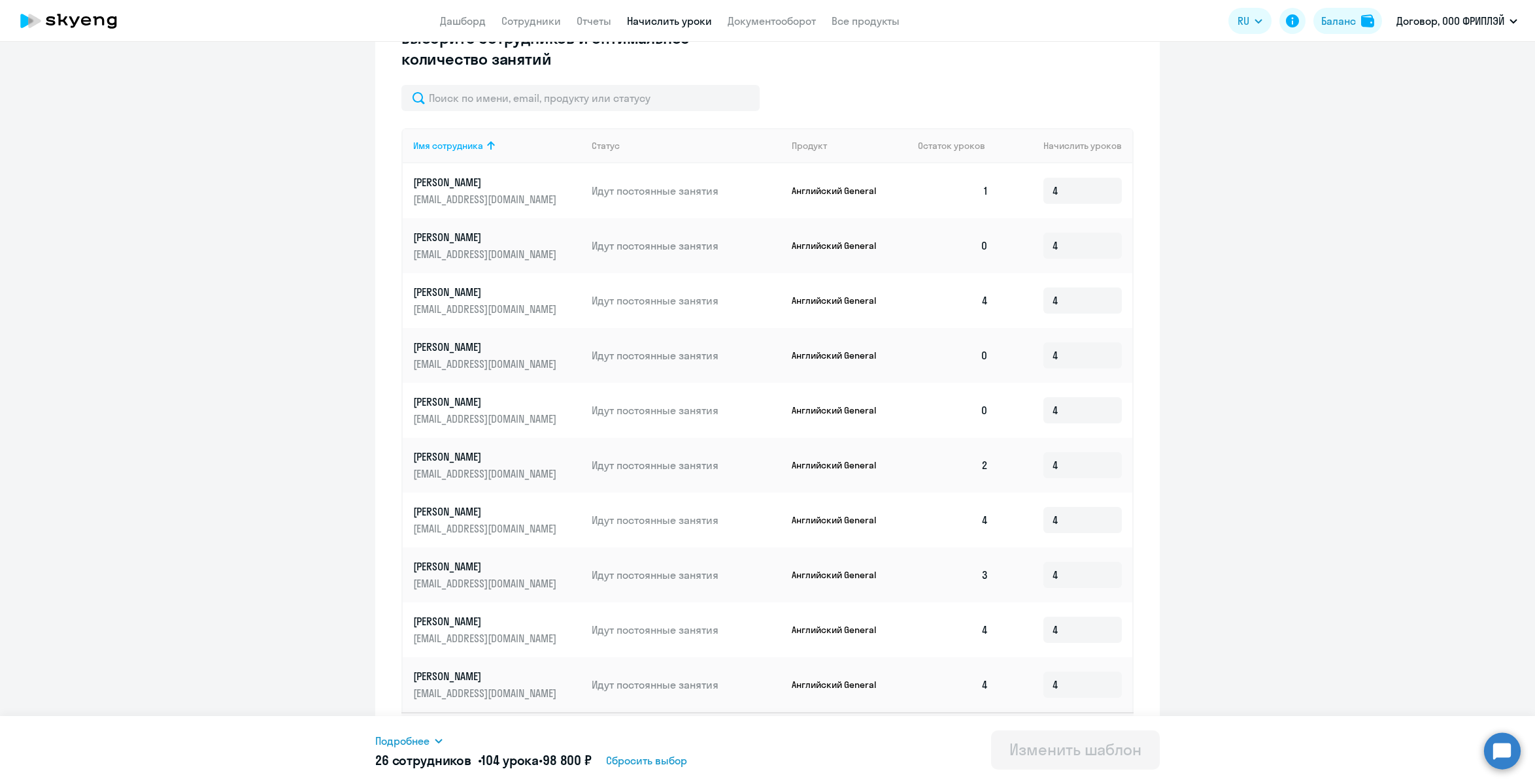
scroll to position [430, 0]
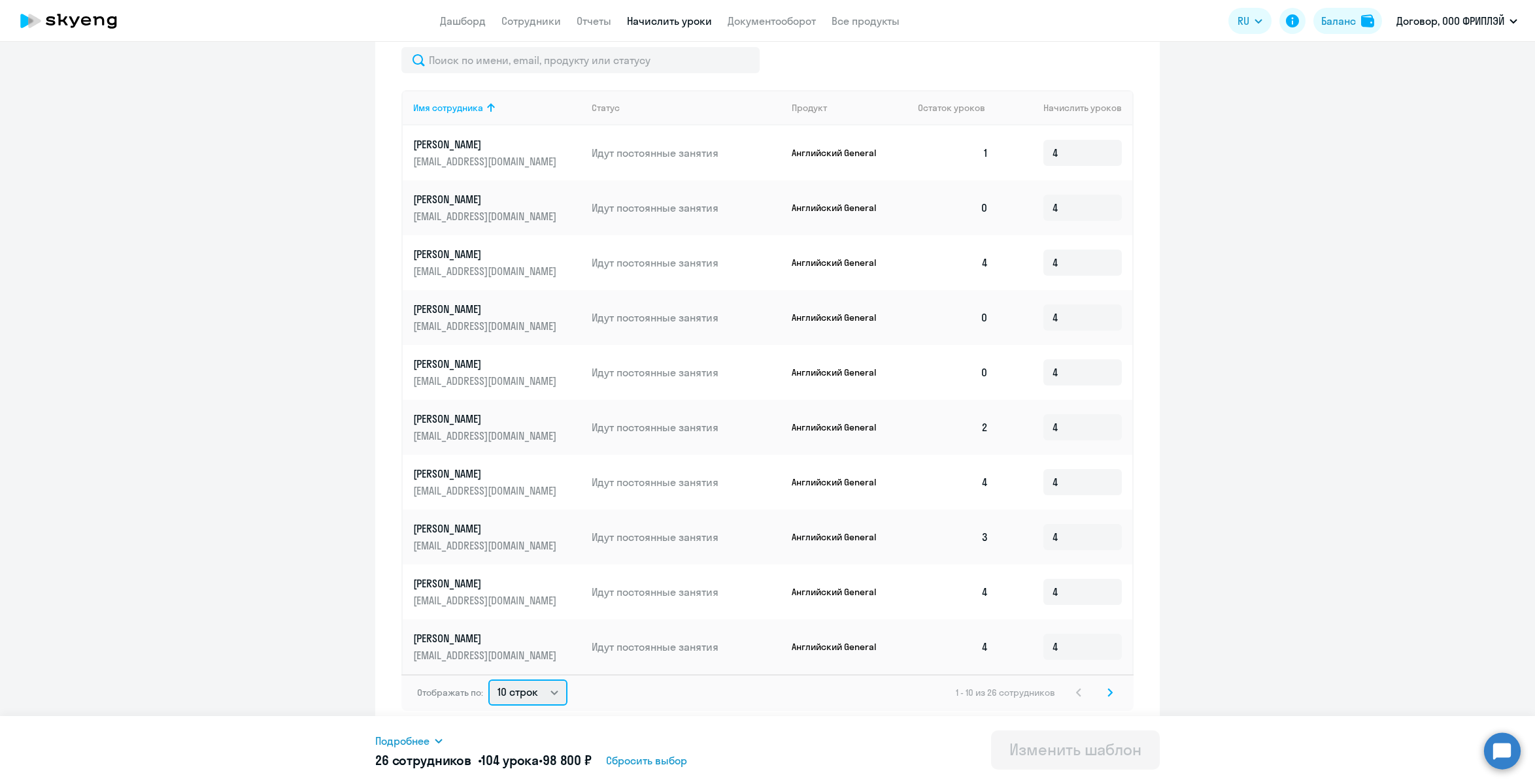
click at [528, 698] on select "10 строк 30 строк 50 строк" at bounding box center [528, 692] width 79 height 27
select select "50"
click at [489, 680] on select "10 строк 30 строк 50 строк" at bounding box center [528, 692] width 79 height 27
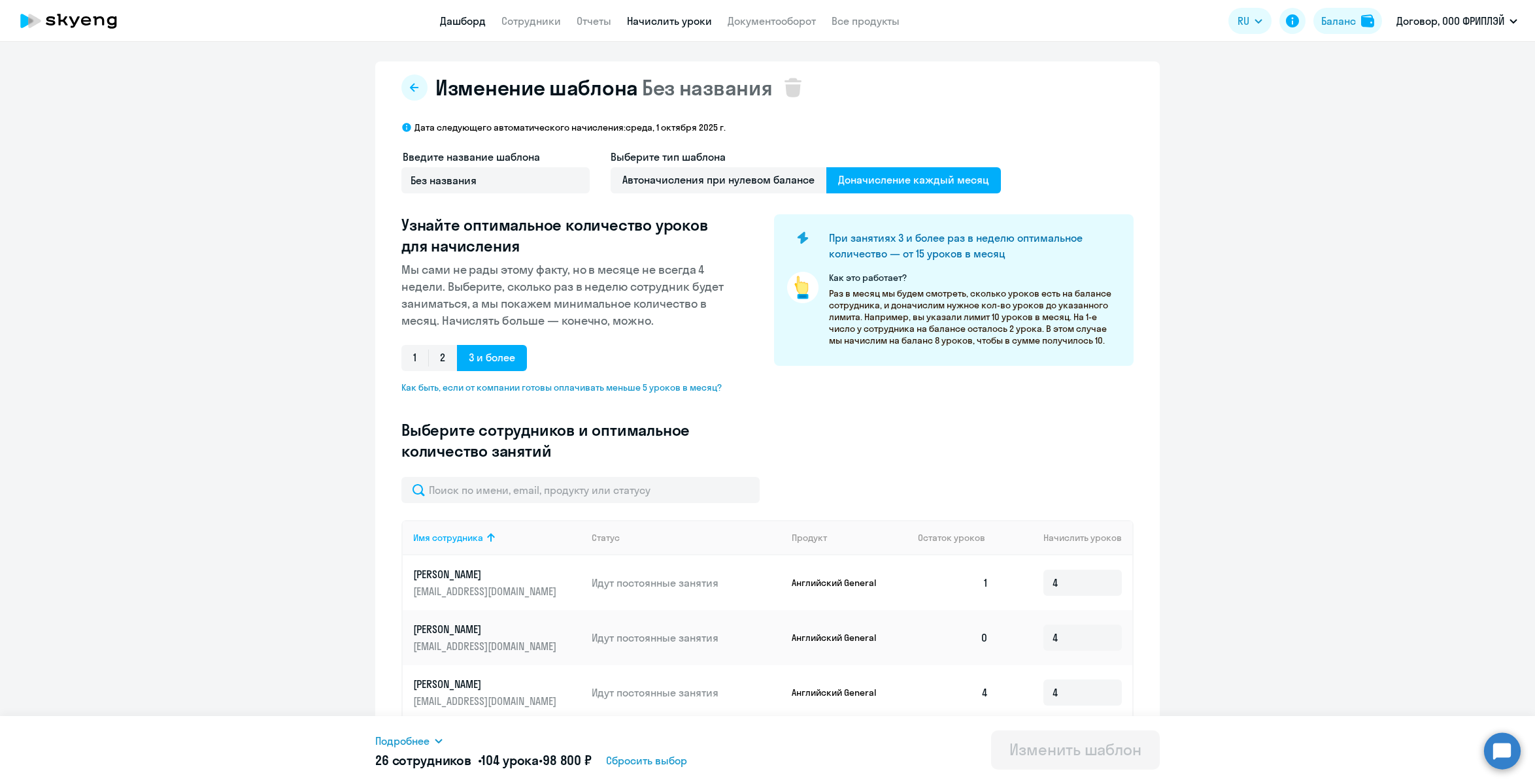
click at [468, 21] on link "Дашборд" at bounding box center [463, 21] width 45 height 13
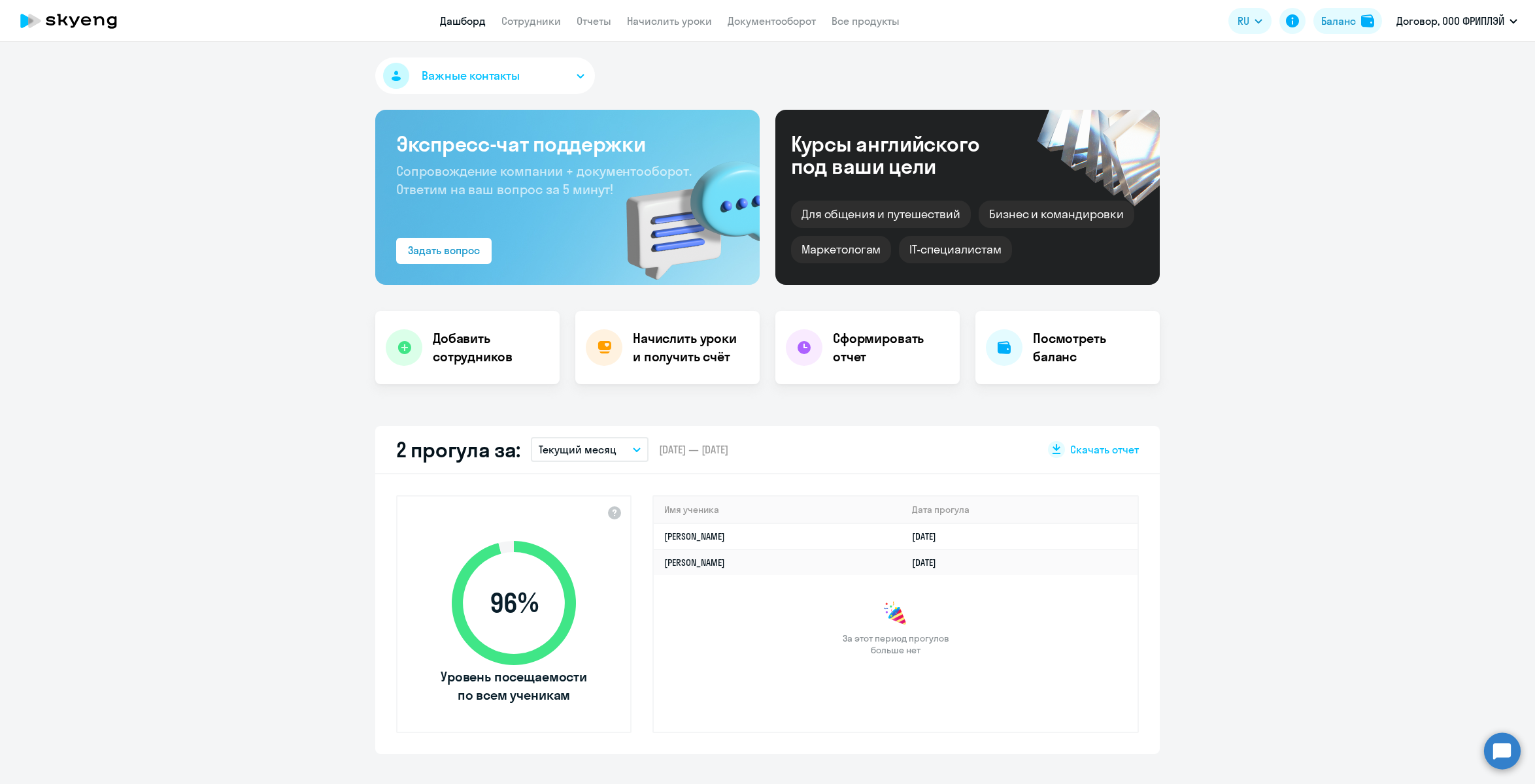
select select "30"
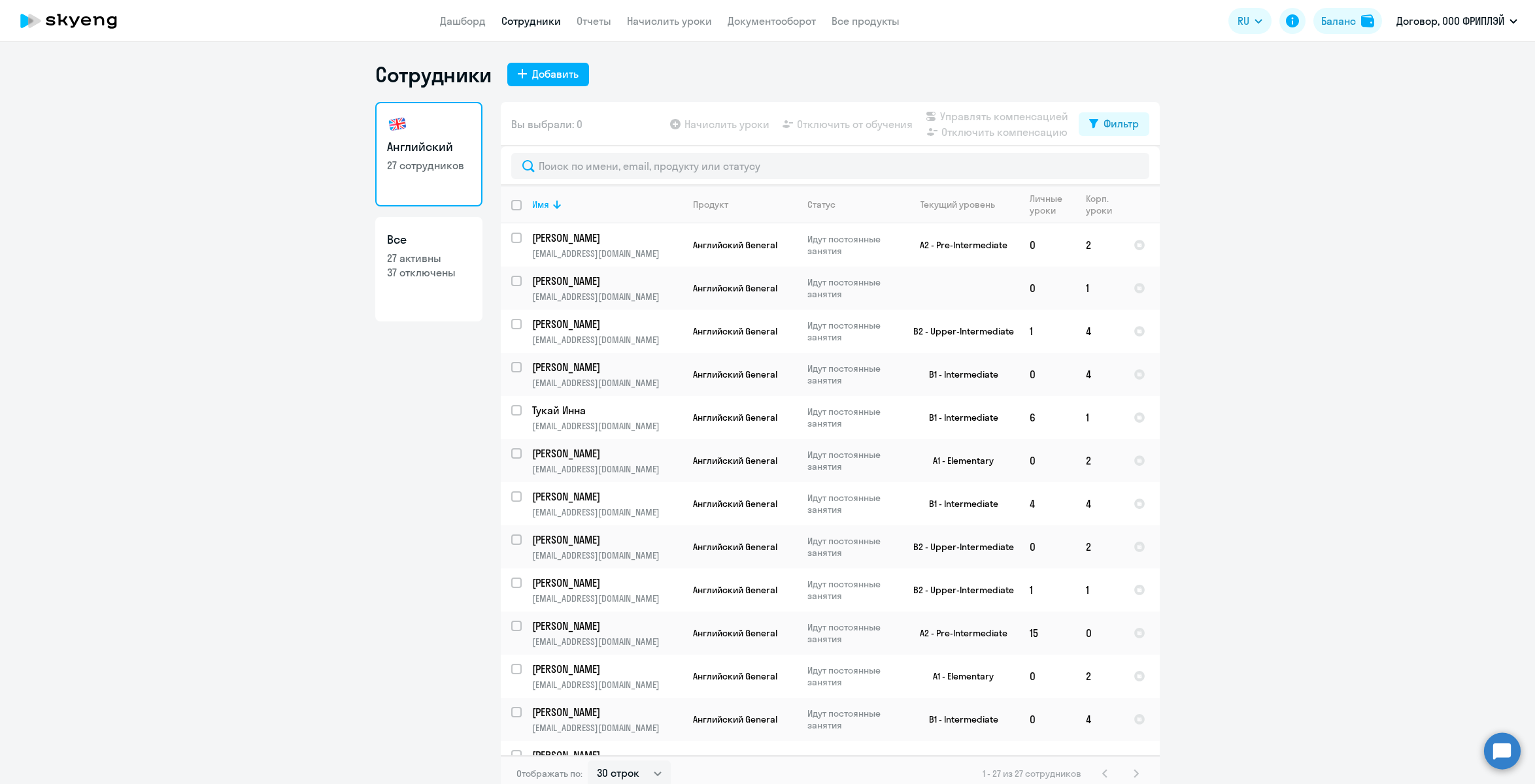
select select "30"
